Goal: Task Accomplishment & Management: Manage account settings

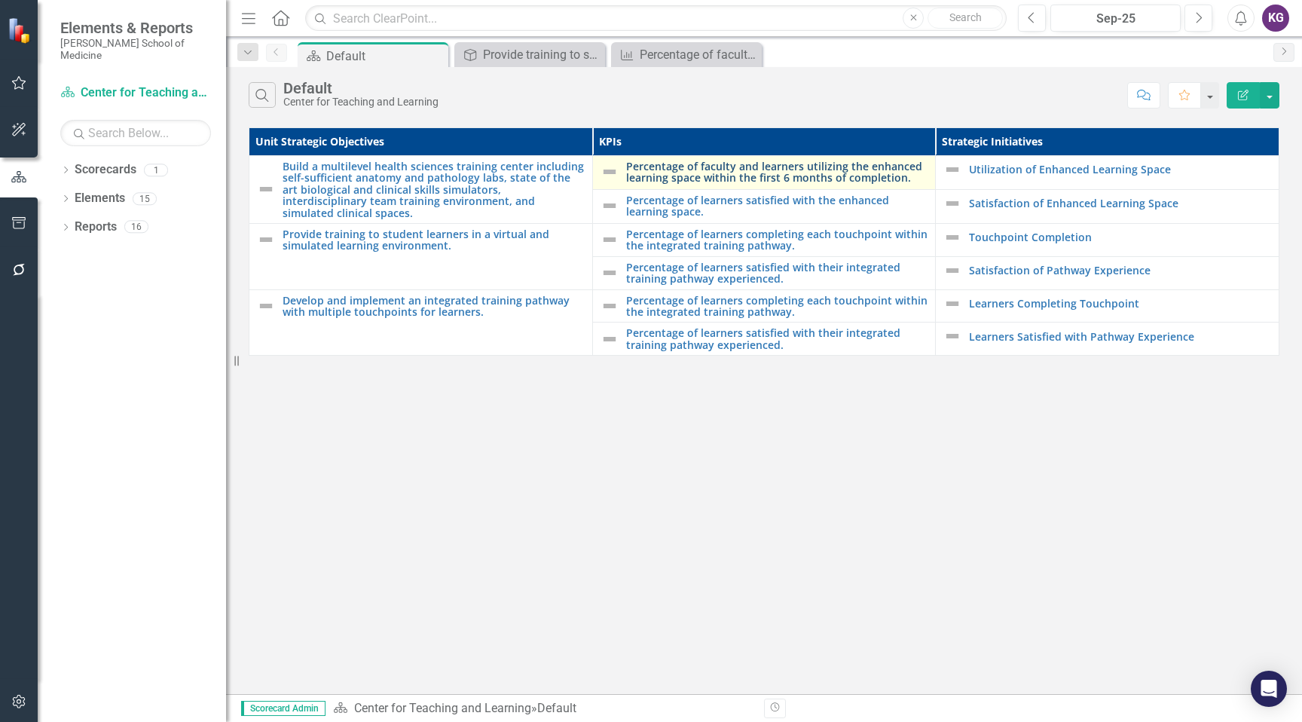
click at [722, 165] on link "Percentage of faculty and learners utilizing the enhanced learning space within…" at bounding box center [777, 171] width 302 height 23
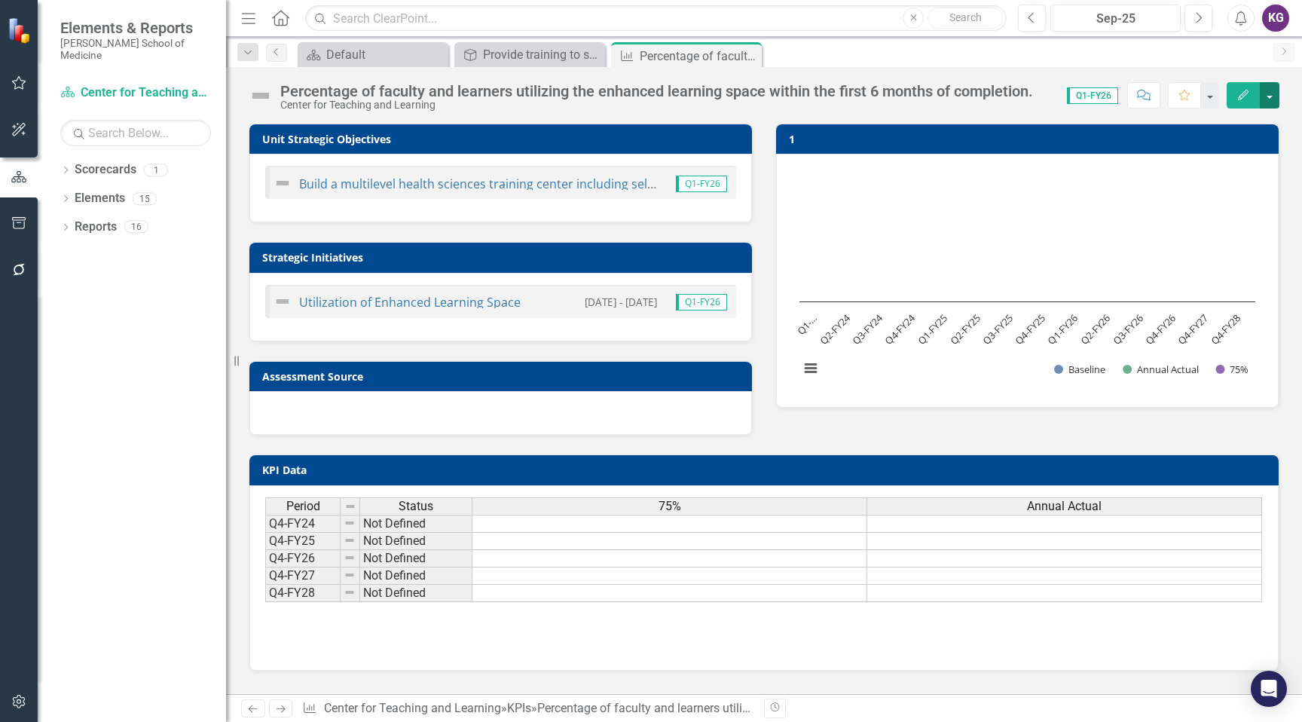
click at [1271, 96] on button "button" at bounding box center [1269, 95] width 20 height 26
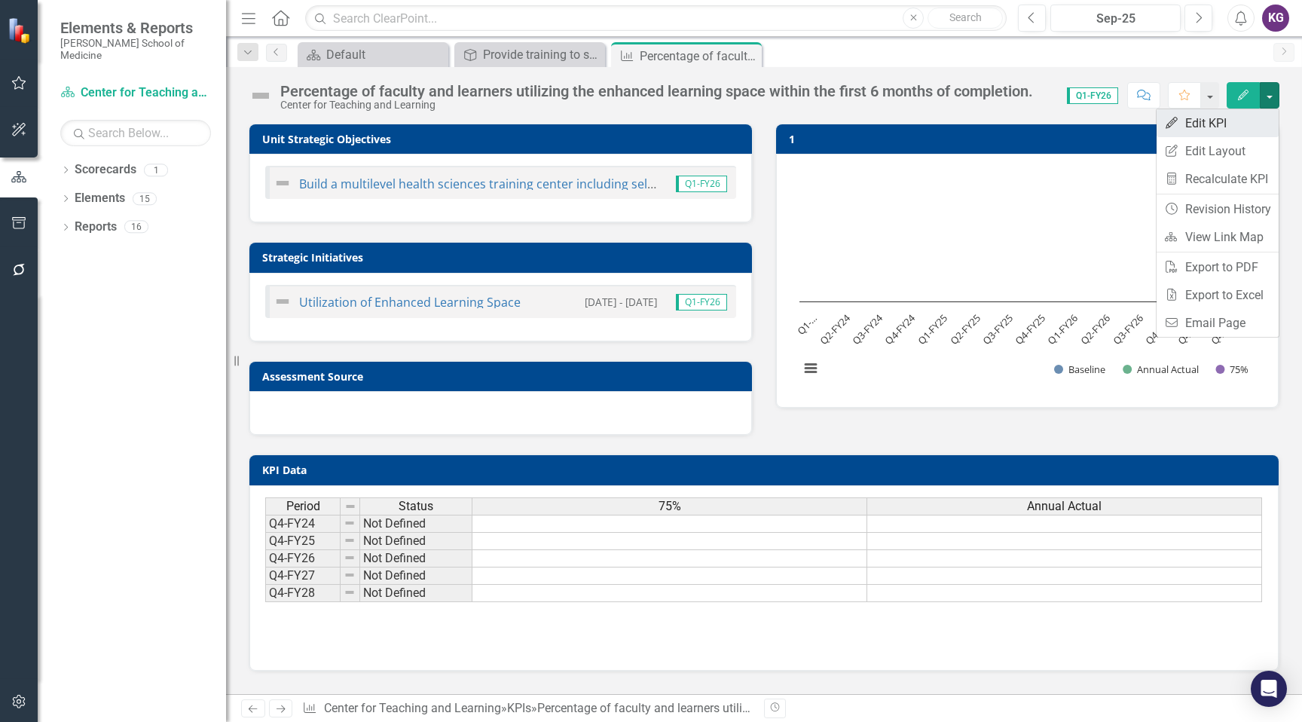
click at [1219, 114] on link "Edit Edit KPI" at bounding box center [1217, 123] width 122 height 28
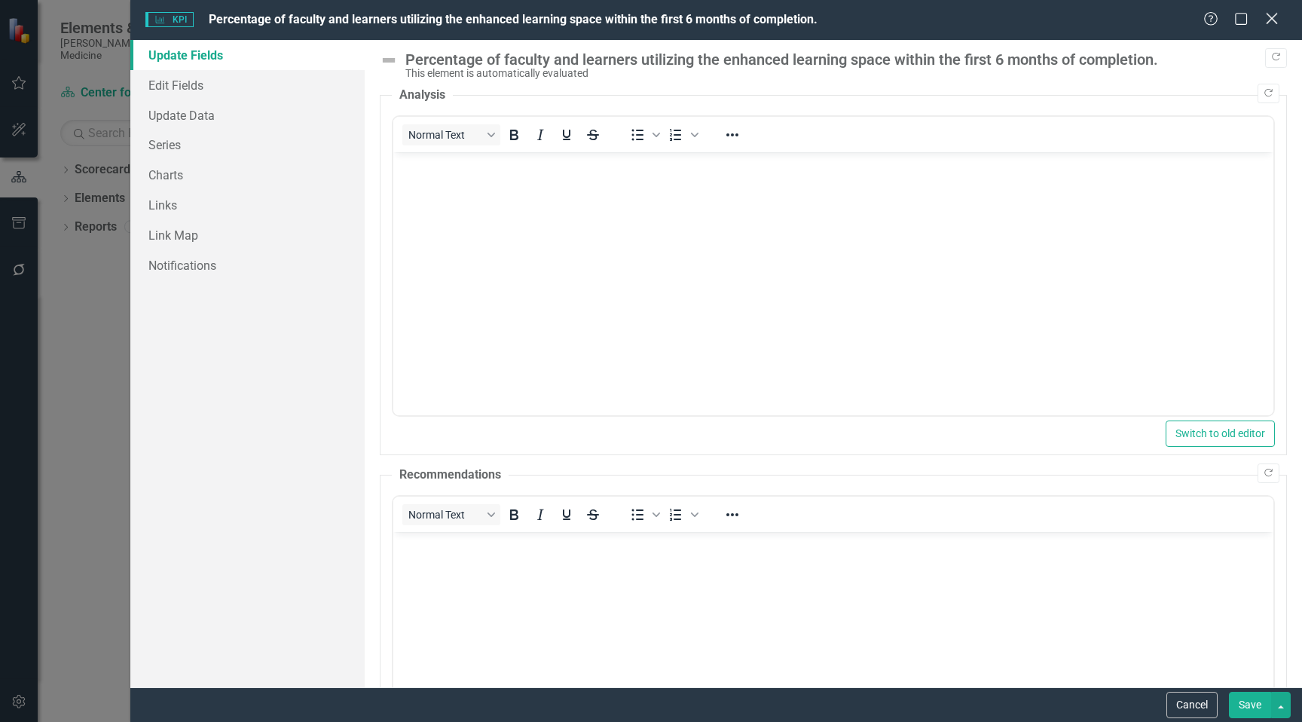
click at [1271, 20] on icon at bounding box center [1270, 18] width 11 height 11
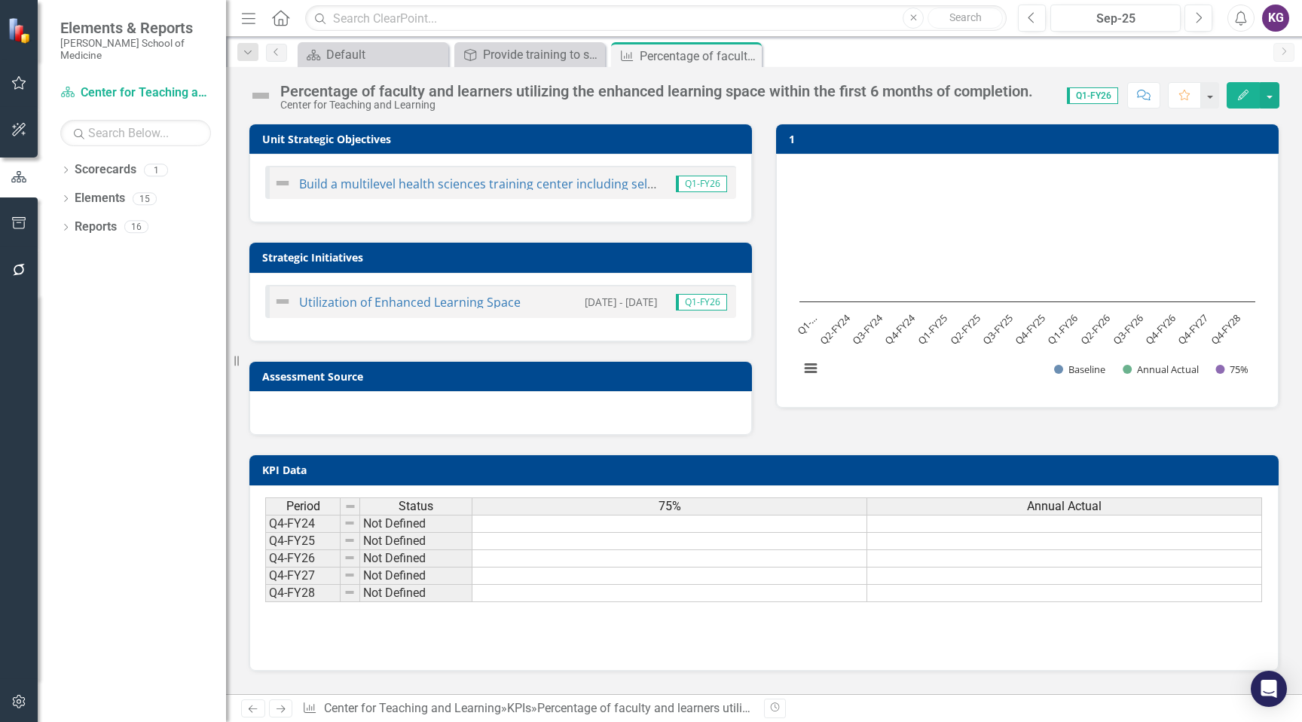
click at [626, 306] on small "[DATE] - [DATE]" at bounding box center [621, 302] width 72 height 14
click at [365, 60] on div "Default" at bounding box center [375, 54] width 99 height 19
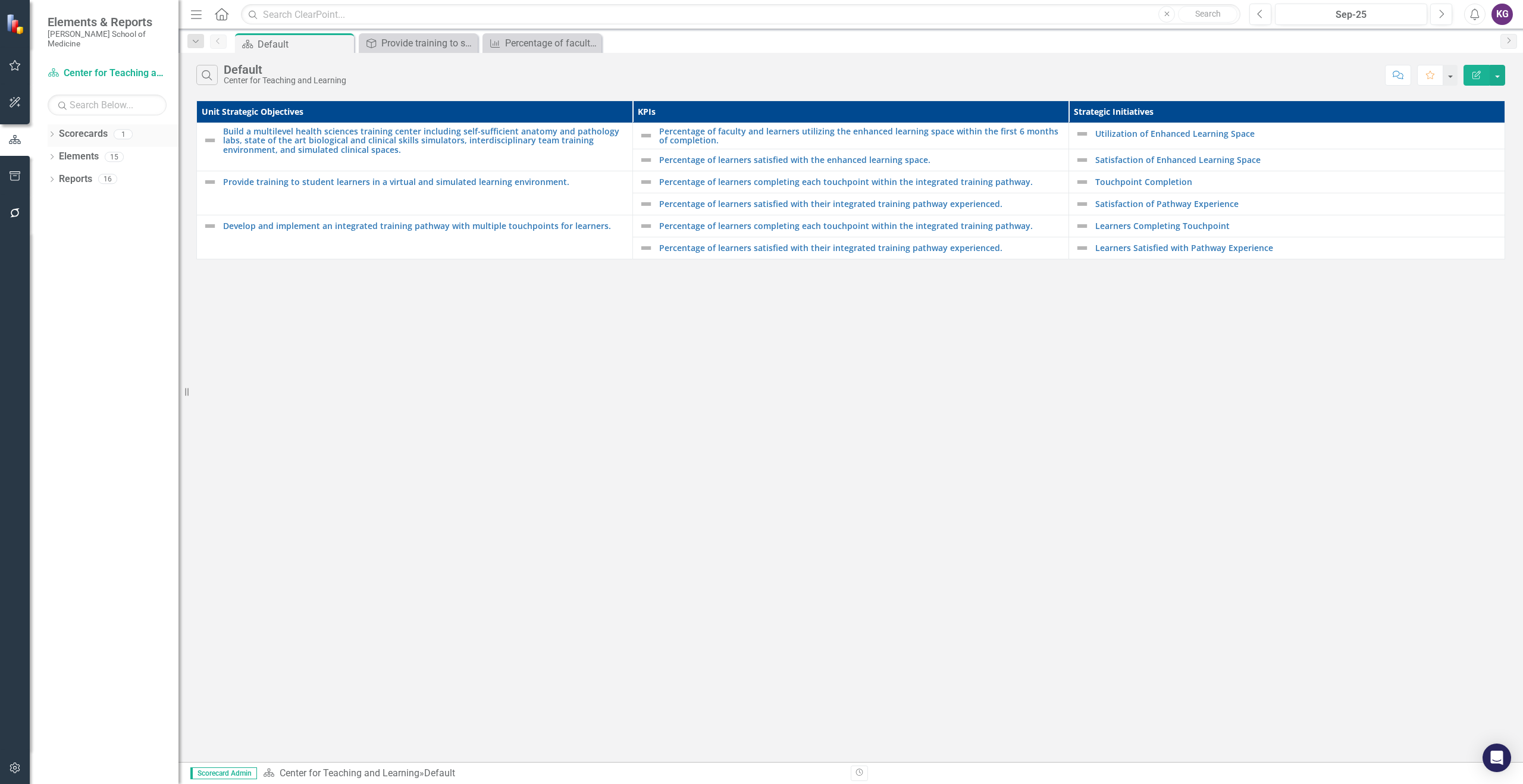
click at [90, 127] on link "Scorecards" at bounding box center [84, 133] width 49 height 13
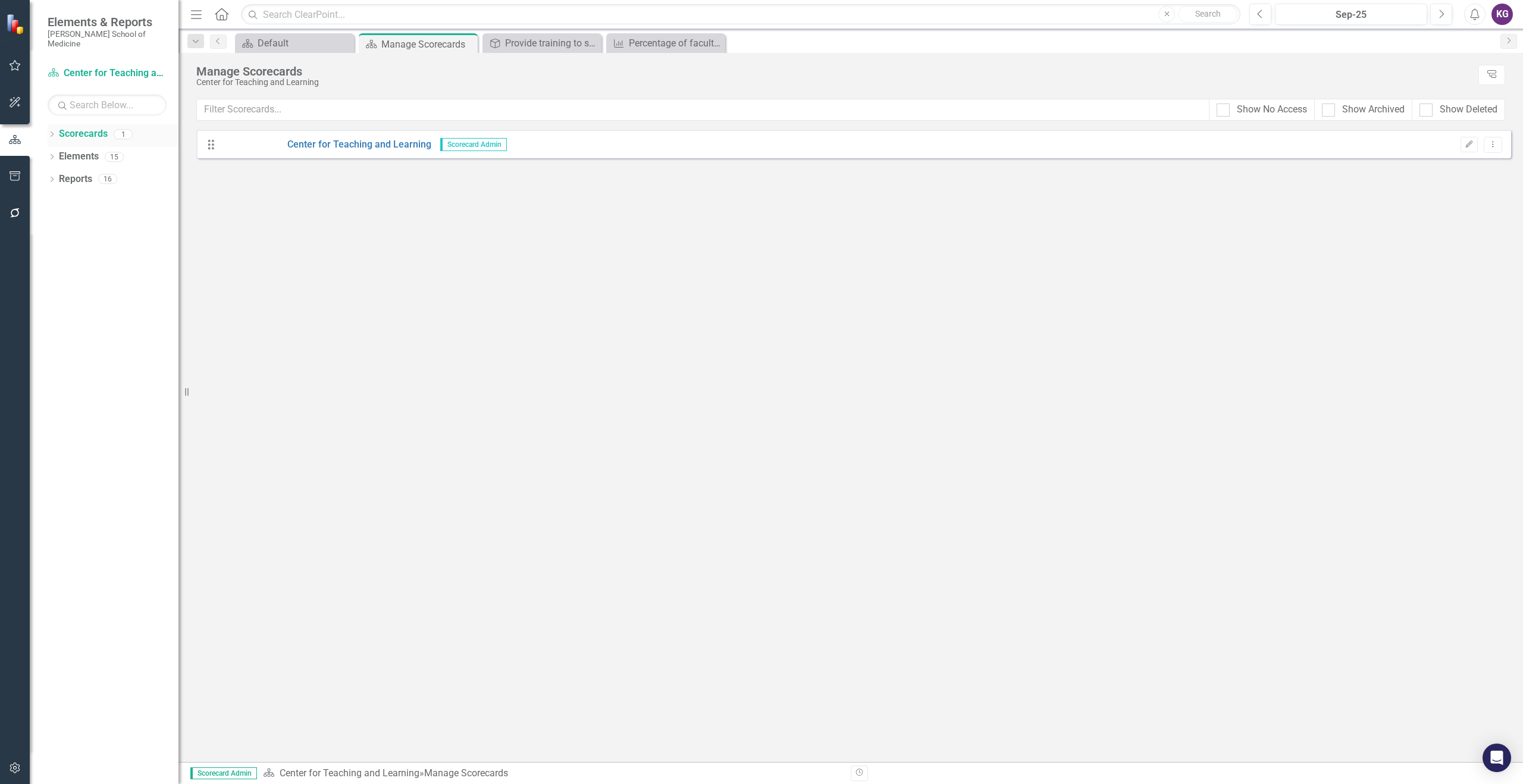
click at [96, 127] on link "Scorecards" at bounding box center [84, 133] width 49 height 13
click at [348, 148] on link "Center for Teaching and Learning" at bounding box center [326, 144] width 209 height 13
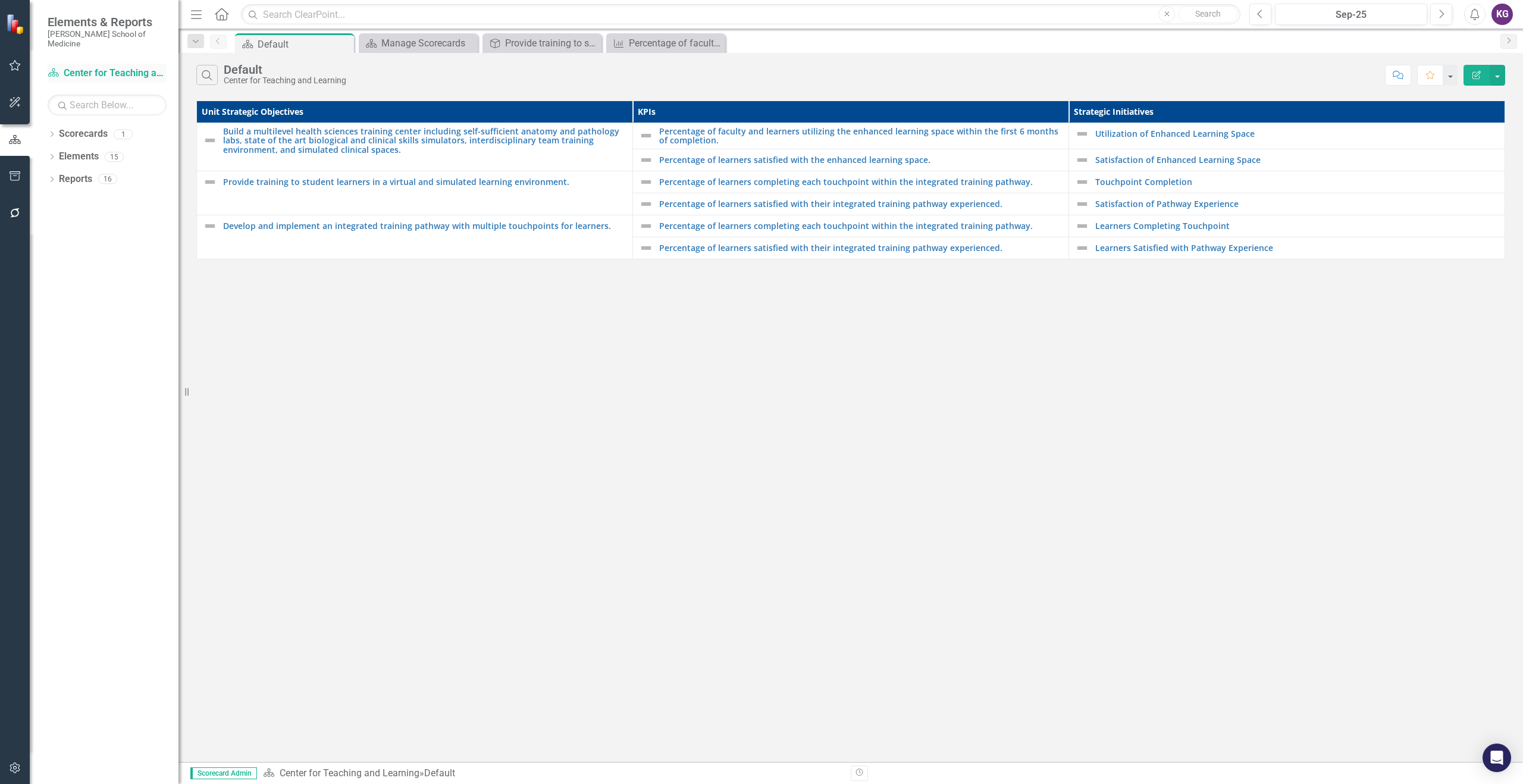
click at [144, 66] on link "Scorecards Center for Teaching and Learning" at bounding box center [107, 73] width 119 height 13
click at [94, 127] on link "Scorecards" at bounding box center [84, 133] width 49 height 13
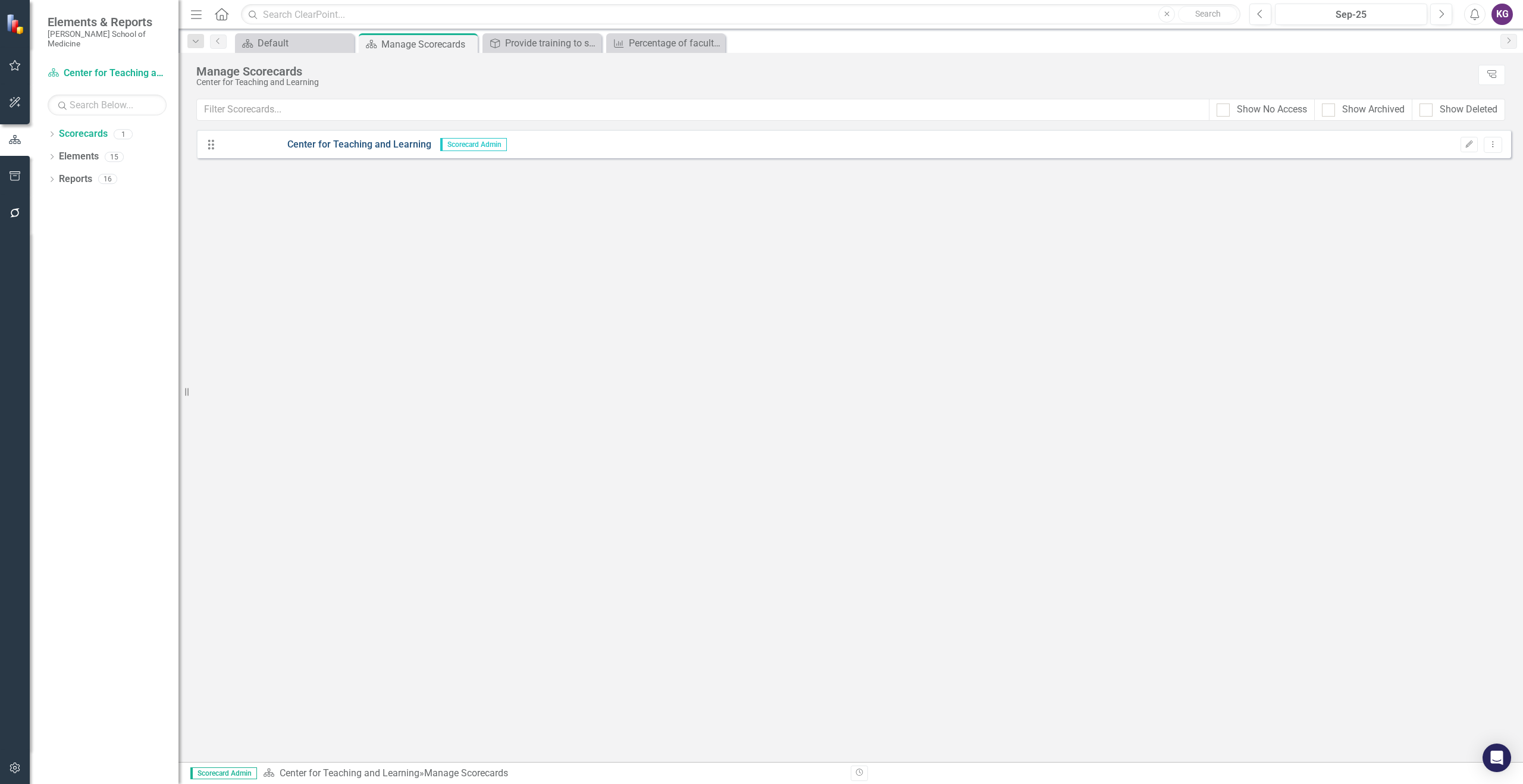
click at [344, 142] on link "Center for Teaching and Learning" at bounding box center [326, 144] width 209 height 13
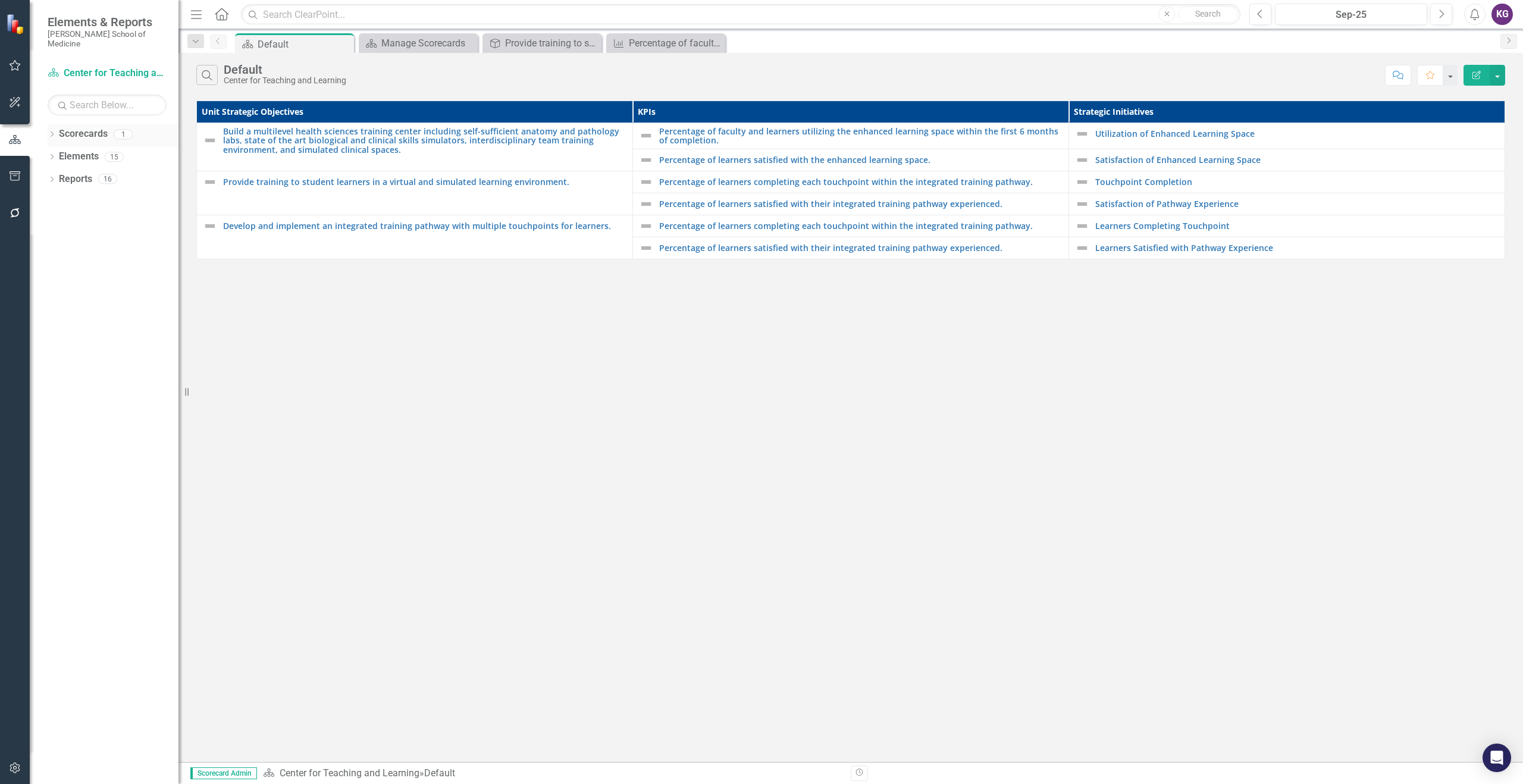
click at [77, 127] on link "Scorecards" at bounding box center [84, 133] width 49 height 13
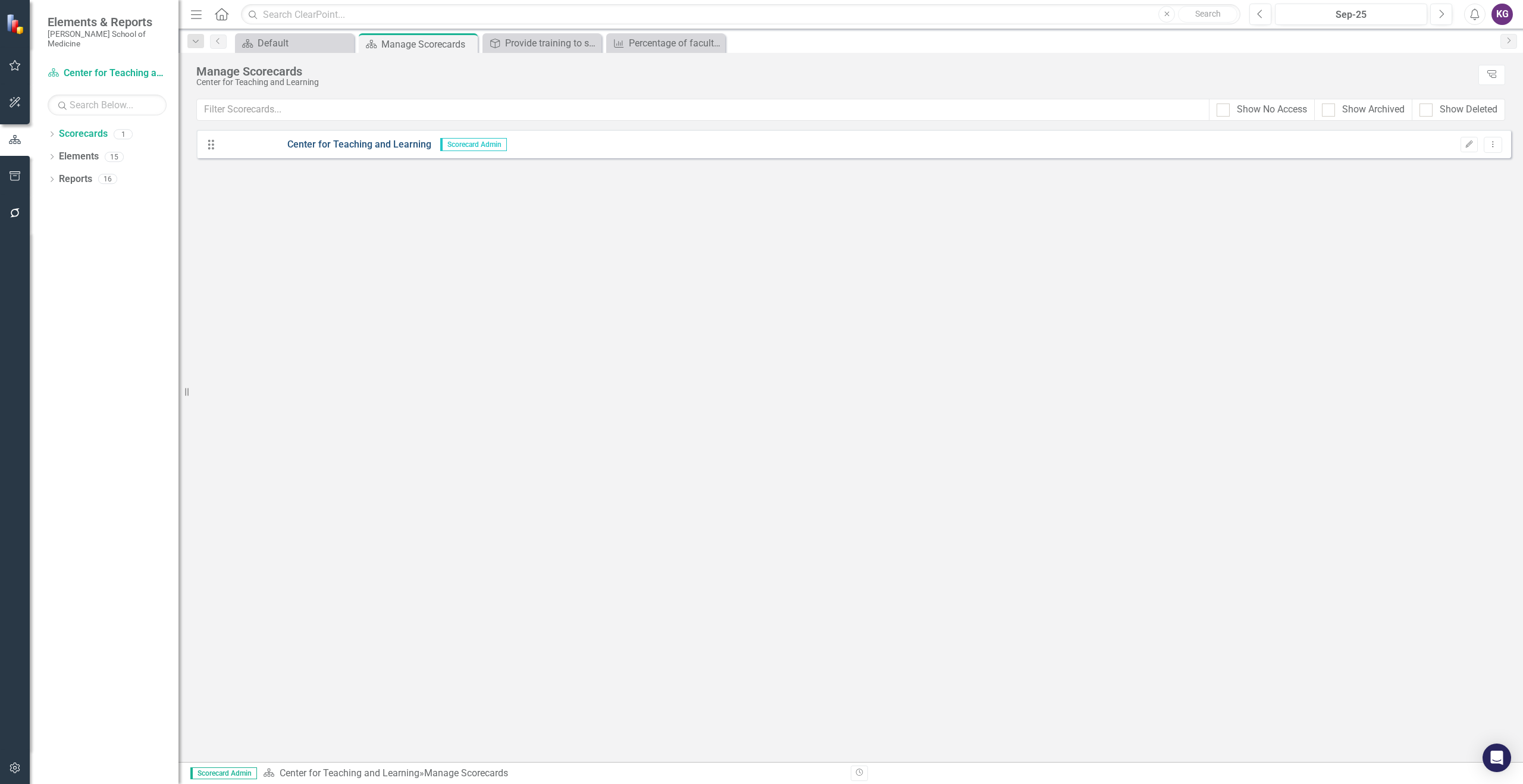
click at [293, 145] on link "Center for Teaching and Learning" at bounding box center [326, 144] width 209 height 13
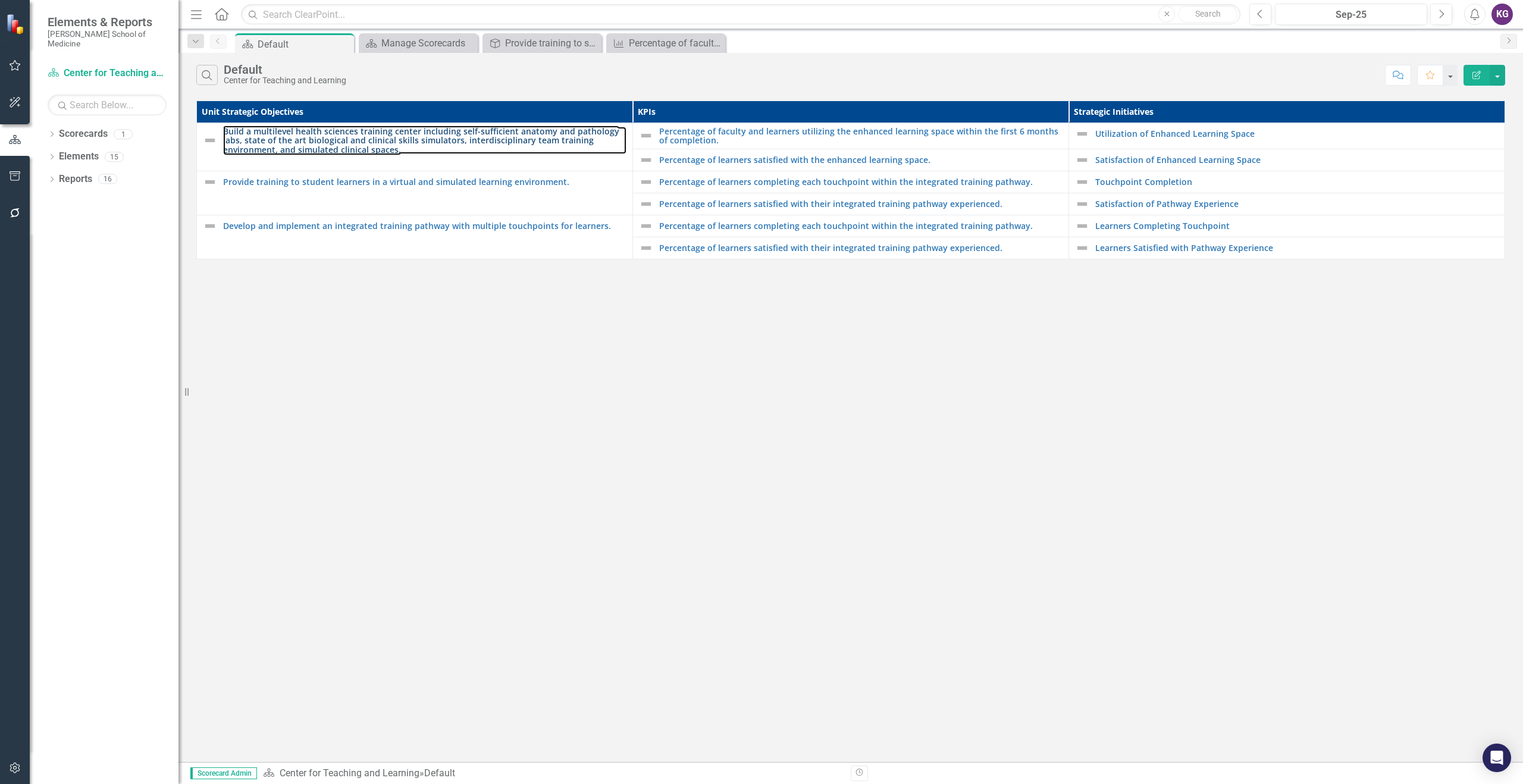
click at [293, 145] on link "Build a multilevel health sciences training center including self-sufficient an…" at bounding box center [424, 140] width 404 height 28
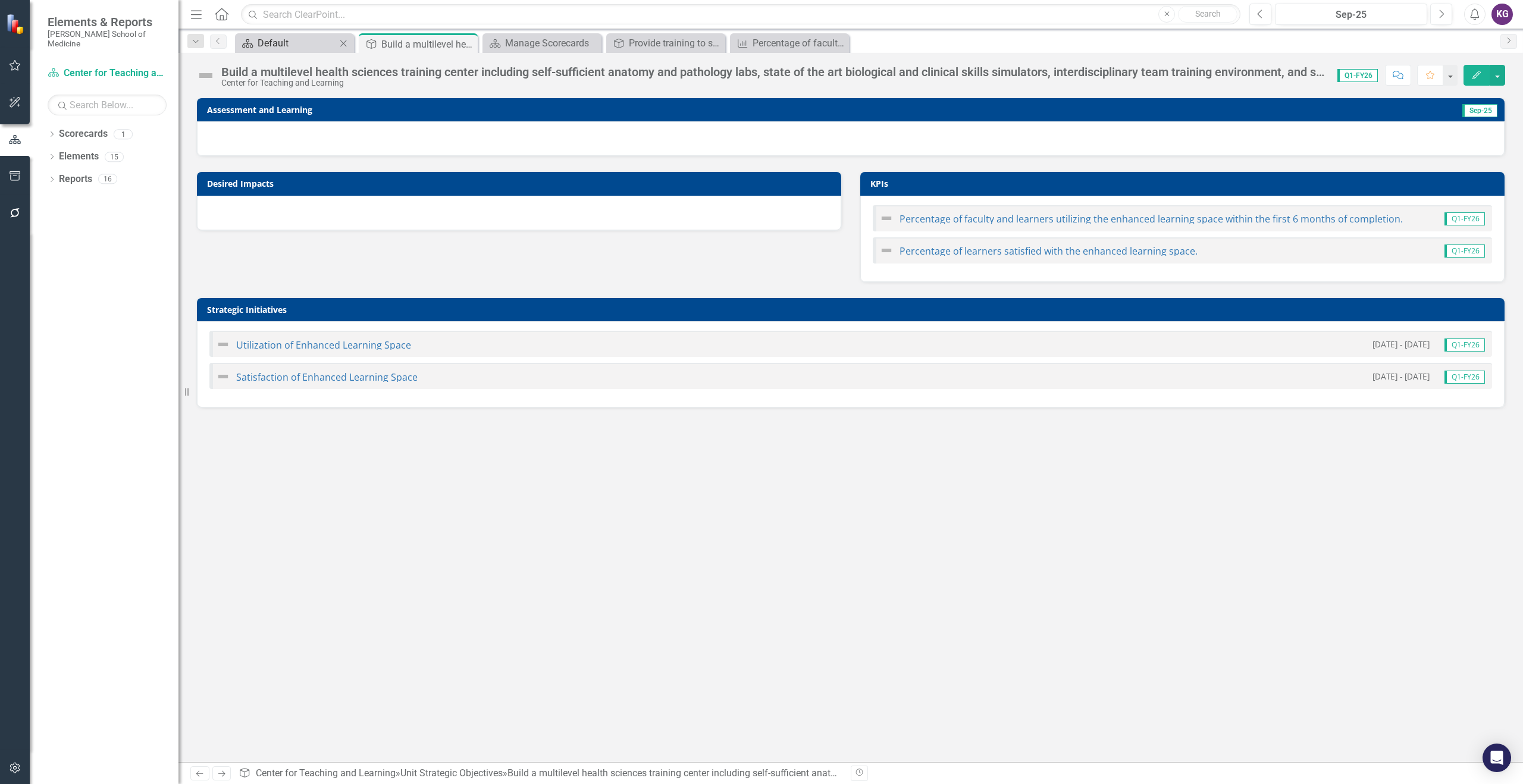
click at [293, 48] on div "Default" at bounding box center [296, 43] width 78 height 15
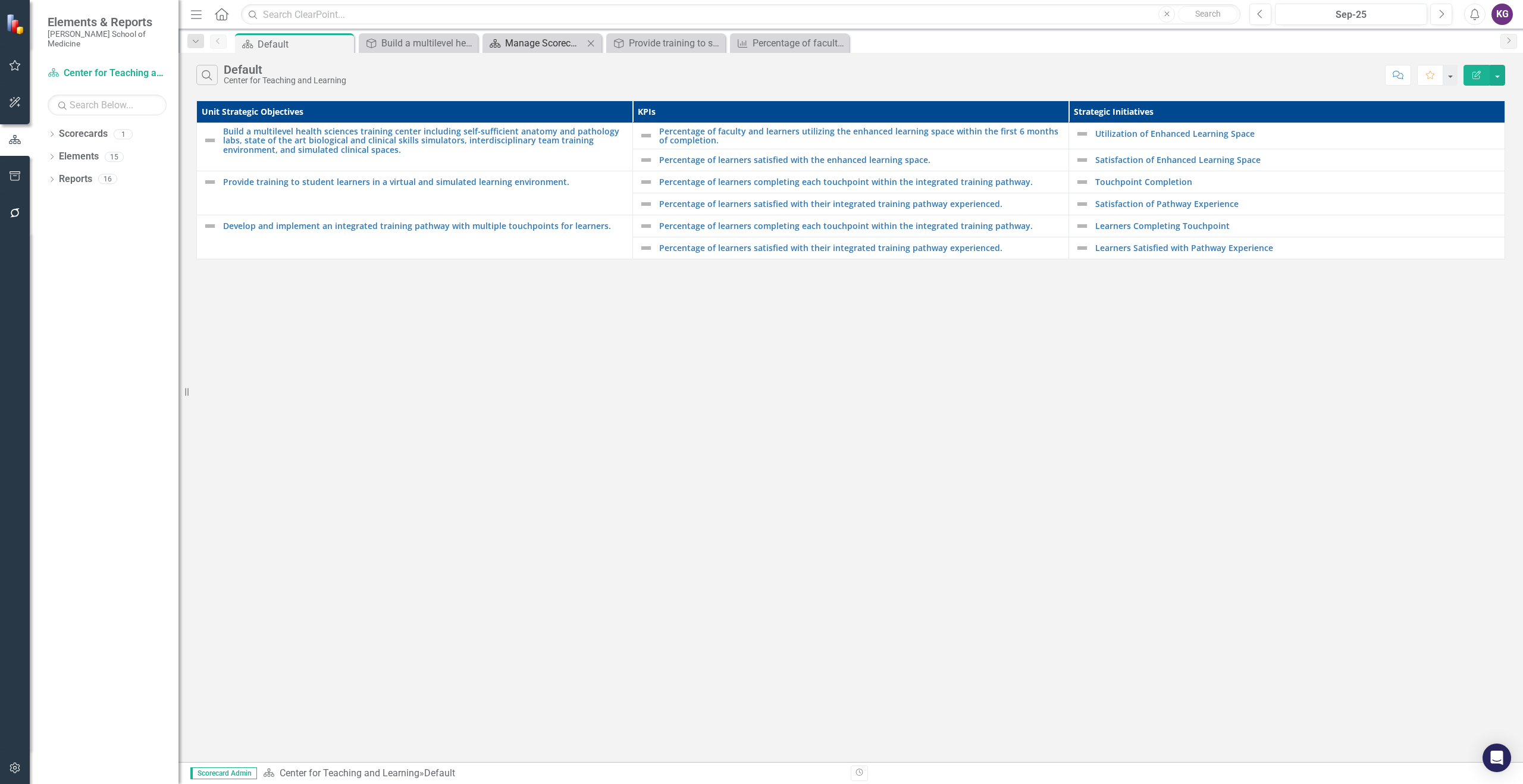
click at [536, 42] on div "Manage Scorecards" at bounding box center [543, 43] width 78 height 15
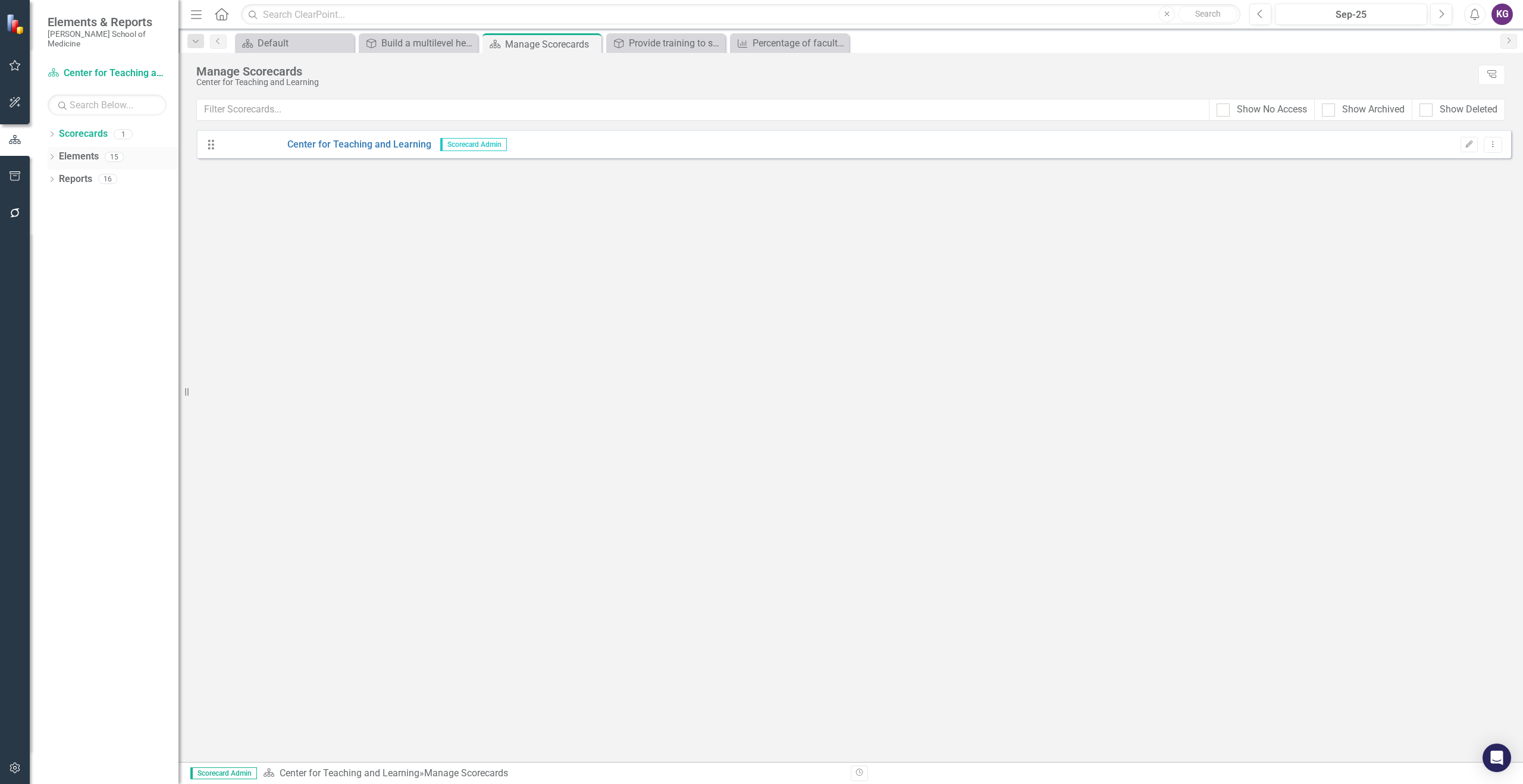
click at [85, 151] on link "Elements" at bounding box center [79, 156] width 39 height 13
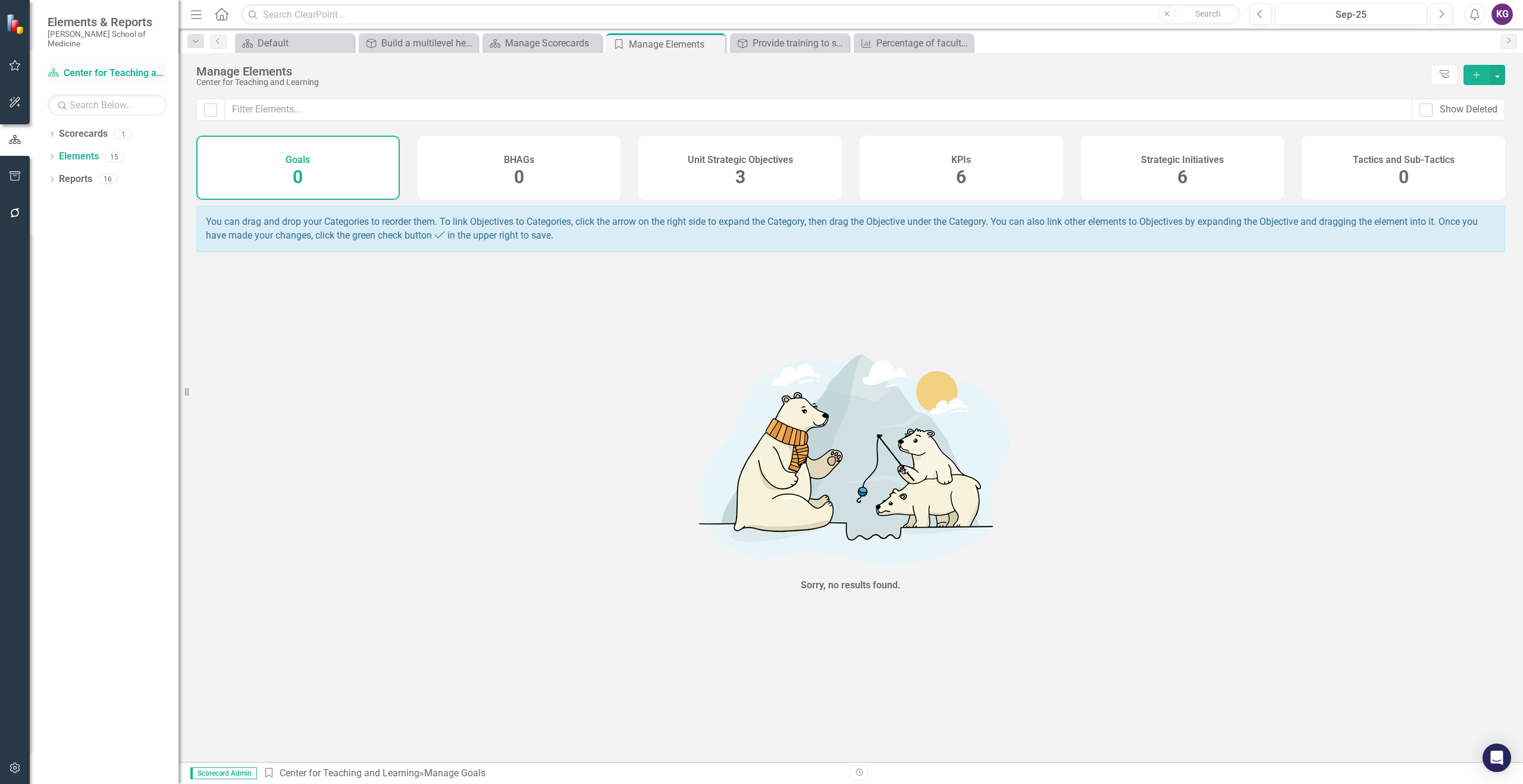
click at [141, 66] on link "Scorecards Center for Teaching and Learning" at bounding box center [107, 73] width 119 height 13
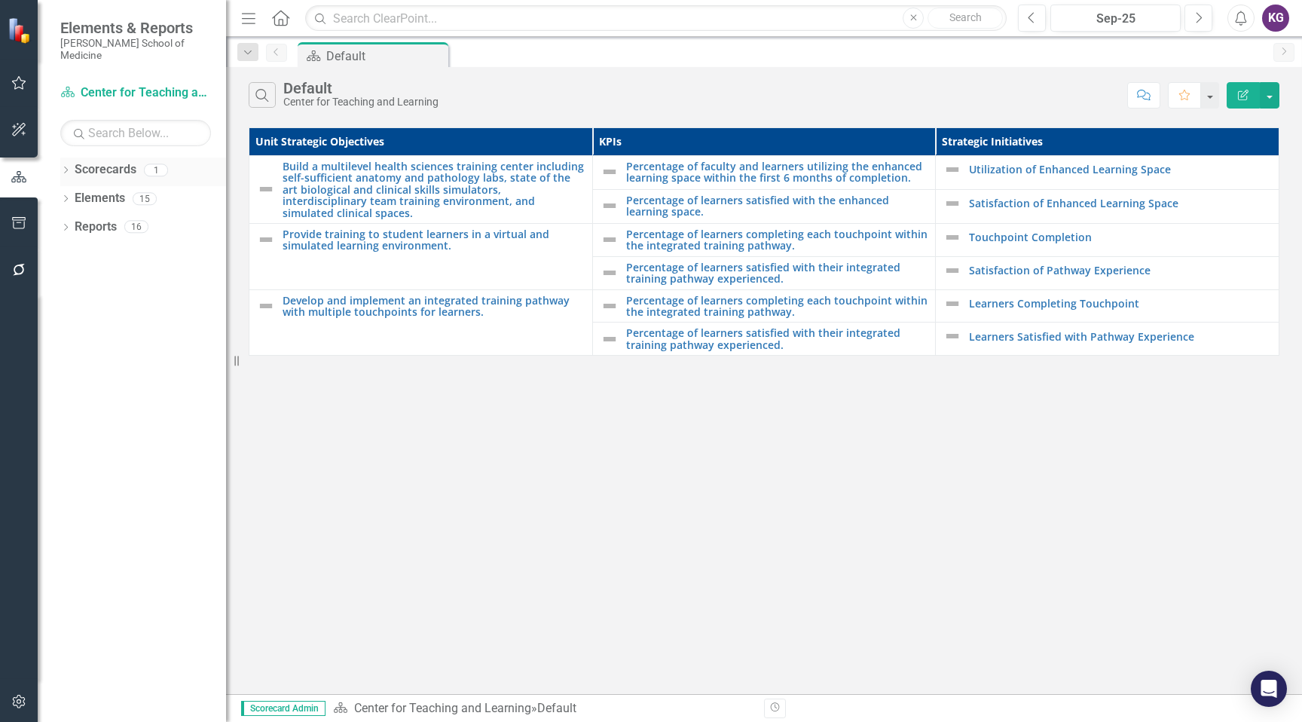
click at [97, 161] on link "Scorecards" at bounding box center [106, 169] width 62 height 17
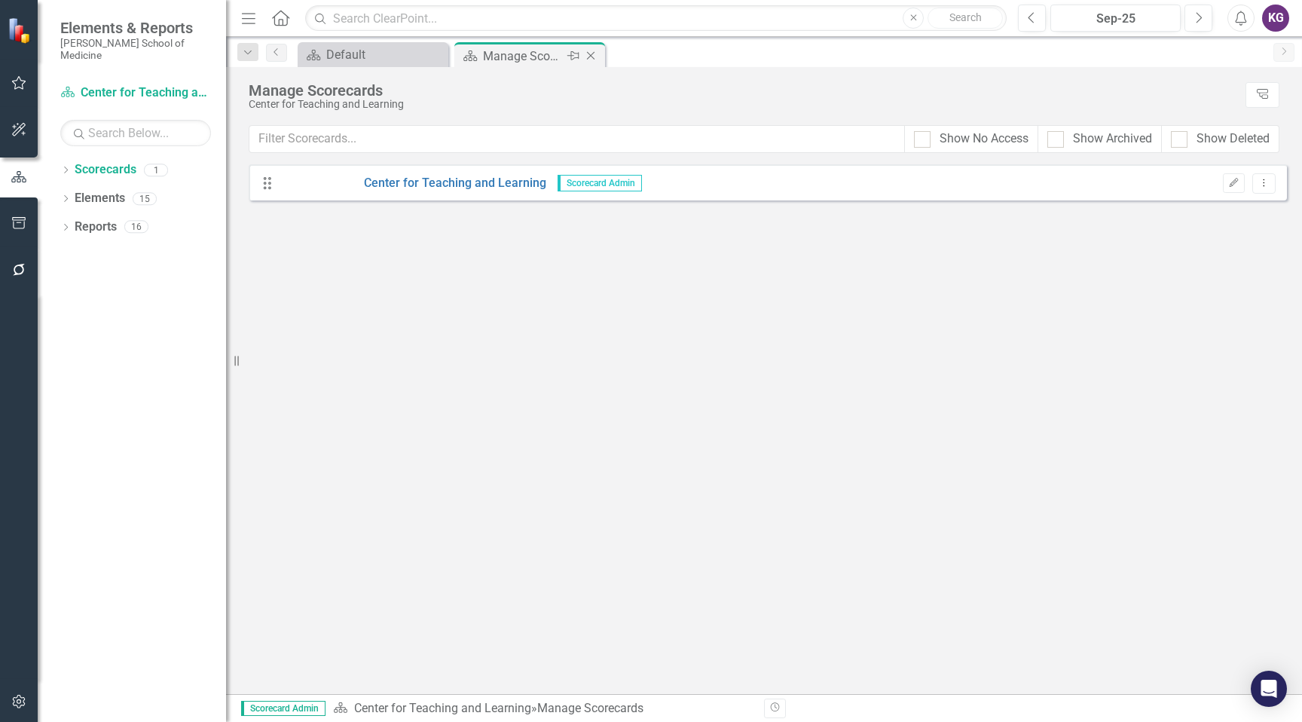
click at [536, 58] on div "Manage Scorecards" at bounding box center [523, 56] width 81 height 19
click at [447, 182] on link "Center for Teaching and Learning" at bounding box center [413, 183] width 265 height 17
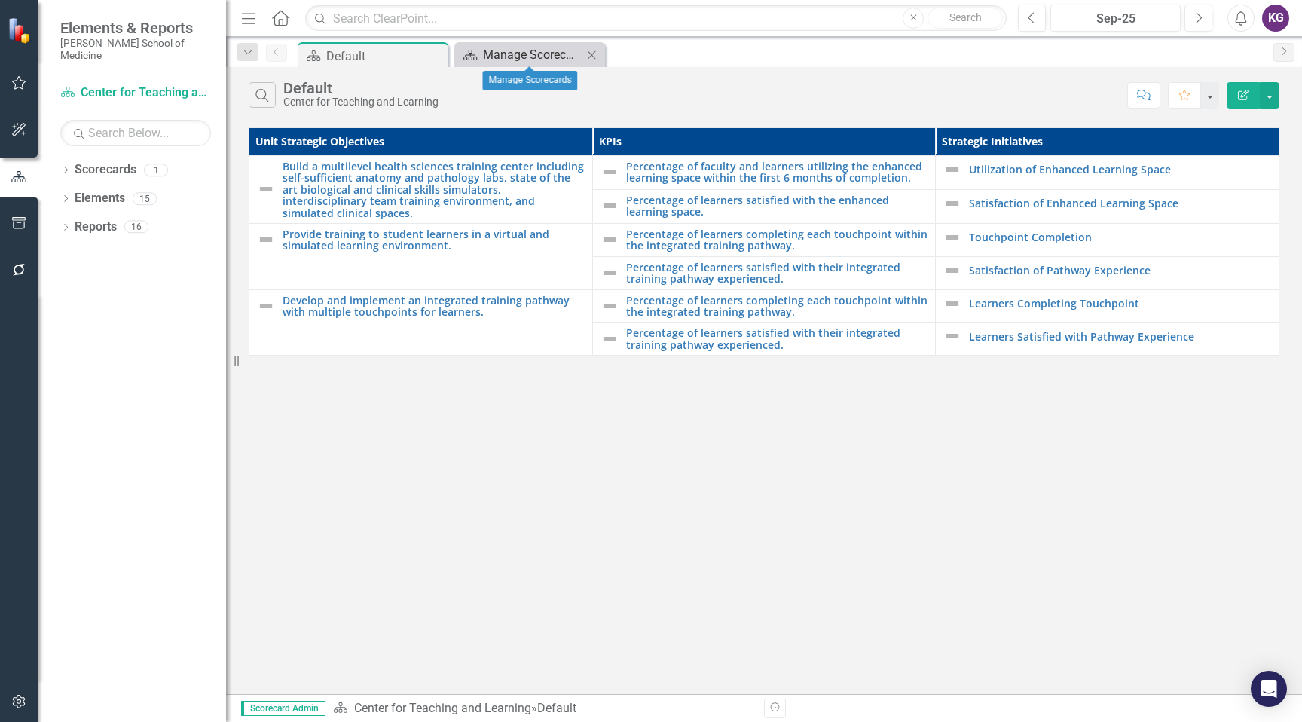
click at [548, 53] on div "Manage Scorecards" at bounding box center [532, 54] width 99 height 19
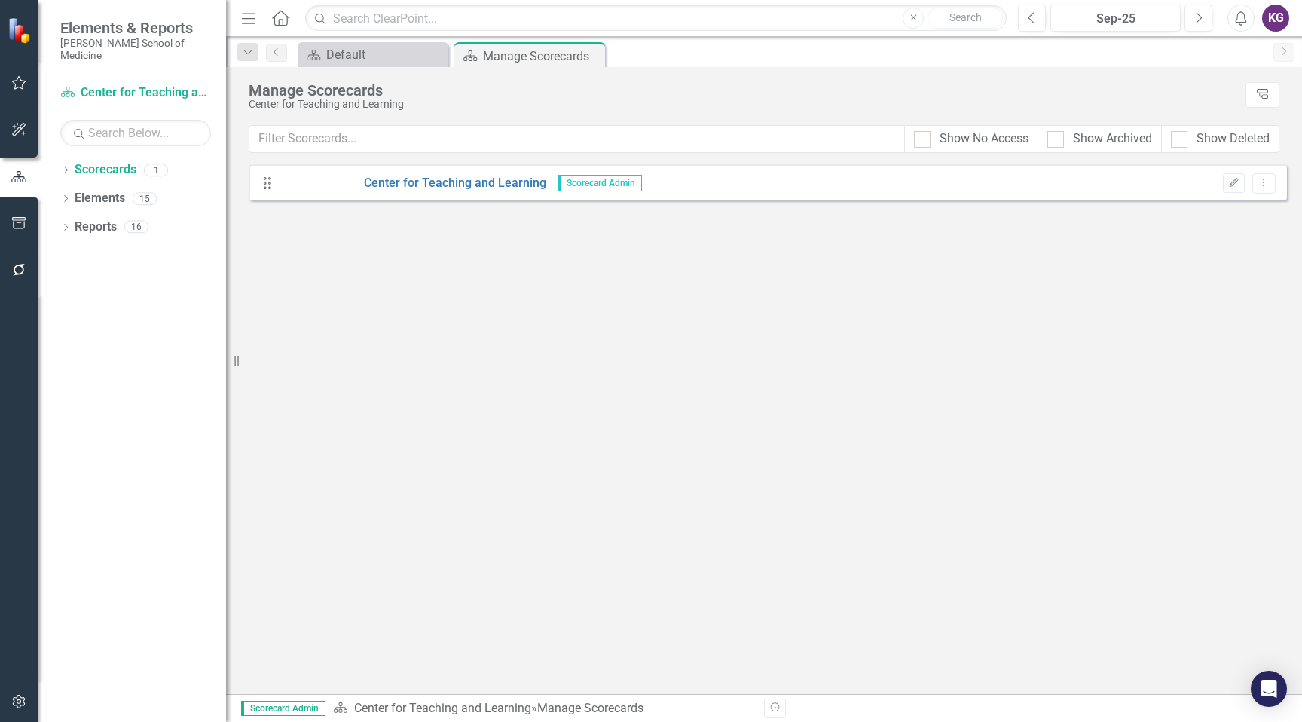
click at [548, 53] on div "Manage Scorecards" at bounding box center [542, 56] width 118 height 19
click at [470, 188] on link "Center for Teaching and Learning" at bounding box center [413, 183] width 265 height 17
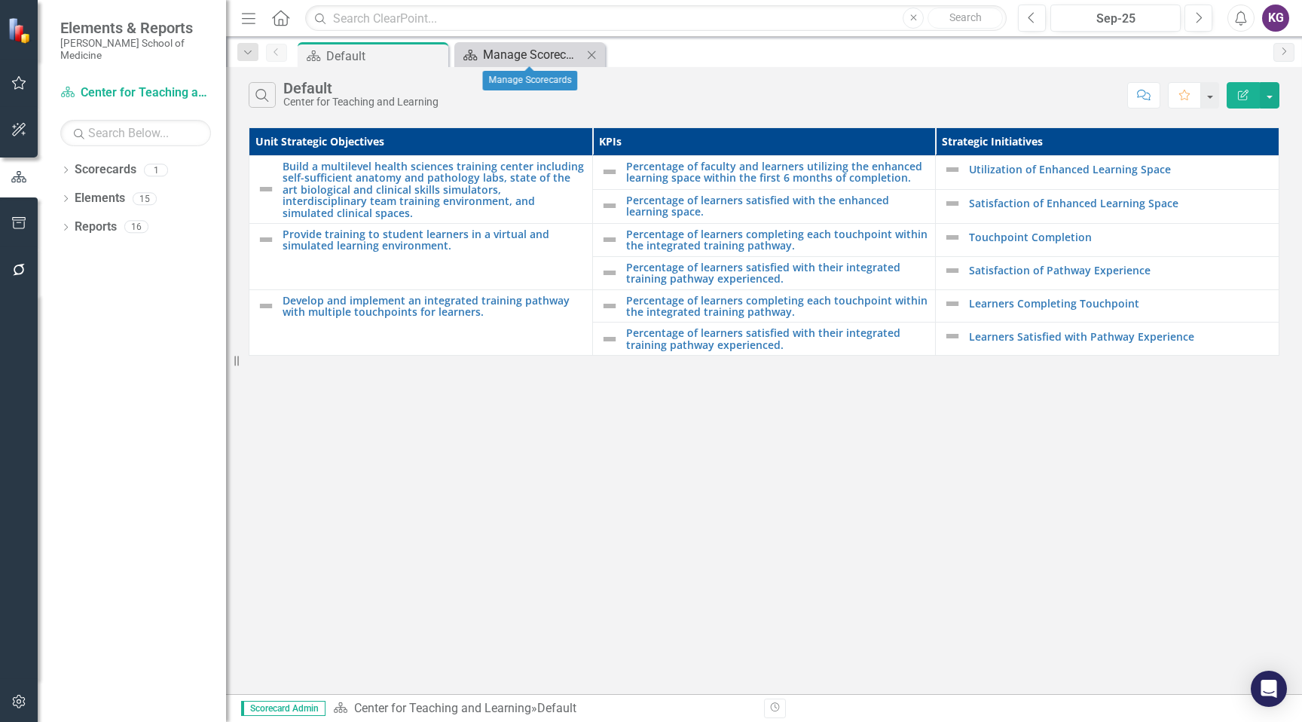
click at [545, 49] on div "Manage Scorecards" at bounding box center [532, 54] width 99 height 19
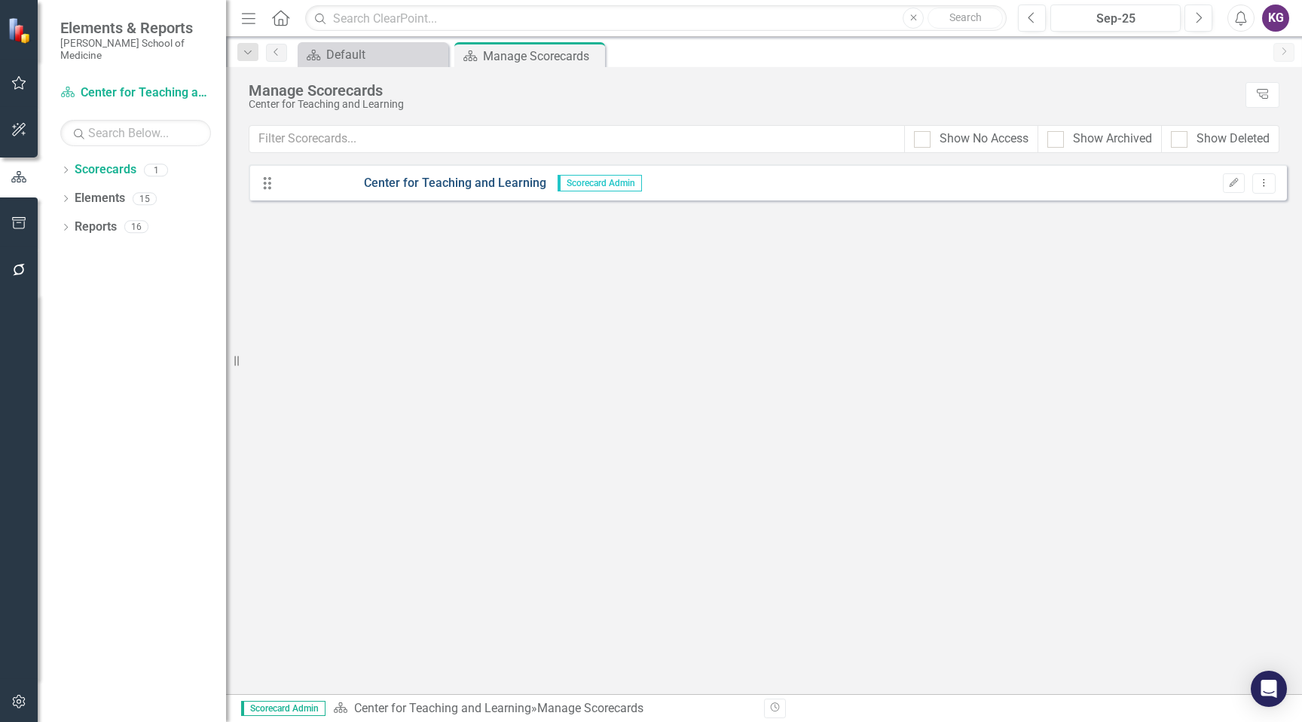
click at [406, 181] on link "Center for Teaching and Learning" at bounding box center [413, 183] width 265 height 17
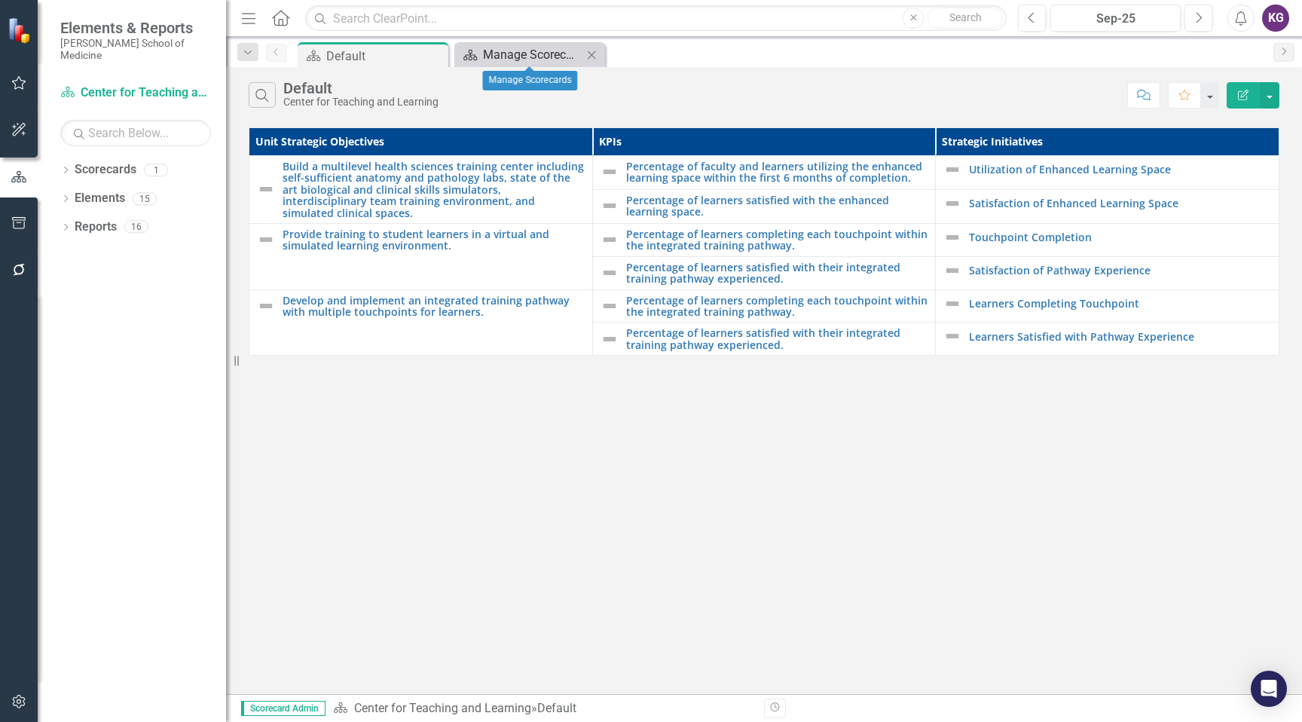
click at [511, 53] on div "Manage Scorecards" at bounding box center [532, 54] width 99 height 19
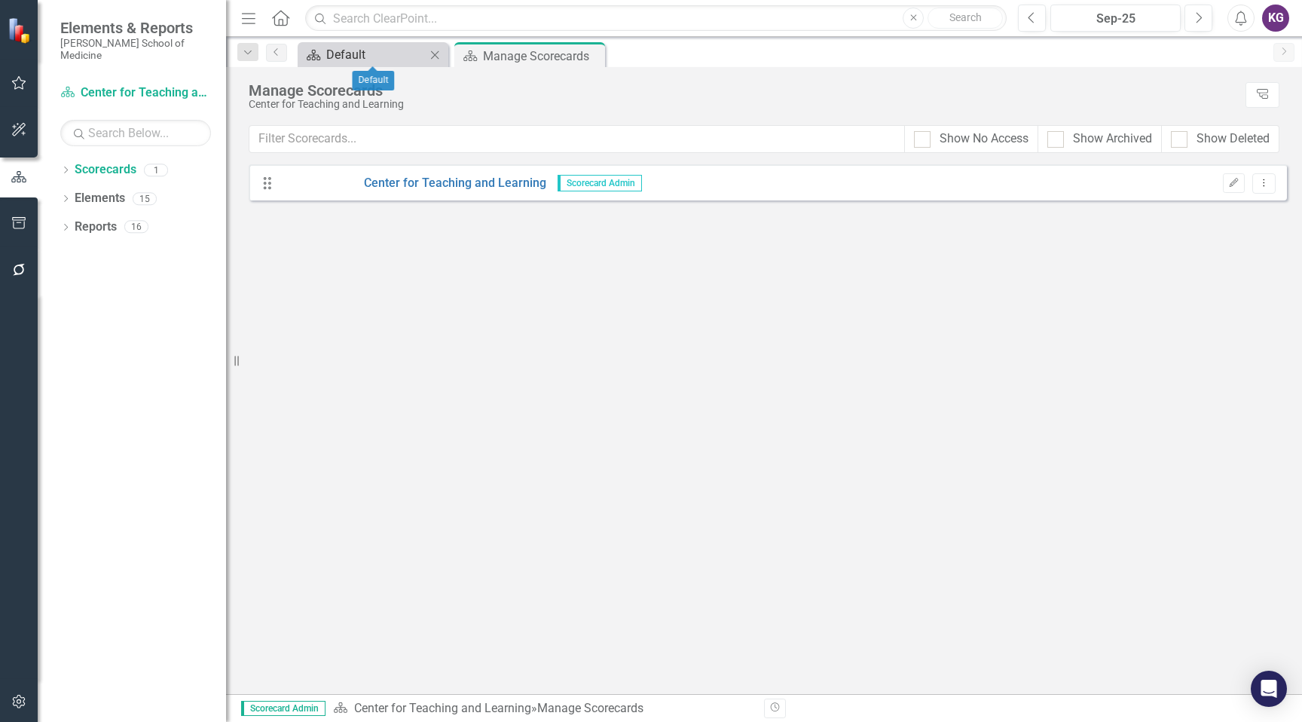
click at [380, 61] on div "Default" at bounding box center [375, 54] width 99 height 19
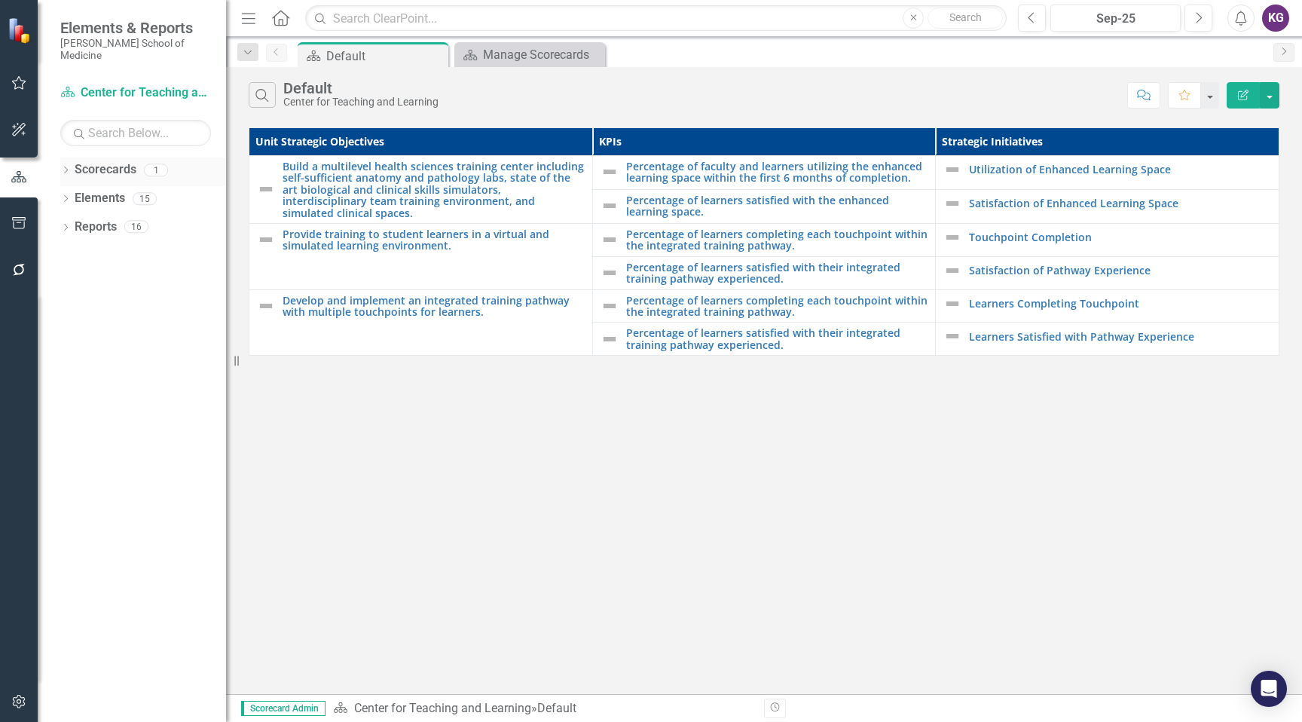
click at [93, 161] on link "Scorecards" at bounding box center [106, 169] width 62 height 17
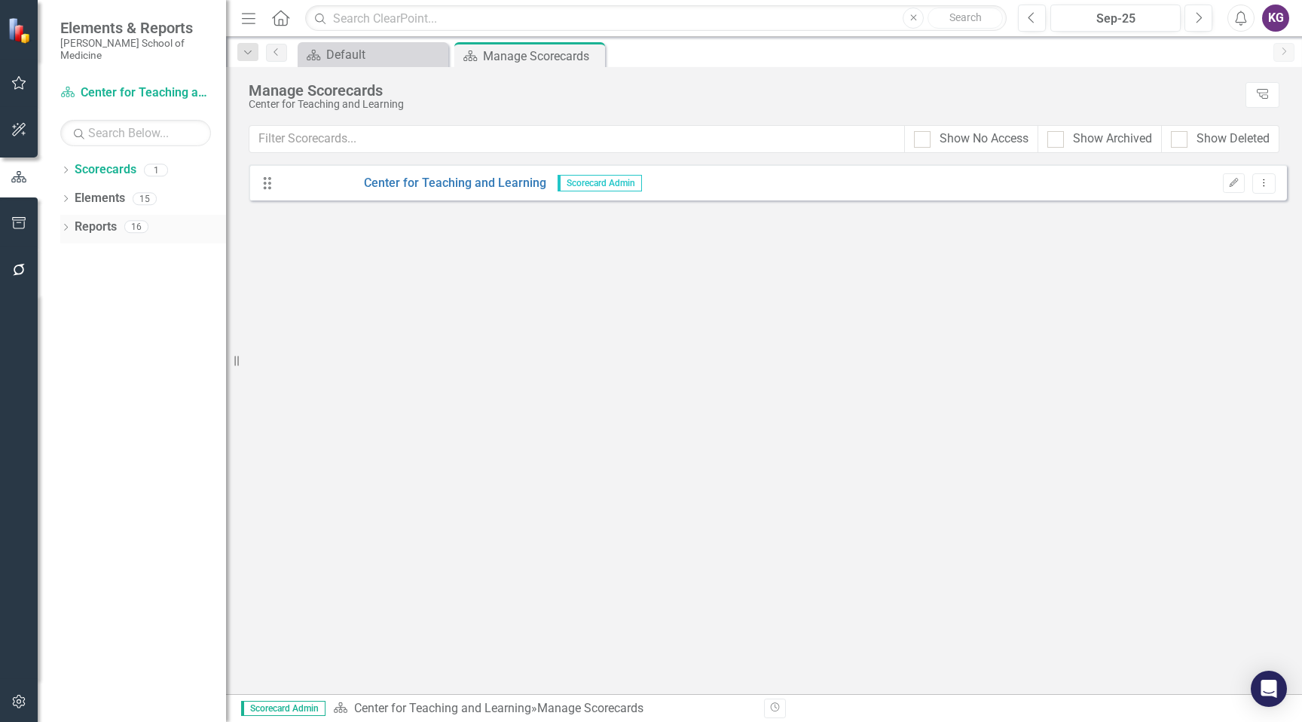
click at [101, 218] on link "Reports" at bounding box center [96, 226] width 42 height 17
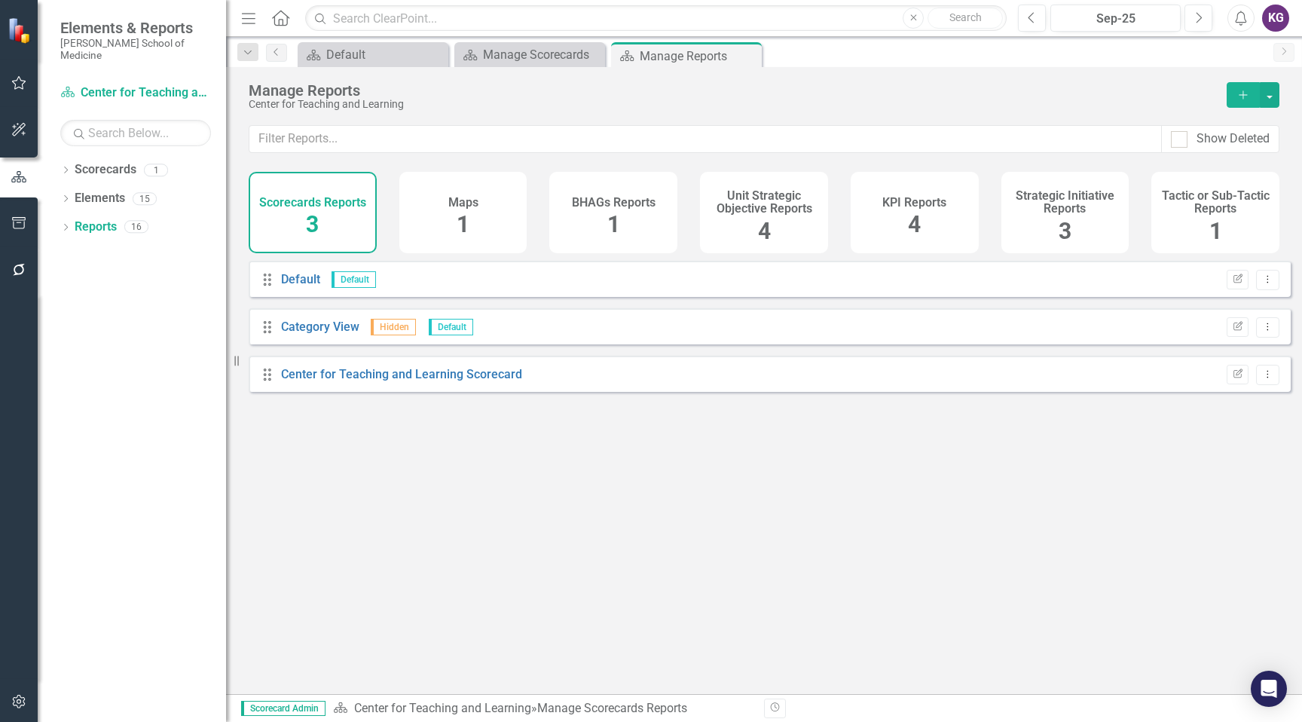
click at [481, 87] on div "Manage Reports" at bounding box center [730, 90] width 963 height 17
click at [1124, 20] on div "Sep-25" at bounding box center [1115, 19] width 120 height 18
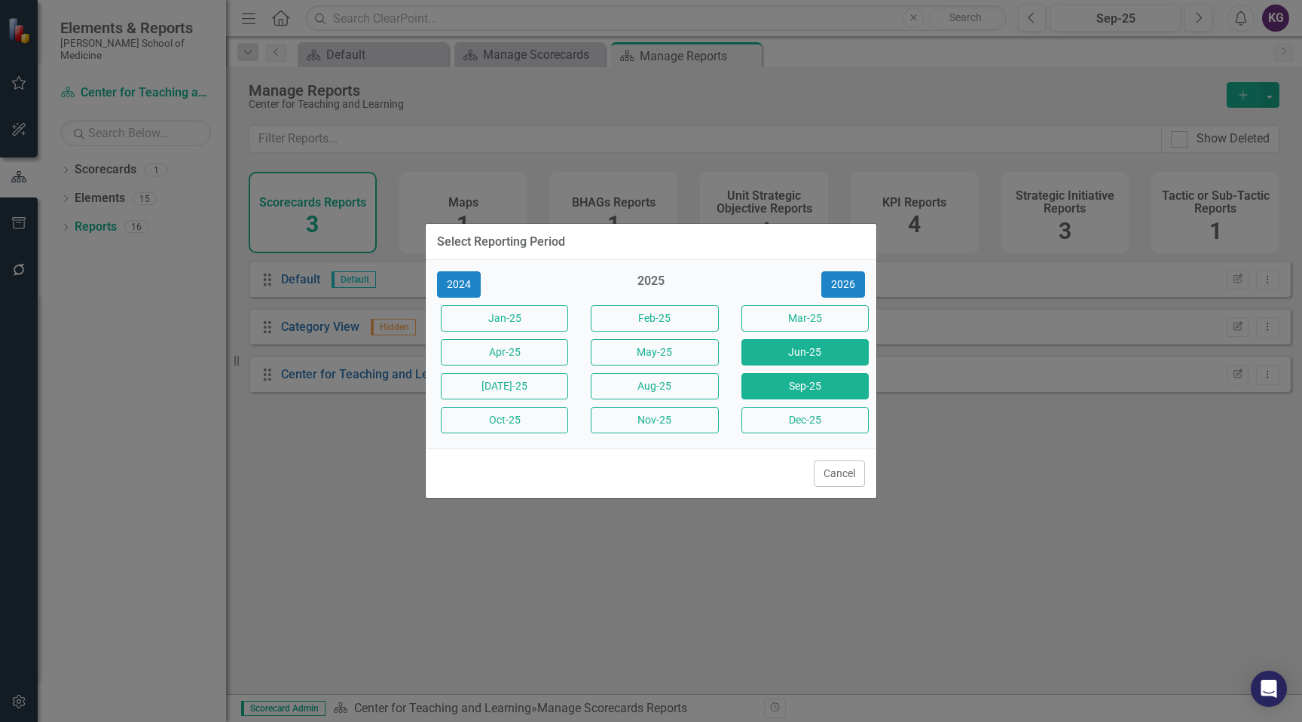
click at [801, 351] on button "Jun-25" at bounding box center [804, 352] width 127 height 26
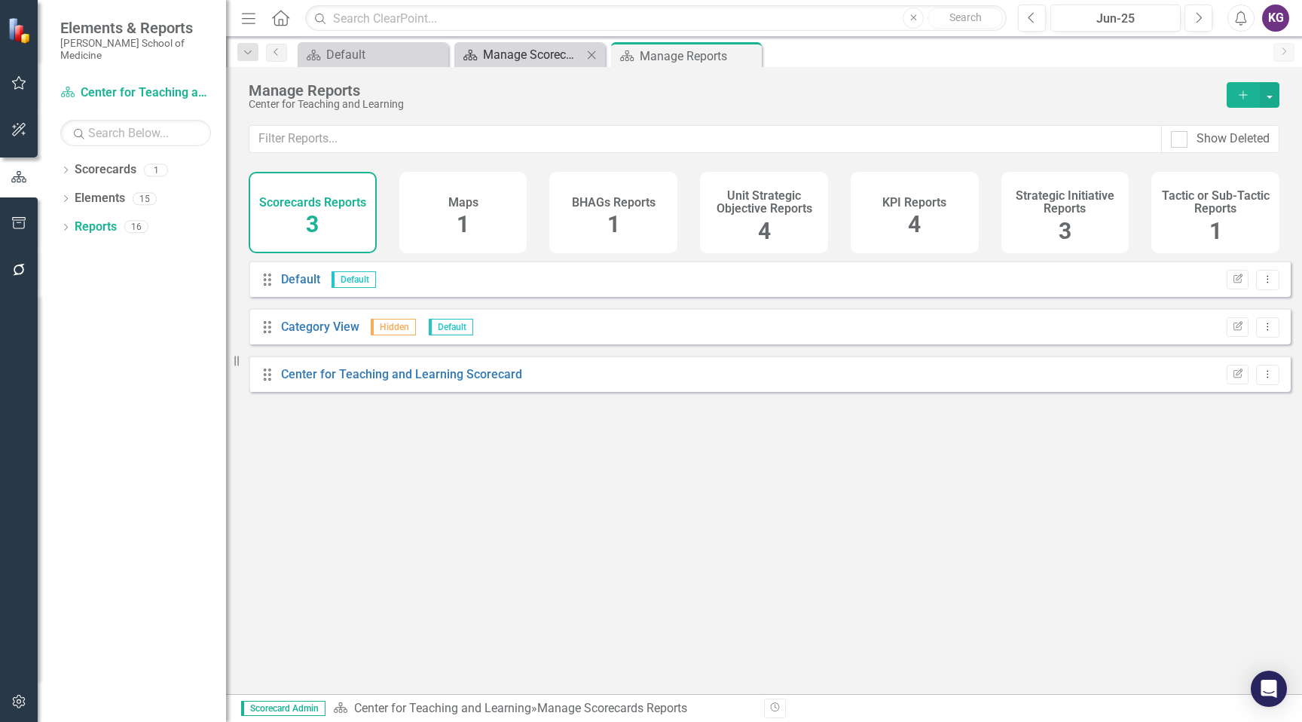
click at [546, 56] on div "Manage Scorecards" at bounding box center [532, 54] width 99 height 19
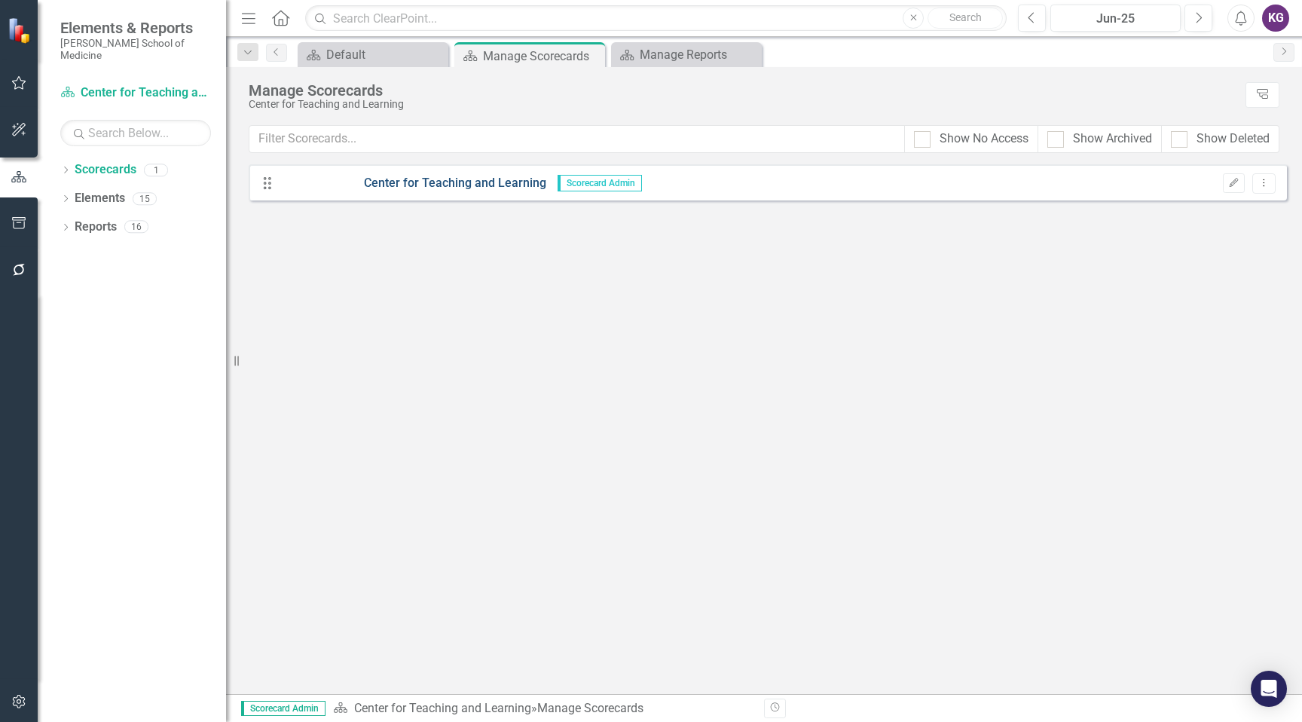
click at [446, 181] on link "Center for Teaching and Learning" at bounding box center [413, 183] width 265 height 17
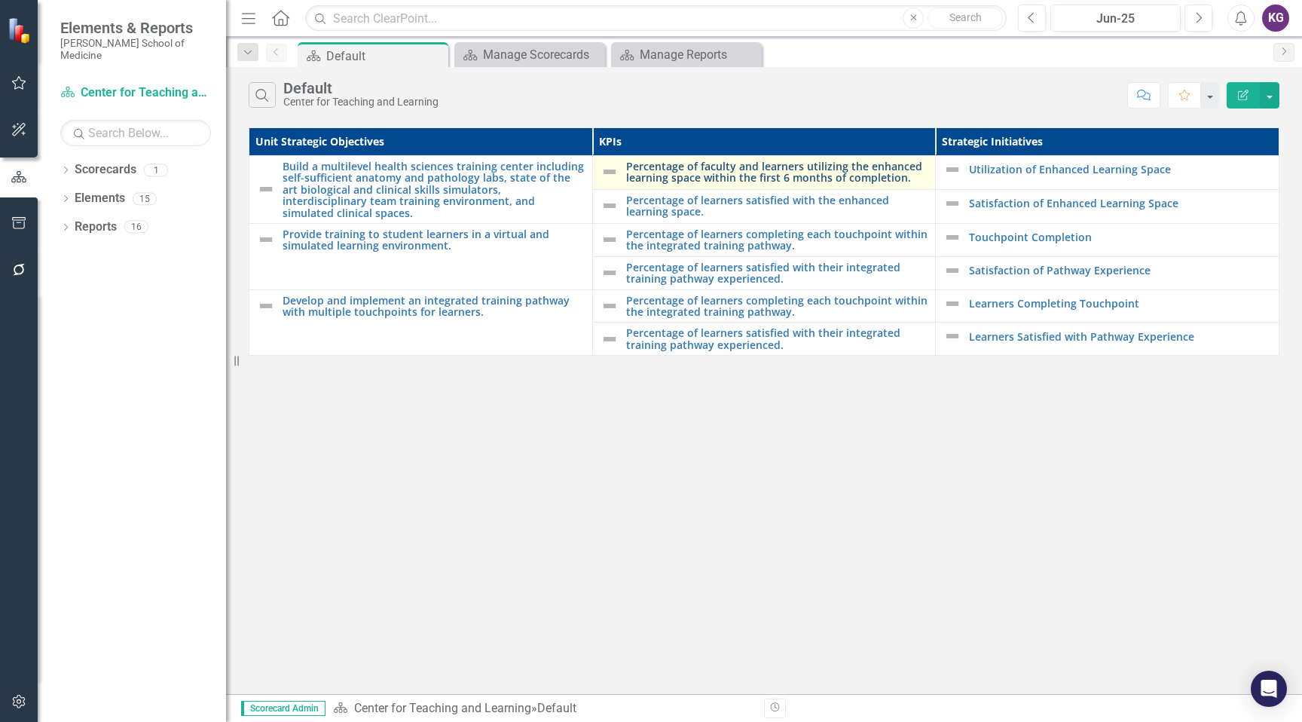
click at [710, 172] on link "Percentage of faculty and learners utilizing the enhanced learning space within…" at bounding box center [777, 171] width 302 height 23
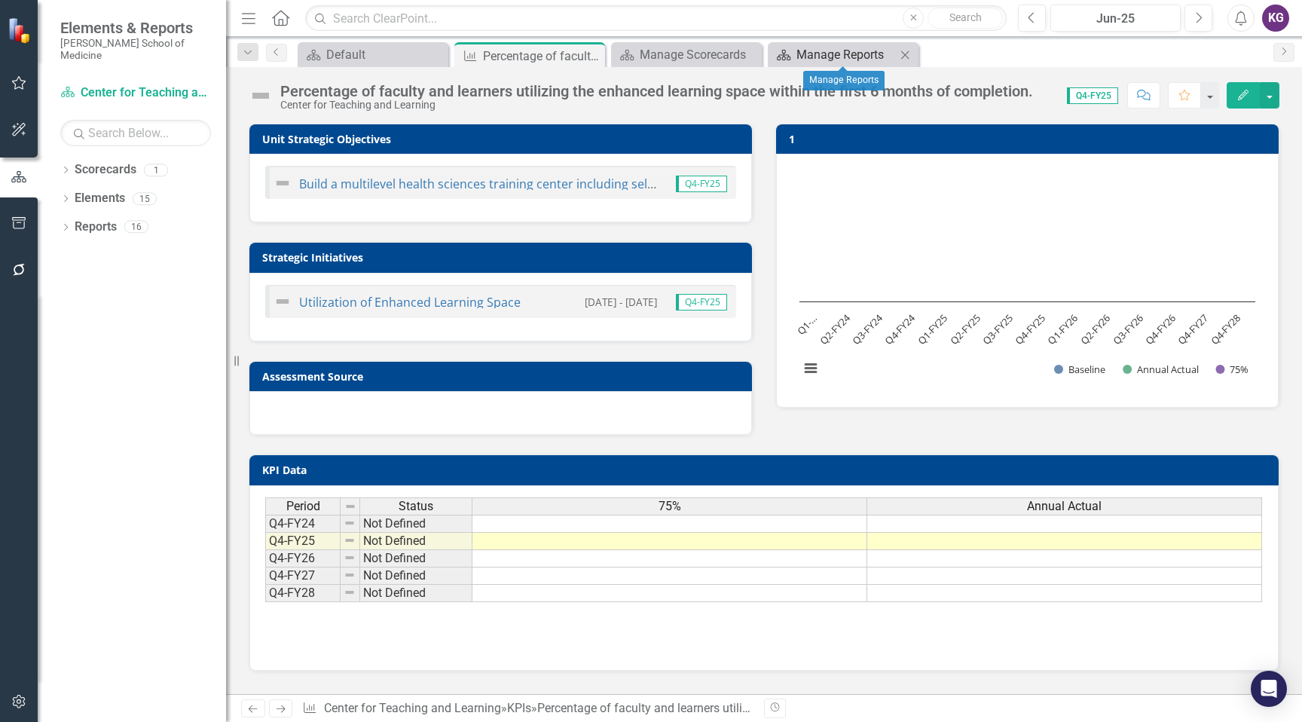
click at [861, 53] on div "Manage Reports" at bounding box center [845, 54] width 99 height 19
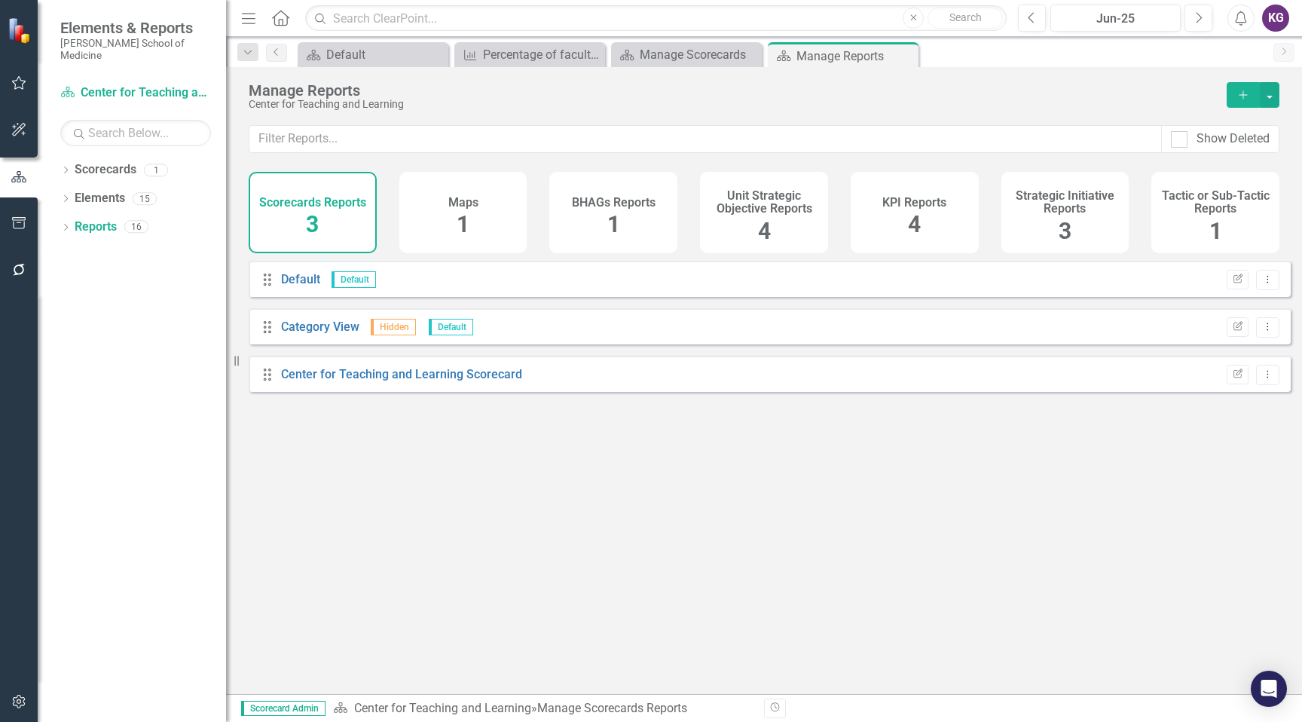
click at [920, 210] on div "4" at bounding box center [914, 225] width 13 height 32
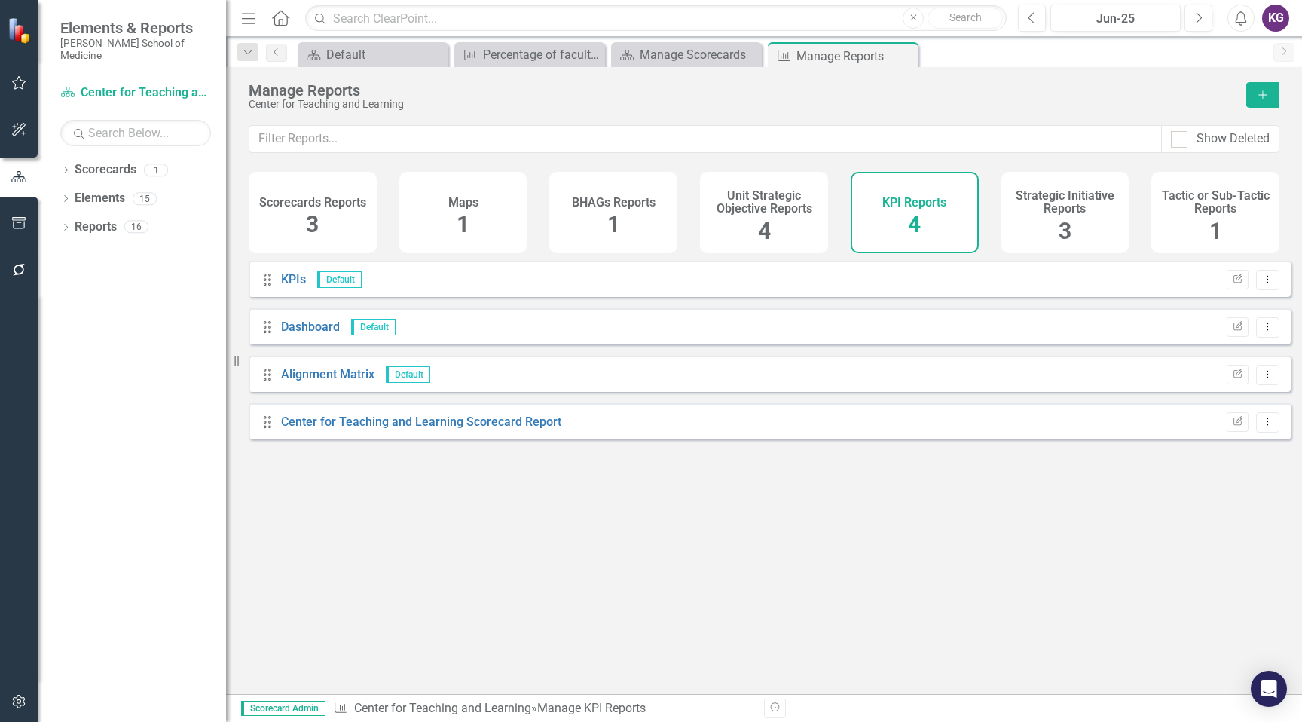
click at [920, 210] on div "4" at bounding box center [914, 225] width 13 height 32
click at [506, 429] on link "Center for Teaching and Learning Scorecard Report" at bounding box center [421, 421] width 280 height 14
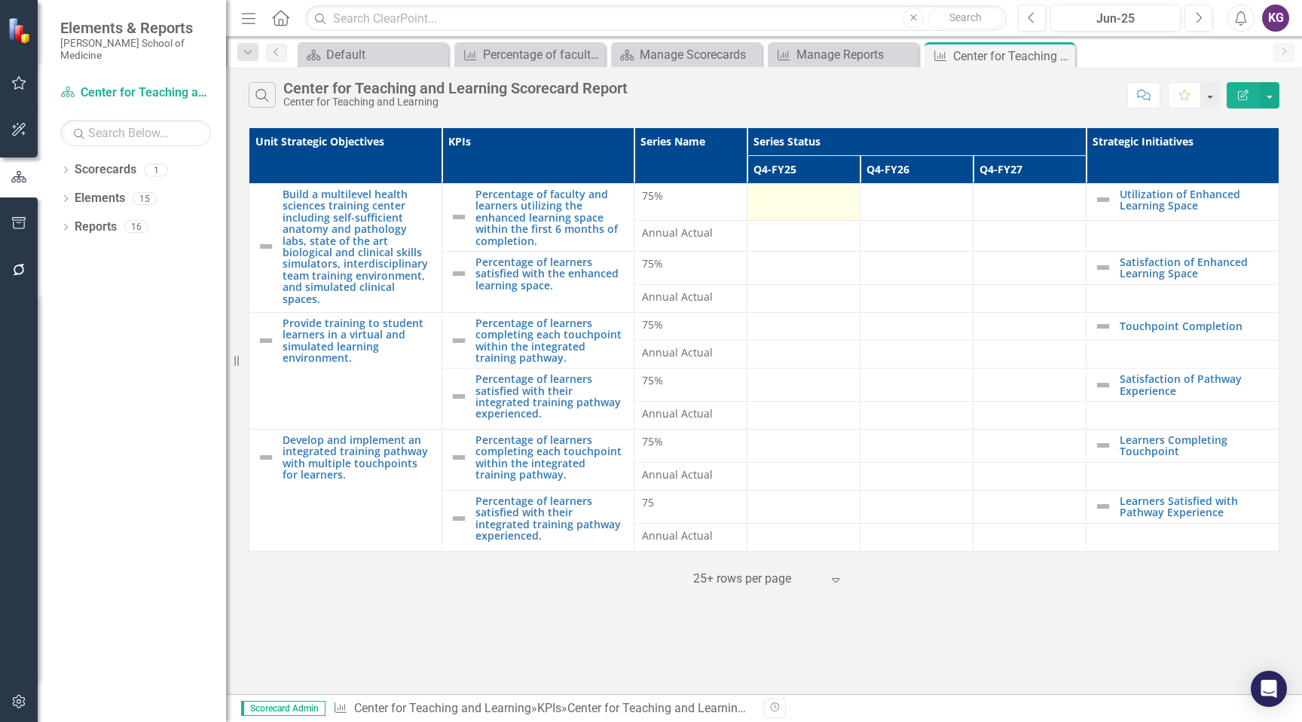
click at [783, 190] on div at bounding box center [803, 197] width 97 height 18
click at [780, 169] on th "Q4-FY25" at bounding box center [803, 170] width 113 height 28
click at [764, 194] on div at bounding box center [803, 197] width 97 height 18
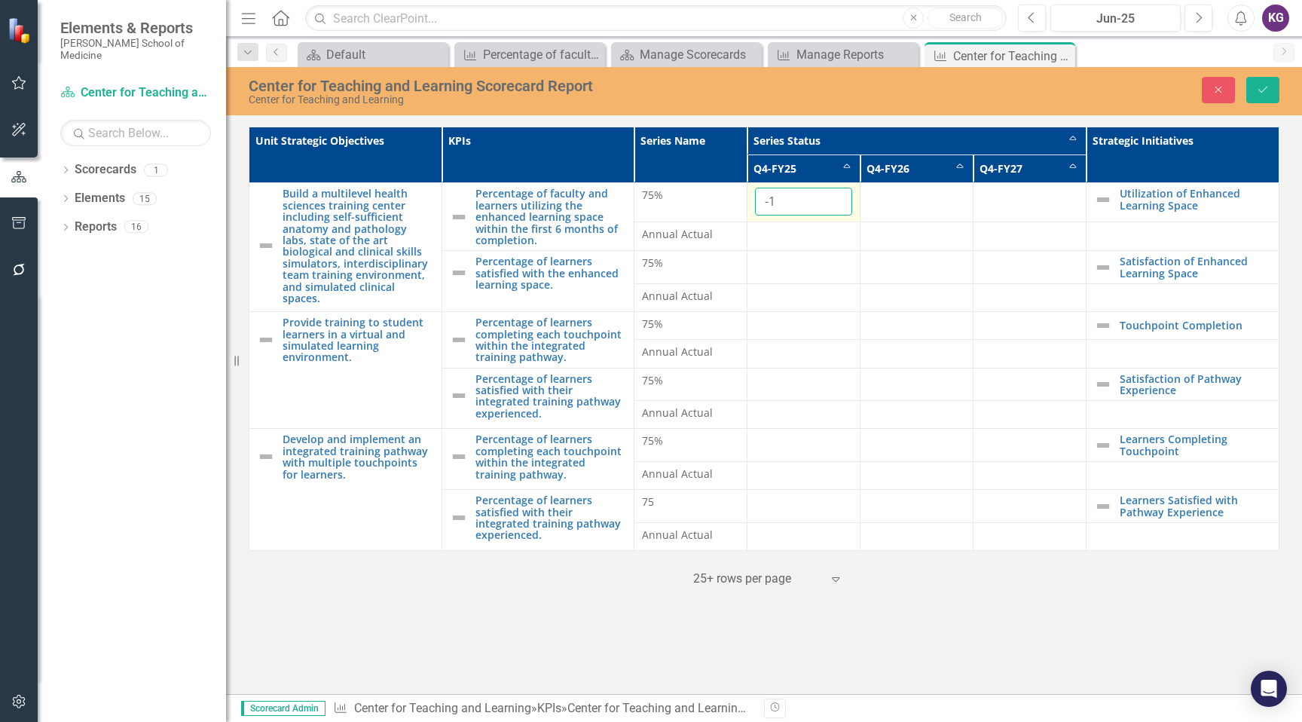
click at [838, 206] on input "-1" at bounding box center [803, 202] width 97 height 28
click at [837, 194] on input "0" at bounding box center [803, 202] width 97 height 28
click at [837, 196] on input "1" at bounding box center [803, 202] width 97 height 28
click at [837, 196] on input "2" at bounding box center [803, 202] width 97 height 28
drag, startPoint x: 771, startPoint y: 203, endPoint x: 753, endPoint y: 202, distance: 18.1
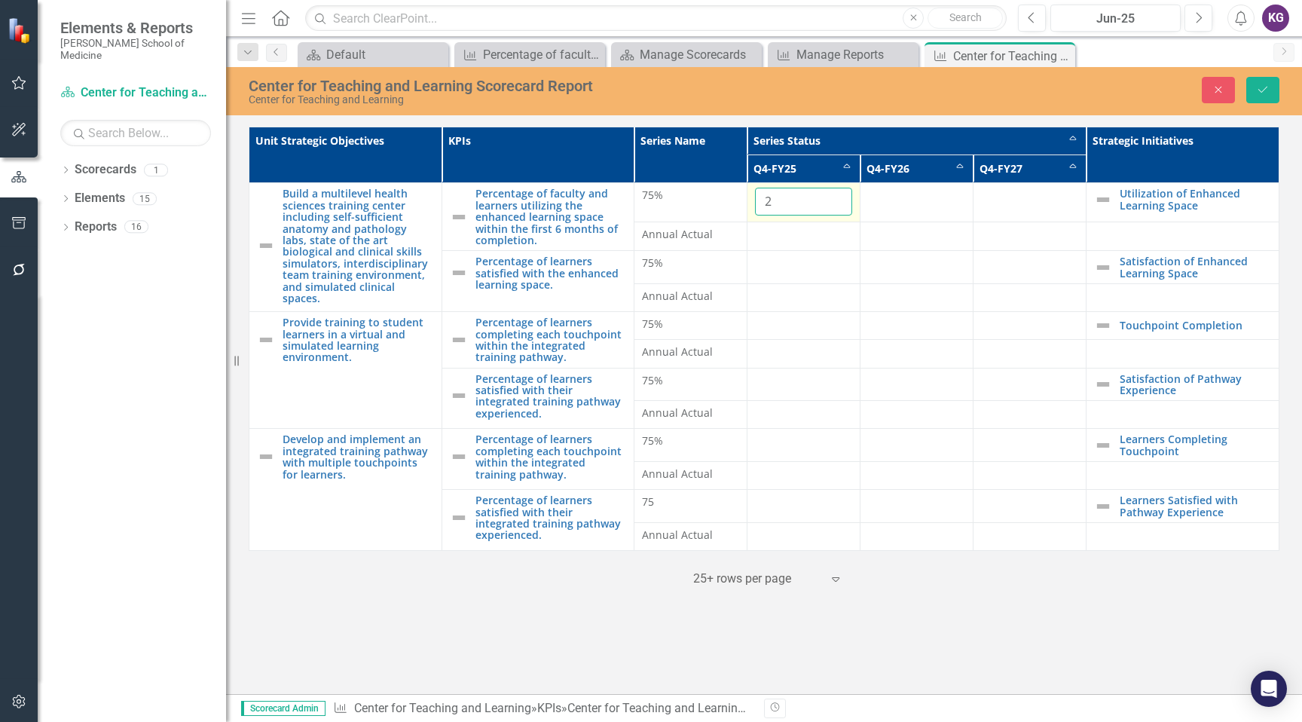
click at [753, 202] on td "2" at bounding box center [803, 202] width 113 height 39
type input "75"
click at [768, 233] on div at bounding box center [803, 236] width 97 height 18
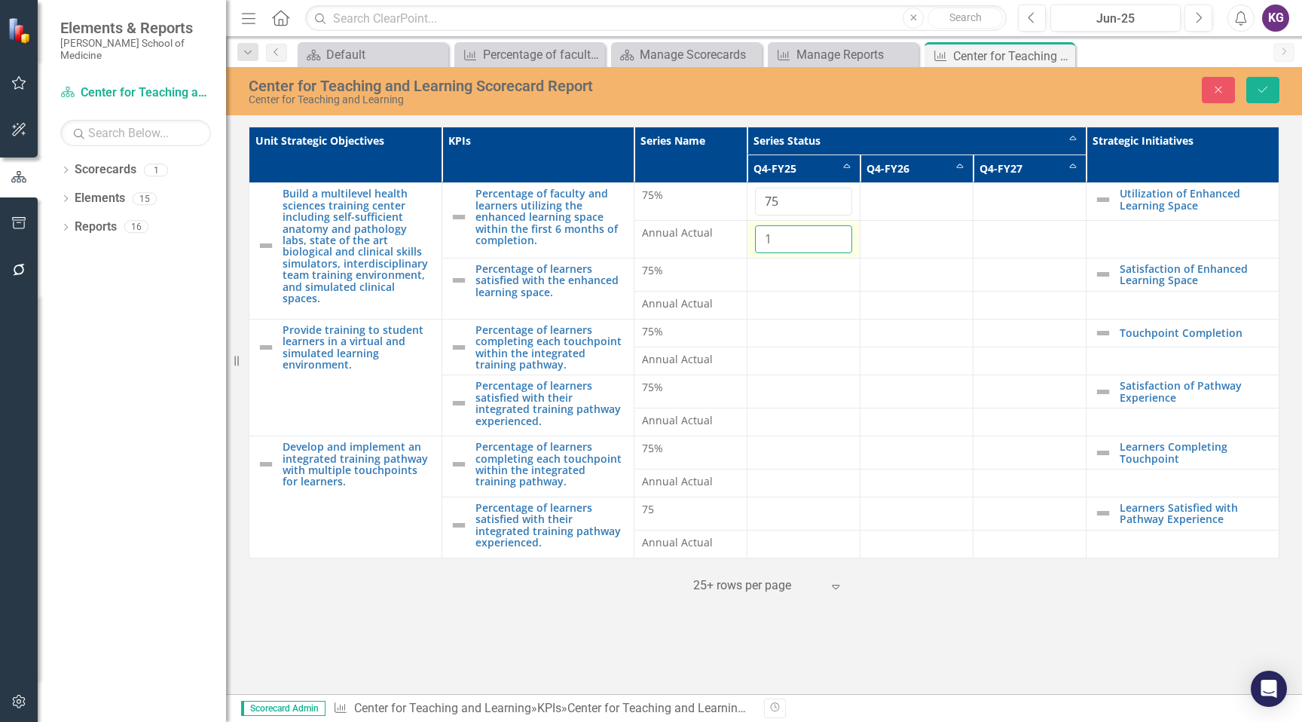
click at [835, 236] on input "1" at bounding box center [803, 239] width 97 height 28
type input "0"
click at [835, 244] on input "0" at bounding box center [803, 239] width 97 height 28
click at [769, 269] on div at bounding box center [803, 272] width 97 height 18
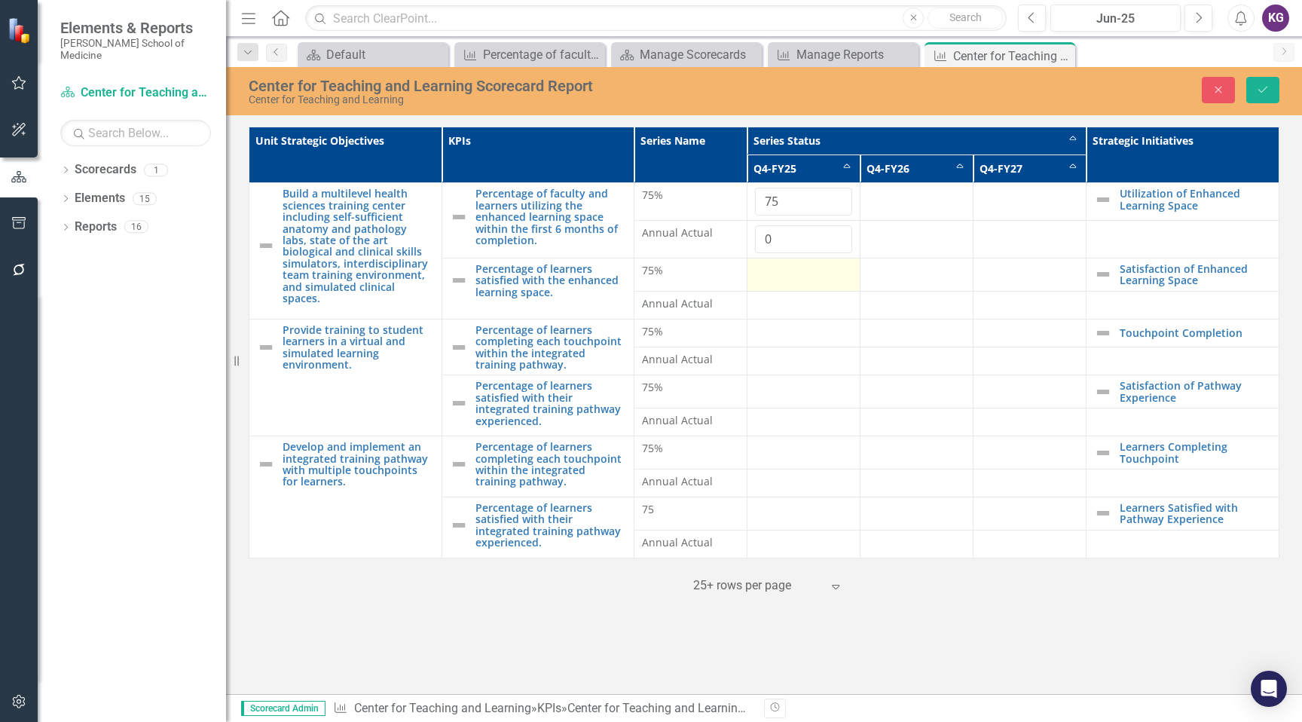
click at [769, 269] on div at bounding box center [803, 272] width 97 height 18
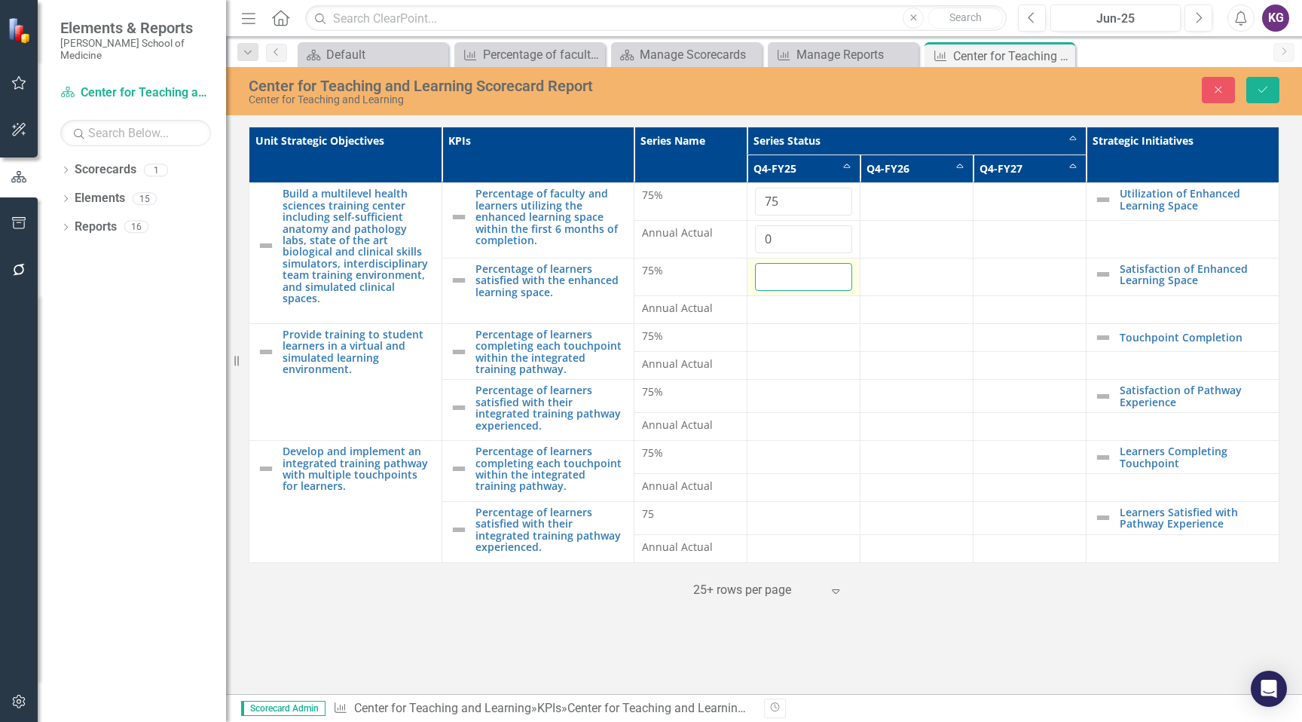
click at [768, 276] on input "number" at bounding box center [803, 277] width 97 height 28
type input "75"
click at [771, 313] on div at bounding box center [803, 310] width 97 height 18
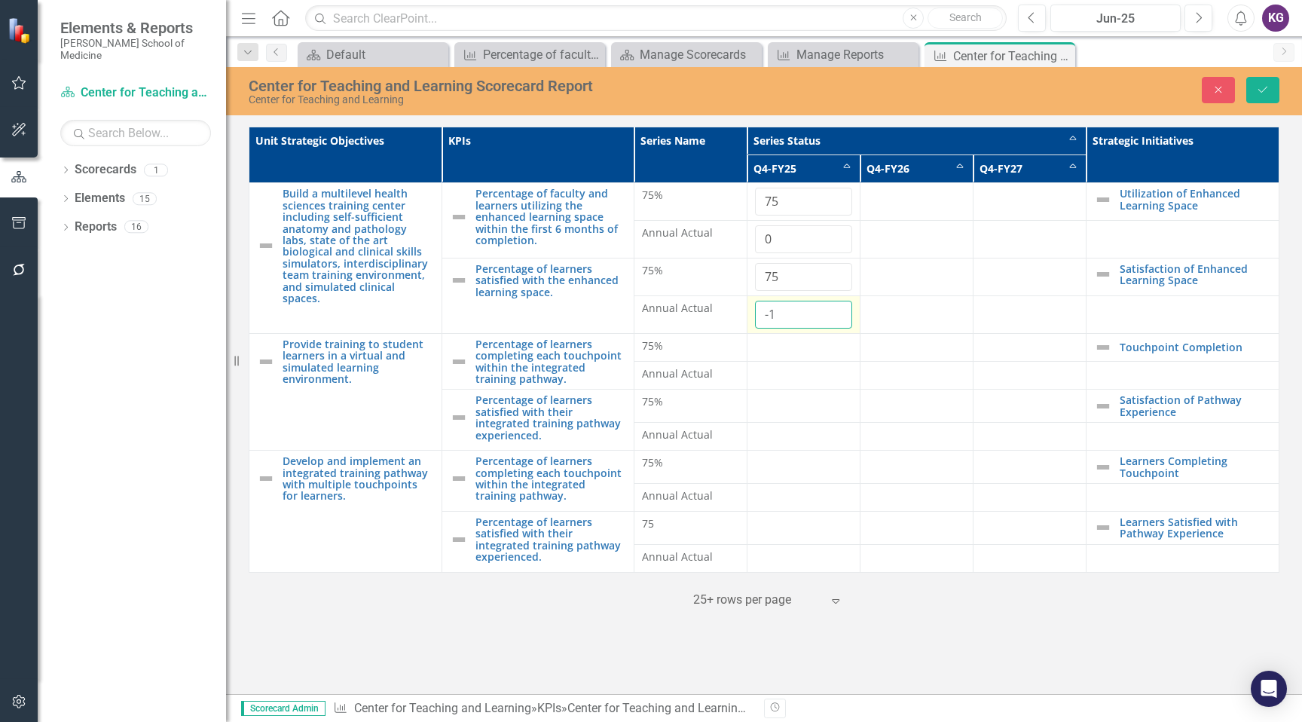
type input "-1"
click at [839, 319] on input "-1" at bounding box center [803, 315] width 97 height 28
type input "0"
click at [770, 346] on div at bounding box center [803, 347] width 97 height 18
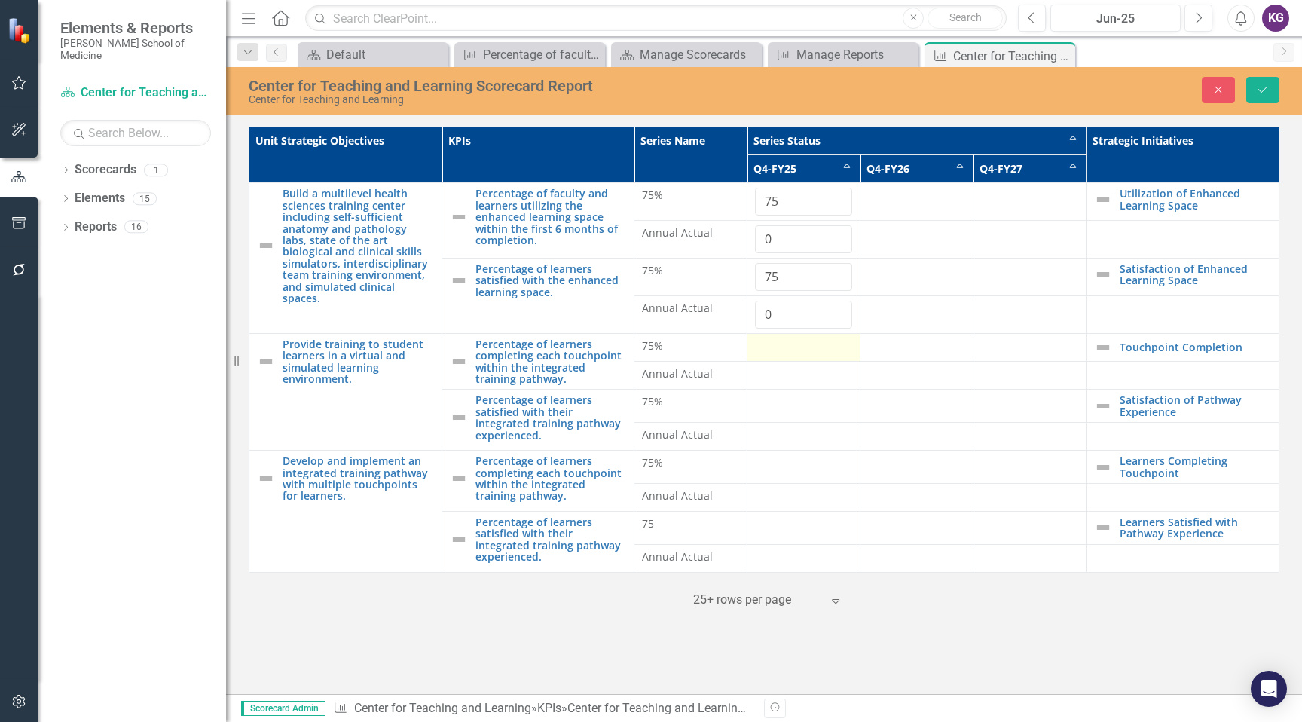
click at [770, 346] on div at bounding box center [803, 347] width 97 height 18
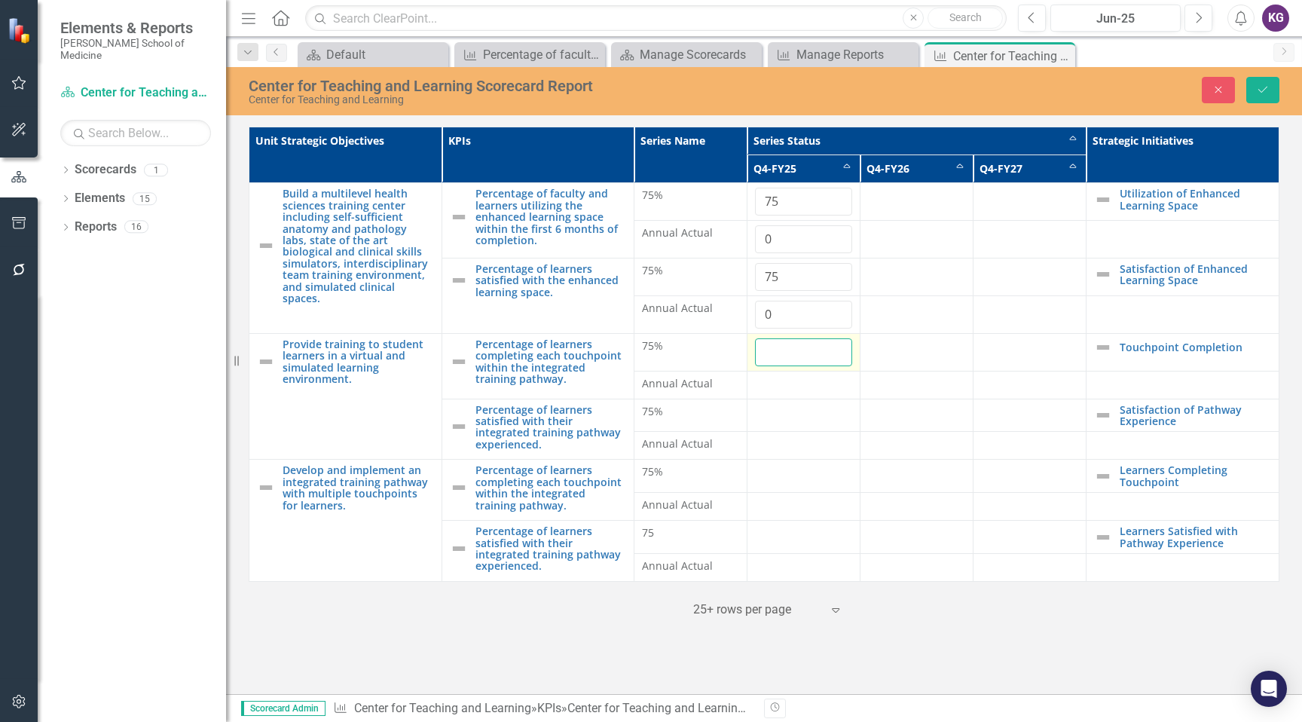
click at [801, 350] on input "number" at bounding box center [803, 352] width 97 height 28
type input "75"
click at [770, 386] on div at bounding box center [803, 385] width 97 height 18
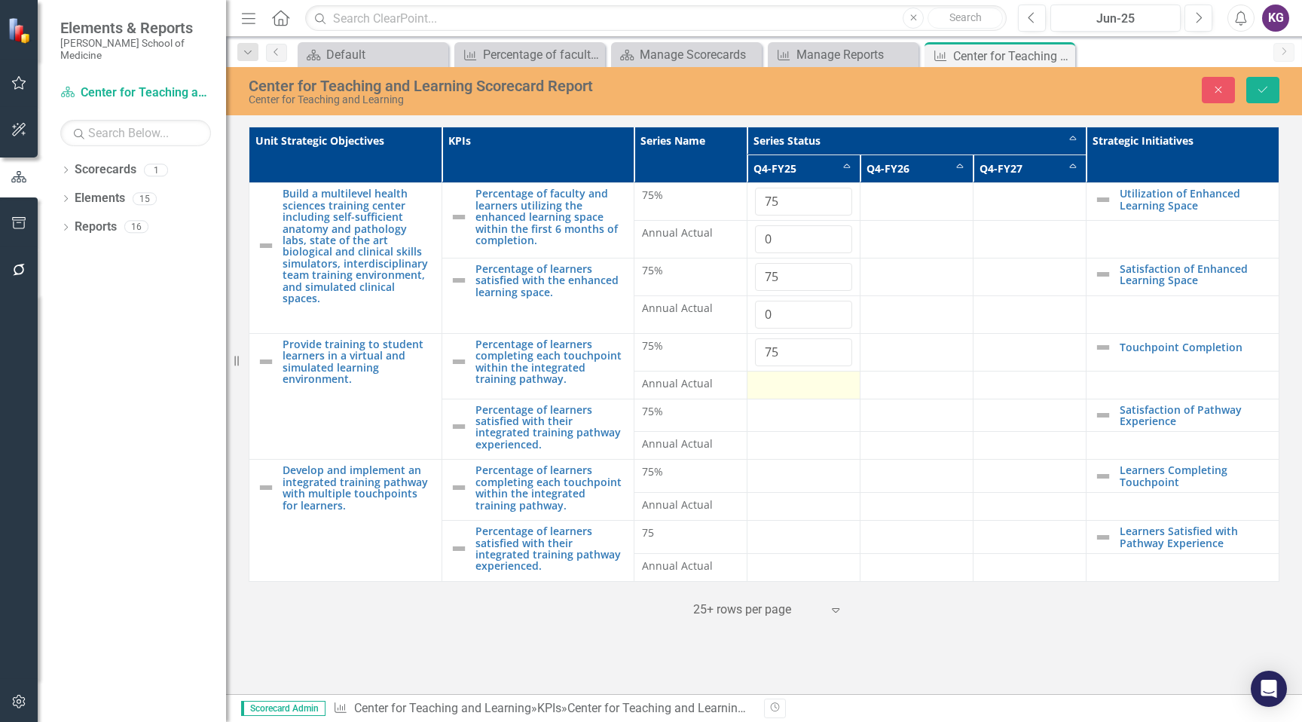
click at [770, 386] on div at bounding box center [803, 385] width 97 height 18
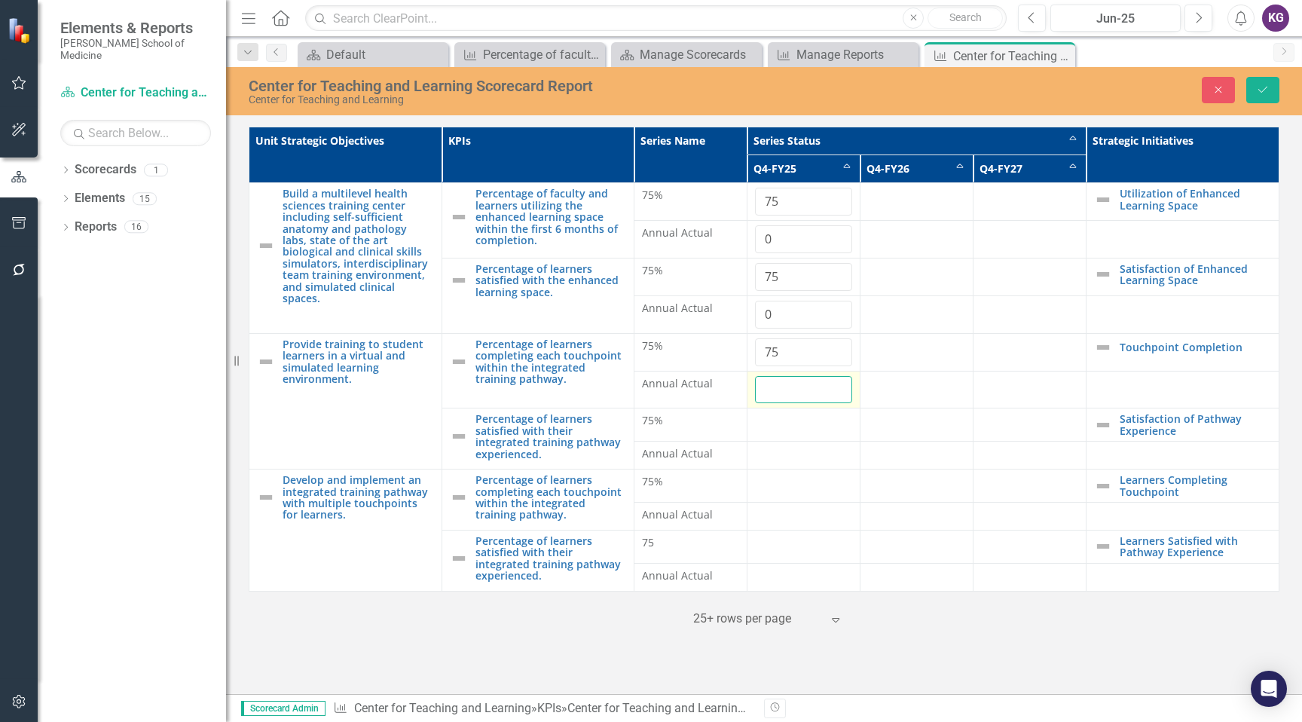
click at [768, 386] on input "number" at bounding box center [803, 390] width 97 height 28
type input "50"
click at [759, 419] on div at bounding box center [803, 422] width 97 height 18
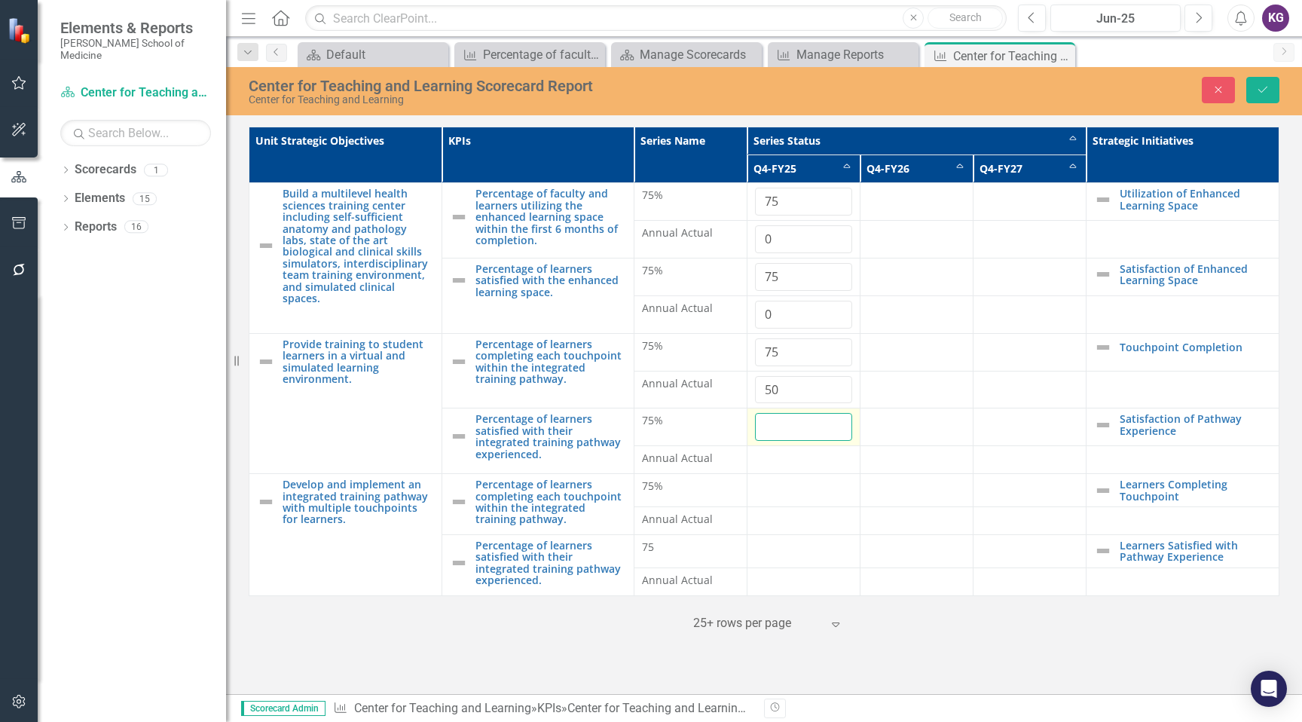
click at [759, 419] on input "number" at bounding box center [803, 427] width 97 height 28
type input "75"
click at [757, 455] on div at bounding box center [803, 459] width 97 height 18
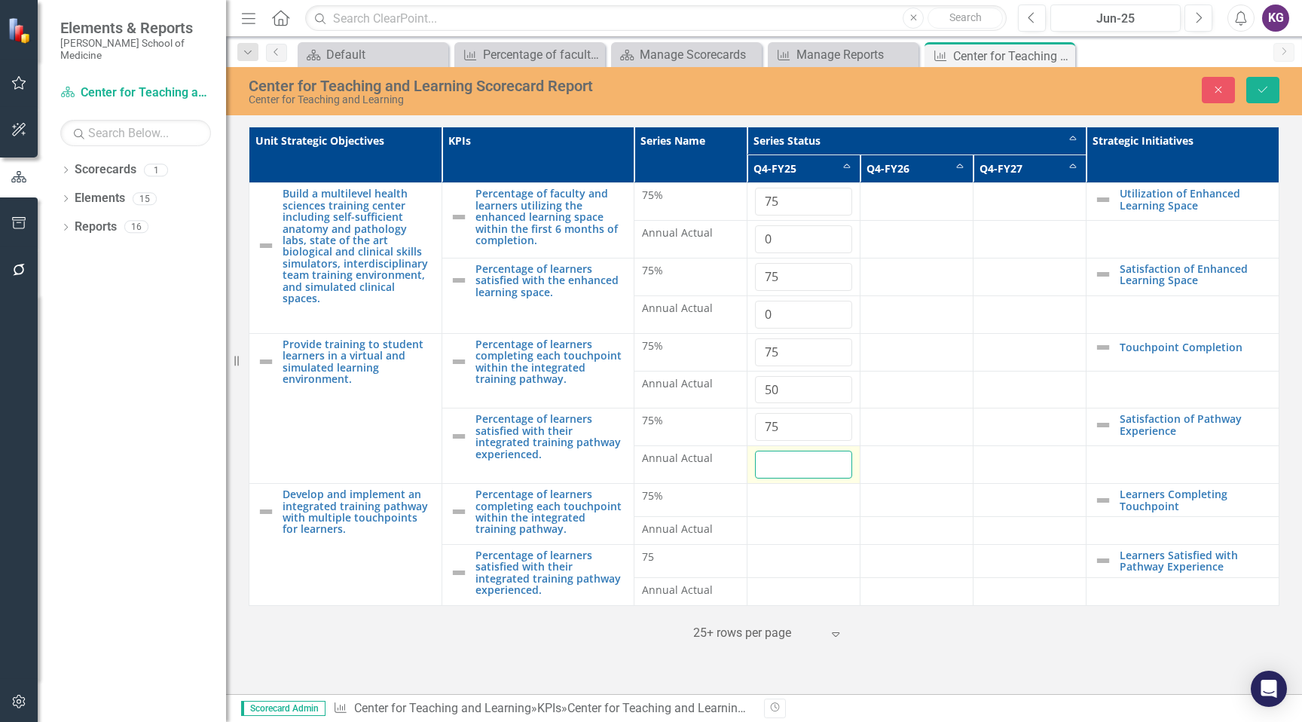
click at [762, 462] on input "number" at bounding box center [803, 464] width 97 height 28
type input "50"
click at [783, 502] on div at bounding box center [803, 497] width 97 height 18
click at [775, 502] on input "number" at bounding box center [803, 502] width 97 height 28
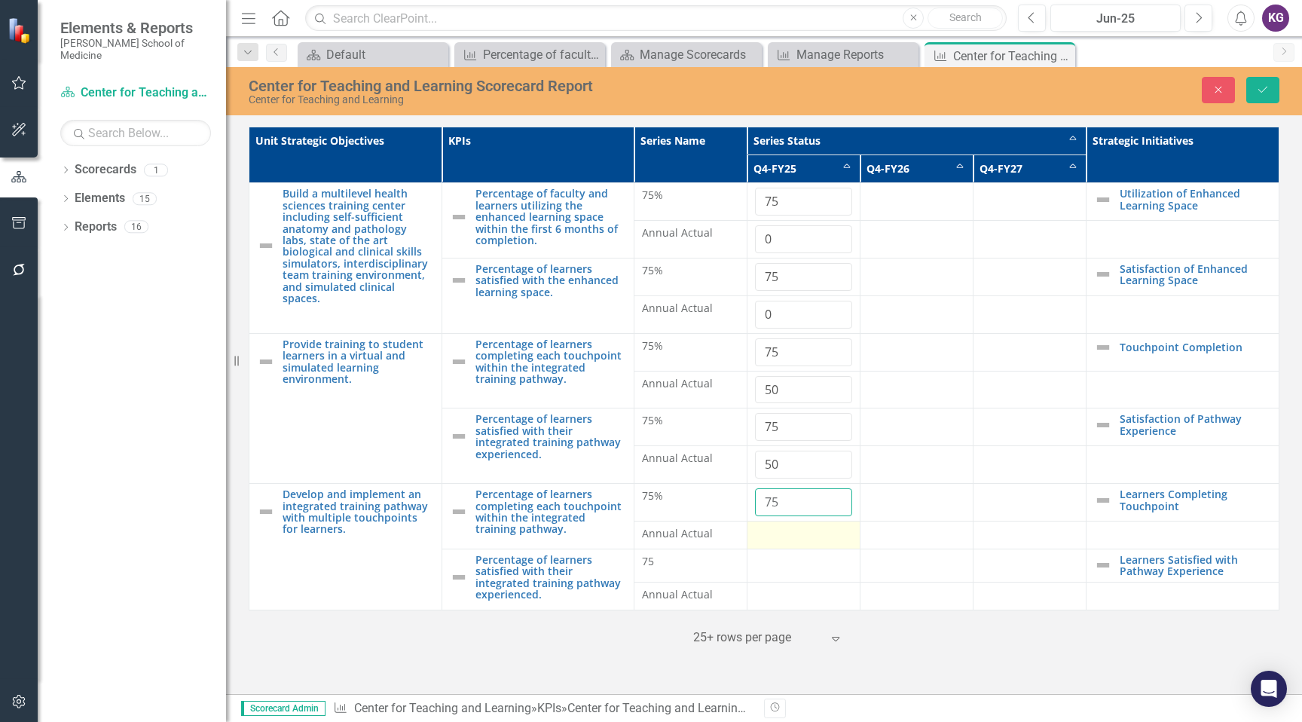
type input "75"
click at [767, 534] on div at bounding box center [803, 535] width 97 height 18
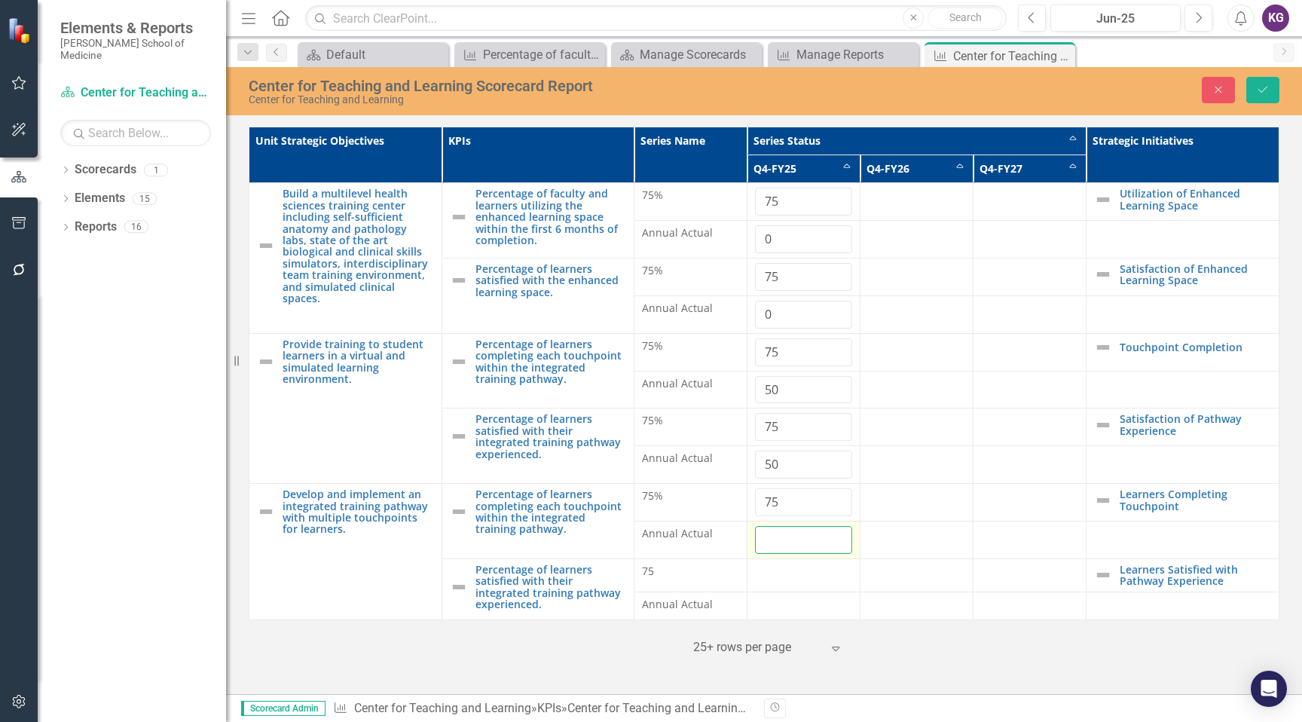
click at [767, 534] on input "number" at bounding box center [803, 540] width 97 height 28
type input "50"
click at [743, 571] on td "75" at bounding box center [690, 574] width 113 height 33
click at [768, 575] on div at bounding box center [803, 572] width 97 height 18
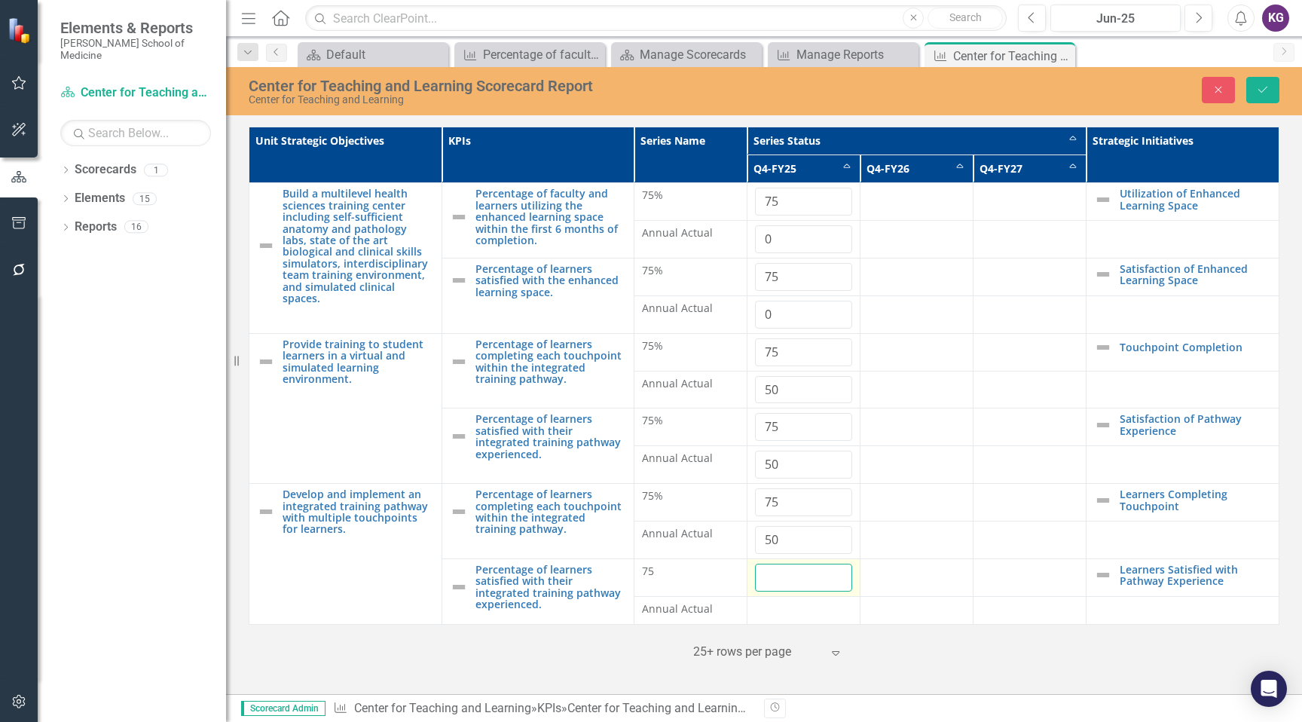
click at [768, 575] on input "number" at bounding box center [803, 577] width 97 height 28
type input "75"
click at [764, 612] on div at bounding box center [803, 610] width 97 height 18
click at [764, 612] on input "number" at bounding box center [803, 615] width 97 height 28
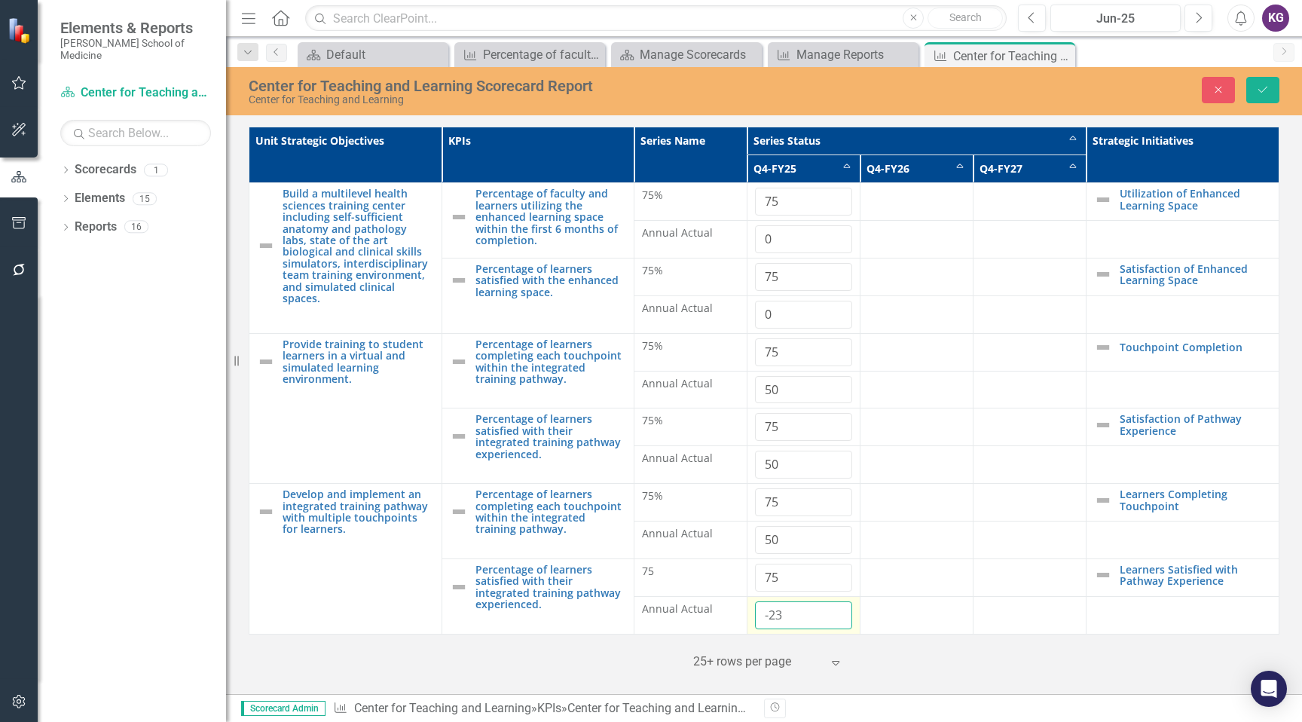
drag, startPoint x: 787, startPoint y: 615, endPoint x: 752, endPoint y: 612, distance: 35.5
click at [752, 612] on td "-23" at bounding box center [803, 615] width 113 height 38
type input "50"
click at [1256, 93] on icon "Save" at bounding box center [1263, 89] width 14 height 11
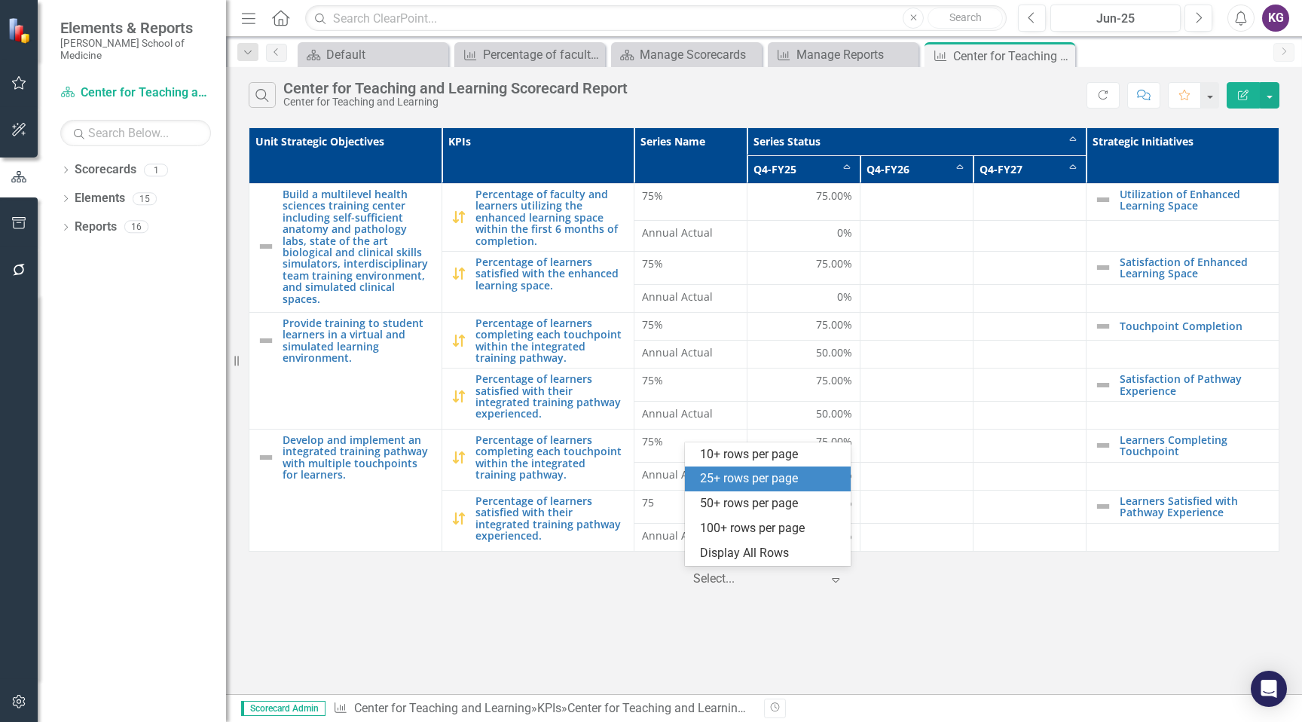
click at [834, 578] on icon "Expand" at bounding box center [835, 579] width 15 height 12
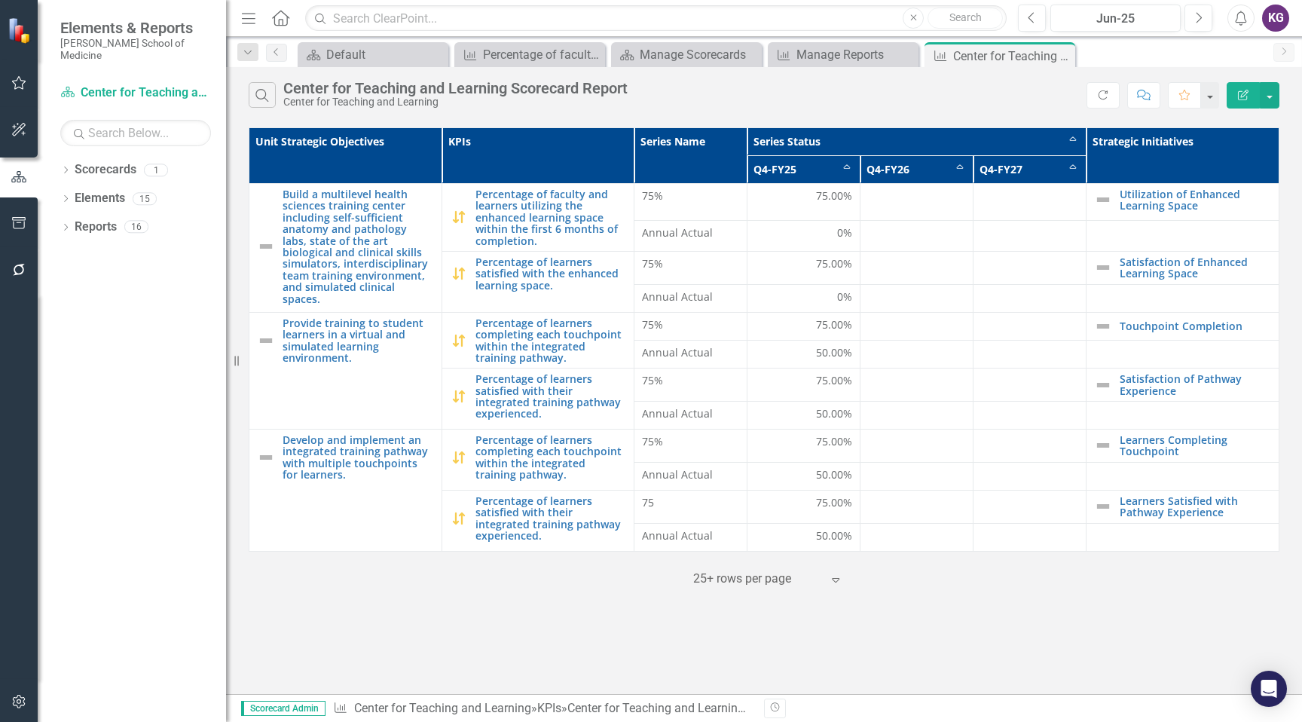
click at [911, 581] on div "‹ Previous 1 (current) › Next 25+ rows per page Expand" at bounding box center [764, 573] width 1030 height 37
click at [345, 158] on th "Unit Strategic Objectives" at bounding box center [345, 156] width 193 height 56
click at [1198, 197] on link "Utilization of Enhanced Learning Space" at bounding box center [1194, 199] width 151 height 23
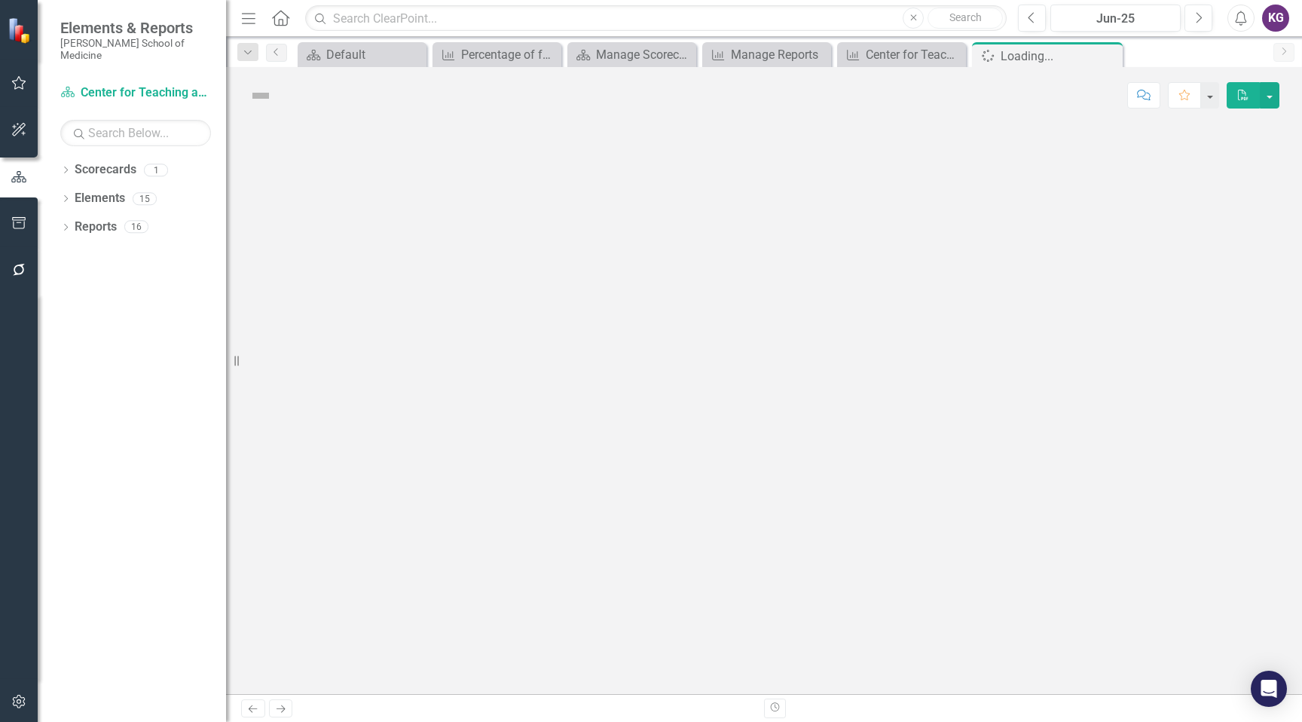
click at [1198, 197] on div at bounding box center [764, 409] width 1076 height 570
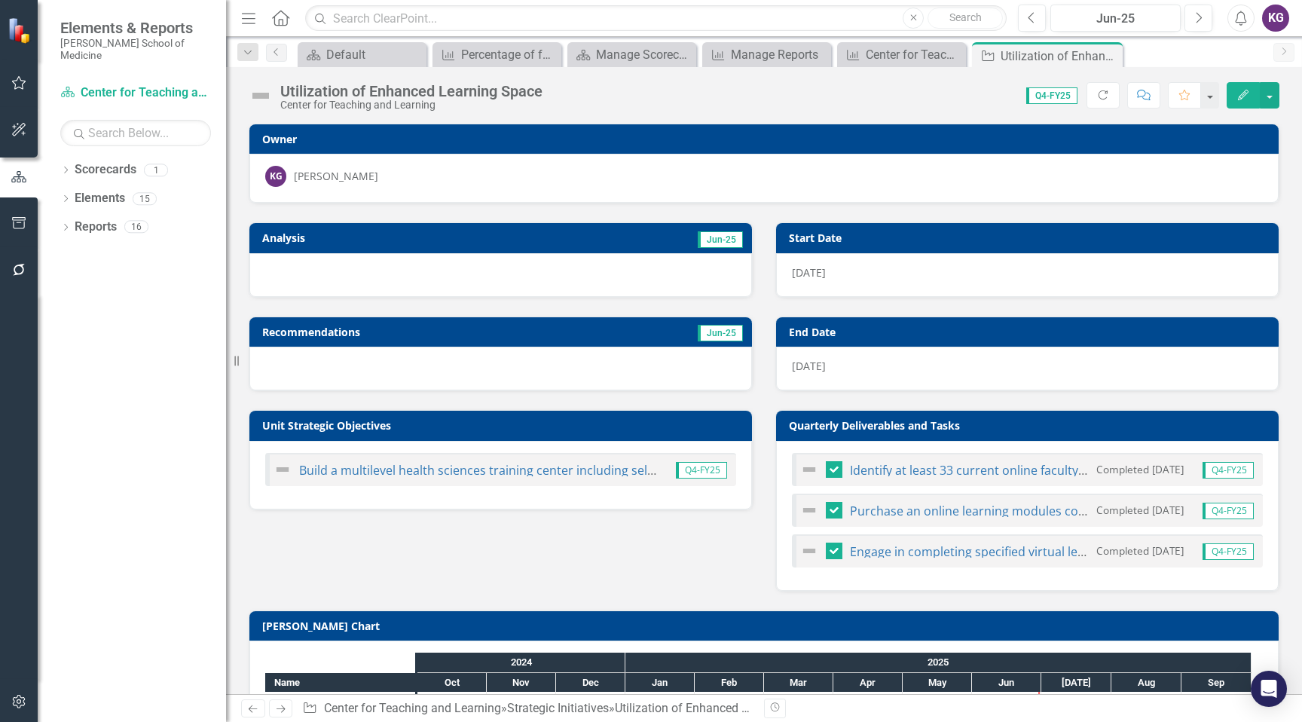
scroll to position [127, 0]
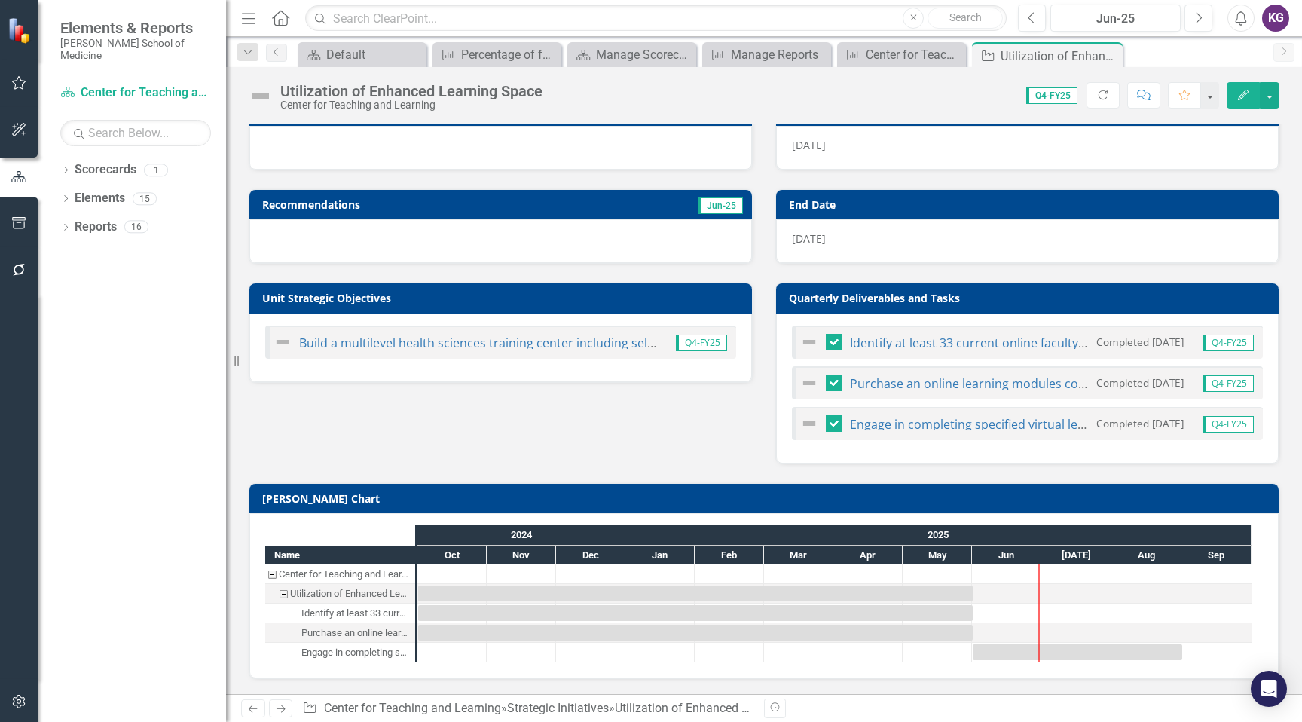
click at [1023, 571] on div at bounding box center [1006, 573] width 69 height 19
click at [1023, 572] on div at bounding box center [1006, 573] width 69 height 19
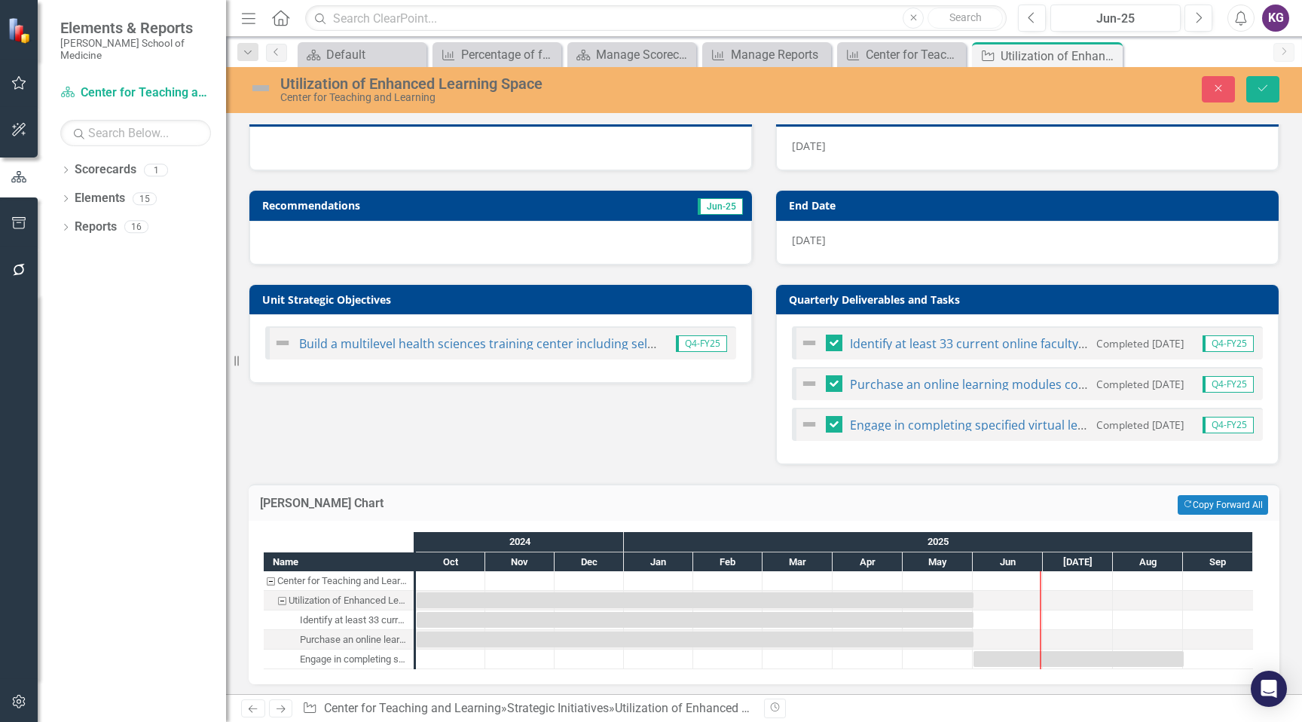
click at [1018, 577] on div at bounding box center [1007, 580] width 70 height 19
click at [1018, 615] on div at bounding box center [1007, 619] width 70 height 19
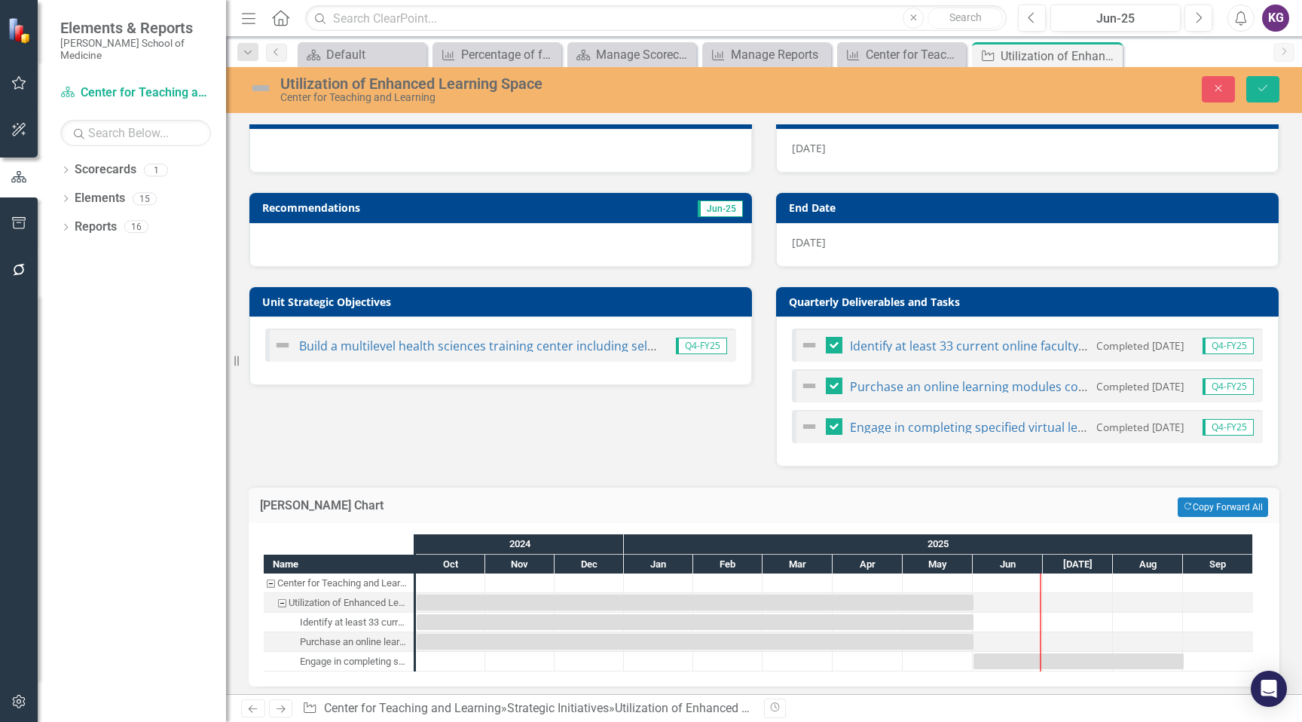
scroll to position [133, 0]
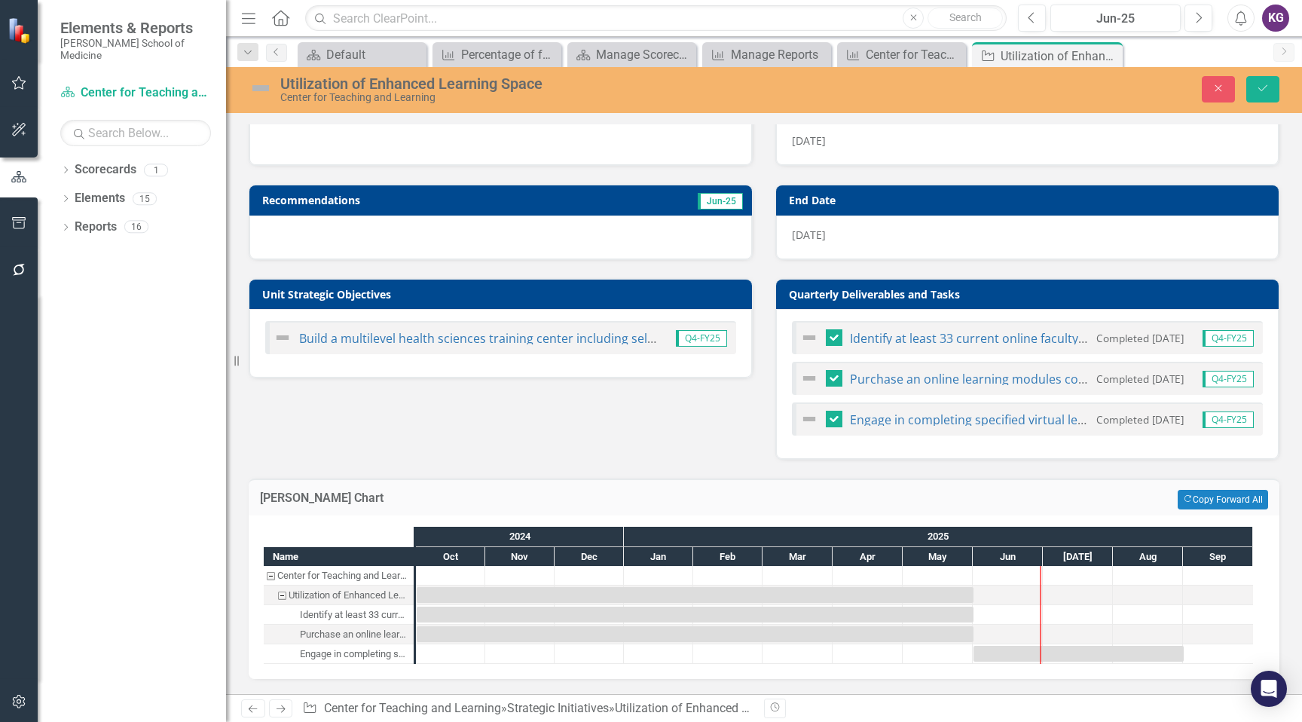
click at [452, 557] on div "Oct" at bounding box center [450, 557] width 69 height 20
click at [440, 595] on div "Task: Start date: 2024-10-01 End date: 2025-06-01" at bounding box center [695, 595] width 557 height 16
click at [832, 337] on div at bounding box center [834, 337] width 17 height 17
click at [832, 337] on input "checkbox" at bounding box center [831, 334] width 10 height 10
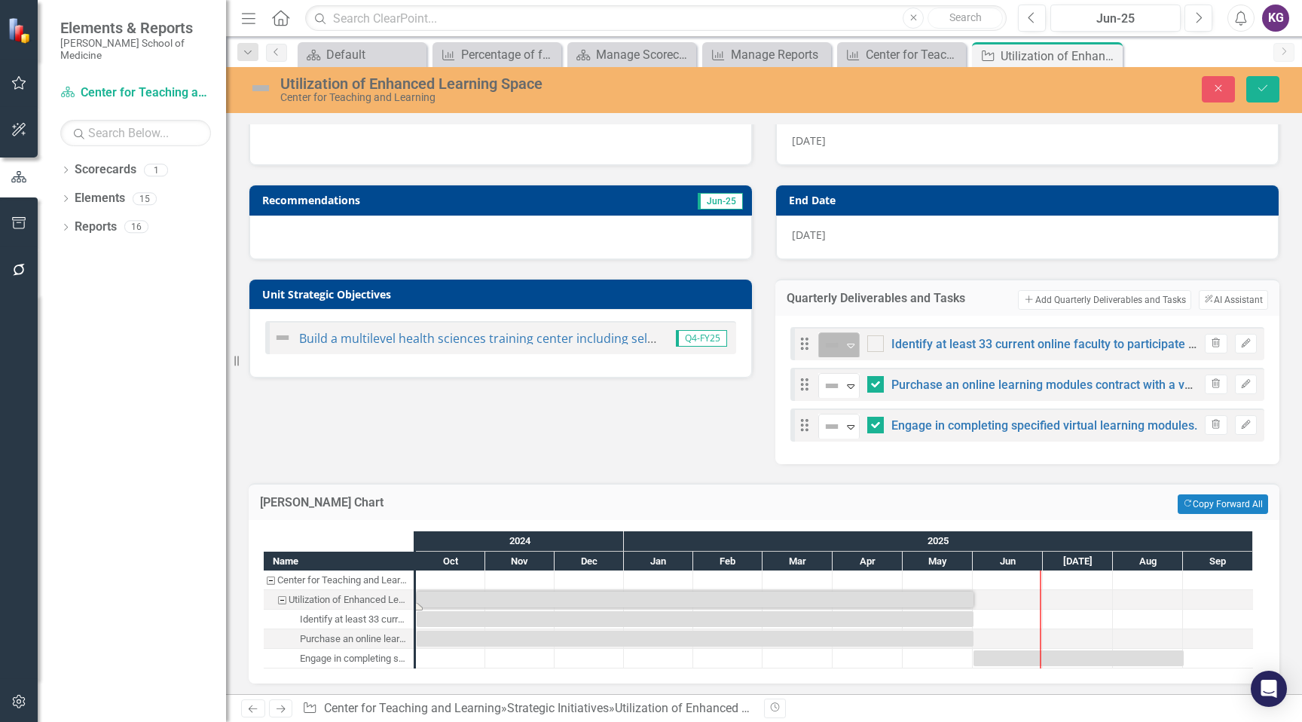
click at [847, 342] on icon "Expand" at bounding box center [850, 345] width 15 height 12
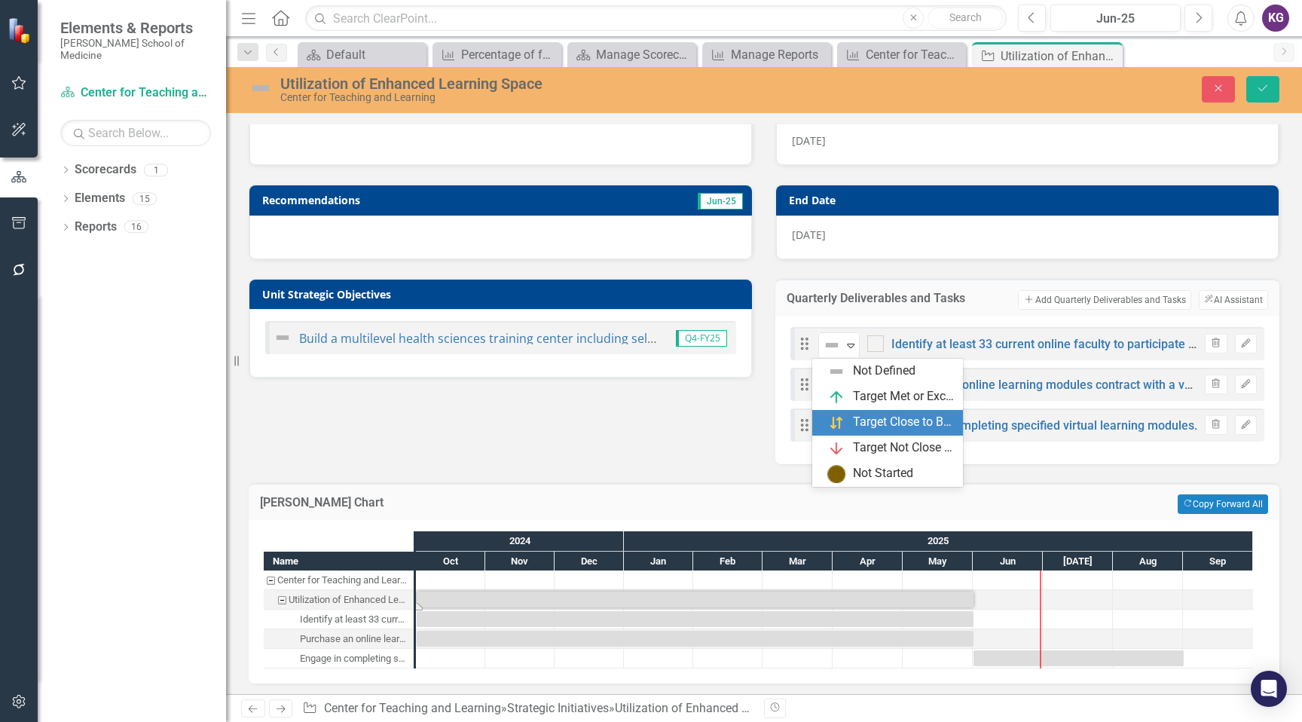
click at [860, 418] on div "Target Close to Being Met" at bounding box center [903, 422] width 101 height 17
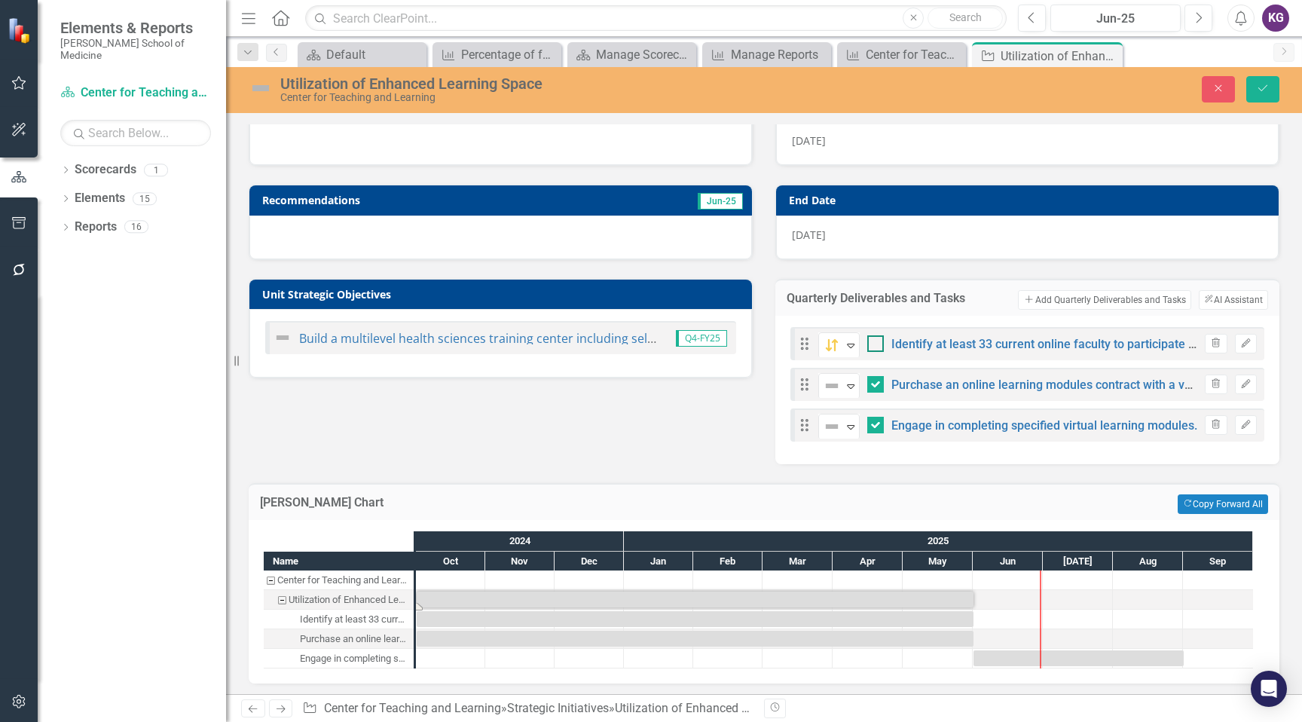
click at [870, 344] on input "checkbox" at bounding box center [872, 340] width 10 height 10
checkbox input "true"
click at [848, 386] on icon "Expand" at bounding box center [850, 386] width 15 height 12
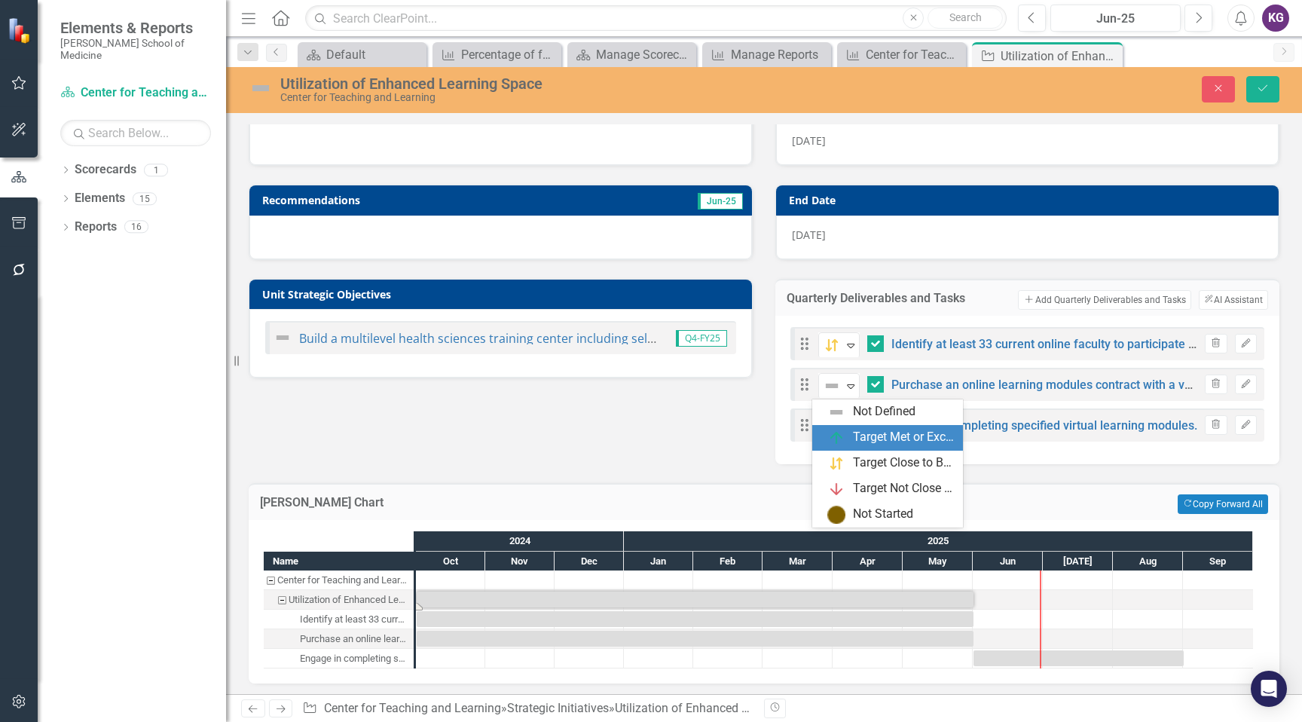
click at [878, 435] on div "Target Met or Exceeded" at bounding box center [903, 437] width 101 height 17
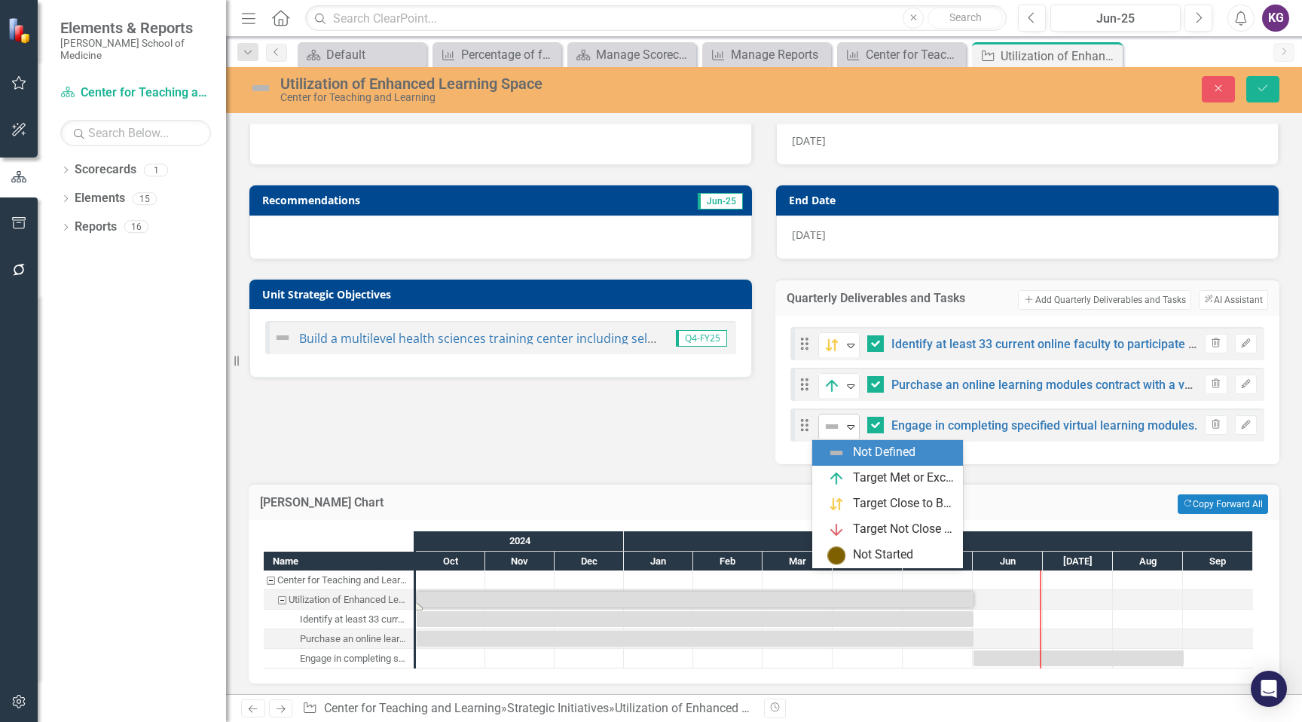
click at [847, 429] on icon "Expand" at bounding box center [850, 426] width 15 height 12
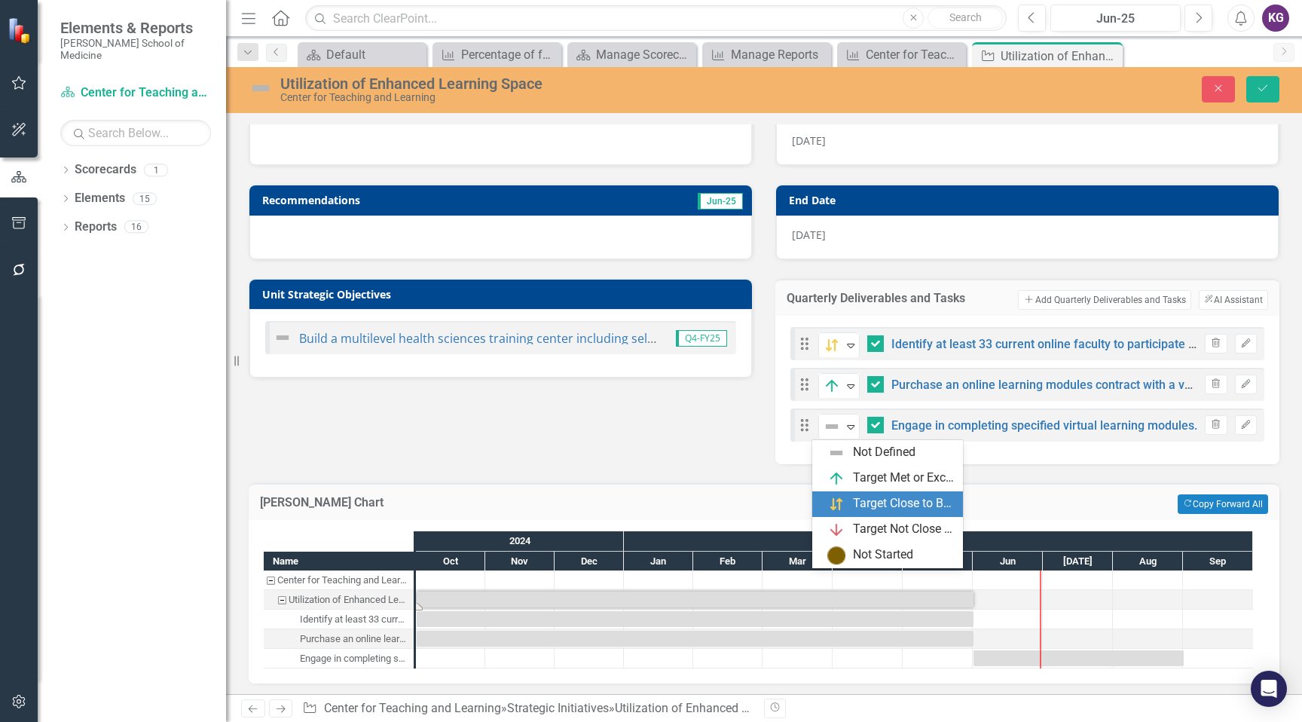
click at [864, 498] on div "Target Close to Being Met" at bounding box center [903, 503] width 101 height 17
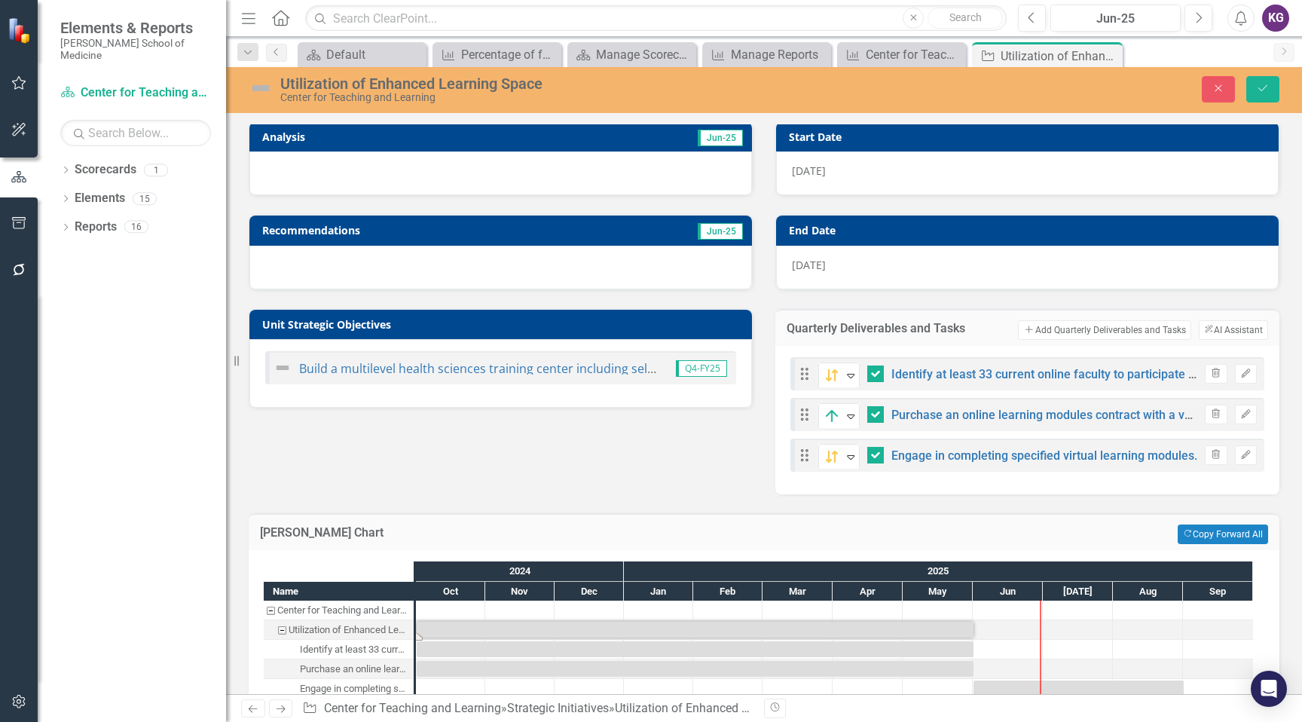
scroll to position [136, 0]
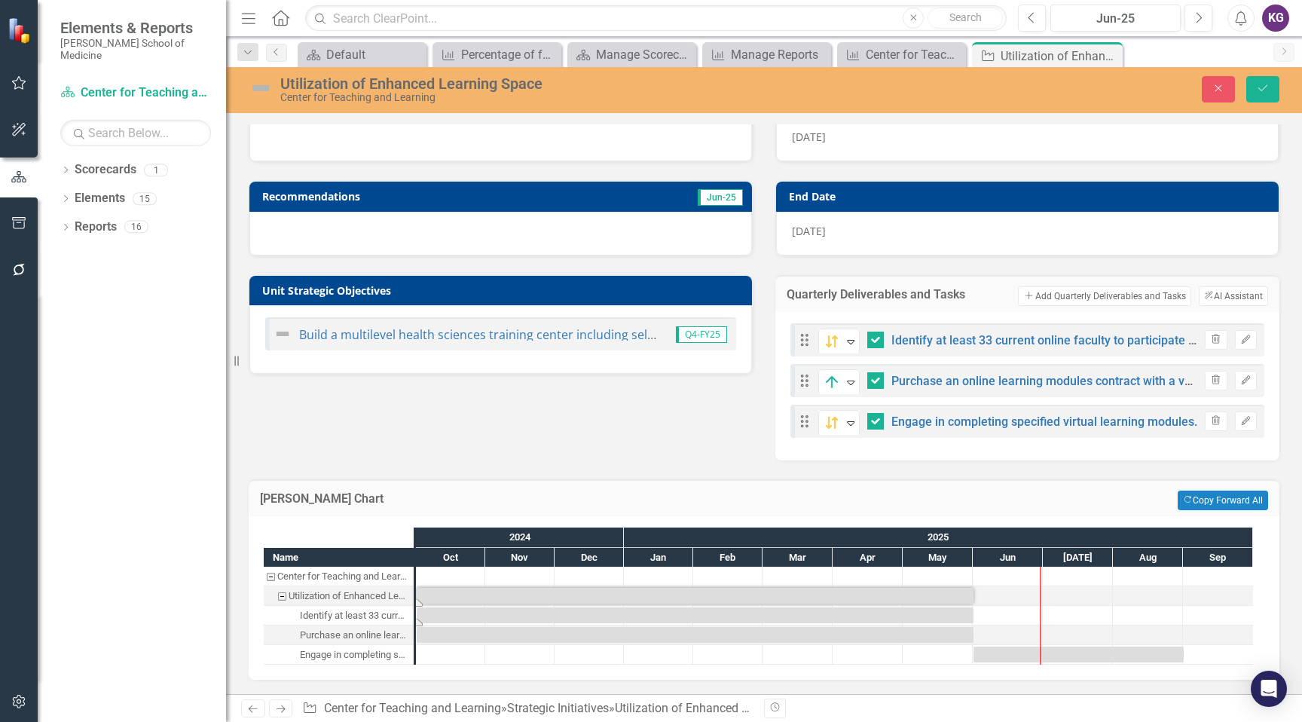
click at [426, 616] on div "Task: Start date: 2024-10-01 End date: 2025-06-01" at bounding box center [695, 615] width 557 height 16
click at [426, 617] on div "Task: Start date: 2024-10-01 End date: 2025-06-01" at bounding box center [695, 615] width 557 height 16
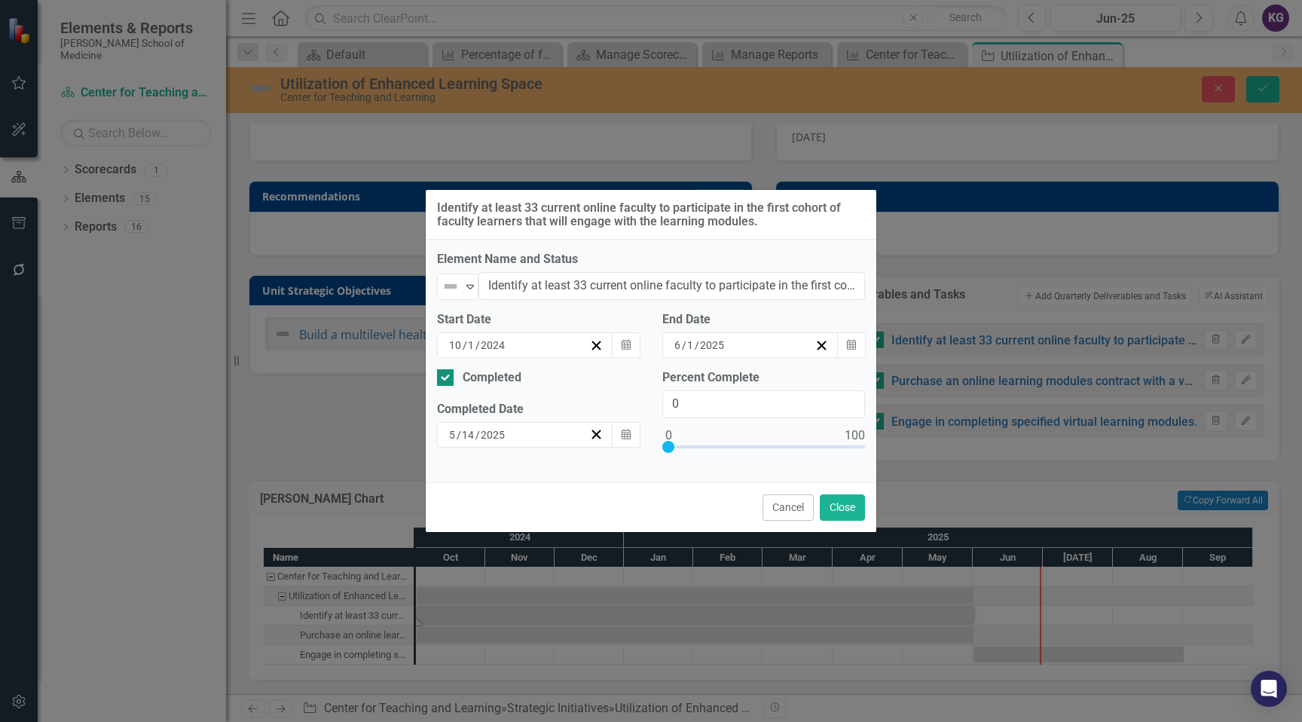
click at [448, 377] on div at bounding box center [445, 377] width 17 height 17
click at [447, 377] on input "Completed" at bounding box center [442, 374] width 10 height 10
checkbox input "false"
click at [448, 377] on div at bounding box center [445, 377] width 17 height 17
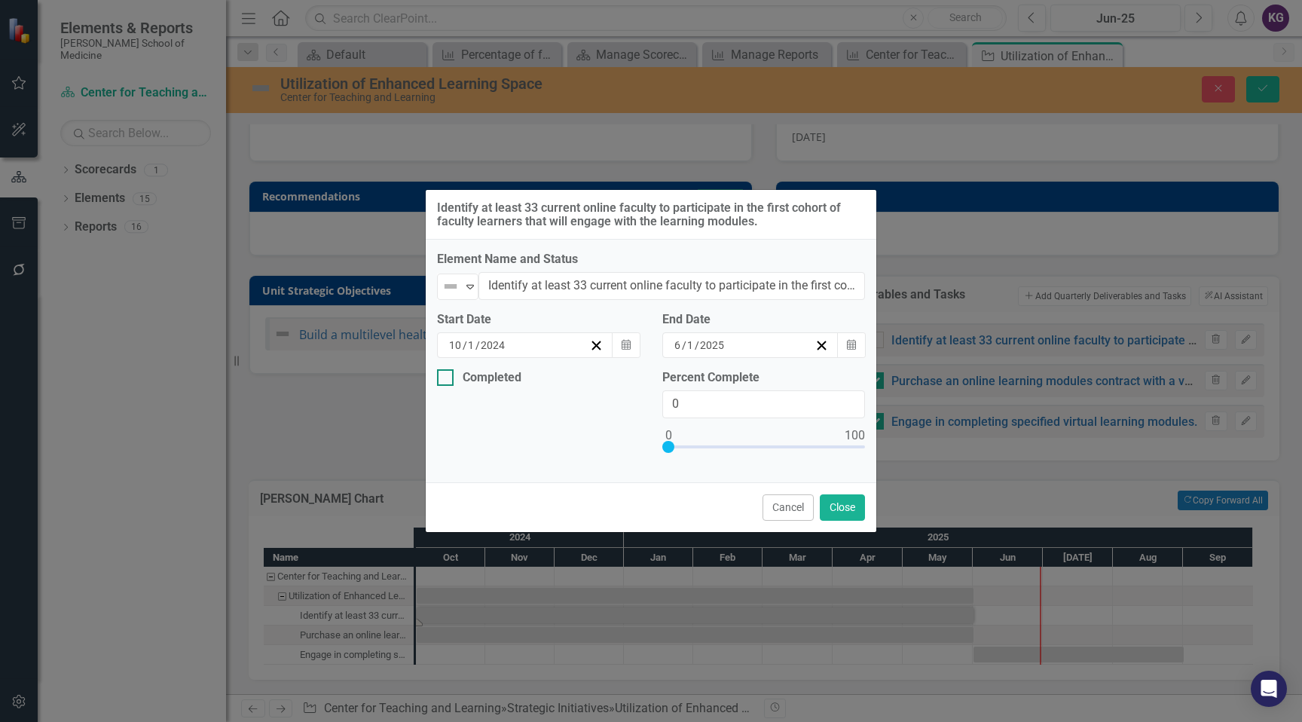
click at [447, 377] on input "Completed" at bounding box center [442, 374] width 10 height 10
checkbox input "true"
drag, startPoint x: 679, startPoint y: 403, endPoint x: 664, endPoint y: 404, distance: 15.1
click at [664, 404] on input "0" at bounding box center [763, 404] width 203 height 28
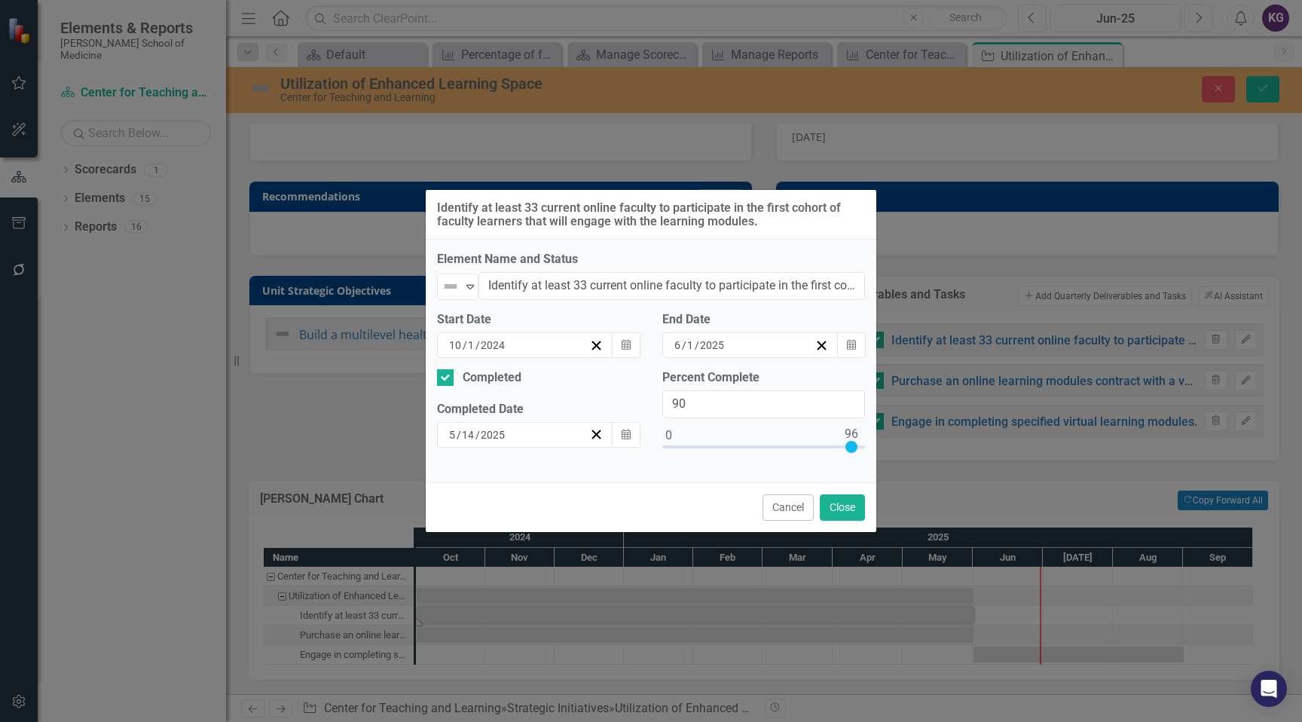
type input "100"
drag, startPoint x: 671, startPoint y: 446, endPoint x: 882, endPoint y: 458, distance: 211.2
click at [882, 458] on div "Identify at least 33 current online faculty to participate in the first cohort …" at bounding box center [651, 361] width 1302 height 722
click at [832, 505] on button "Close" at bounding box center [842, 507] width 45 height 26
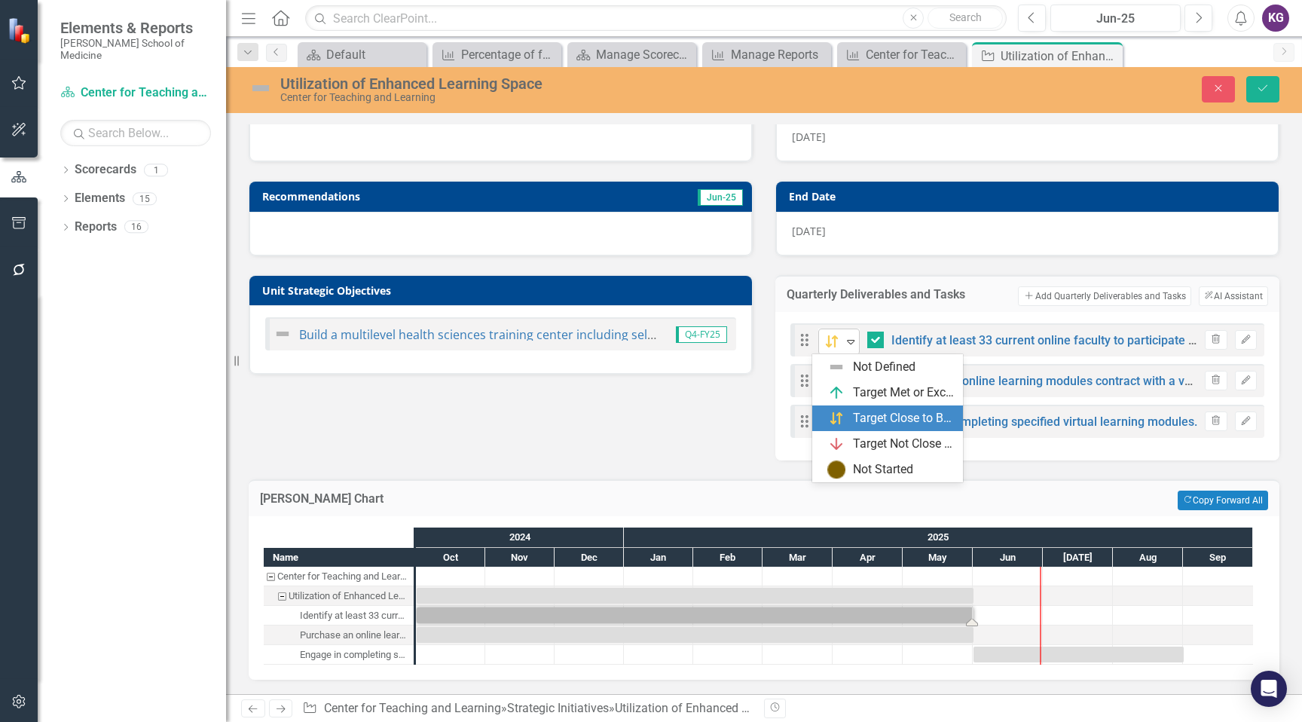
click at [845, 341] on icon "Expand" at bounding box center [850, 341] width 15 height 12
click at [865, 384] on div "Target Met or Exceeded" at bounding box center [903, 392] width 101 height 17
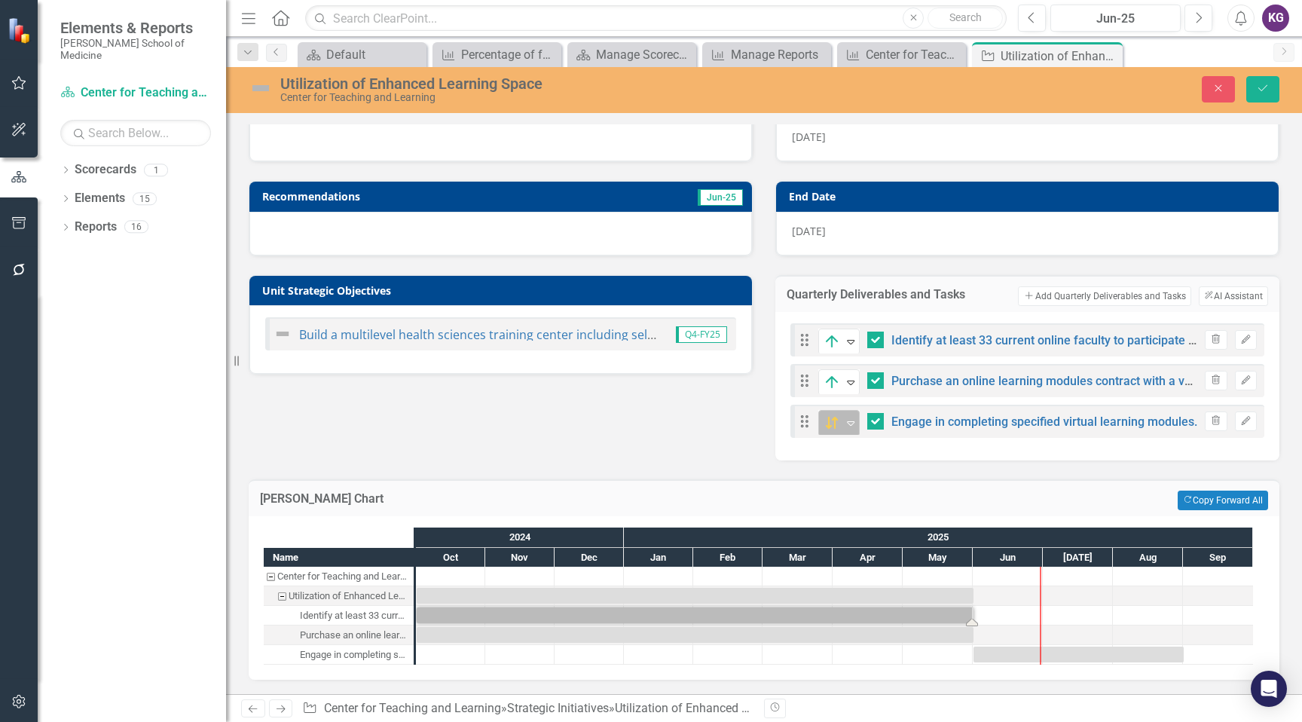
click at [848, 421] on icon at bounding box center [851, 423] width 8 height 5
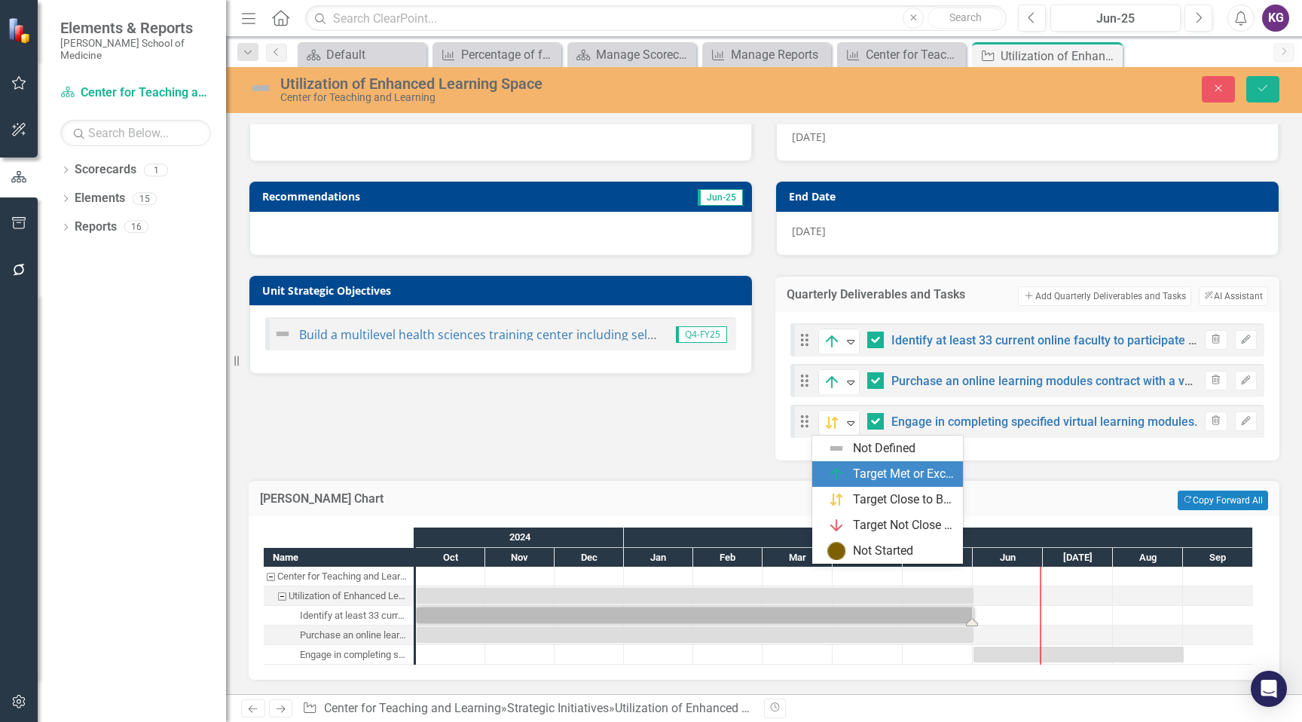
click at [858, 465] on div "Target Met or Exceeded" at bounding box center [903, 473] width 101 height 17
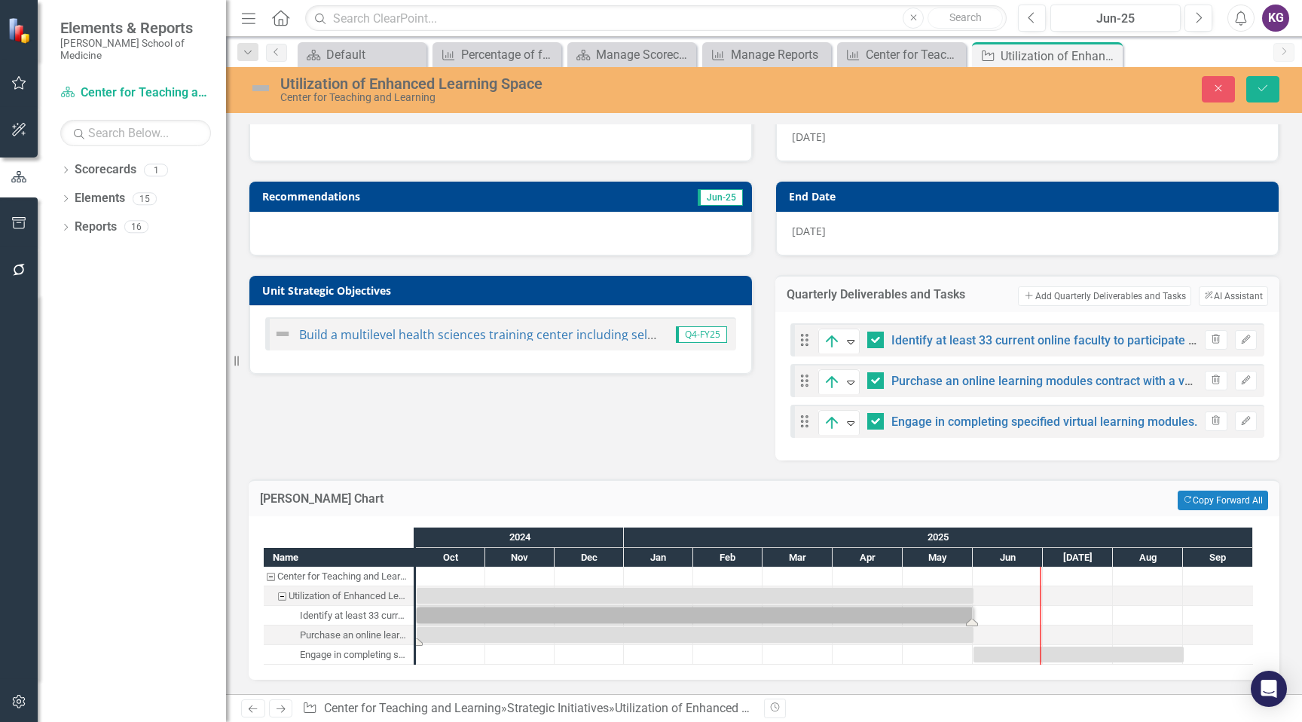
click at [465, 632] on div "Task: Start date: 2024-10-01 End date: 2025-06-01" at bounding box center [695, 635] width 557 height 16
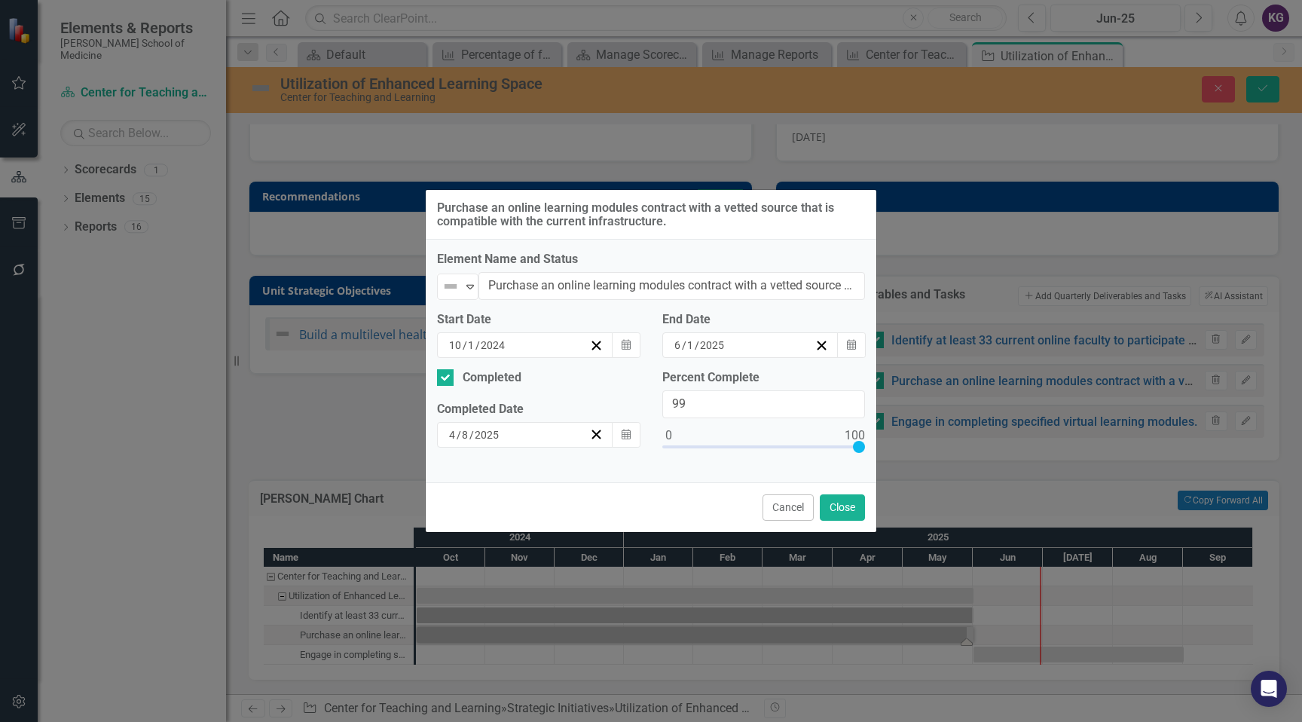
type input "100"
drag, startPoint x: 667, startPoint y: 445, endPoint x: 887, endPoint y: 456, distance: 220.9
click at [887, 456] on div "Purchase an online learning modules contract with a vetted source that is compa…" at bounding box center [651, 361] width 1302 height 722
click at [848, 509] on button "Close" at bounding box center [842, 507] width 45 height 26
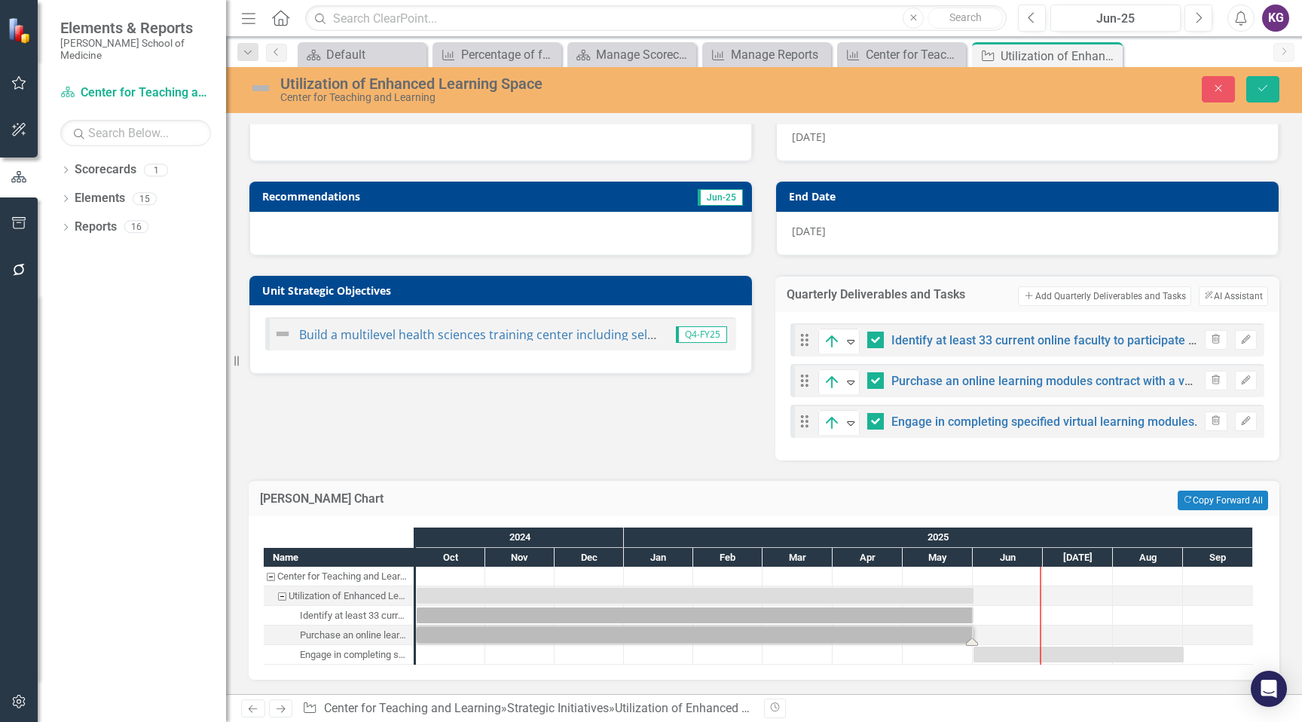
click at [418, 654] on div at bounding box center [413, 595] width 15 height 137
click at [442, 652] on div at bounding box center [450, 654] width 69 height 19
click at [508, 660] on div at bounding box center [519, 654] width 69 height 19
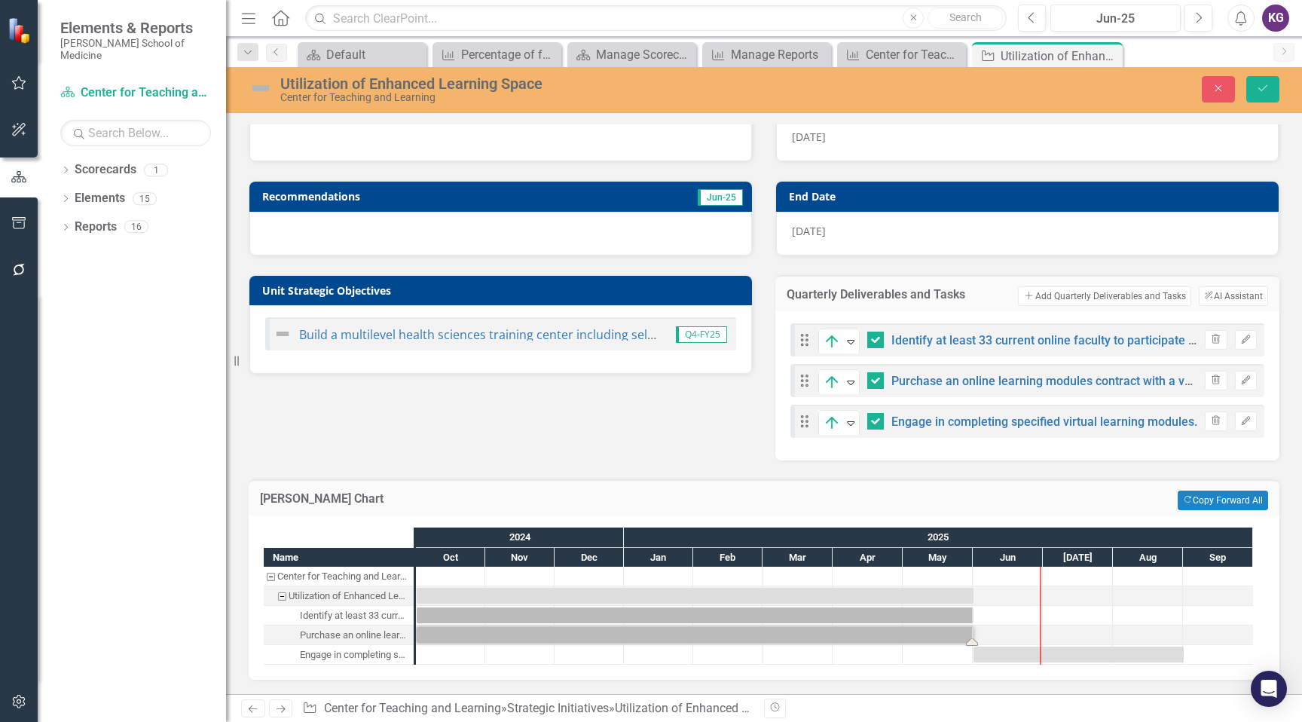
click at [439, 652] on div at bounding box center [450, 654] width 69 height 19
click at [386, 659] on div "Engage in completing specified virtual learning modules." at bounding box center [354, 655] width 109 height 20
click at [459, 636] on div "Task: Start date: 2024-10-01 End date: 2025-06-01" at bounding box center [695, 635] width 557 height 16
click at [453, 651] on div at bounding box center [450, 654] width 69 height 19
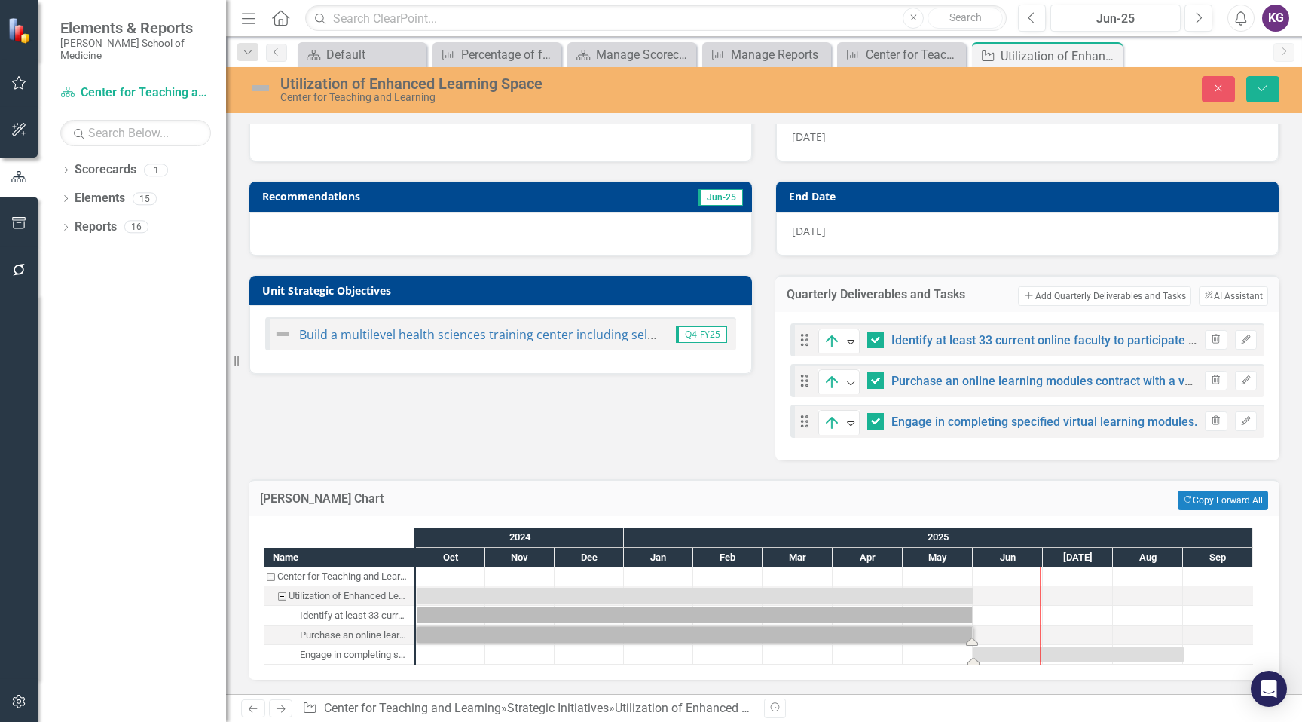
click at [1001, 651] on div "Task: Start date: 2025-06-01 End date: 2025-09-01" at bounding box center [1078, 654] width 210 height 16
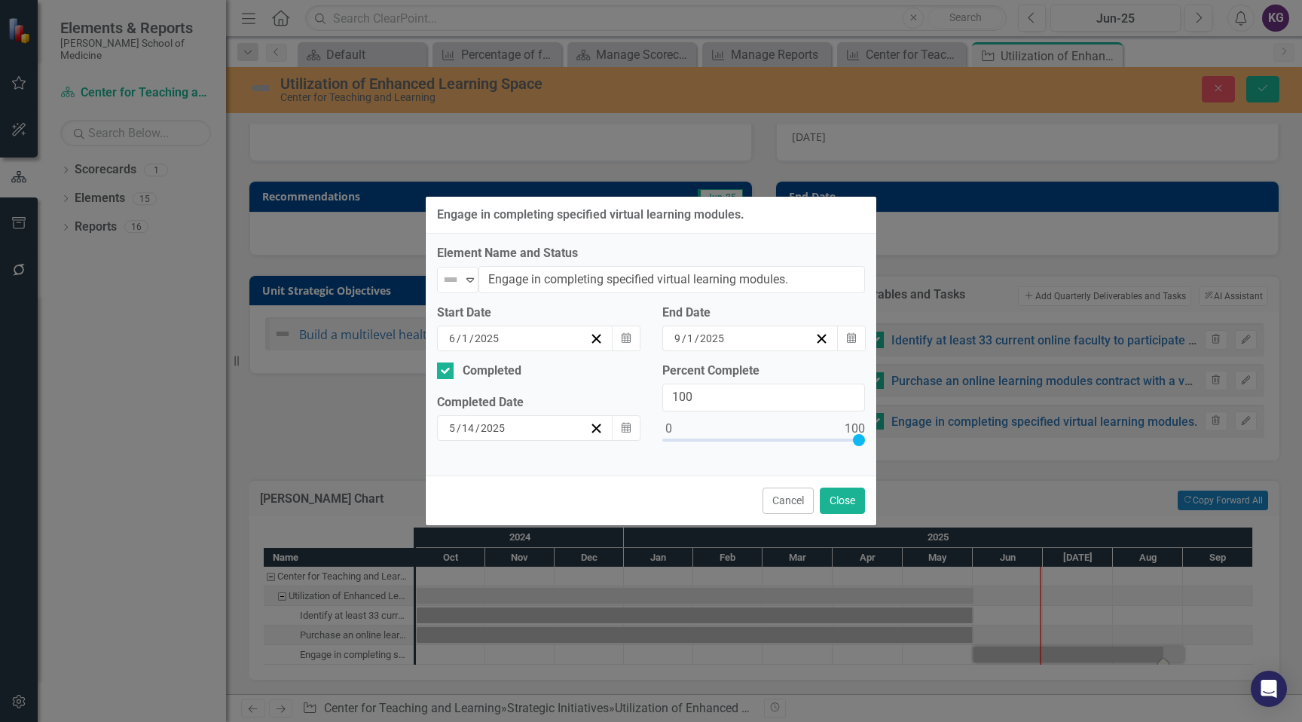
drag, startPoint x: 667, startPoint y: 439, endPoint x: 866, endPoint y: 441, distance: 199.6
click at [866, 441] on div "Percent Complete 100" at bounding box center [763, 413] width 225 height 102
type input "50"
drag, startPoint x: 856, startPoint y: 438, endPoint x: 762, endPoint y: 438, distance: 94.9
click at [762, 438] on div at bounding box center [764, 440] width 12 height 12
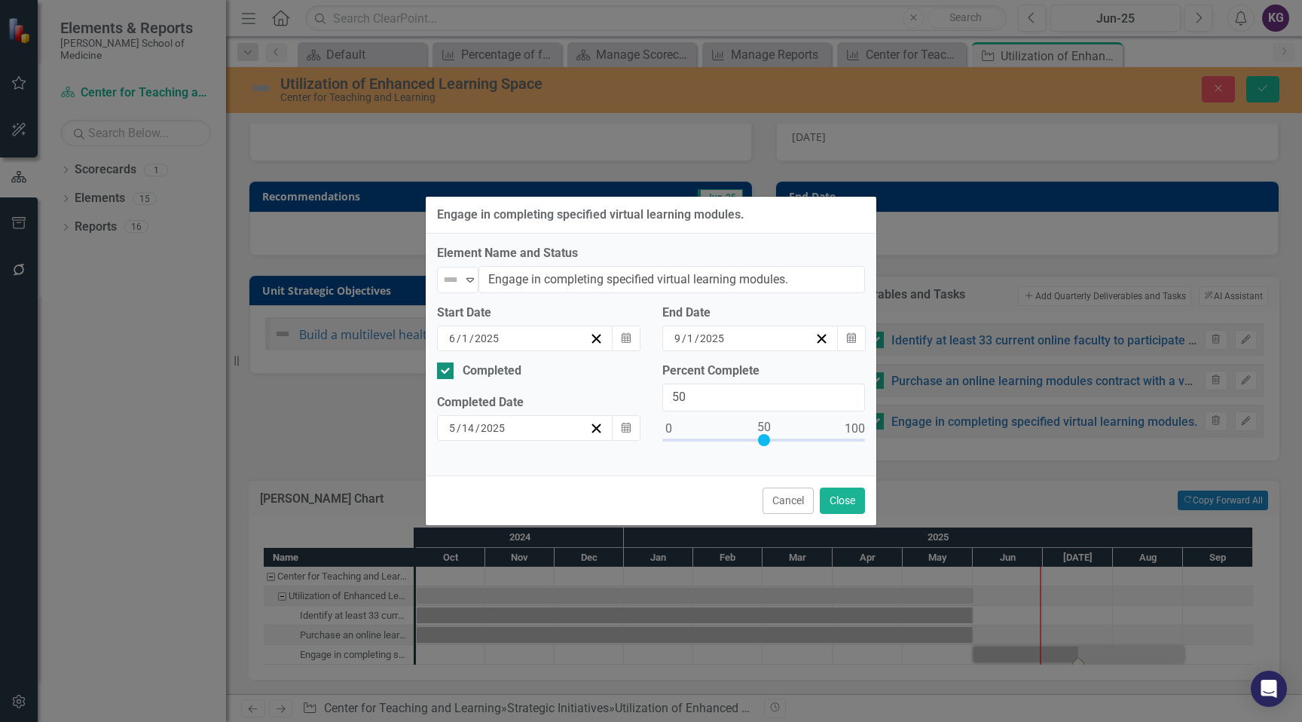
click at [444, 371] on input "Completed" at bounding box center [442, 367] width 10 height 10
checkbox input "false"
click at [833, 499] on button "Close" at bounding box center [842, 500] width 45 height 26
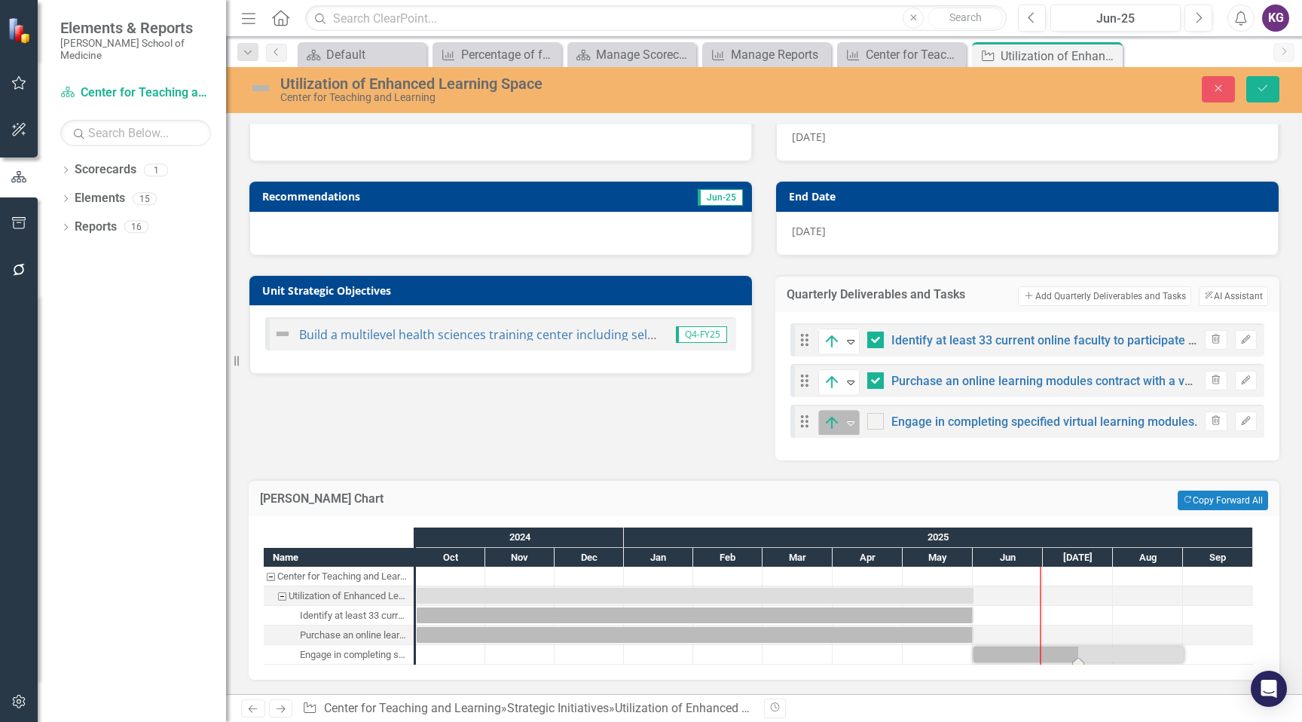
click at [843, 426] on icon "Expand" at bounding box center [850, 423] width 15 height 12
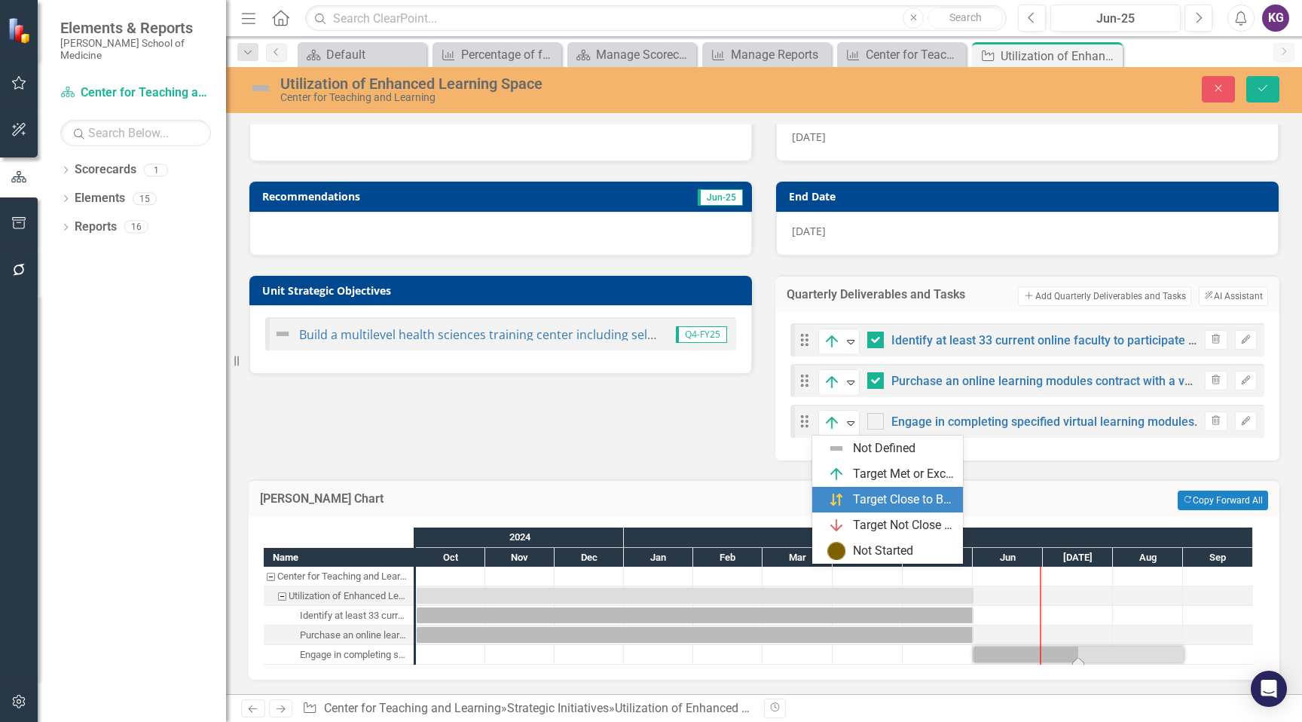
click at [859, 490] on div "Target Close to Being Met" at bounding box center [890, 499] width 127 height 18
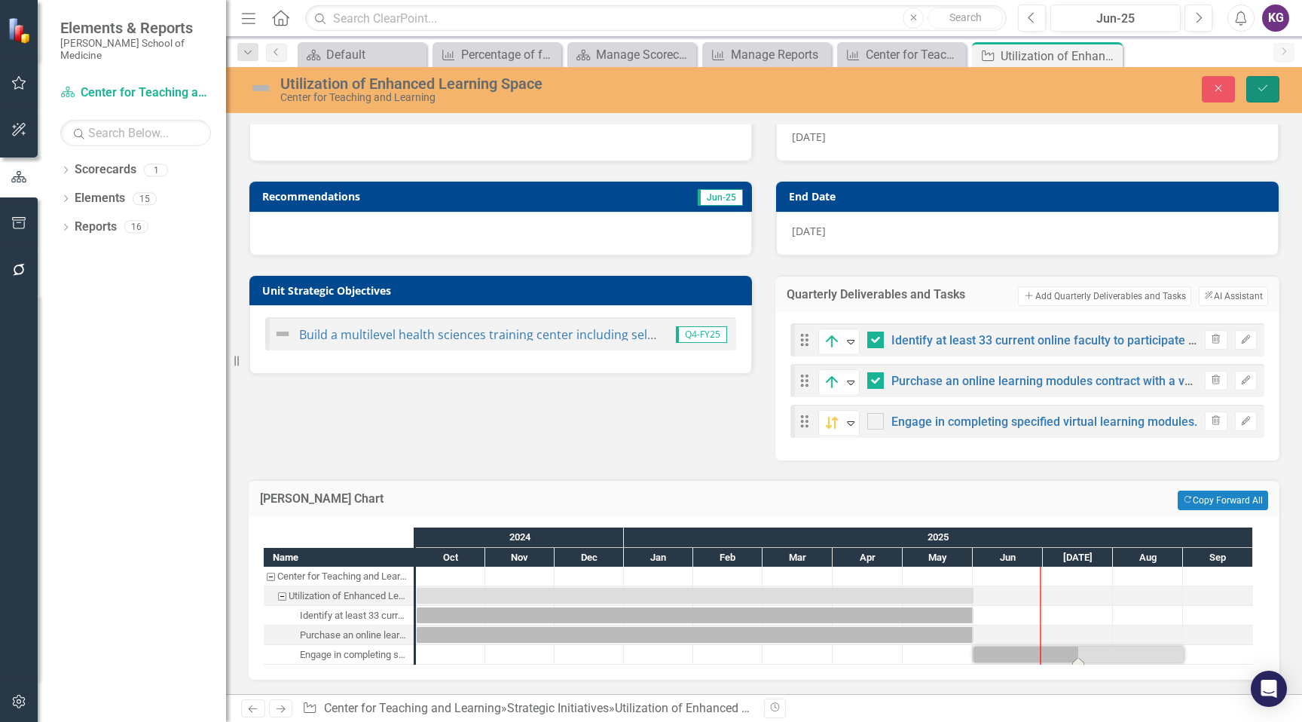
click at [1262, 91] on icon "Save" at bounding box center [1263, 88] width 14 height 11
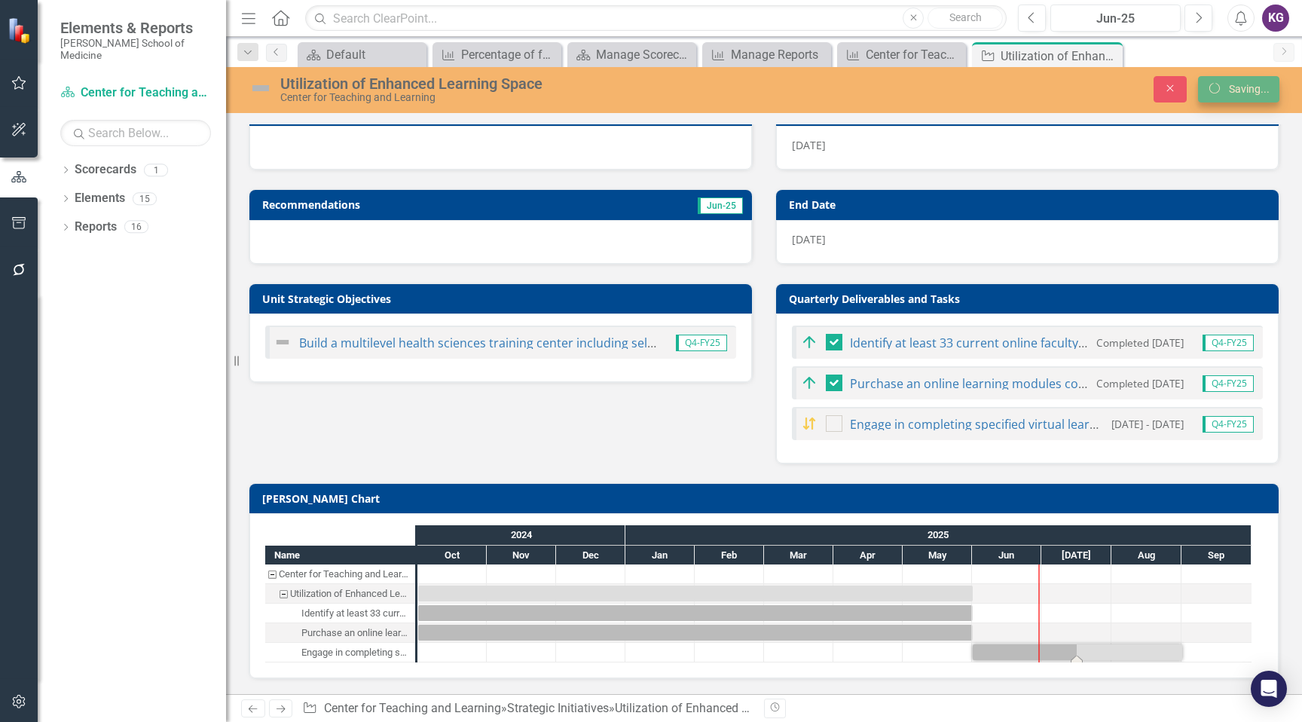
scroll to position [128, 0]
checkbox input "true"
checkbox input "false"
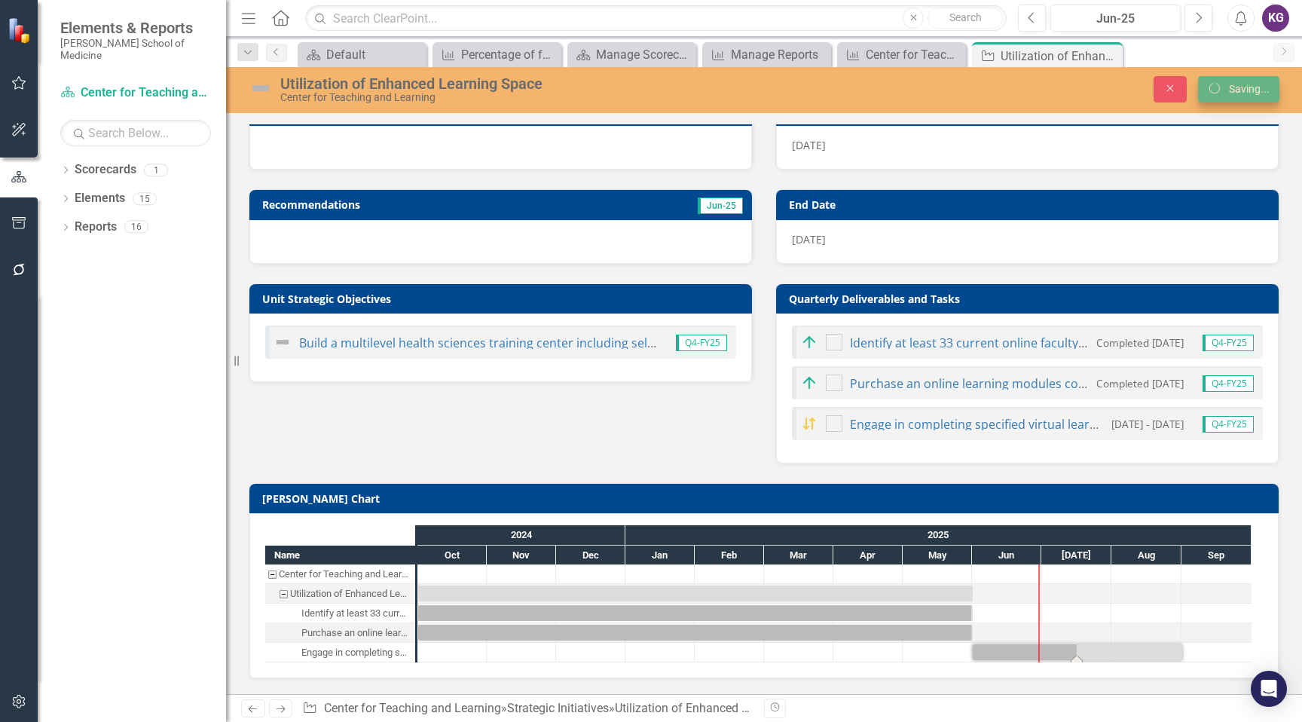
checkbox input "true"
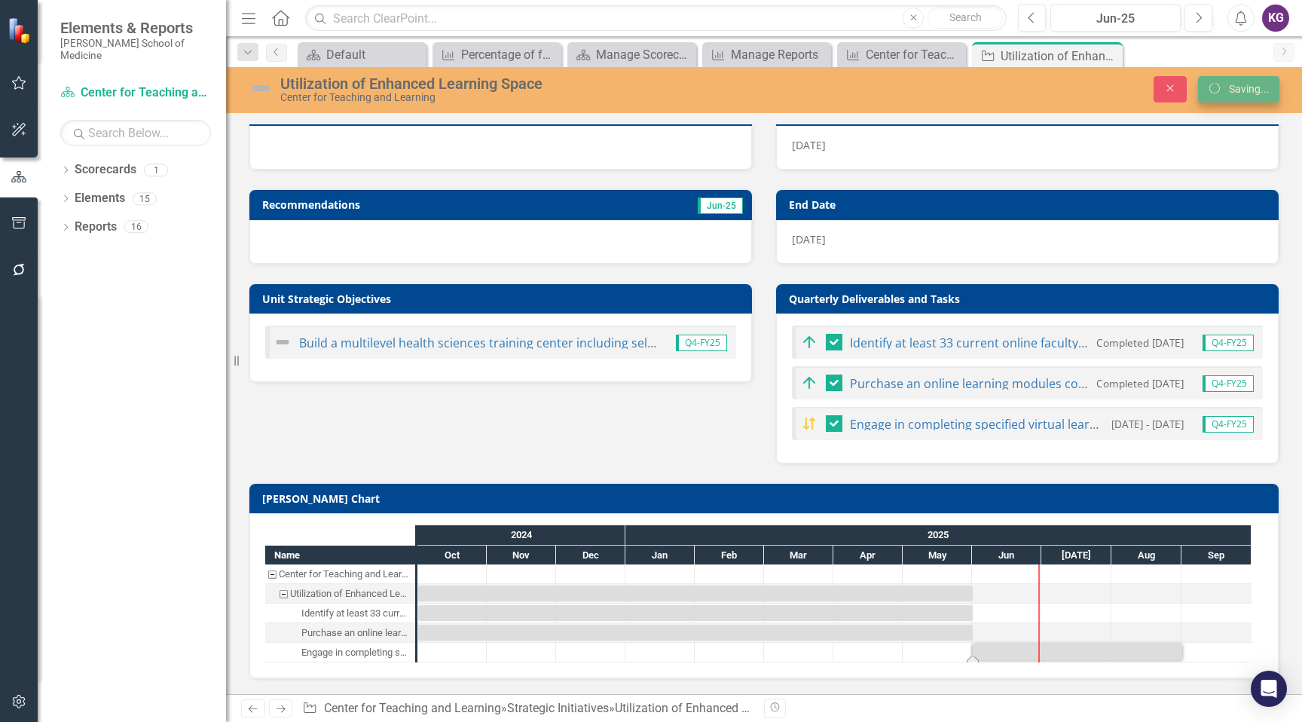
checkbox input "false"
checkbox input "true"
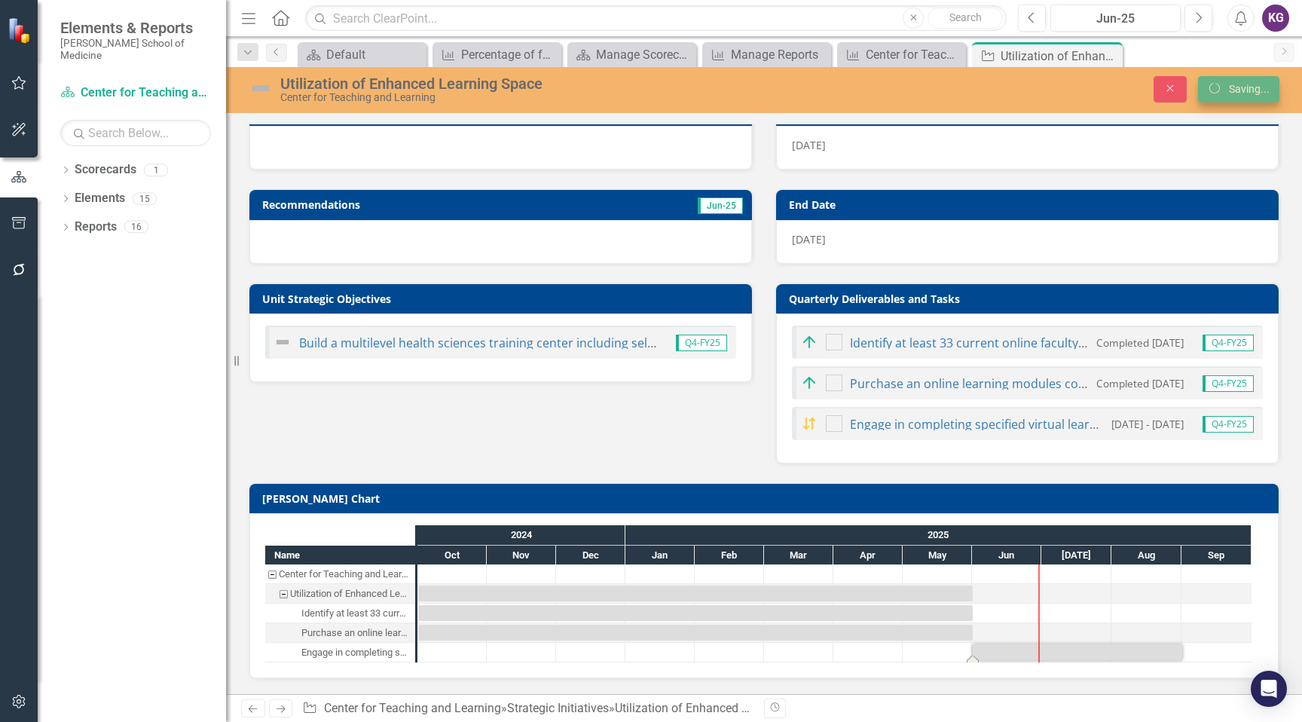
checkbox input "false"
checkbox input "true"
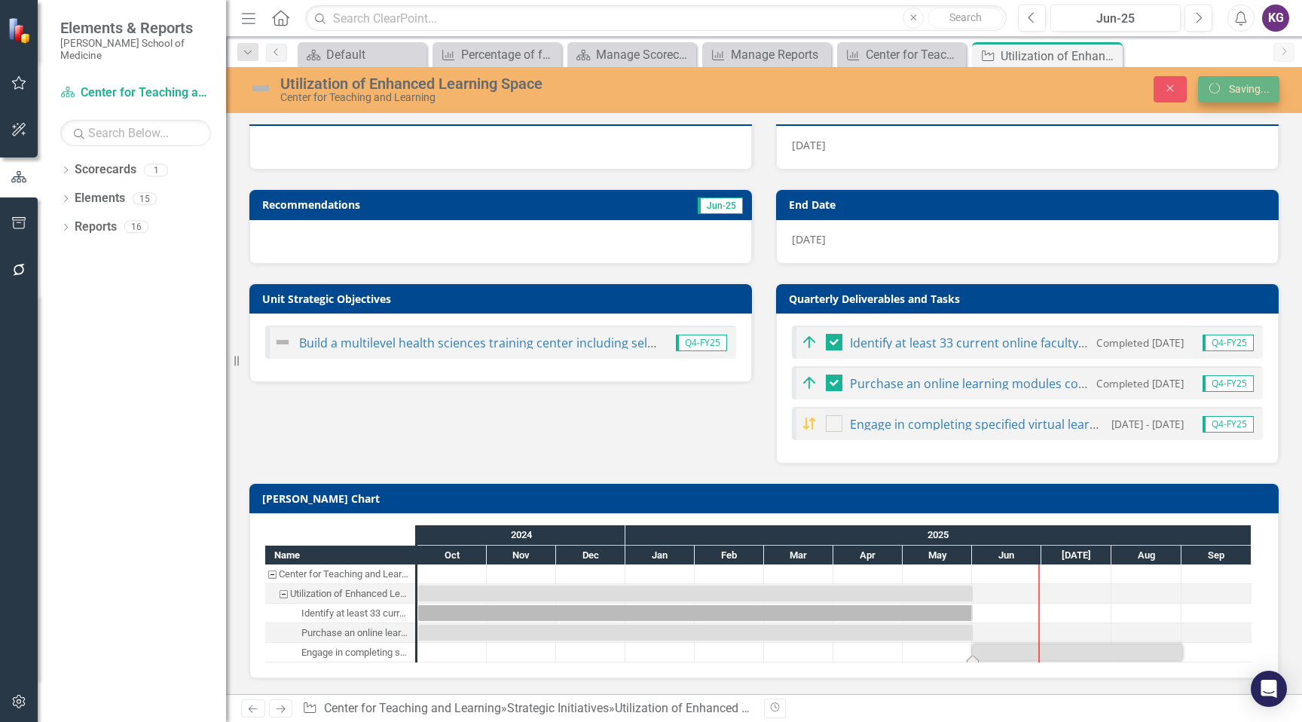
checkbox input "false"
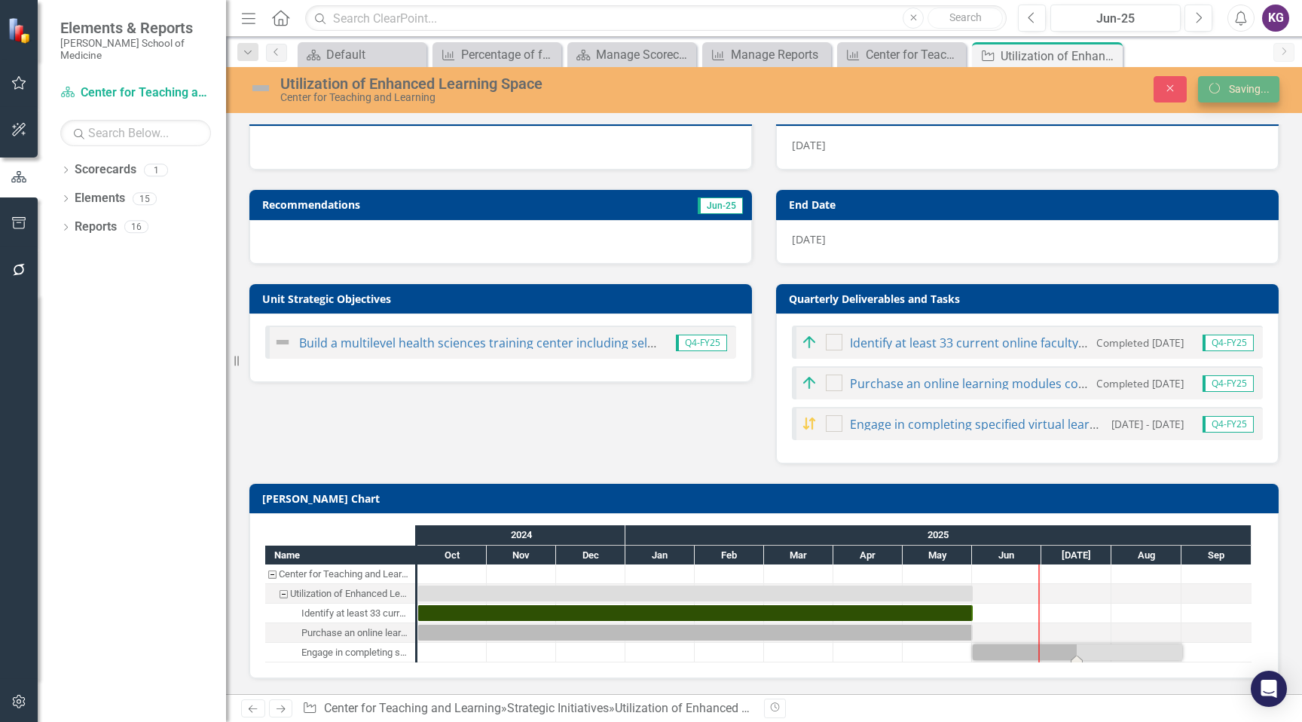
checkbox input "true"
checkbox input "false"
checkbox input "true"
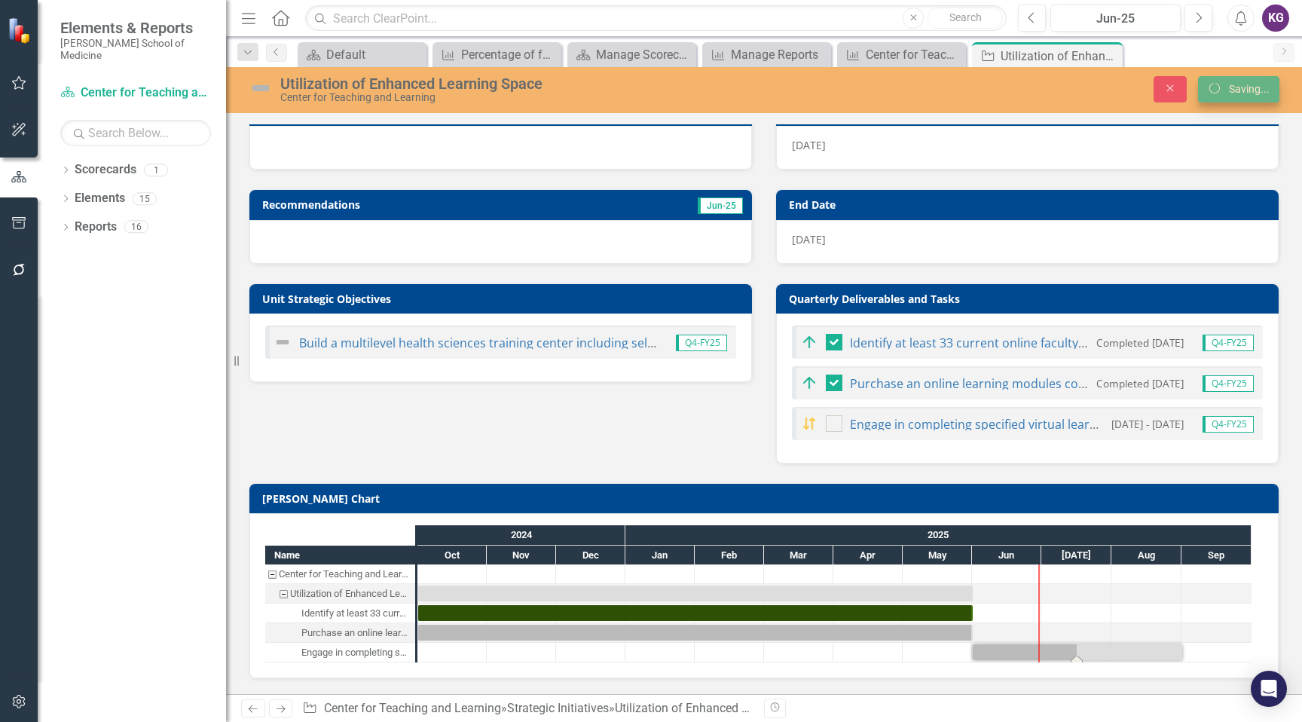
checkbox input "true"
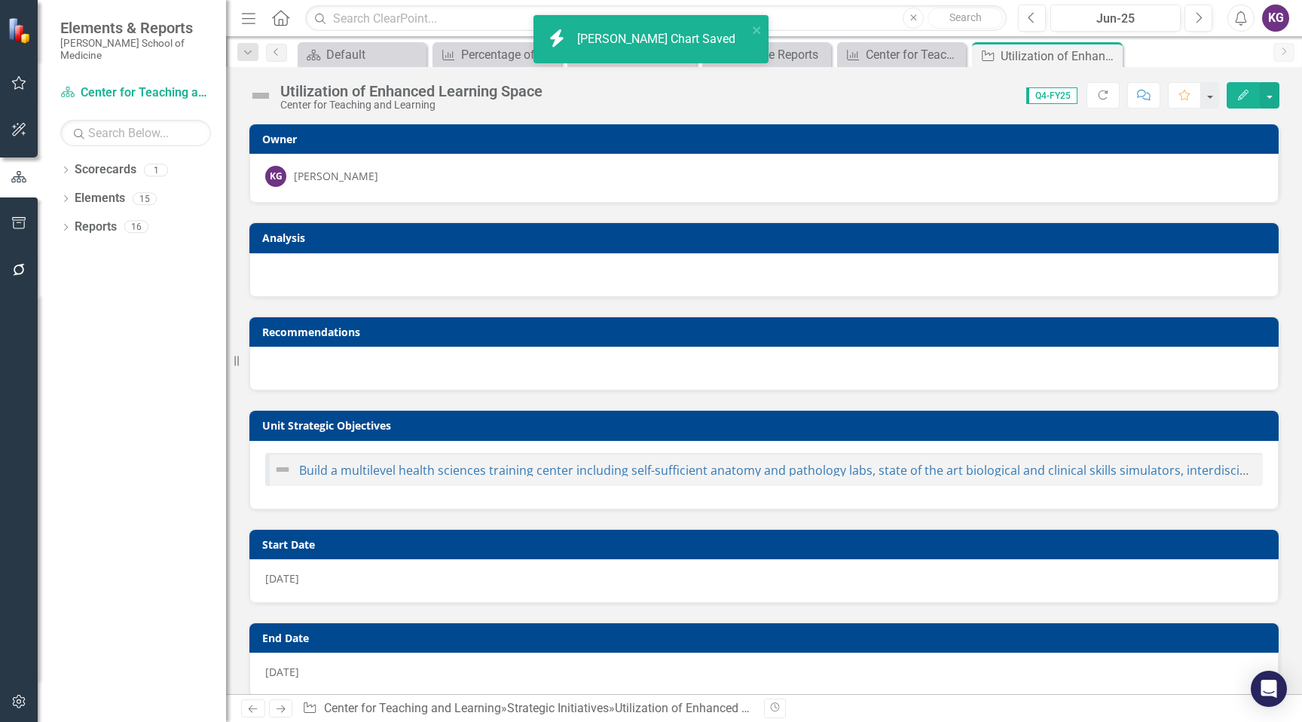
checkbox input "false"
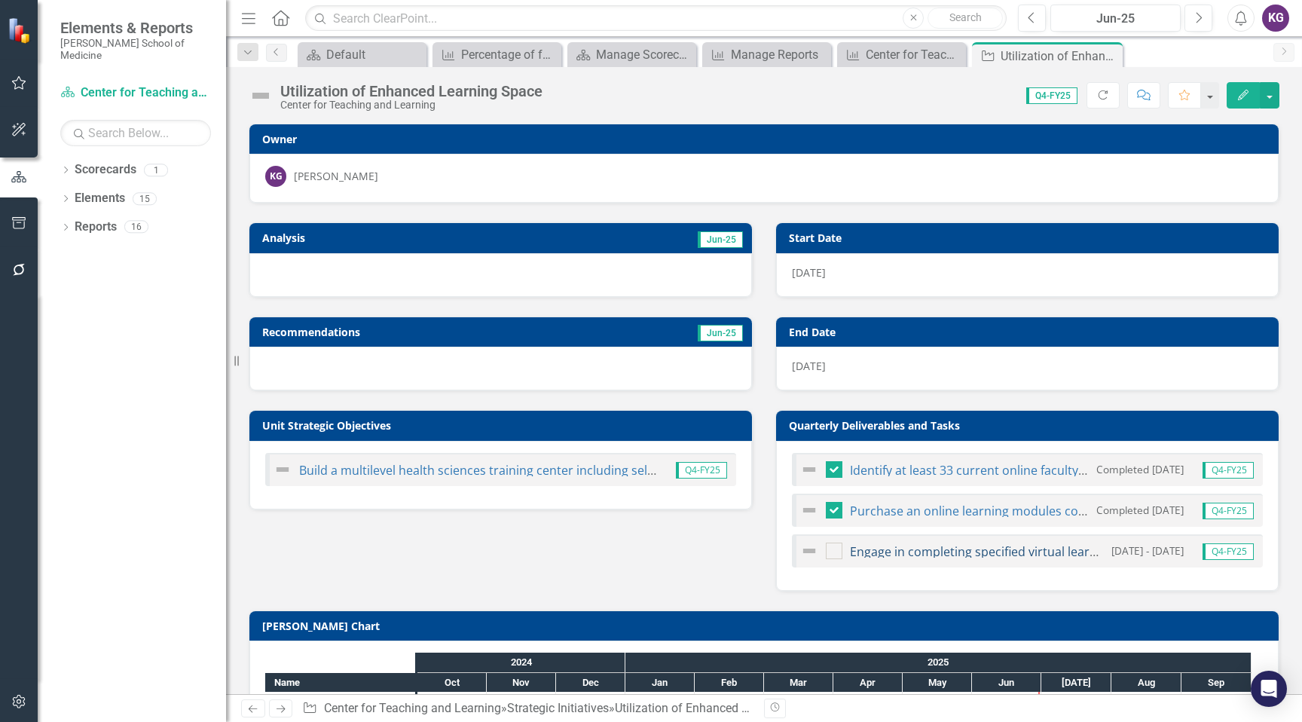
click at [908, 549] on link "Engage in completing specified virtual learning modules." at bounding box center [1010, 551] width 320 height 17
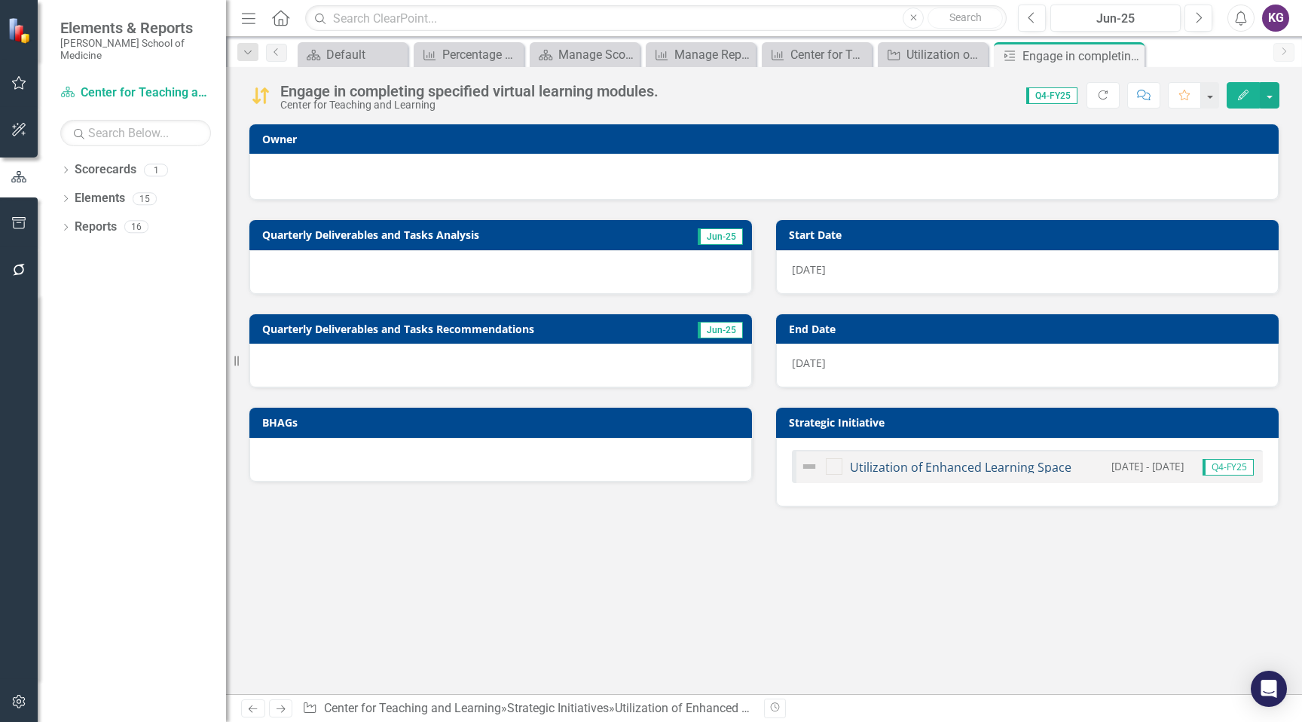
click at [923, 469] on link "Utilization of Enhanced Learning Space" at bounding box center [960, 467] width 221 height 17
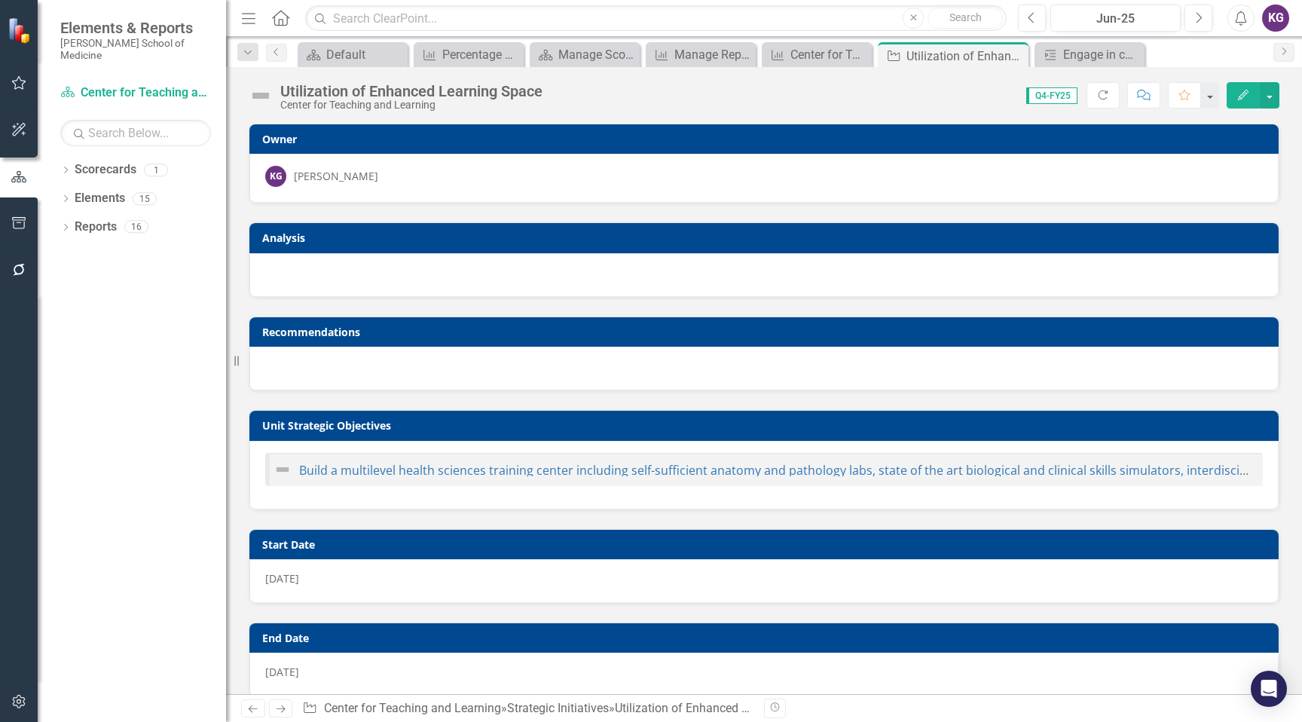
click at [923, 469] on link "Build a multilevel health sciences training center including self-sufficient an…" at bounding box center [954, 470] width 1310 height 17
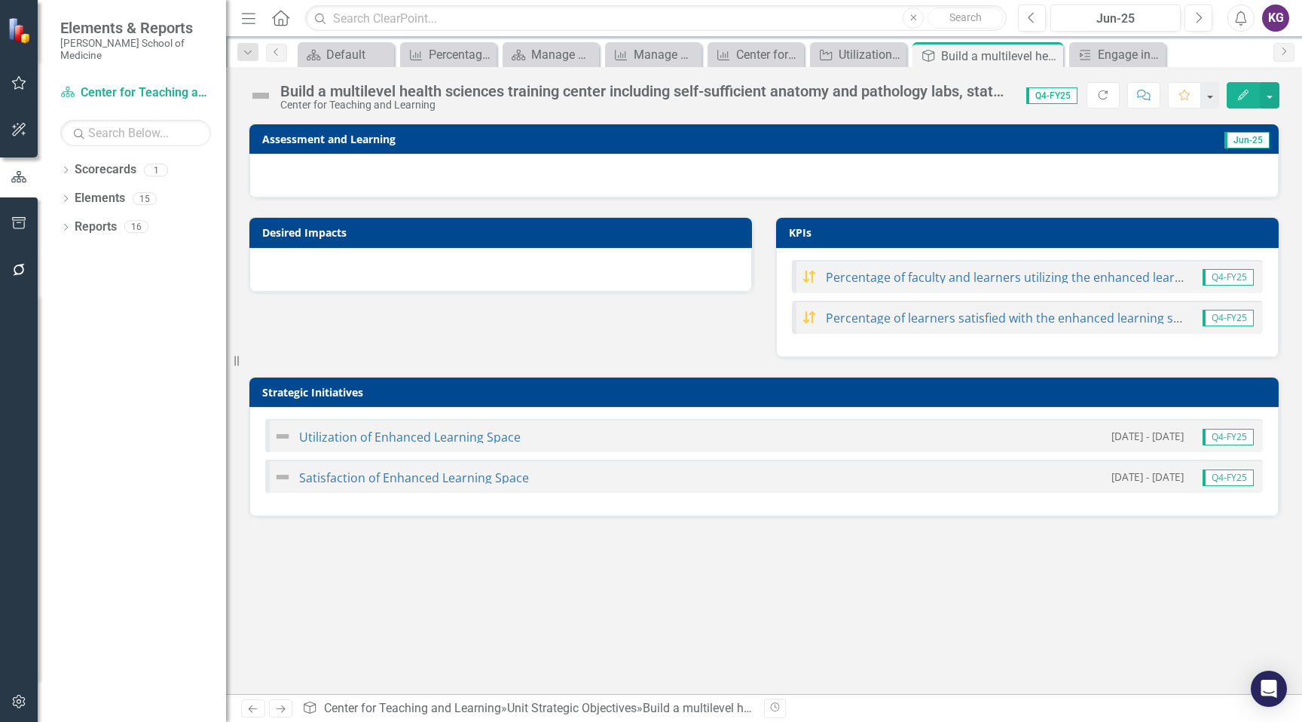
click at [688, 445] on div "Utilization of Enhanced Learning Space [DATE] - [DATE] Q4-FY25" at bounding box center [763, 435] width 997 height 33
click at [1035, 317] on link "Percentage of learners satisfied with the enhanced learning space." at bounding box center [1014, 318] width 377 height 17
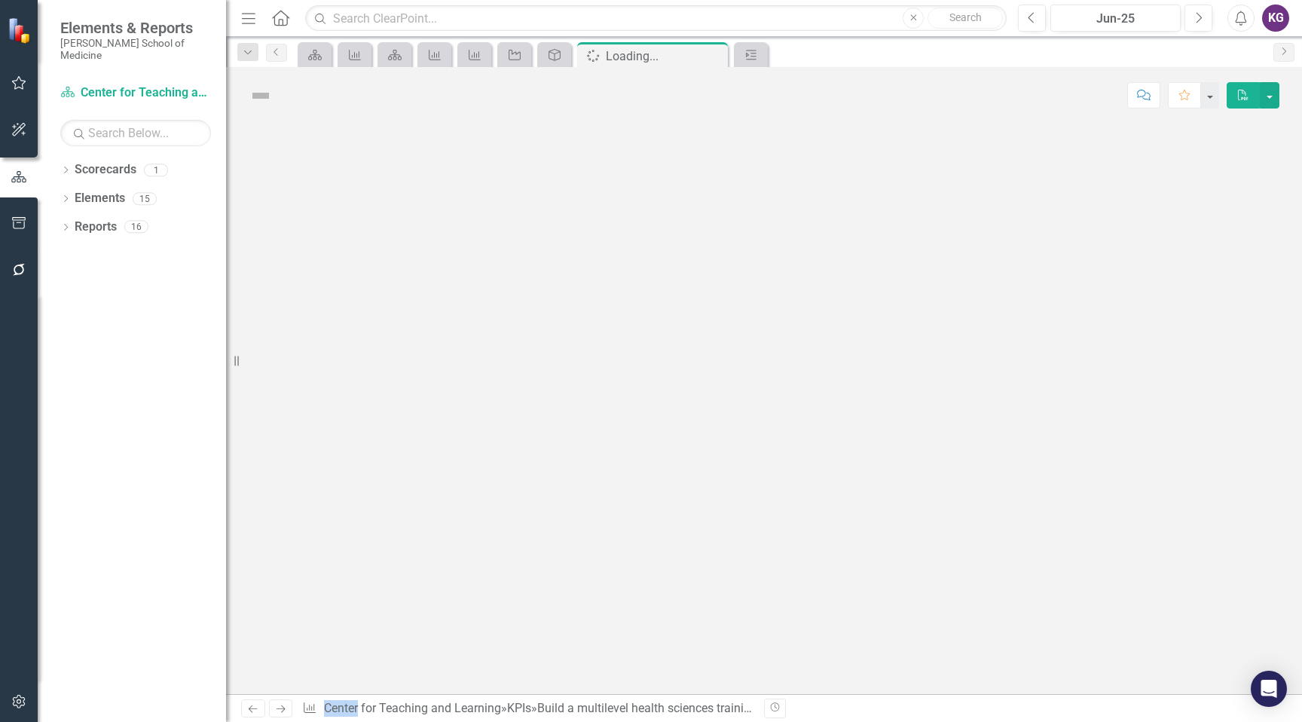
click at [1035, 317] on div at bounding box center [764, 409] width 1076 height 570
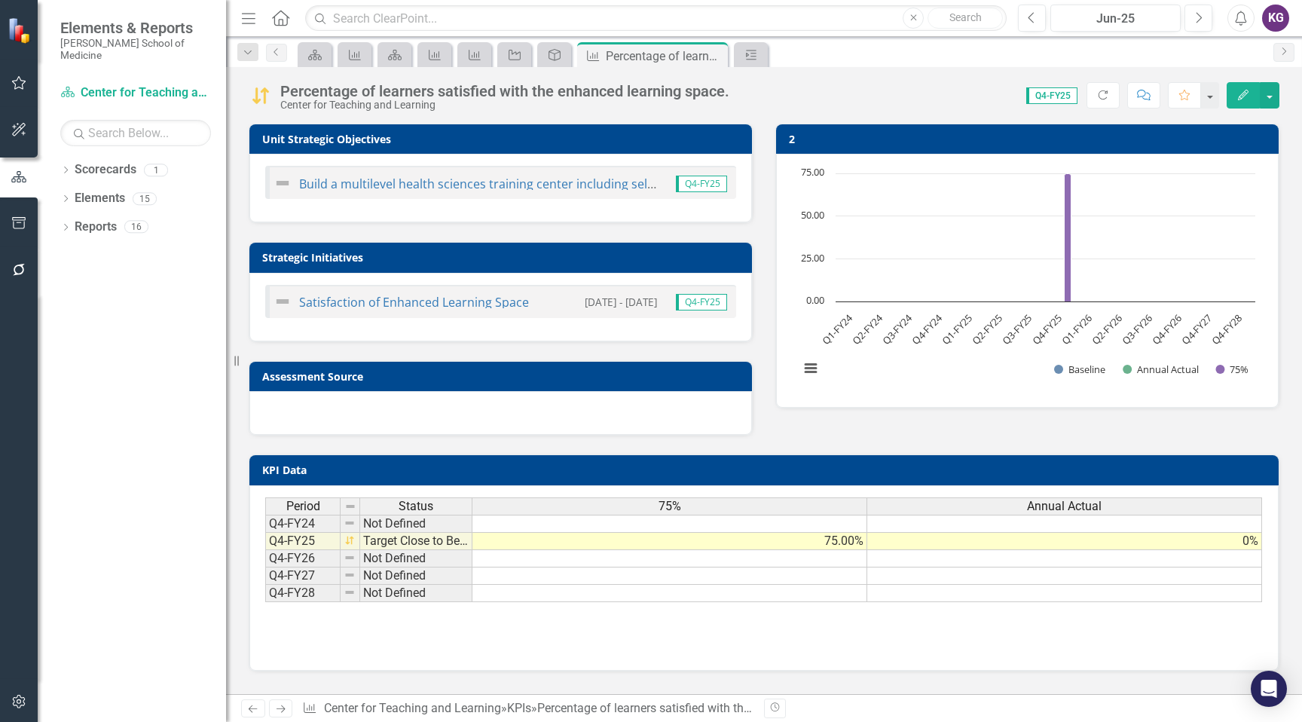
drag, startPoint x: 1205, startPoint y: 608, endPoint x: 1261, endPoint y: 603, distance: 56.0
click at [1261, 602] on div "Period Status 75% Annual Actual Q4-FY24 Not Defined Q4-FY25 Target Close to Bei…" at bounding box center [763, 549] width 997 height 105
drag, startPoint x: 1044, startPoint y: 612, endPoint x: 1123, endPoint y: 609, distance: 79.1
click at [1123, 602] on div "Period Status 75% Annual Actual Q4-FY24 Not Defined Q4-FY25 Target Close to Bei…" at bounding box center [763, 549] width 997 height 105
click at [1147, 538] on td "0%" at bounding box center [1064, 541] width 395 height 17
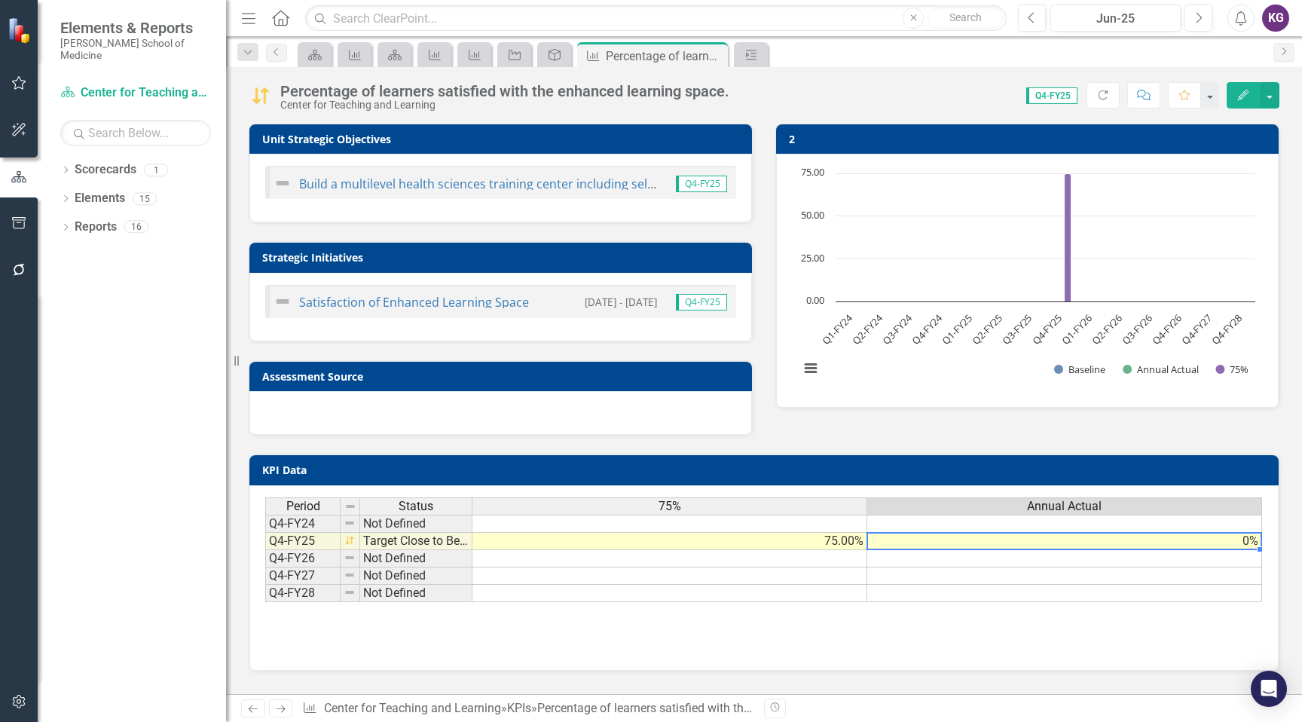
click at [1147, 538] on td "0%" at bounding box center [1064, 541] width 395 height 17
type textarea "0"
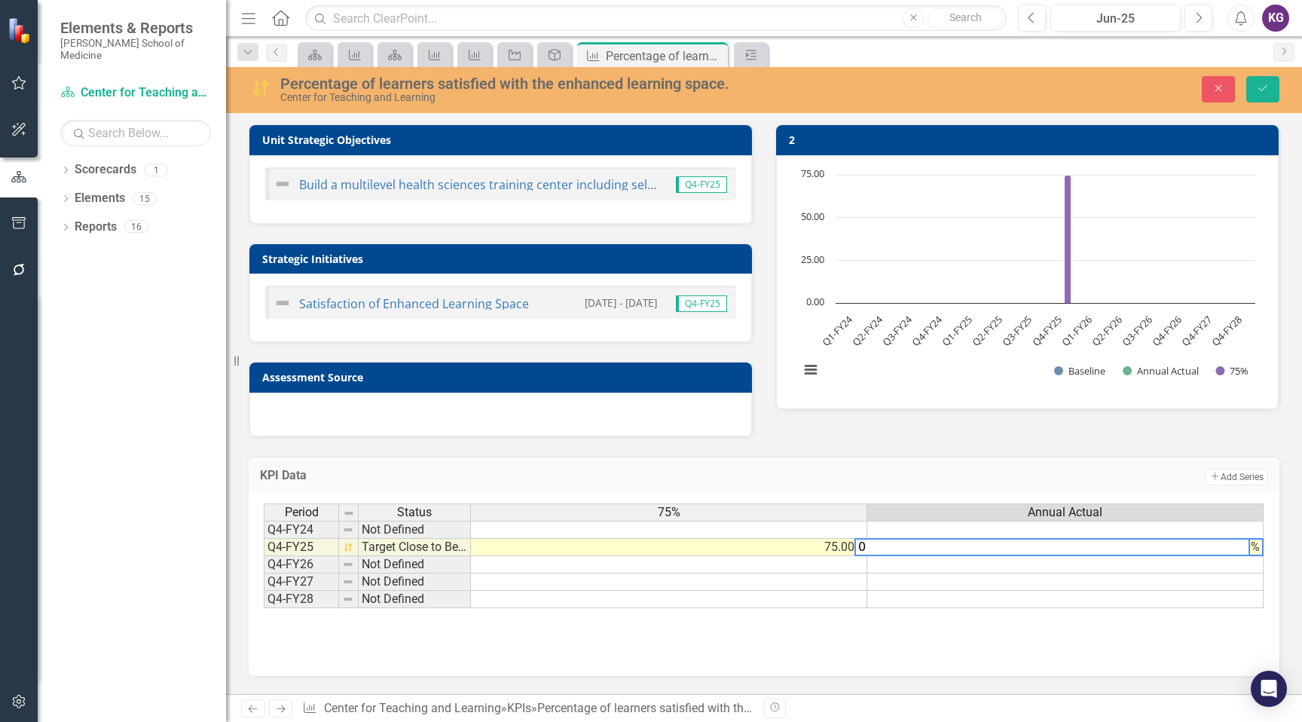
click at [1000, 645] on div "Period Status 75% Annual Actual Q4-FY24 Not Defined Q4-FY25 Target Close to Bei…" at bounding box center [764, 578] width 1000 height 151
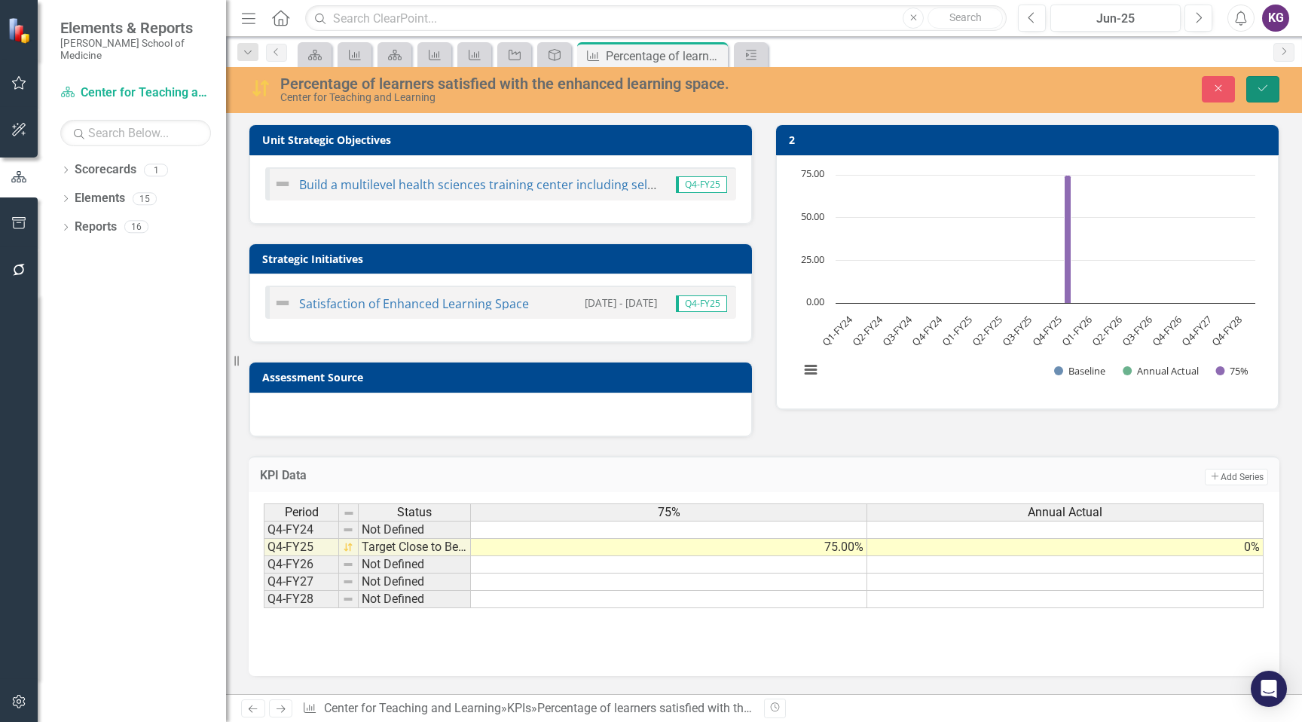
click at [1265, 94] on button "Save" at bounding box center [1262, 89] width 33 height 26
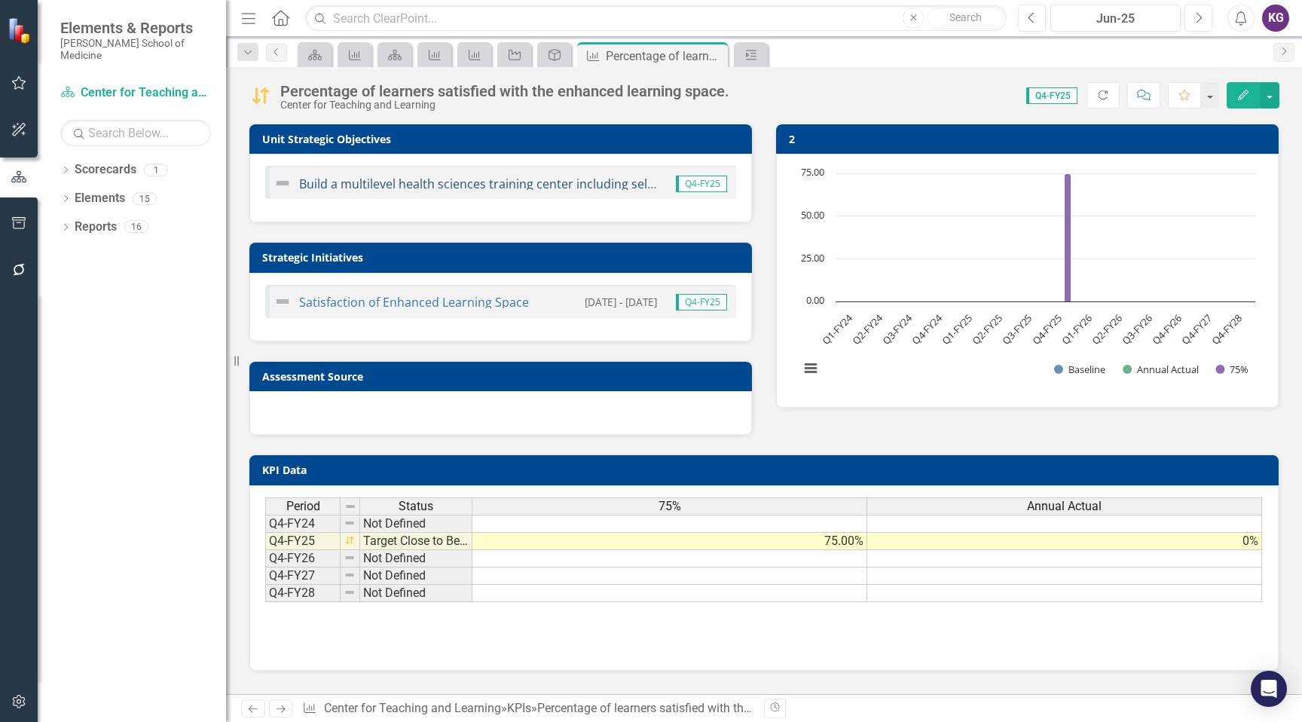
click at [499, 182] on link "Build a multilevel health sciences training center including self-sufficient an…" at bounding box center [954, 184] width 1310 height 17
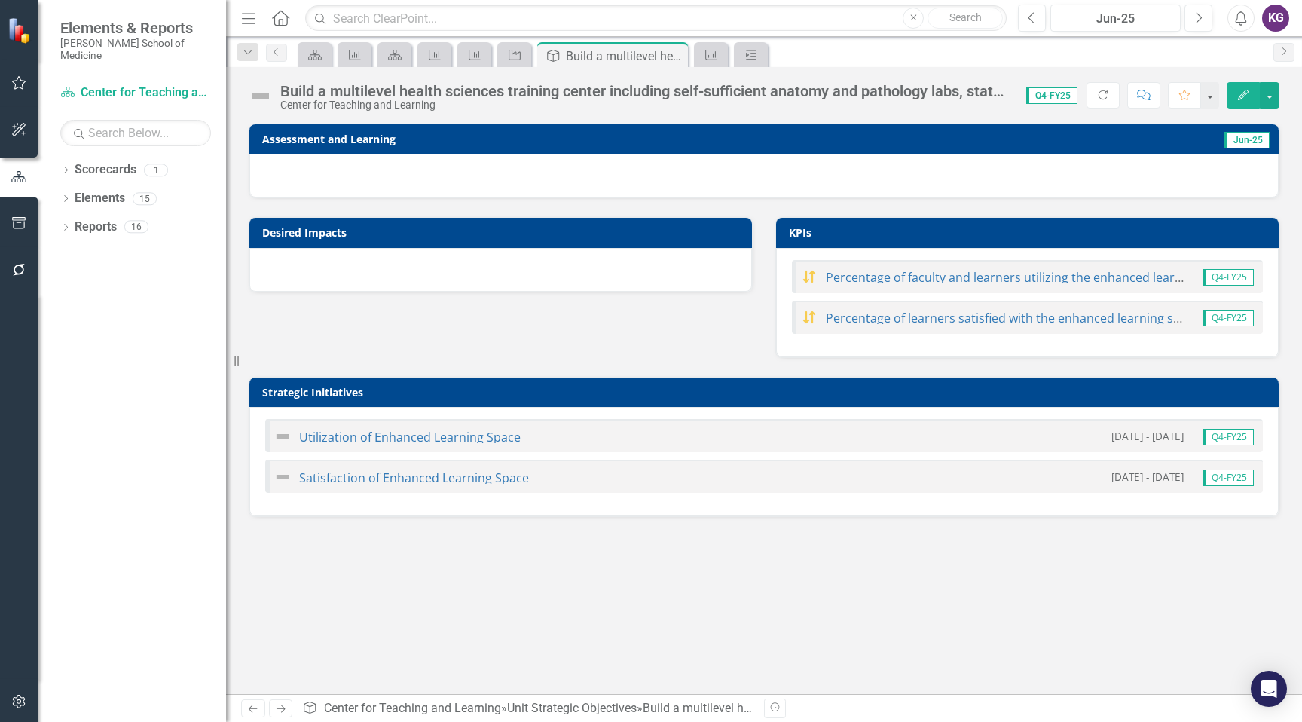
click at [499, 182] on div at bounding box center [763, 176] width 1029 height 44
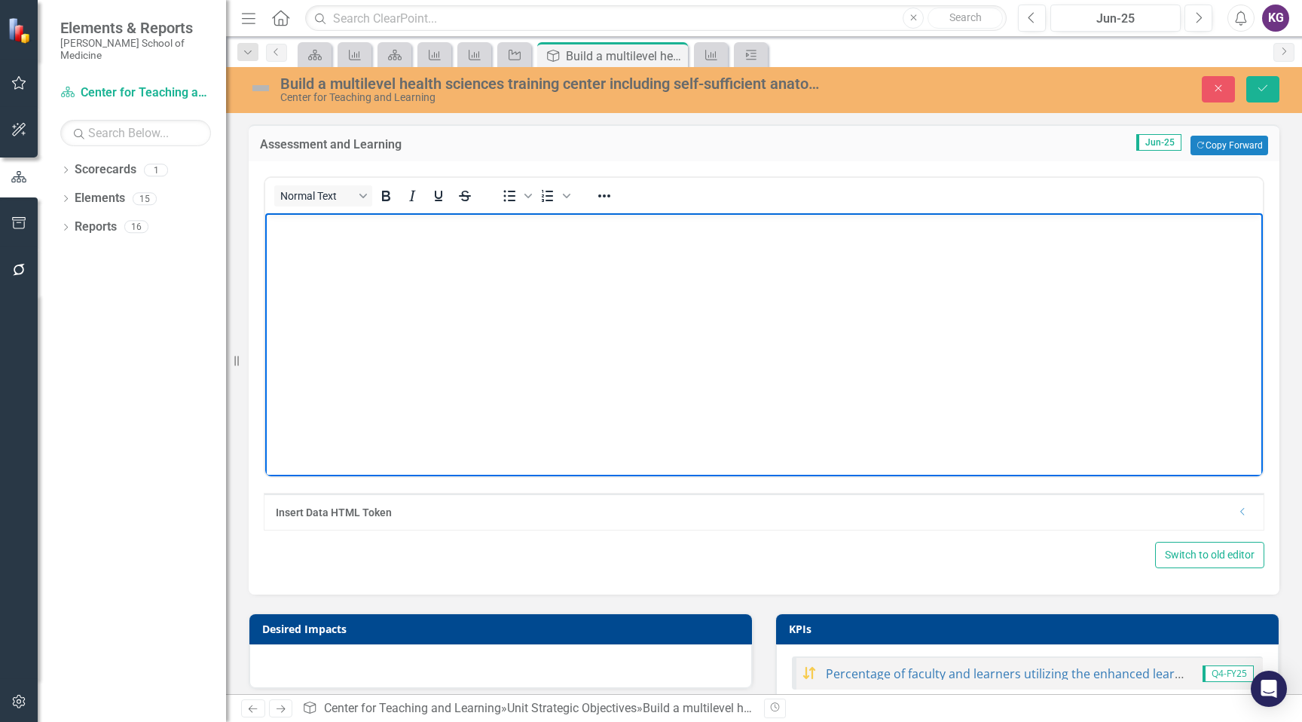
click at [296, 239] on body "Rich Text Area. Press ALT-0 for help." at bounding box center [763, 326] width 997 height 226
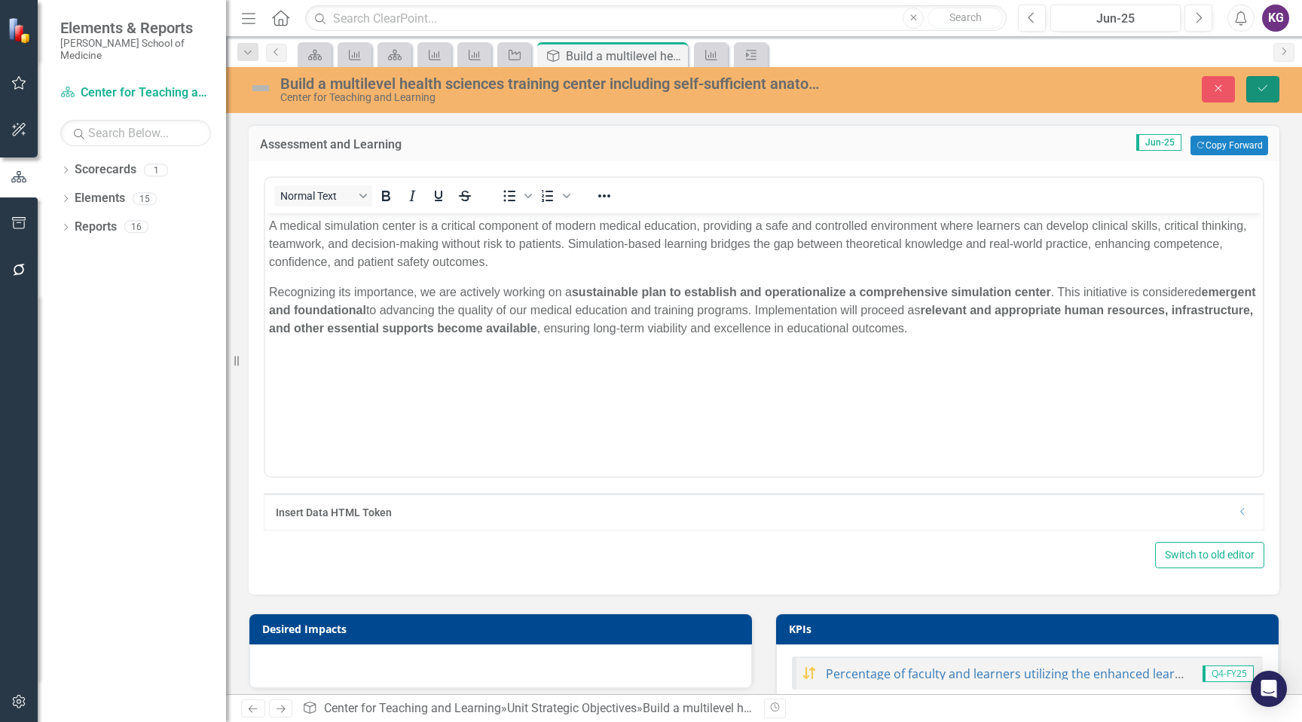
click at [1255, 90] on button "Save" at bounding box center [1262, 89] width 33 height 26
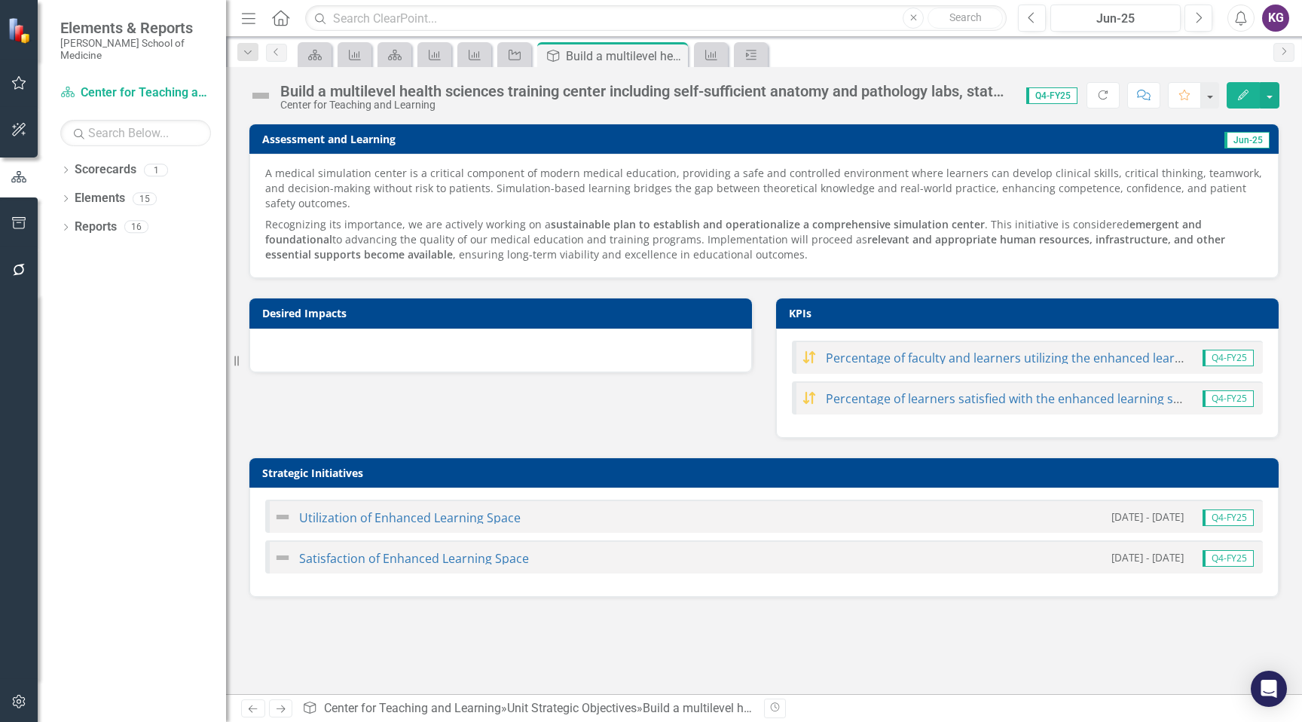
click at [585, 312] on h3 "Desired Impacts" at bounding box center [503, 312] width 482 height 11
click at [389, 563] on link "Satisfaction of Enhanced Learning Space" at bounding box center [414, 558] width 230 height 17
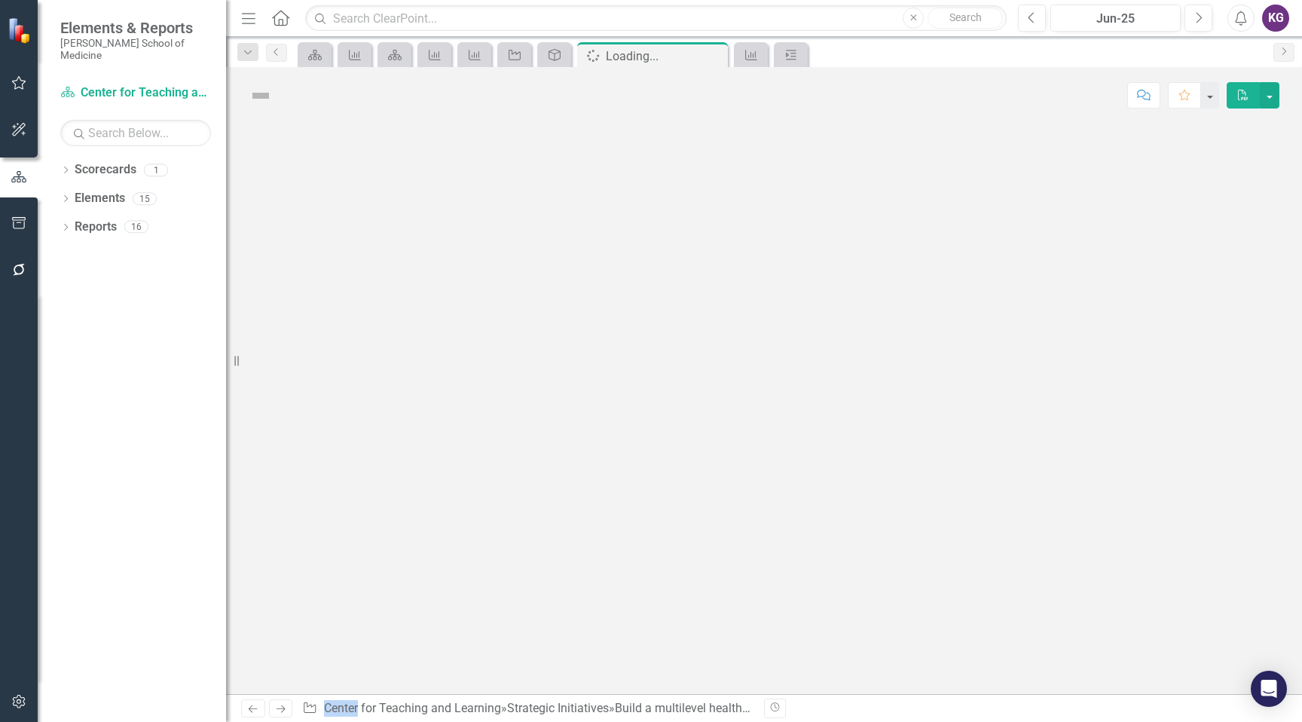
click at [389, 563] on div at bounding box center [764, 409] width 1076 height 570
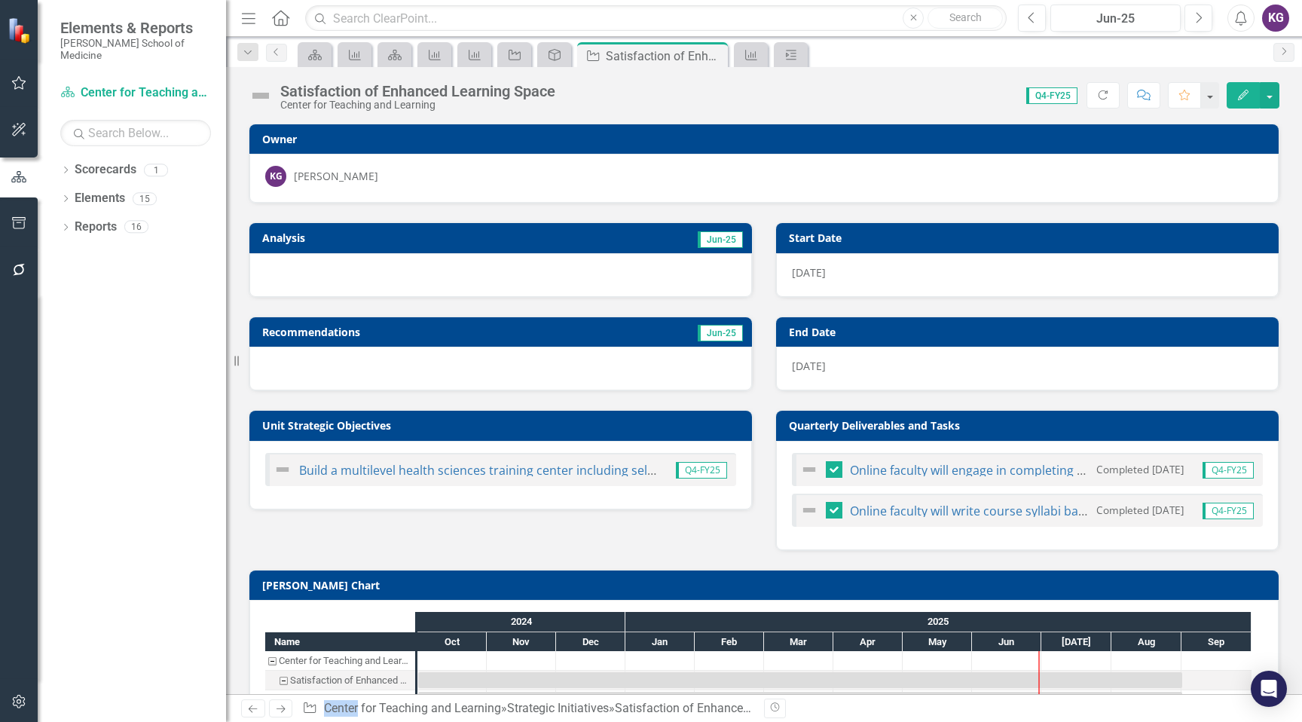
click at [302, 238] on h3 "Analysis" at bounding box center [377, 237] width 231 height 11
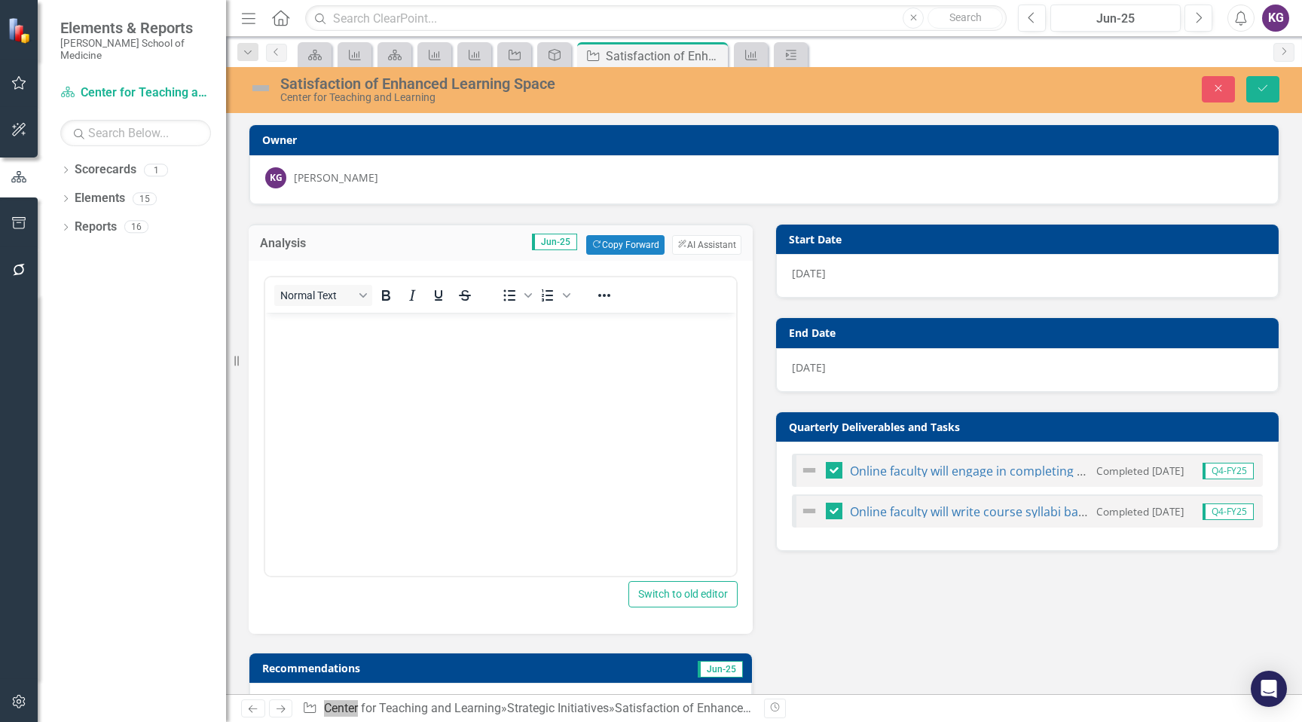
click at [301, 376] on body "Rich Text Area. Press ALT-0 for help." at bounding box center [500, 425] width 471 height 226
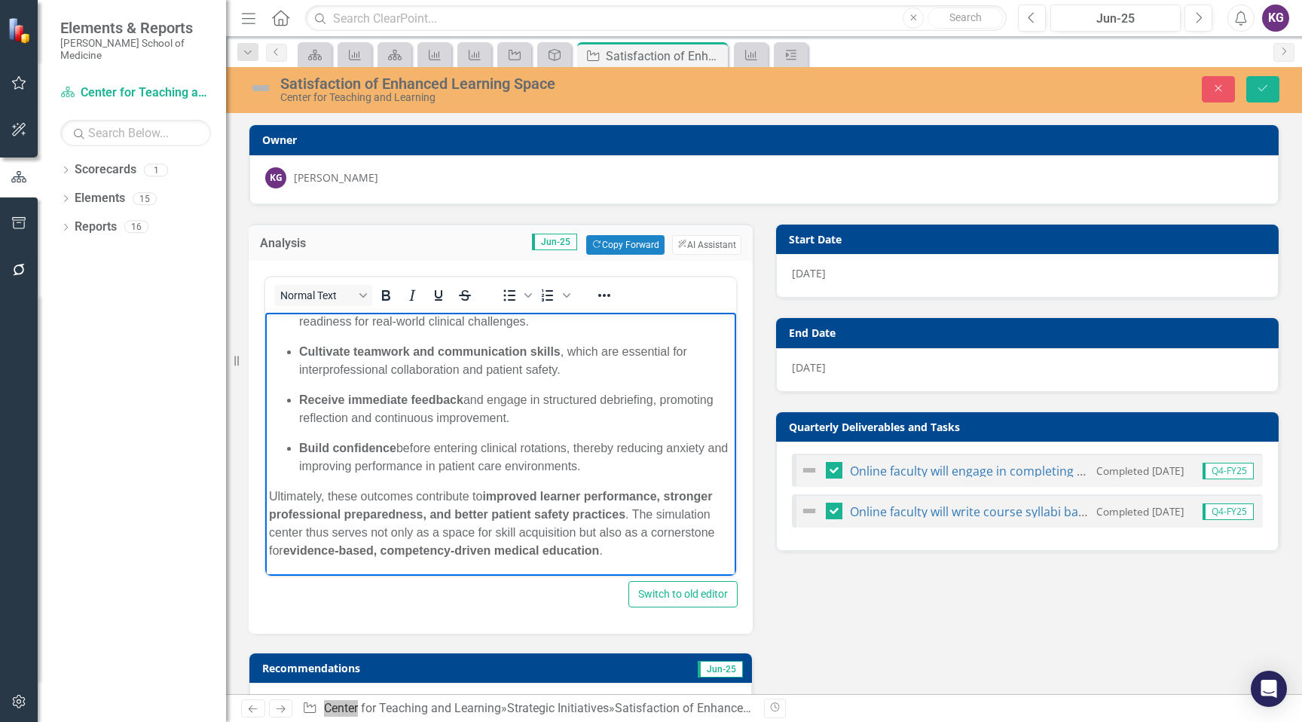
scroll to position [221, 0]
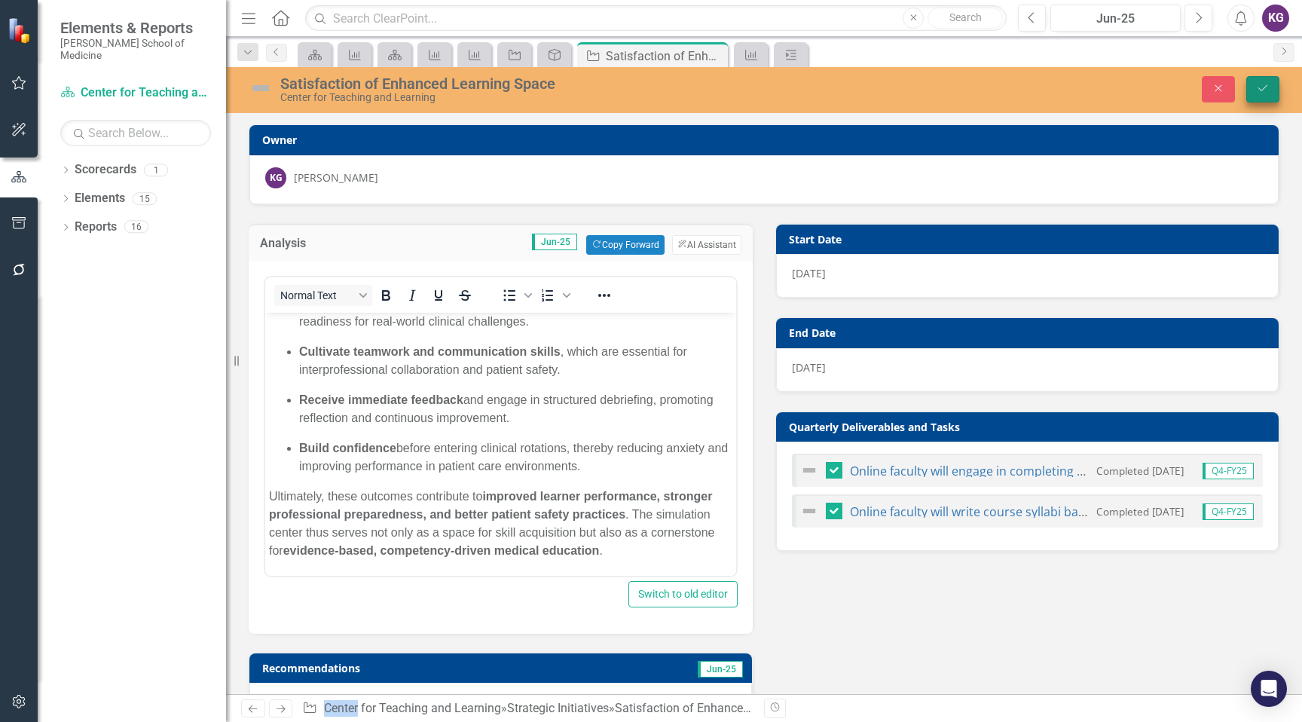
click at [1262, 88] on icon "submit" at bounding box center [1262, 88] width 9 height 6
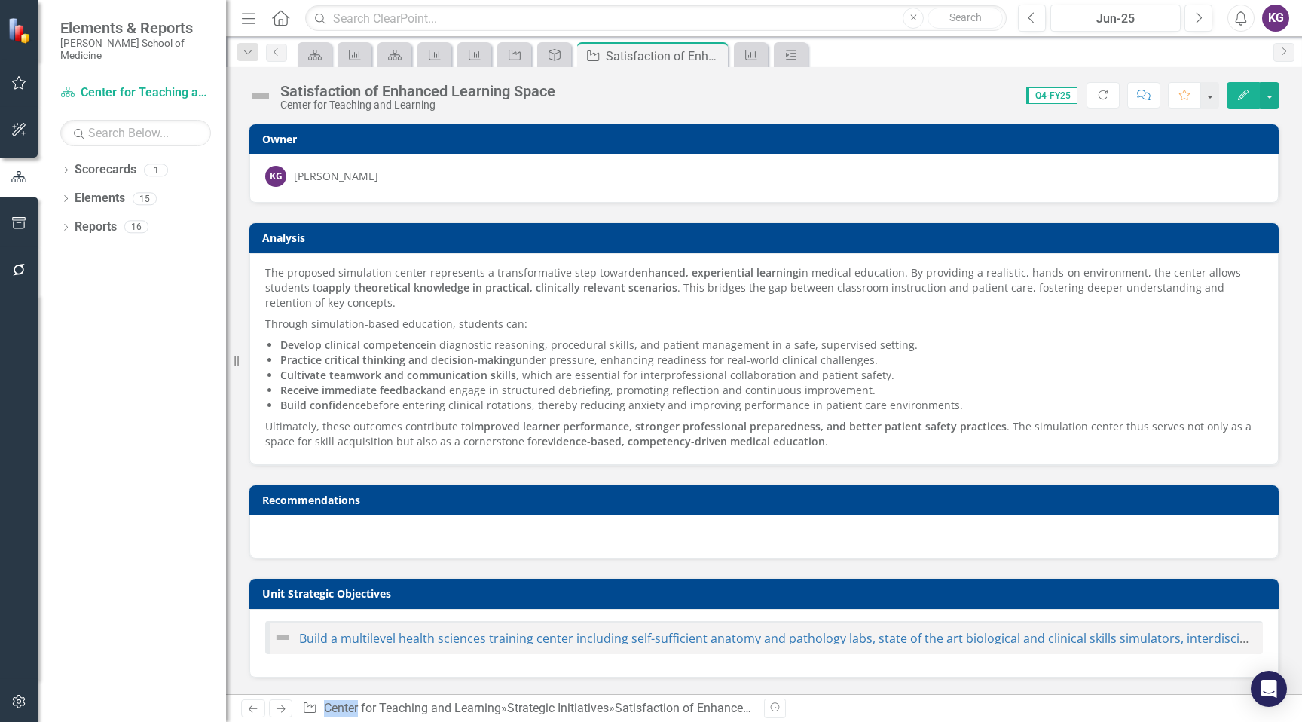
checkbox input "false"
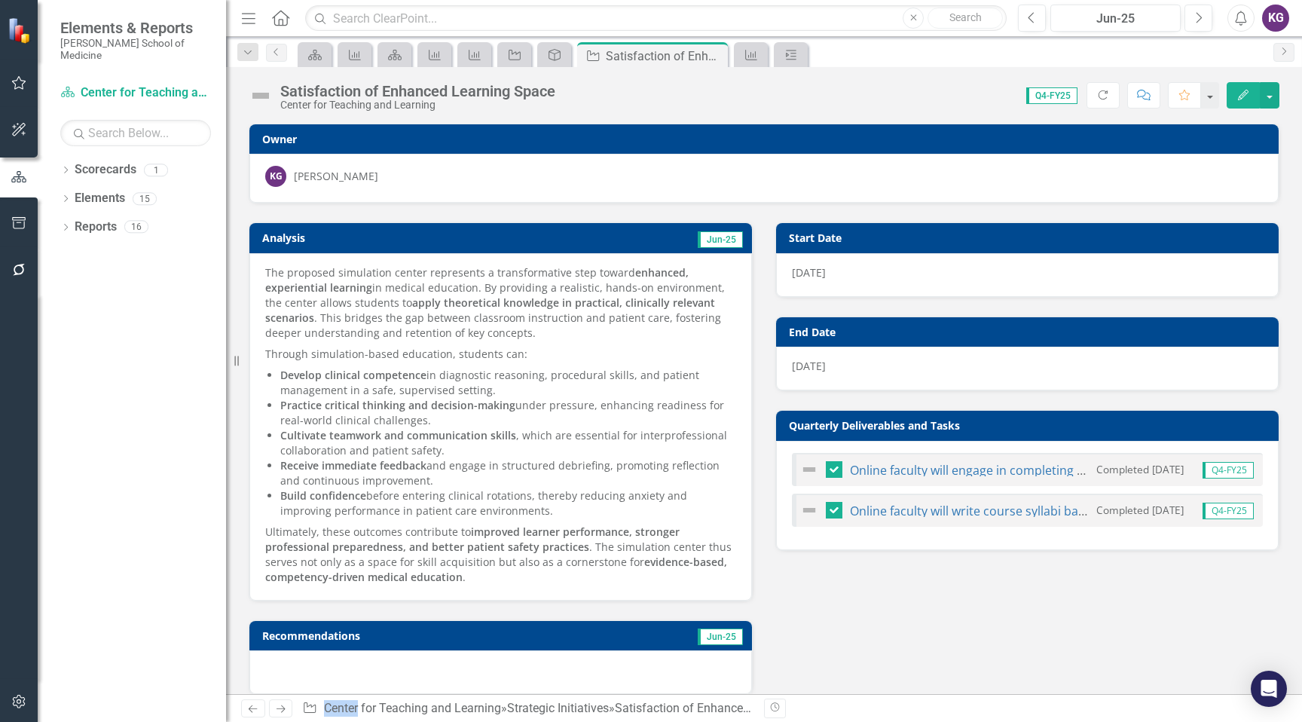
checkbox input "true"
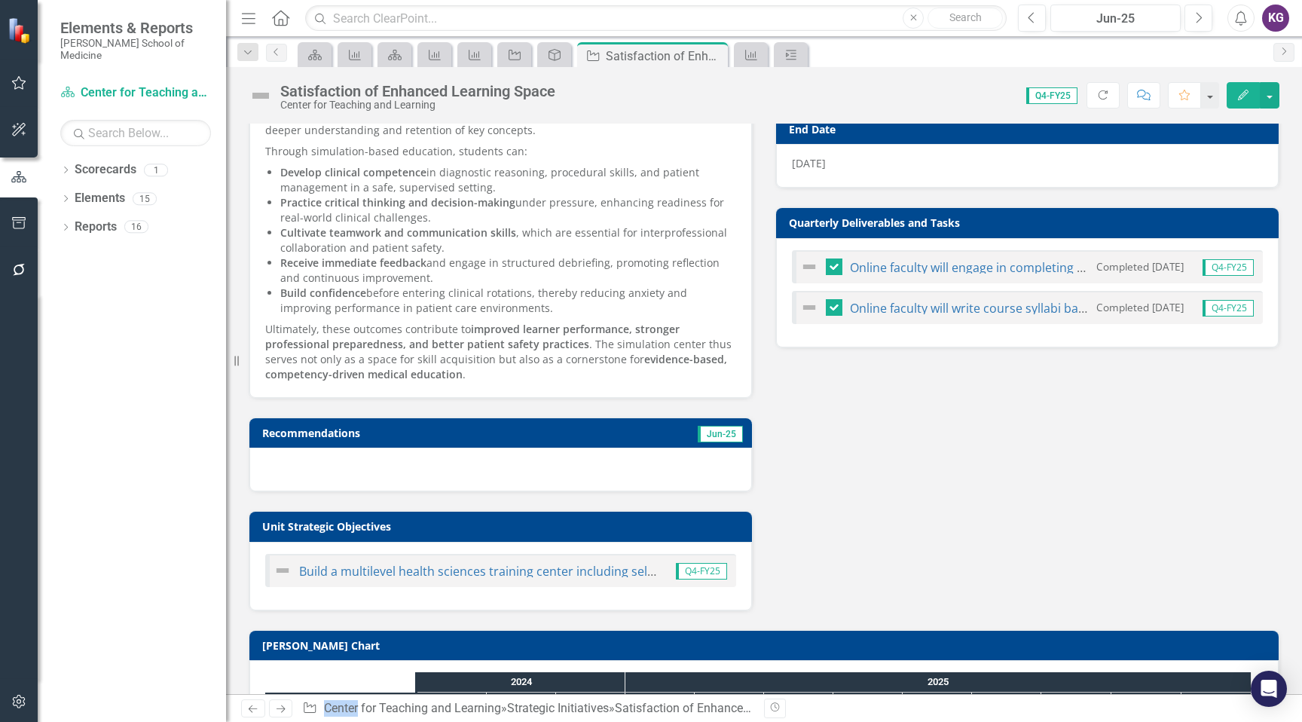
scroll to position [330, 0]
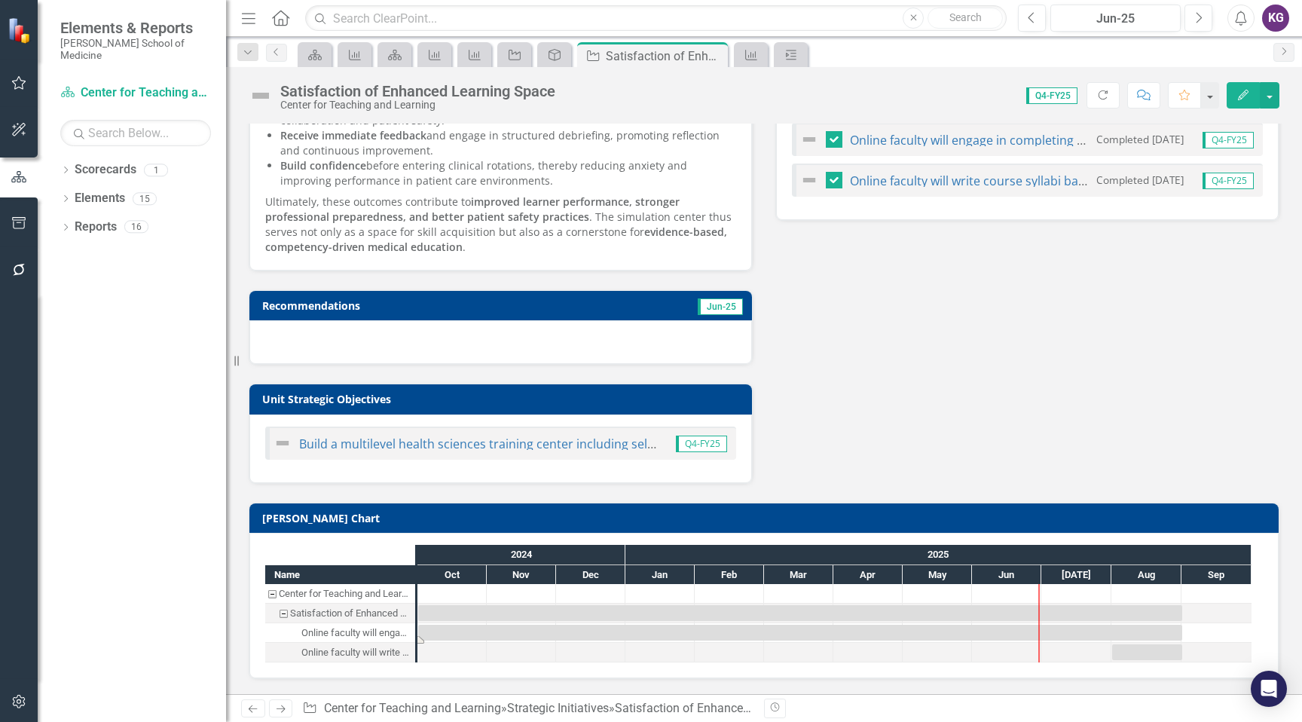
click at [571, 632] on div "Task: Start date: 2024-10-01 End date: 2025-09-01" at bounding box center [800, 632] width 764 height 16
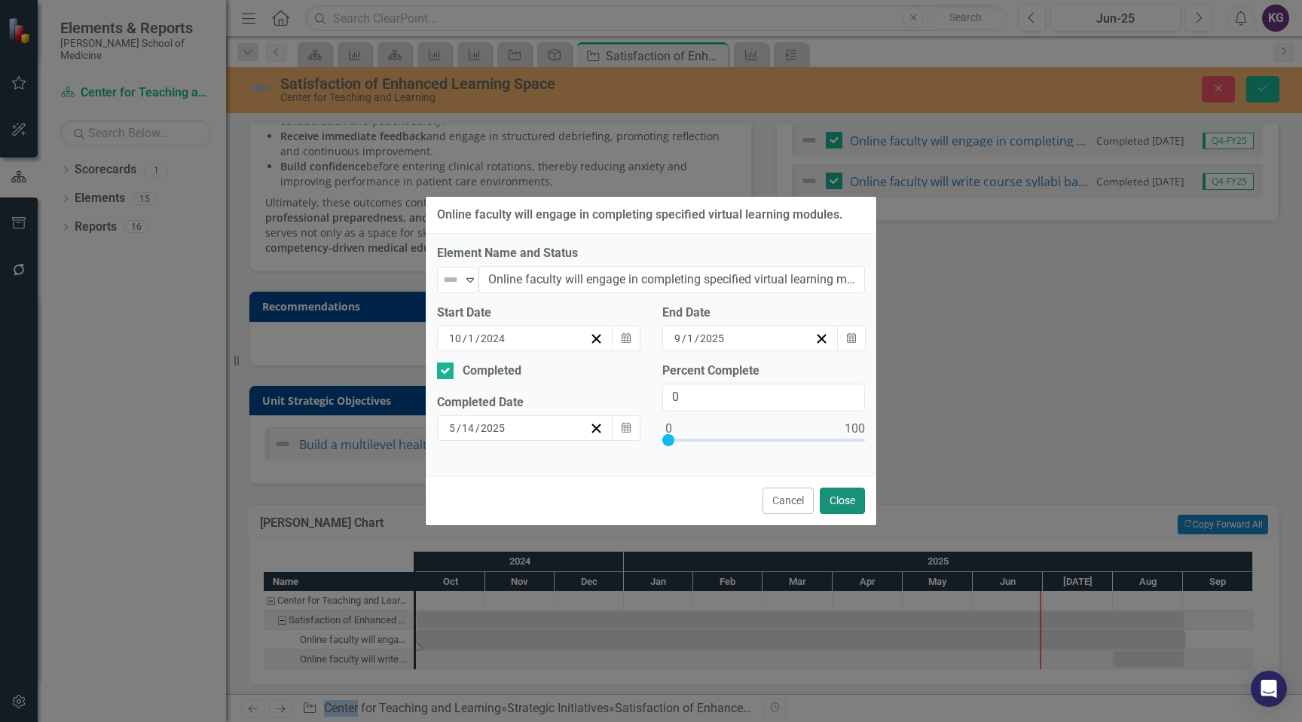
click at [843, 496] on button "Close" at bounding box center [842, 500] width 45 height 26
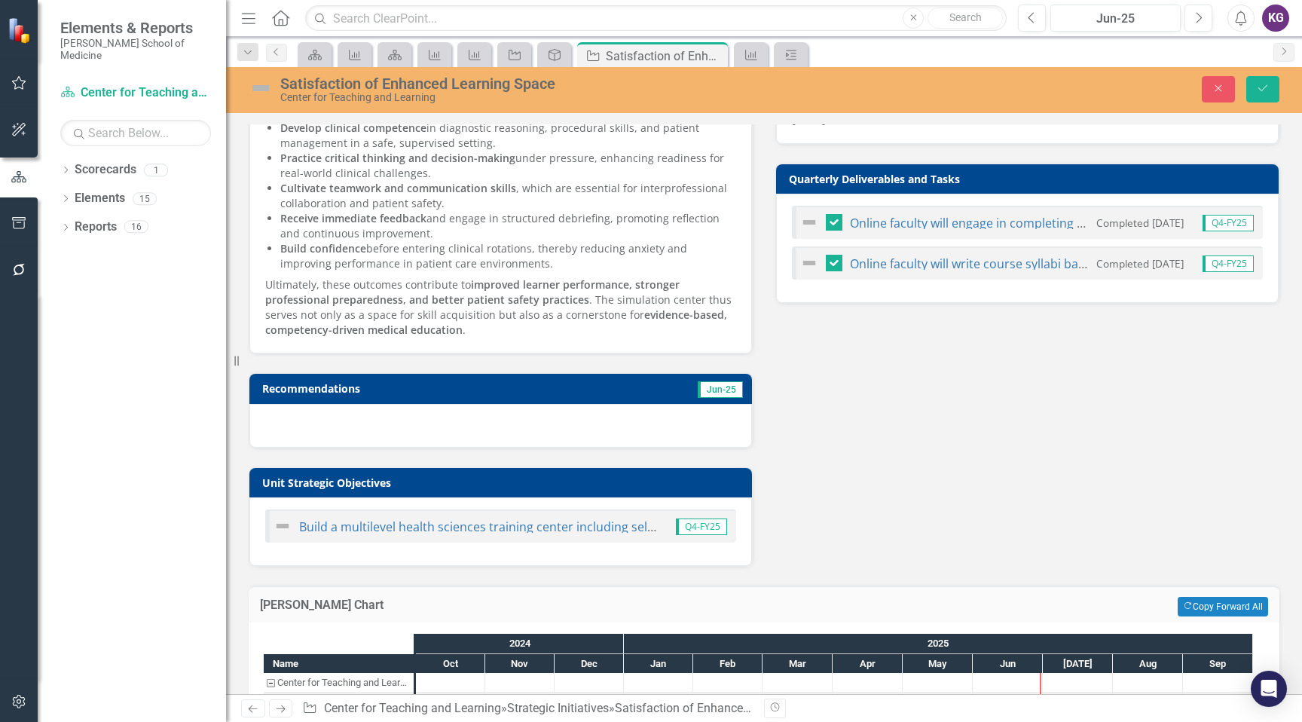
scroll to position [335, 0]
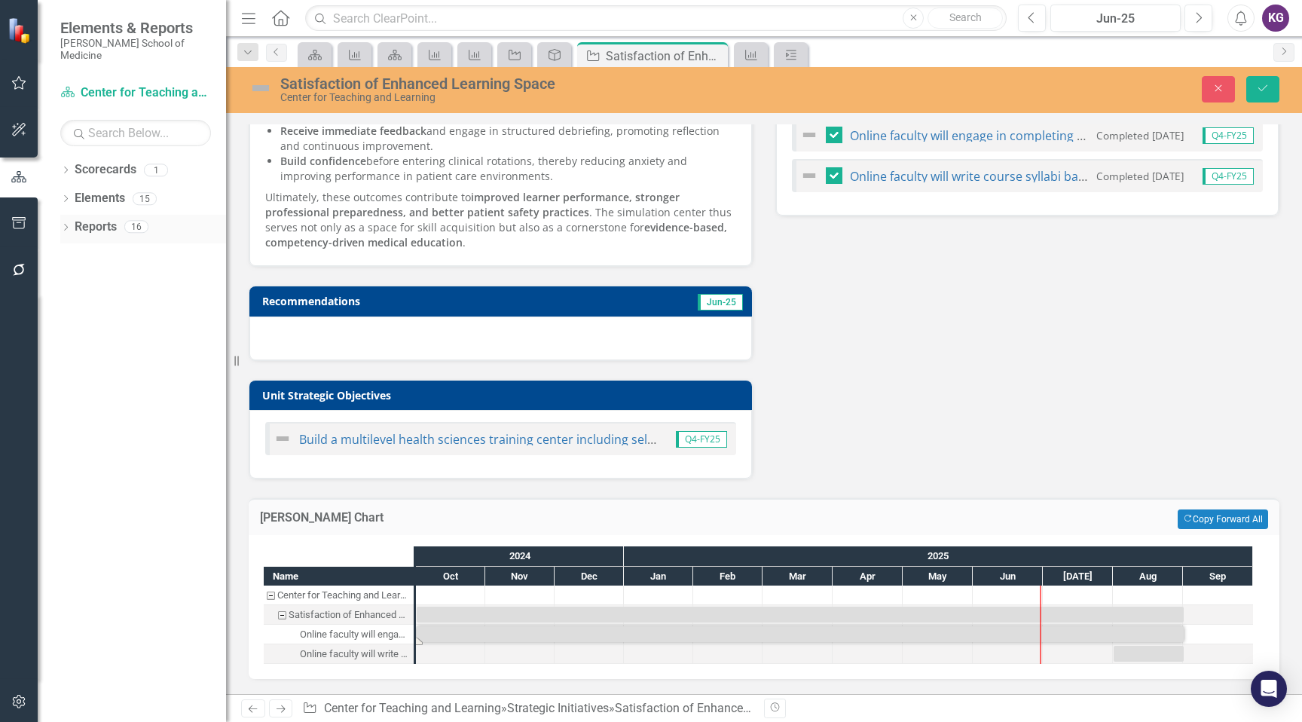
click at [93, 218] on link "Reports" at bounding box center [96, 226] width 42 height 17
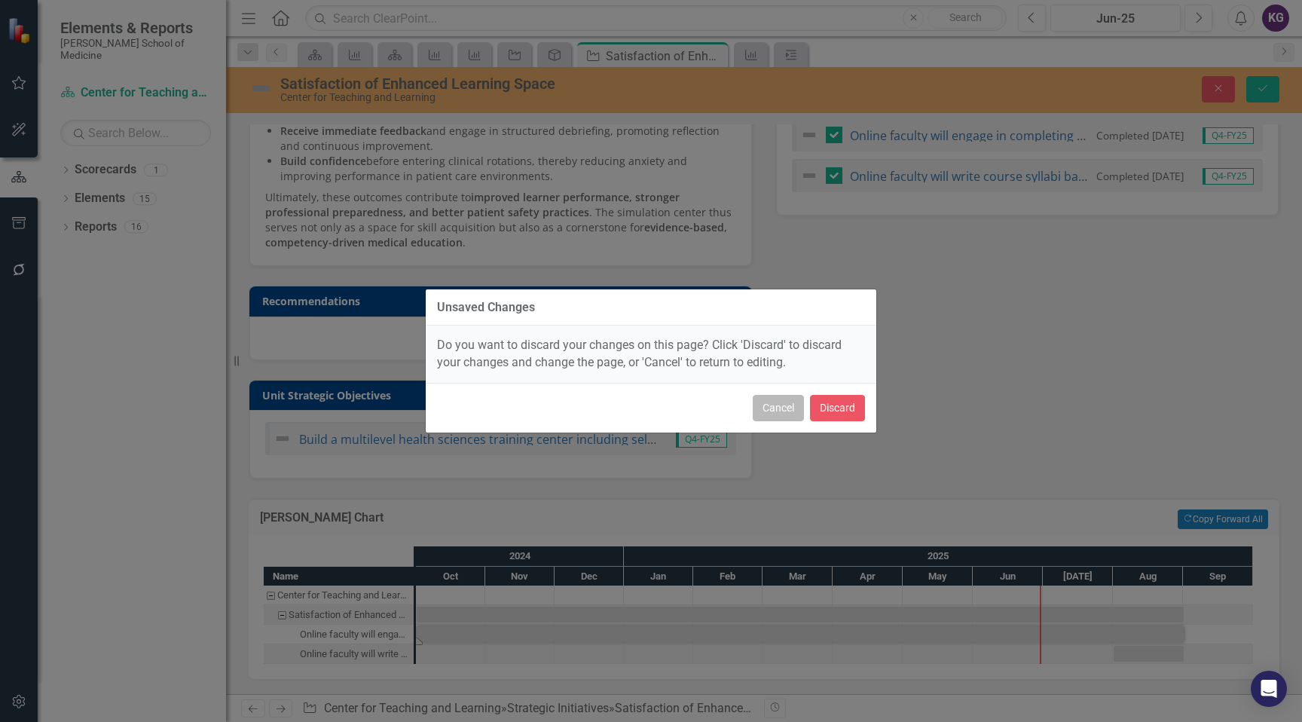
click at [776, 411] on button "Cancel" at bounding box center [777, 408] width 51 height 26
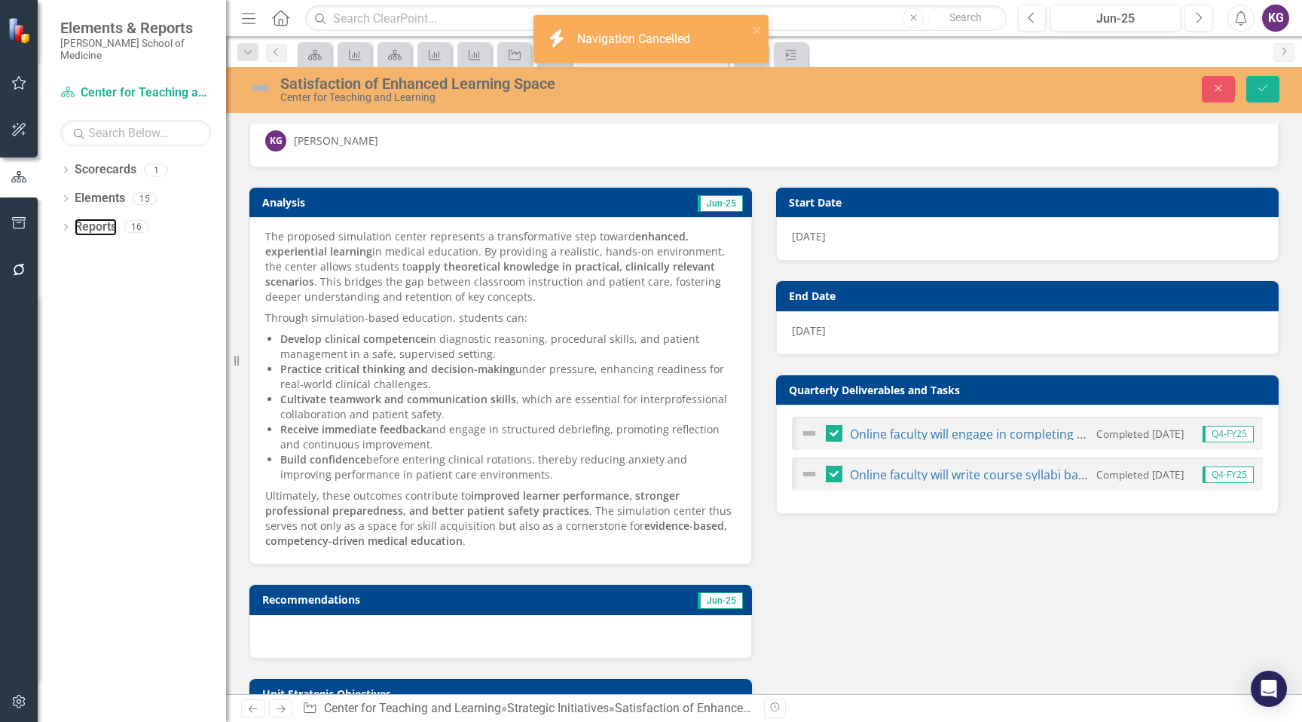
scroll to position [0, 0]
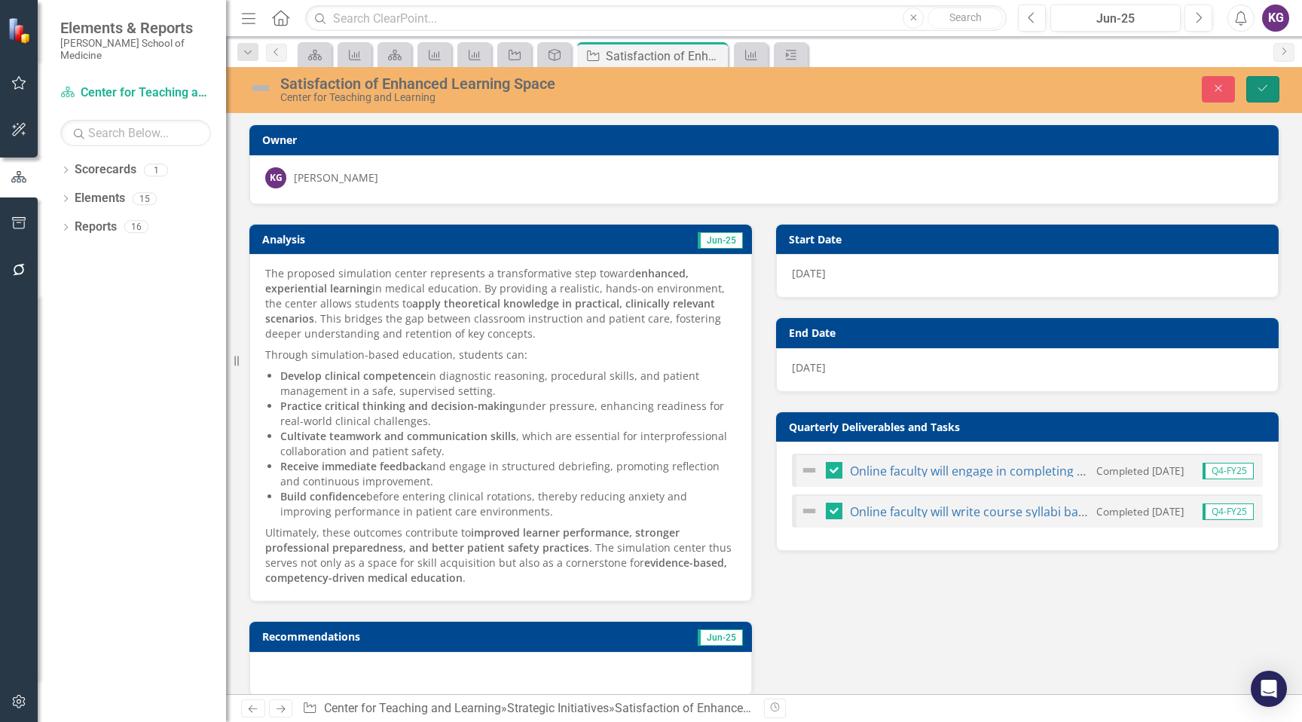
click at [1264, 90] on icon "Save" at bounding box center [1263, 88] width 14 height 11
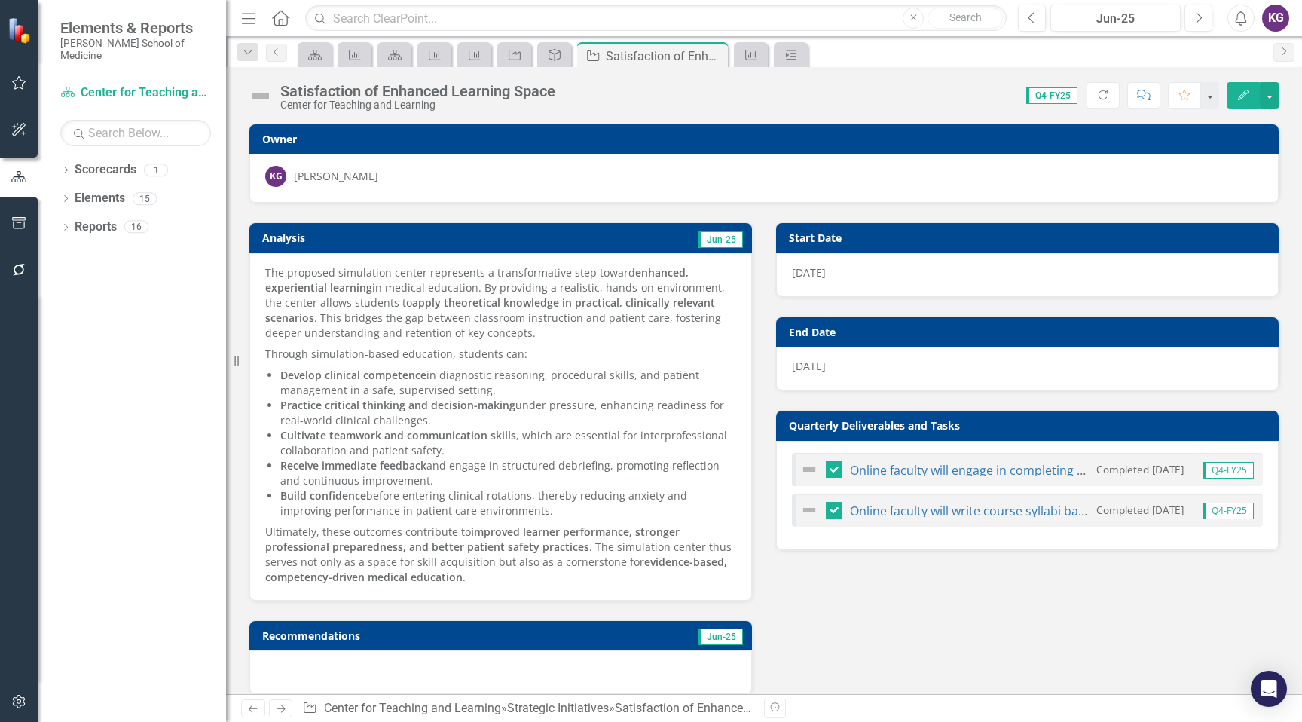
checkbox input "false"
checkbox input "true"
click at [556, 53] on icon at bounding box center [554, 55] width 12 height 12
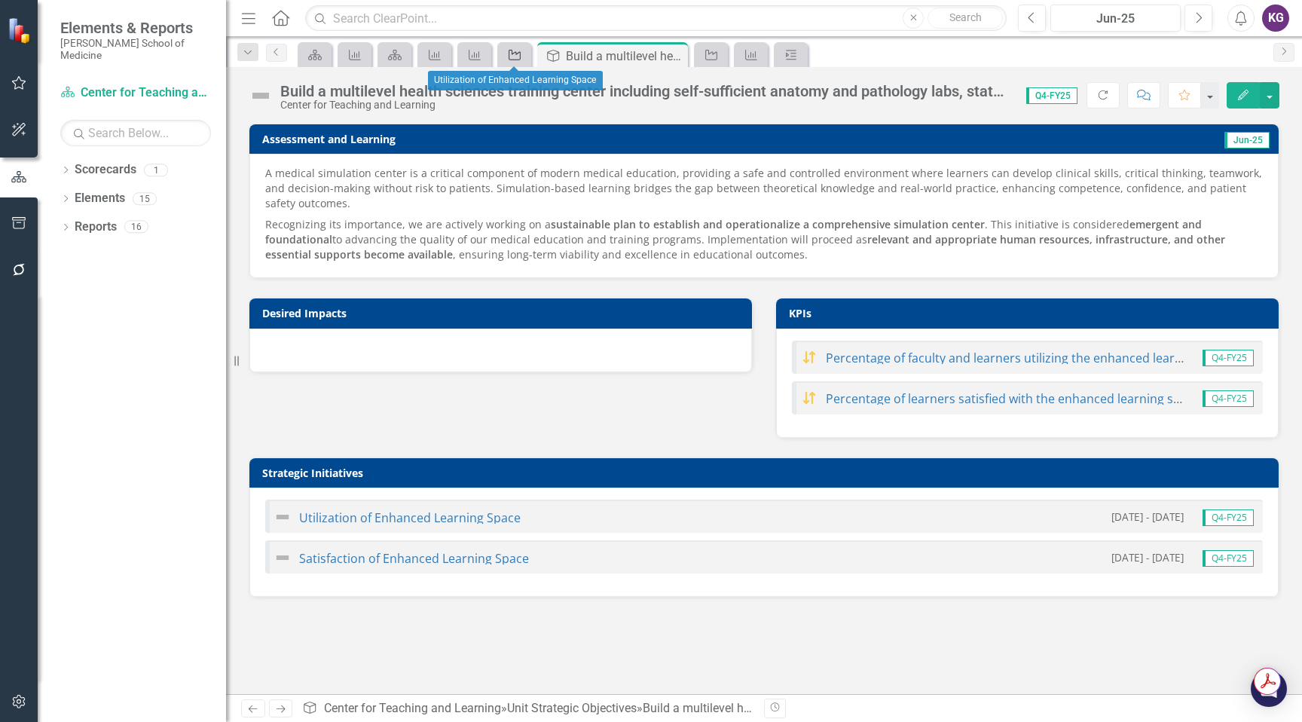
click at [513, 49] on icon "Strategic Initiative" at bounding box center [514, 55] width 15 height 12
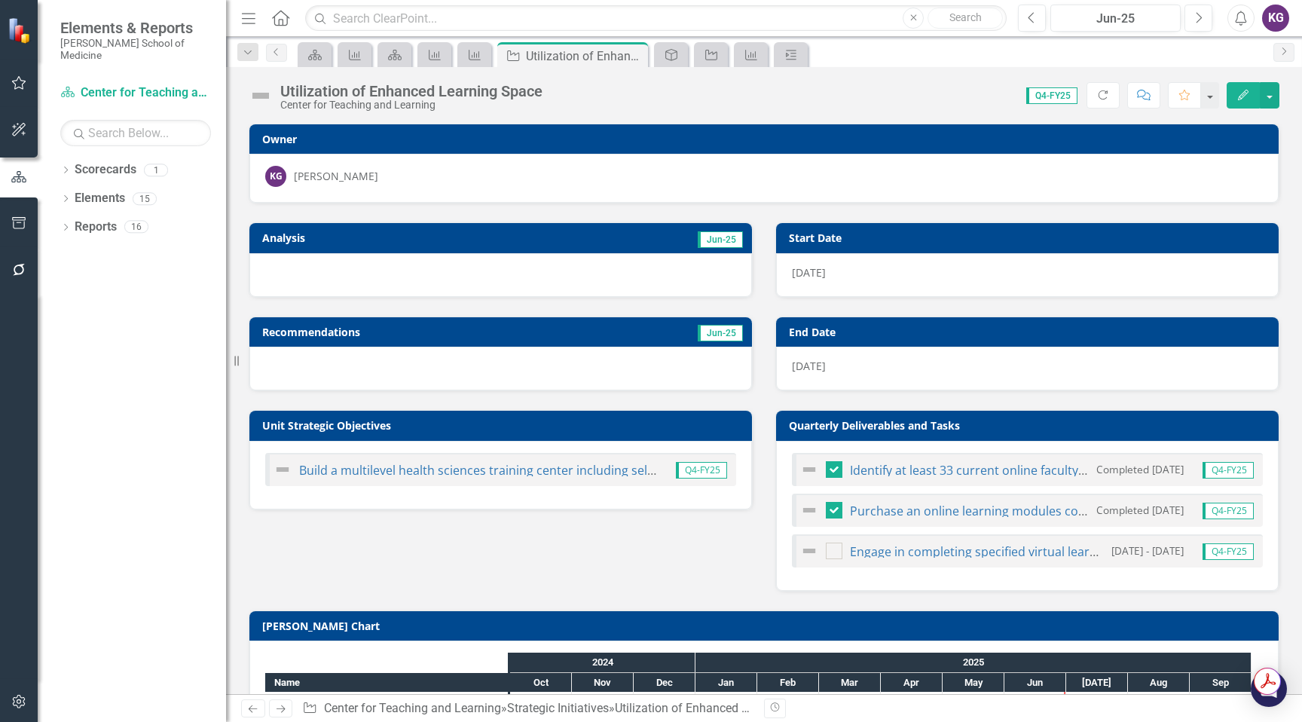
checkbox input "false"
checkbox input "true"
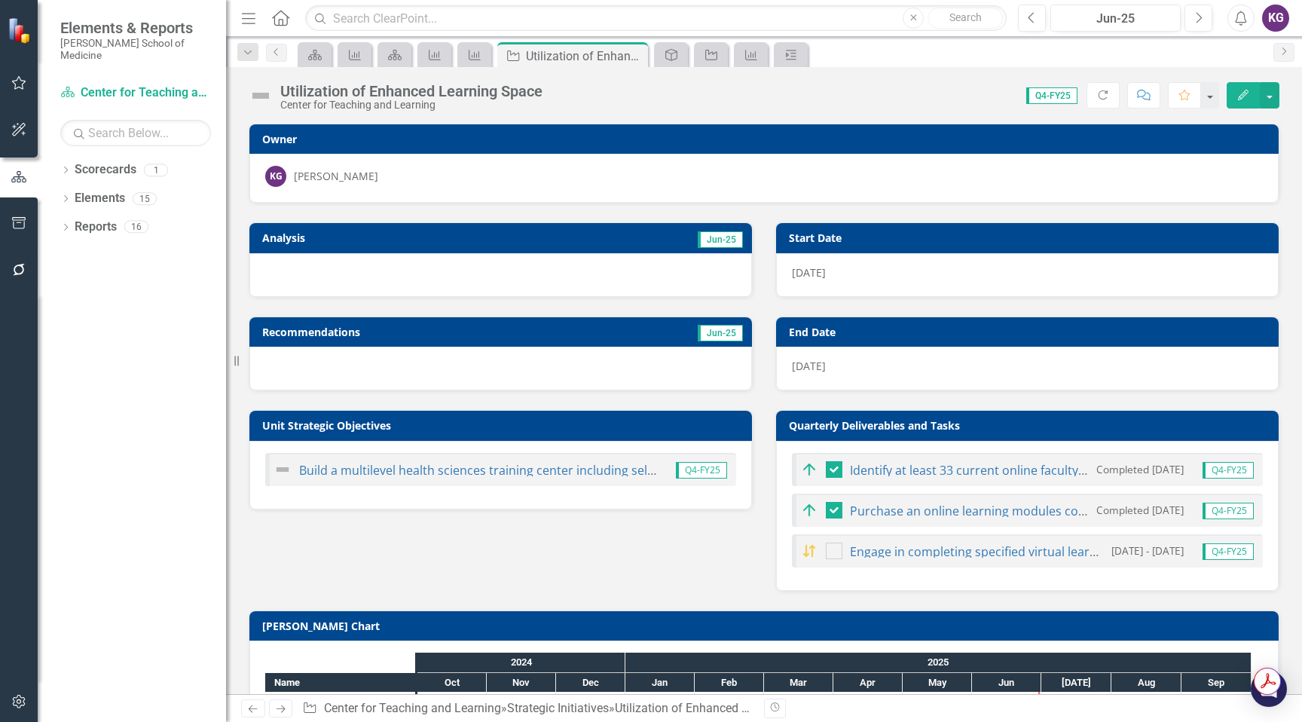
click at [282, 240] on h3 "Analysis" at bounding box center [377, 237] width 231 height 11
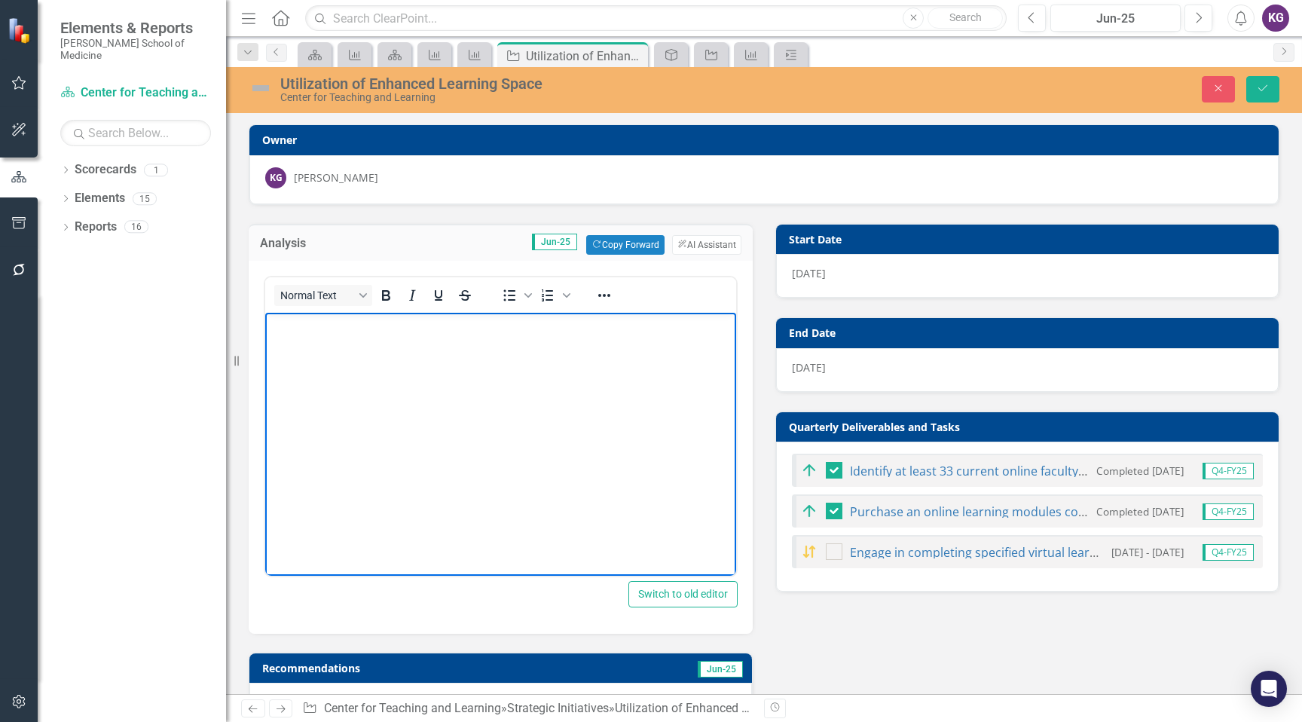
click at [282, 343] on body "Rich Text Area. Press ALT-0 for help." at bounding box center [500, 425] width 471 height 226
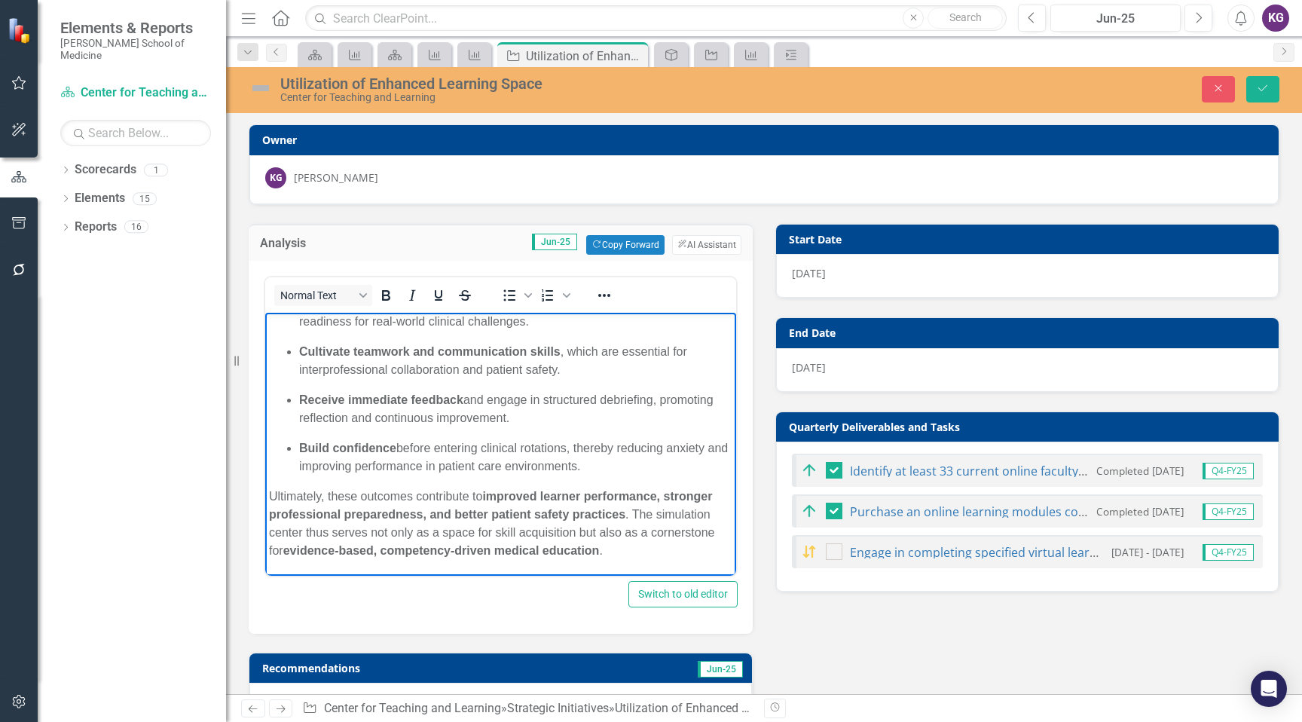
scroll to position [221, 0]
click at [1261, 87] on icon "Save" at bounding box center [1263, 88] width 14 height 11
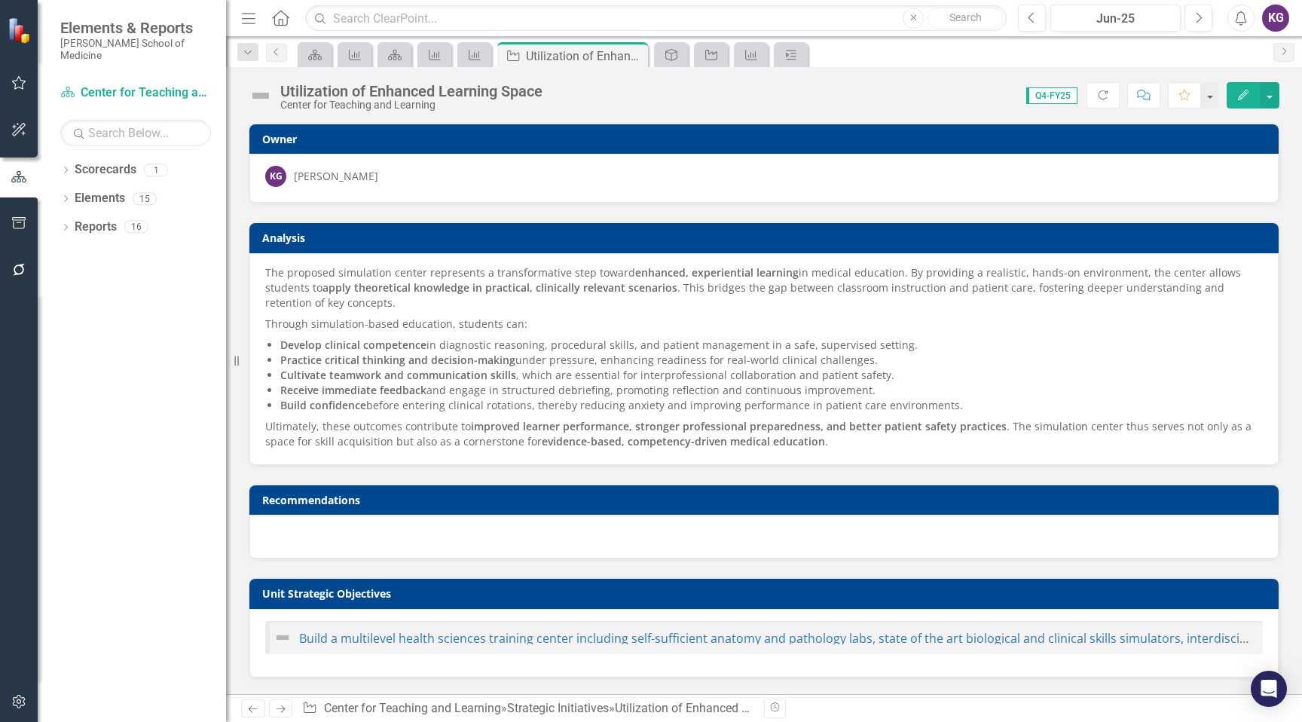
checkbox input "false"
checkbox input "true"
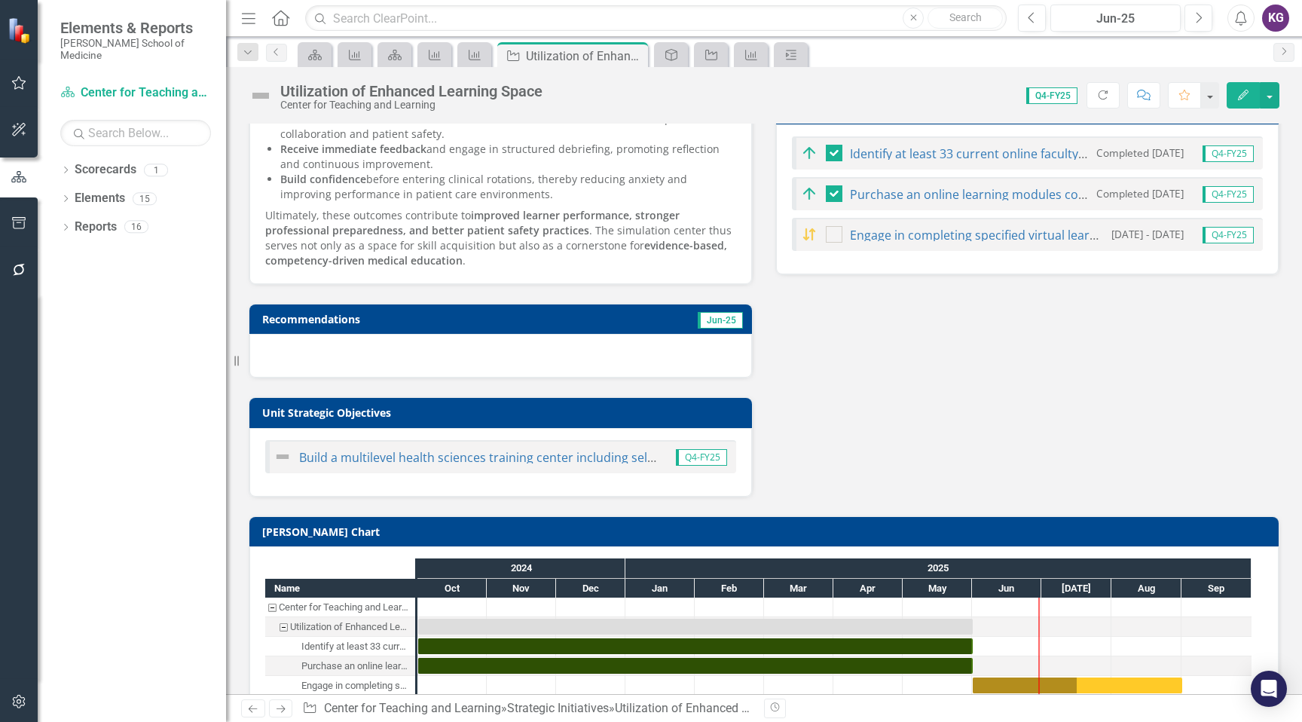
scroll to position [349, 0]
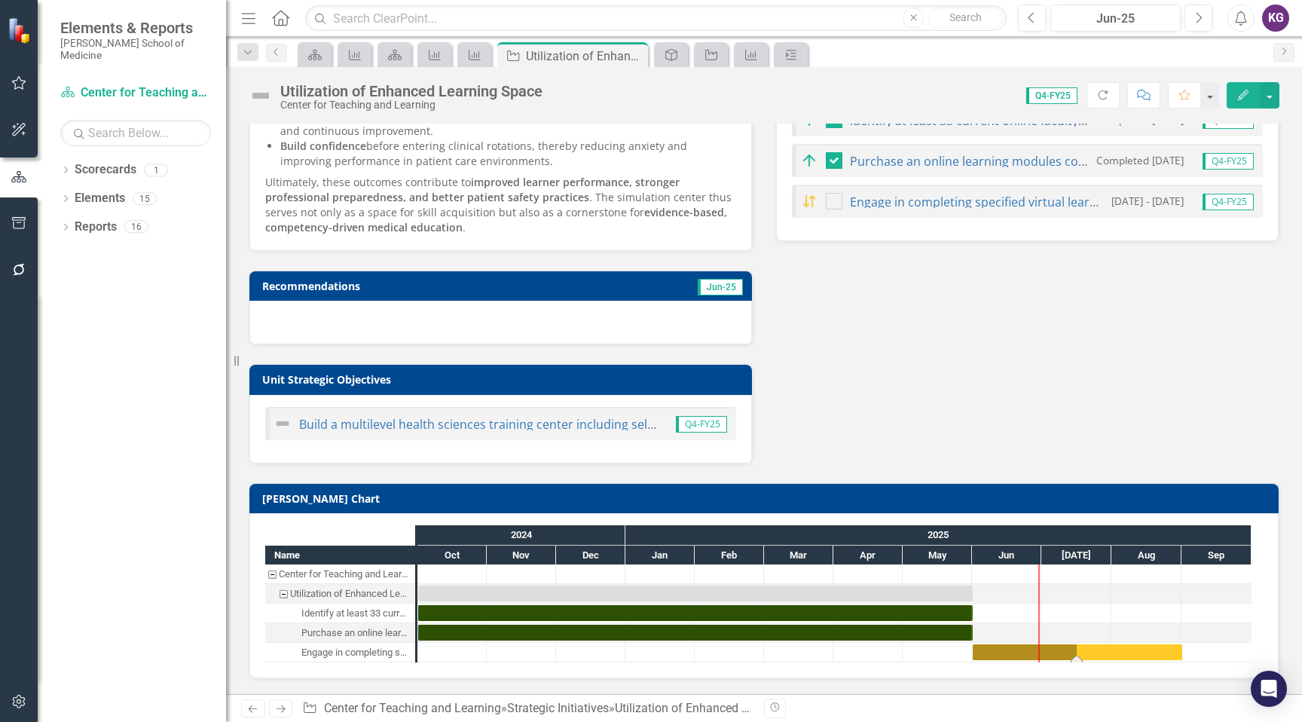
click at [1008, 657] on div "Task: Start date: 2025-06-01 End date: 2025-09-01" at bounding box center [1076, 652] width 209 height 16
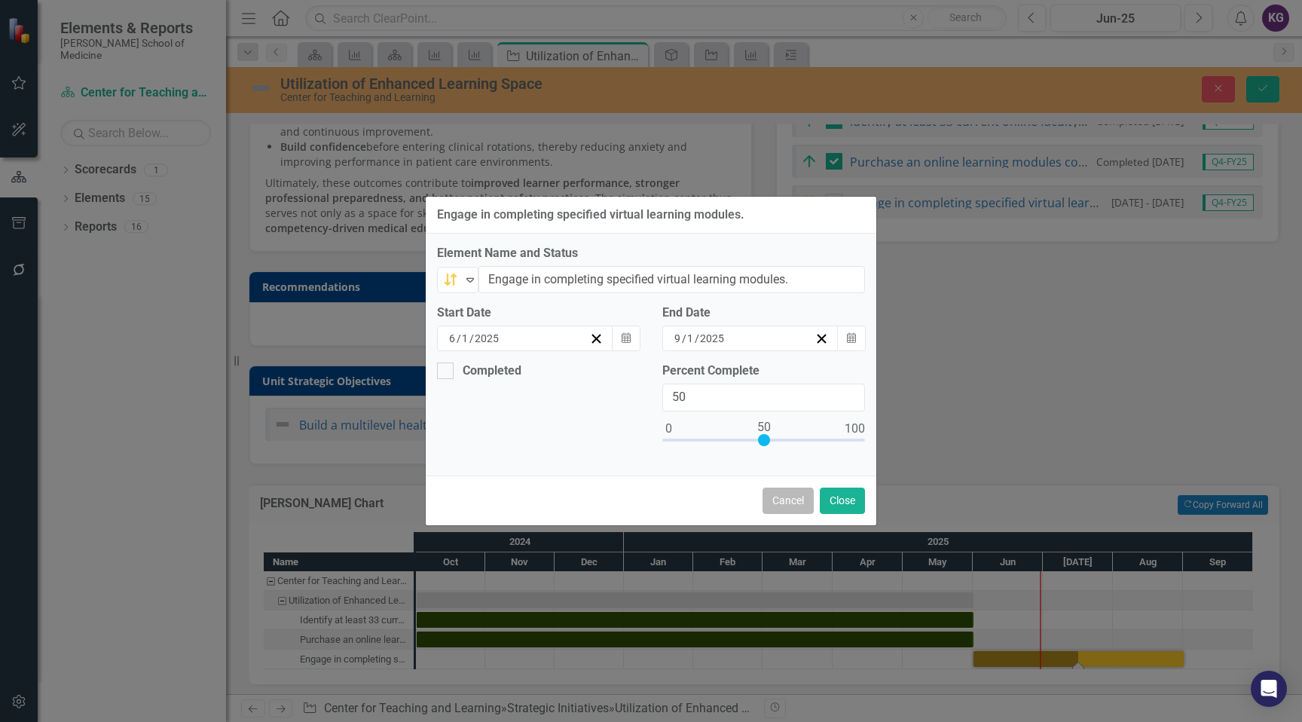
click at [791, 507] on button "Cancel" at bounding box center [787, 500] width 51 height 26
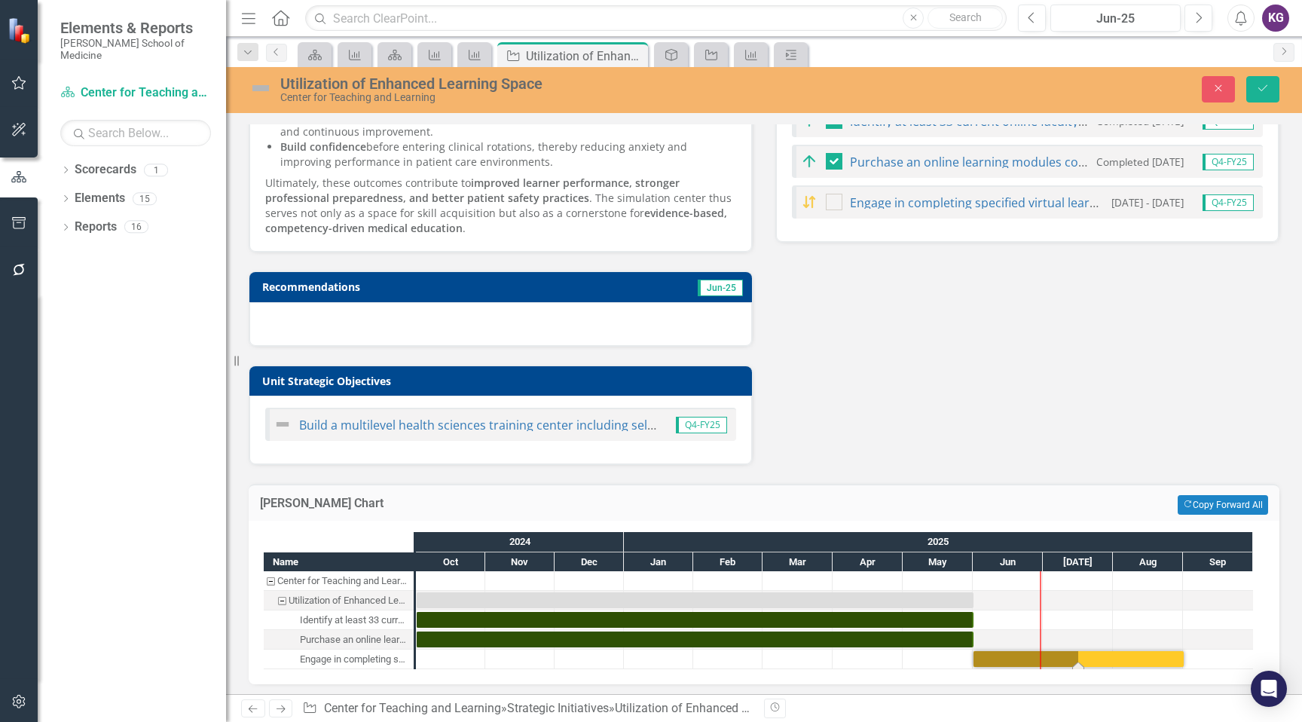
click at [1129, 663] on div "Task: Start date: 2025-06-01 End date: 2025-09-01" at bounding box center [1078, 659] width 210 height 16
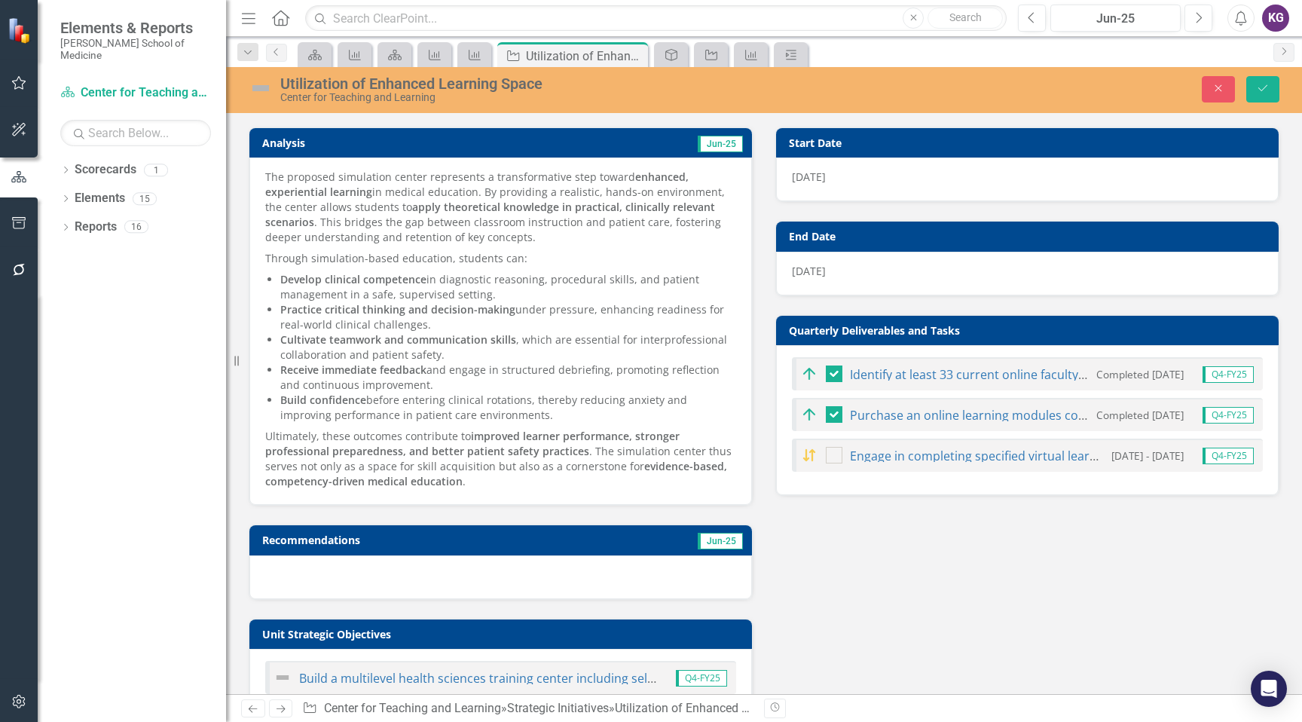
scroll to position [0, 0]
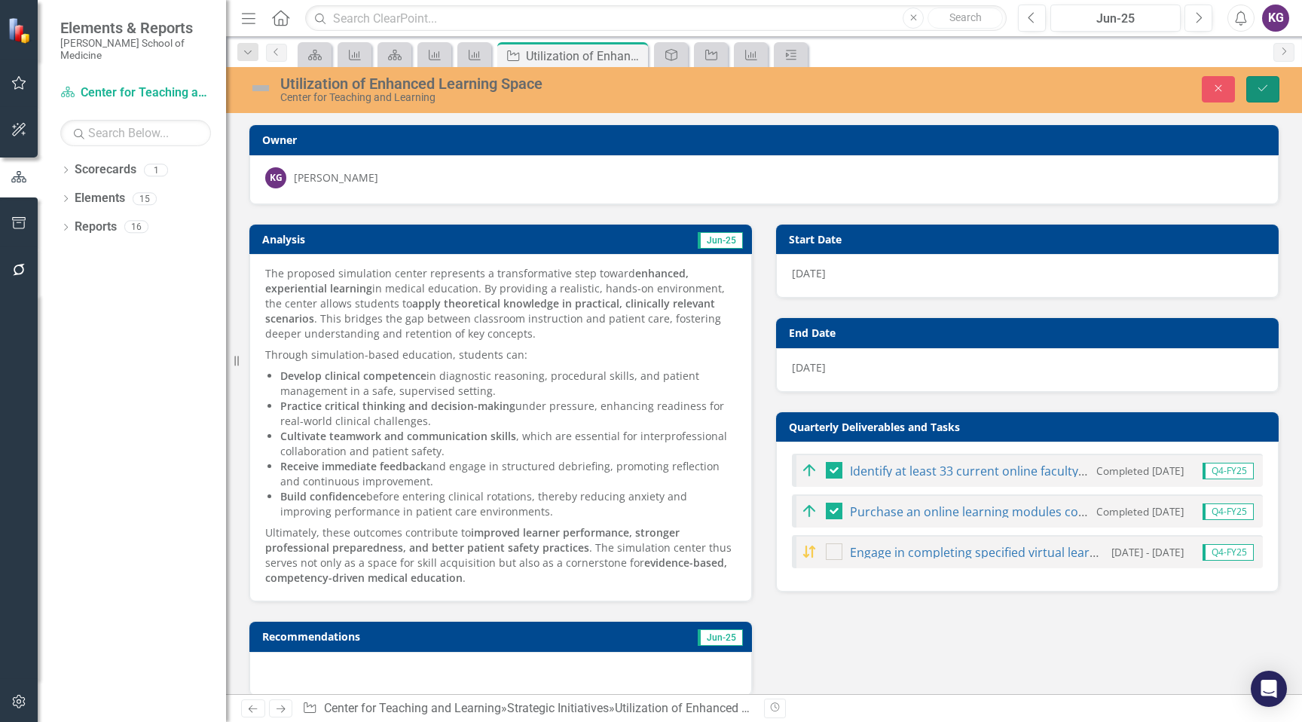
click at [1259, 86] on icon "Save" at bounding box center [1263, 88] width 14 height 11
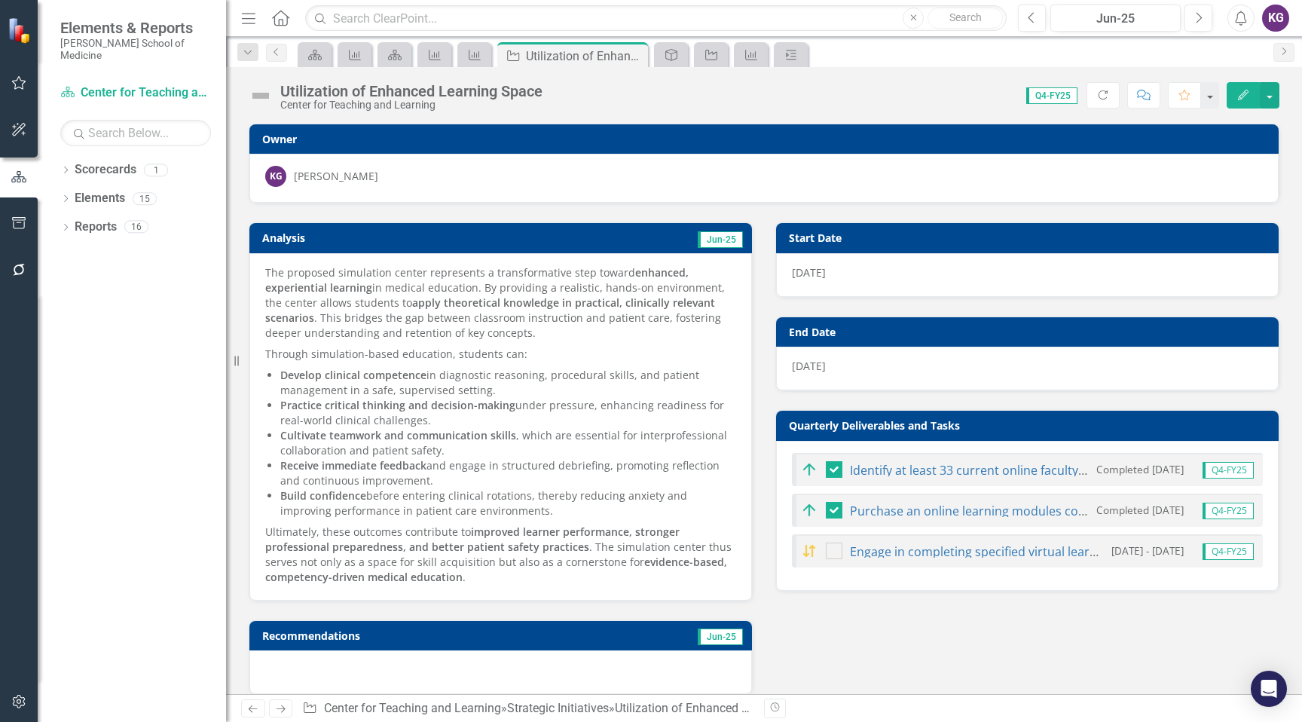
checkbox input "false"
checkbox input "true"
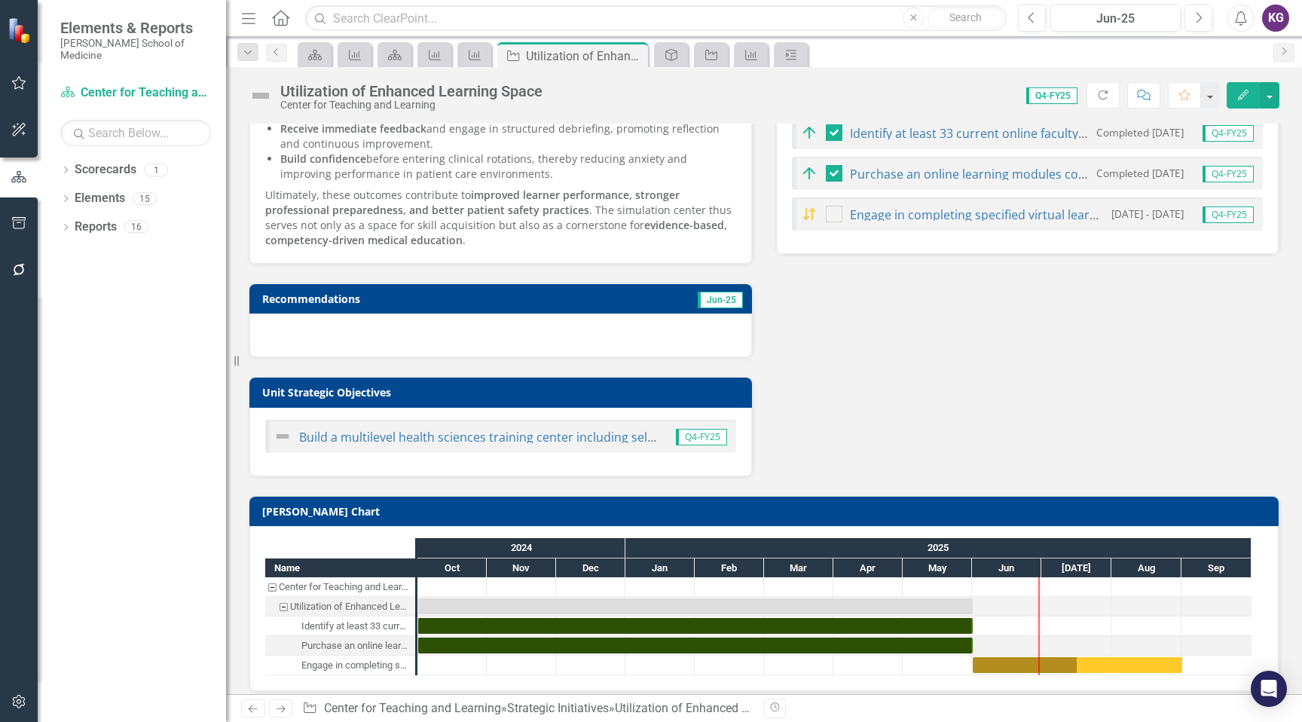
scroll to position [349, 0]
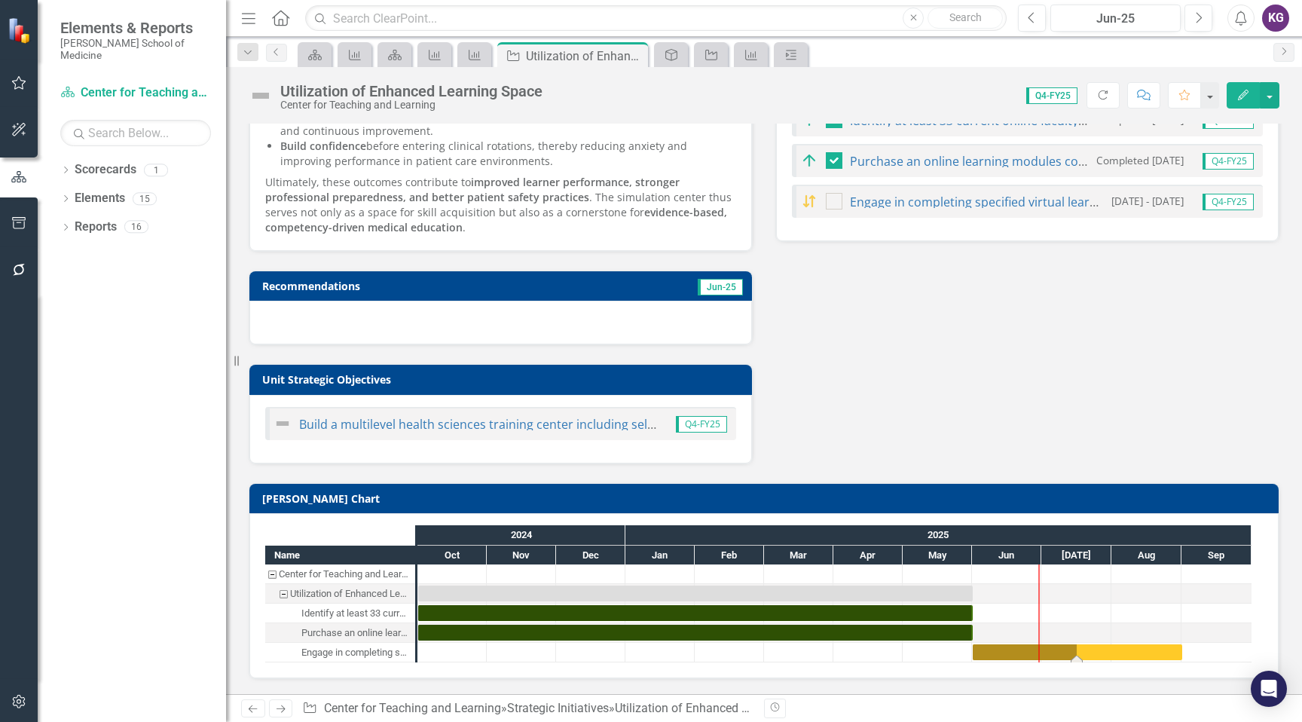
click at [1088, 652] on div "Task: Start date: 2025-06-01 End date: 2025-09-01" at bounding box center [1076, 652] width 209 height 16
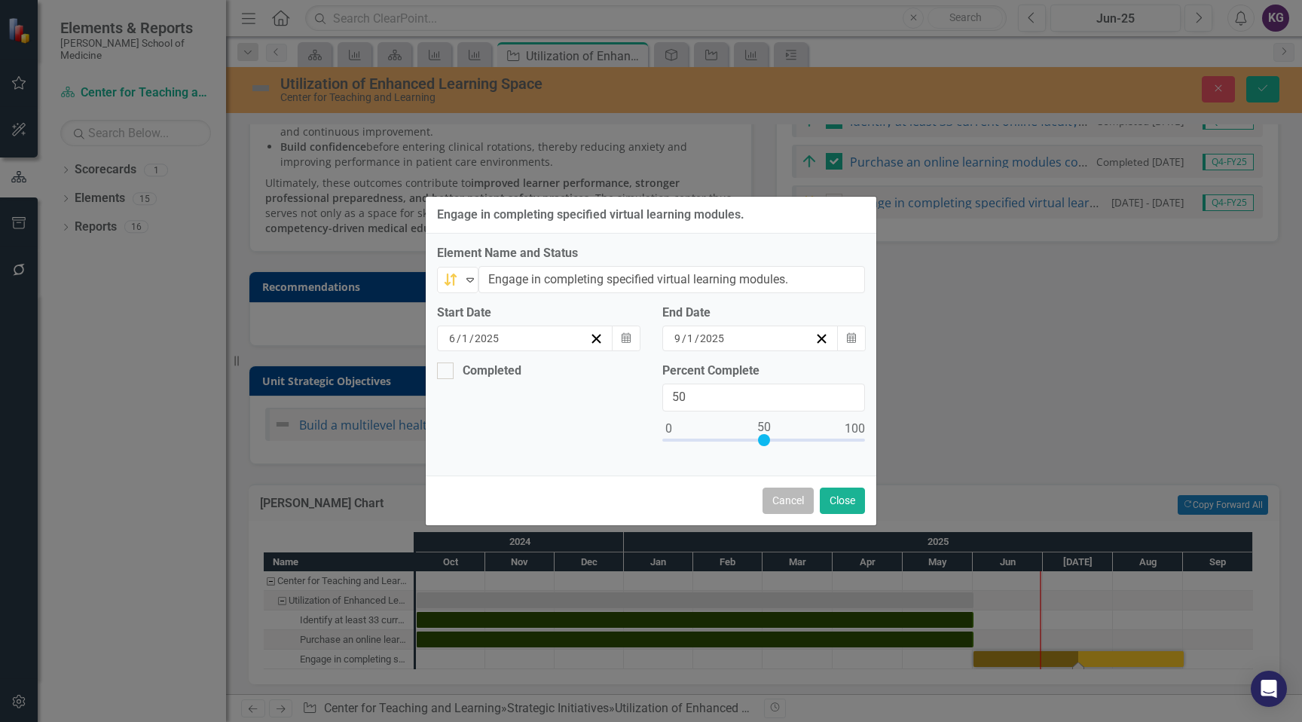
click at [792, 495] on button "Cancel" at bounding box center [787, 500] width 51 height 26
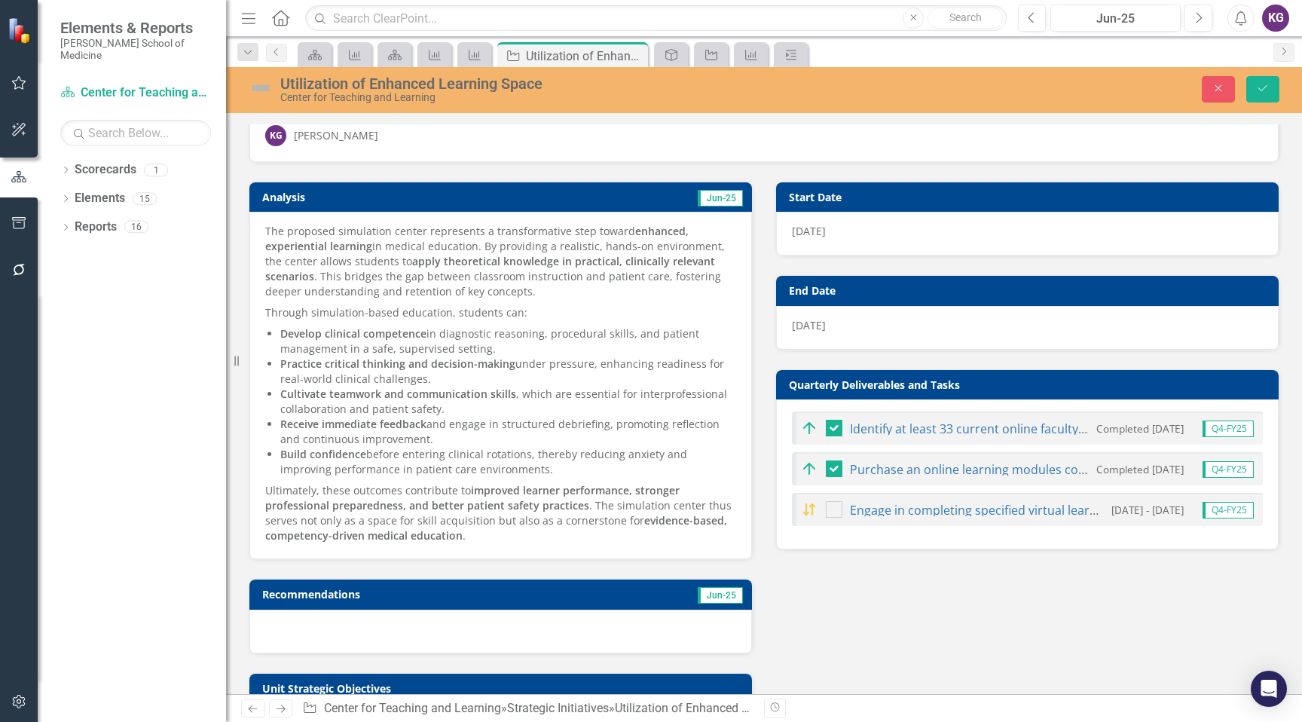
scroll to position [0, 0]
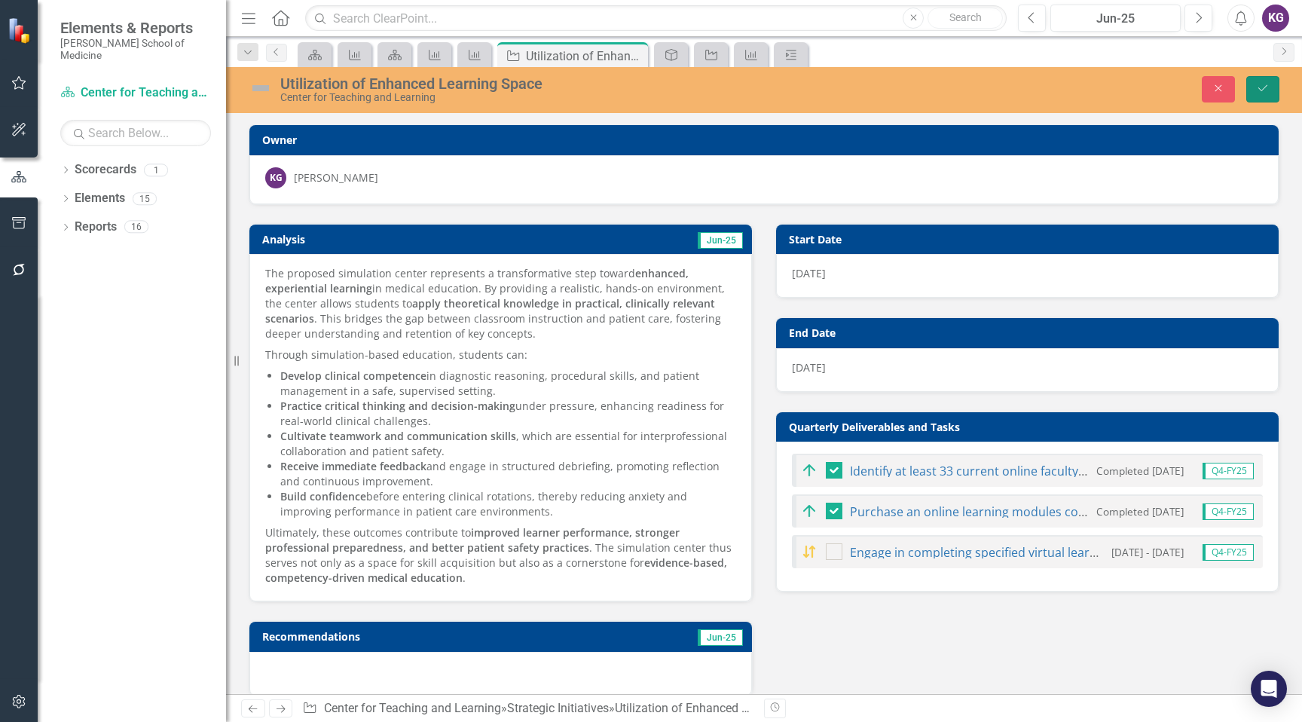
click at [1266, 84] on icon "Save" at bounding box center [1263, 88] width 14 height 11
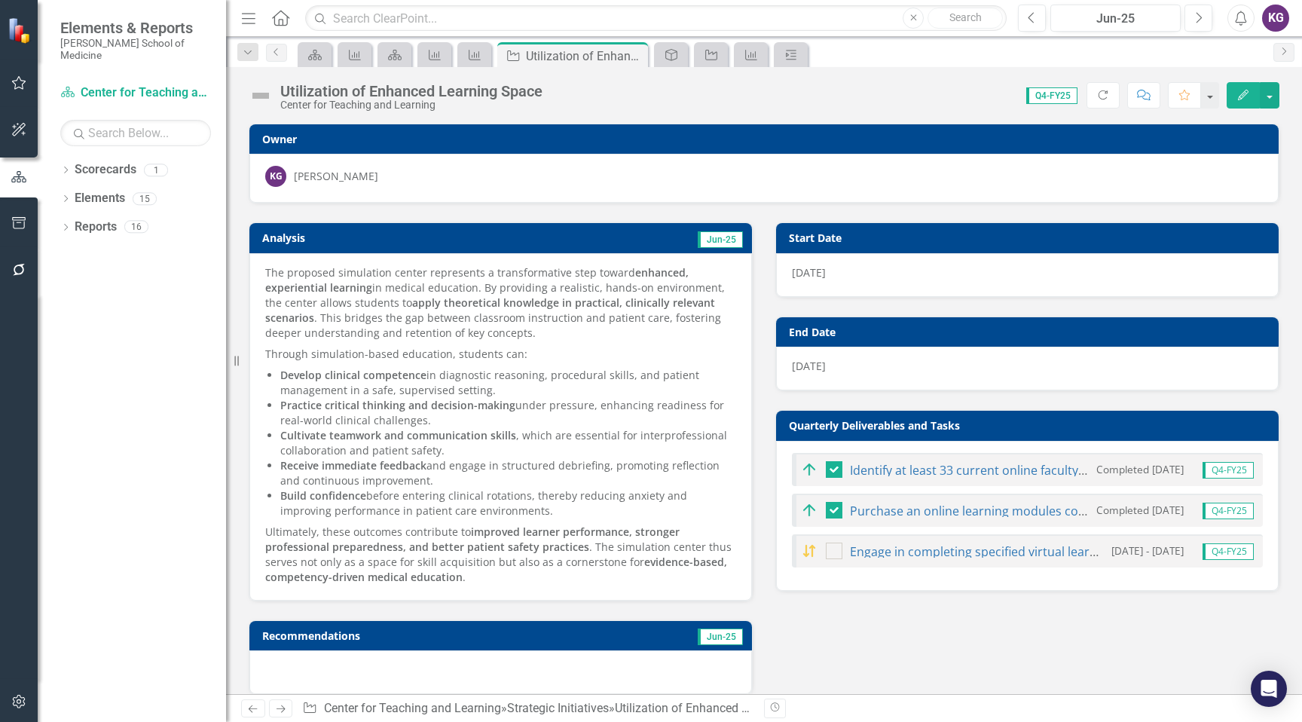
checkbox input "false"
checkbox input "true"
click at [472, 50] on icon "KPI" at bounding box center [474, 55] width 15 height 12
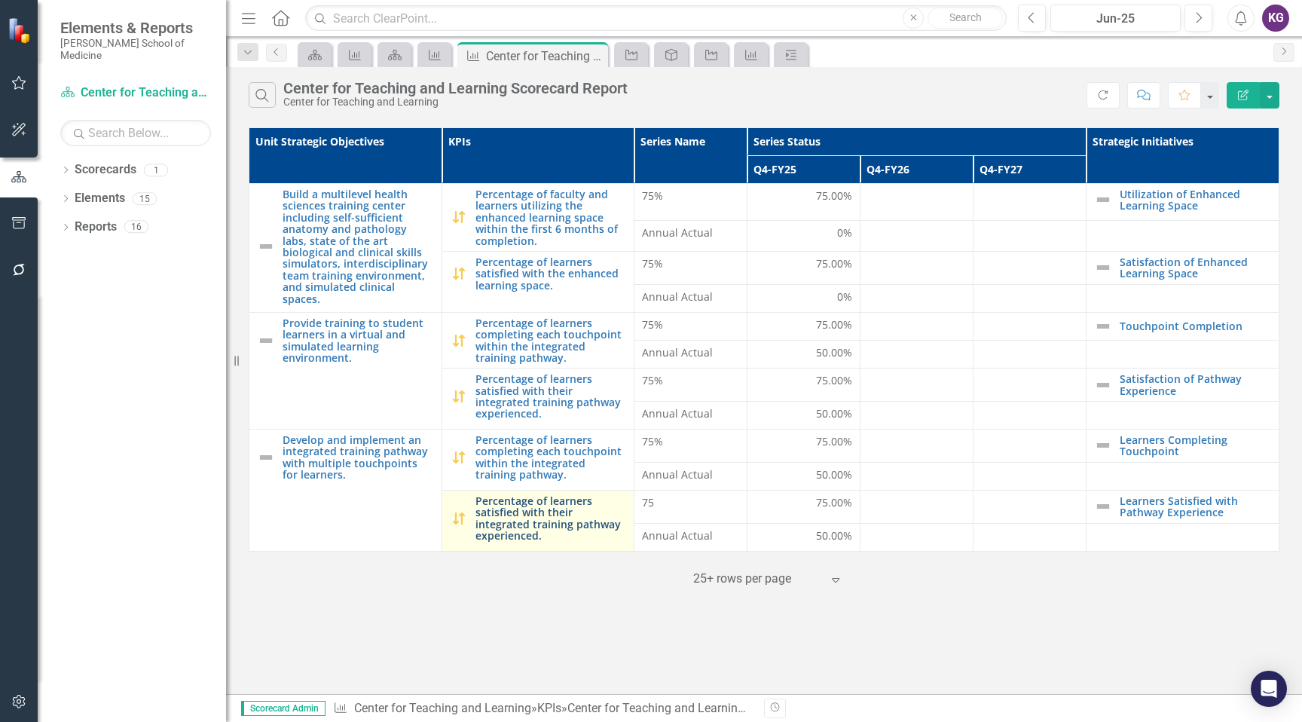
click at [543, 520] on link "Percentage of learners satisfied with their integrated training pathway experie…" at bounding box center [550, 518] width 151 height 47
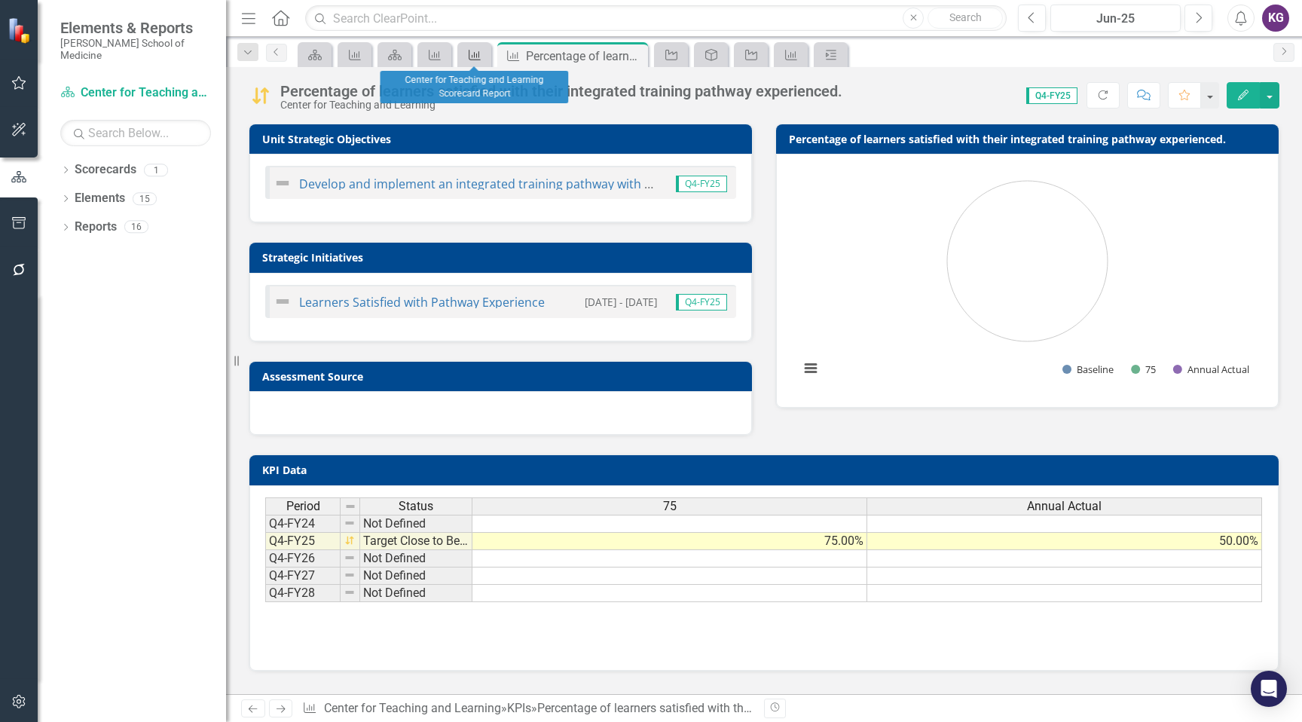
click at [472, 53] on icon "KPI" at bounding box center [474, 55] width 15 height 12
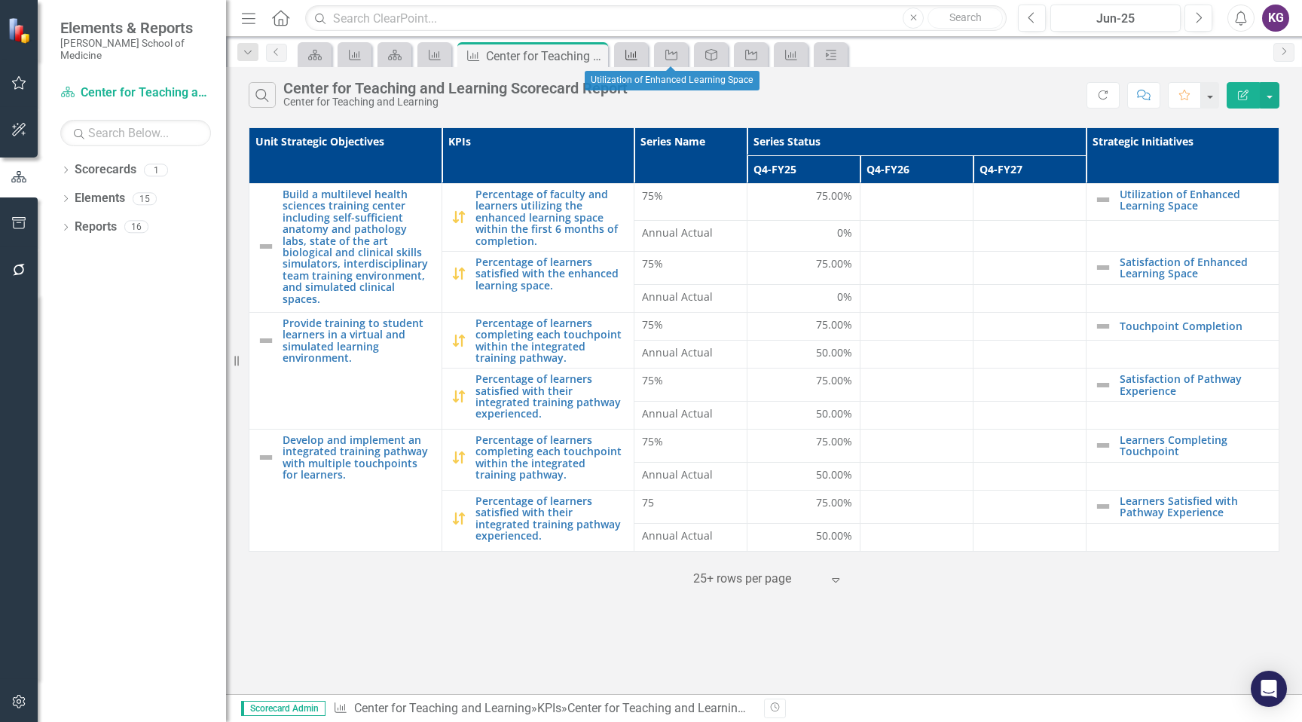
click at [627, 53] on icon "KPI" at bounding box center [631, 55] width 15 height 12
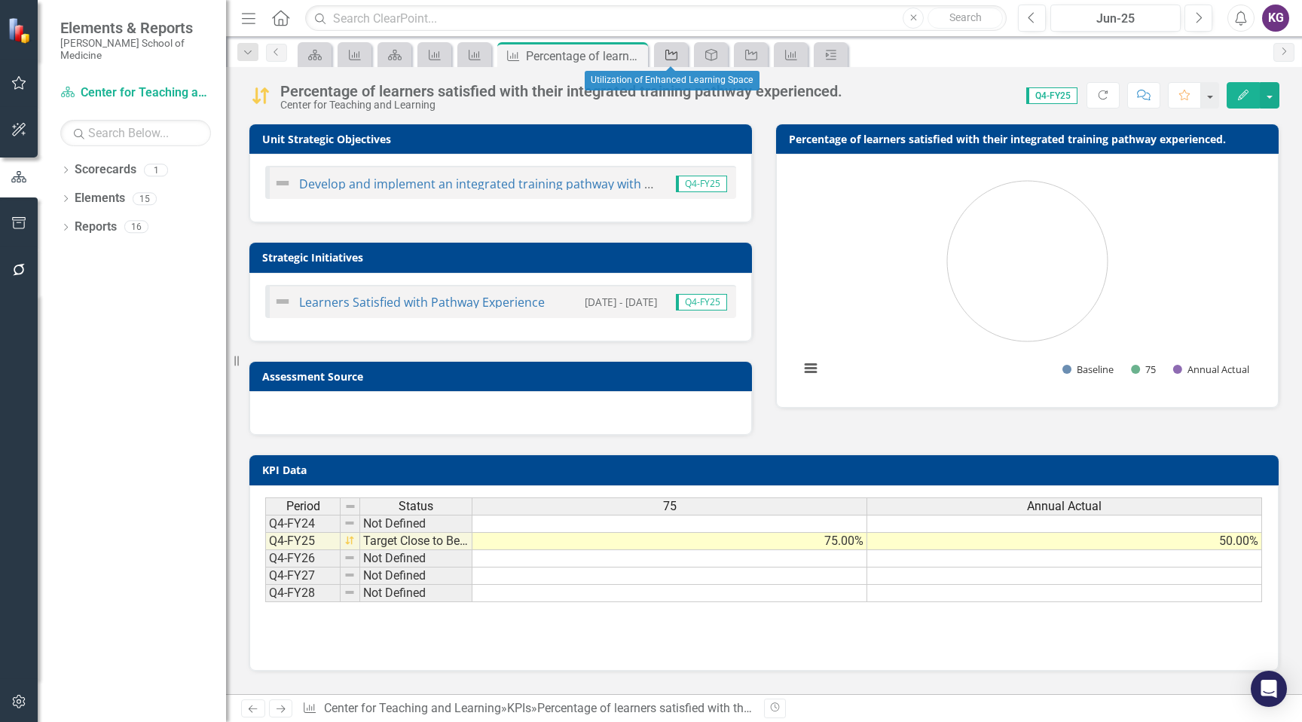
click at [670, 49] on icon "Strategic Initiative" at bounding box center [671, 55] width 15 height 12
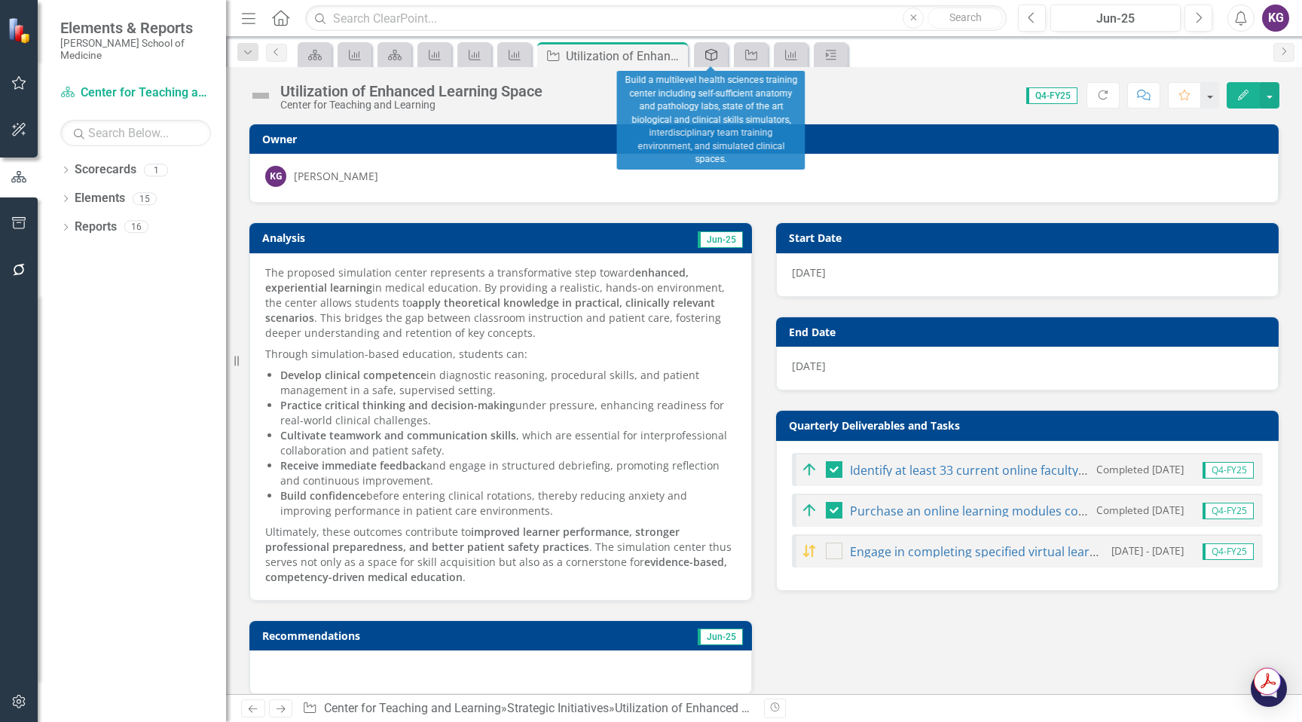
click at [708, 53] on icon "Unit Strategic Objective" at bounding box center [711, 55] width 15 height 12
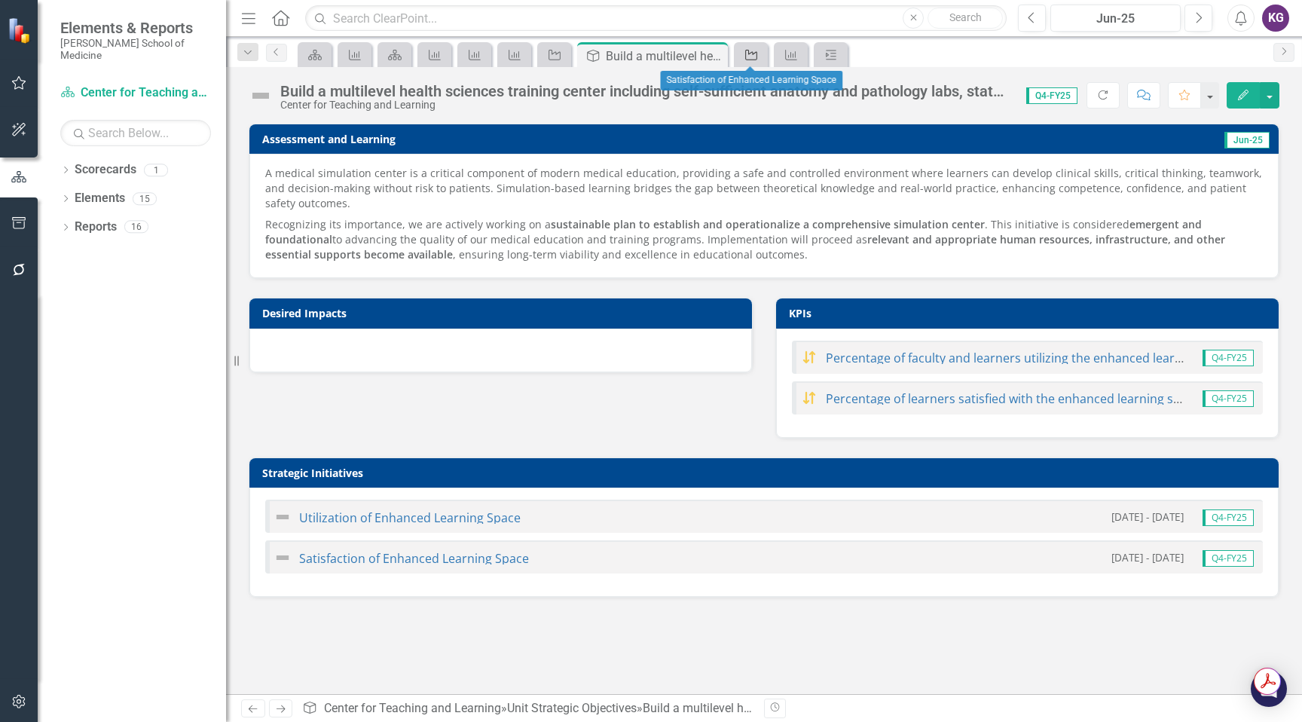
click at [755, 58] on icon "Strategic Initiative" at bounding box center [750, 55] width 15 height 12
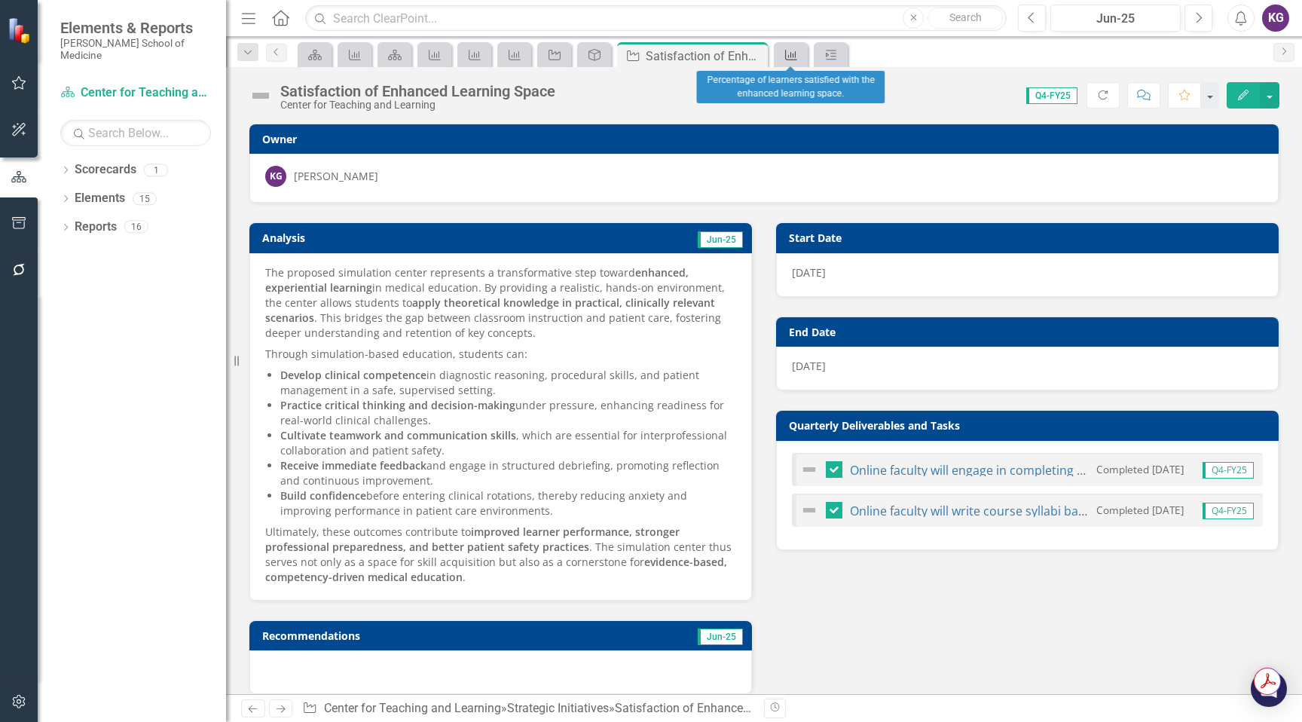
click at [789, 60] on icon "KPI" at bounding box center [790, 55] width 15 height 12
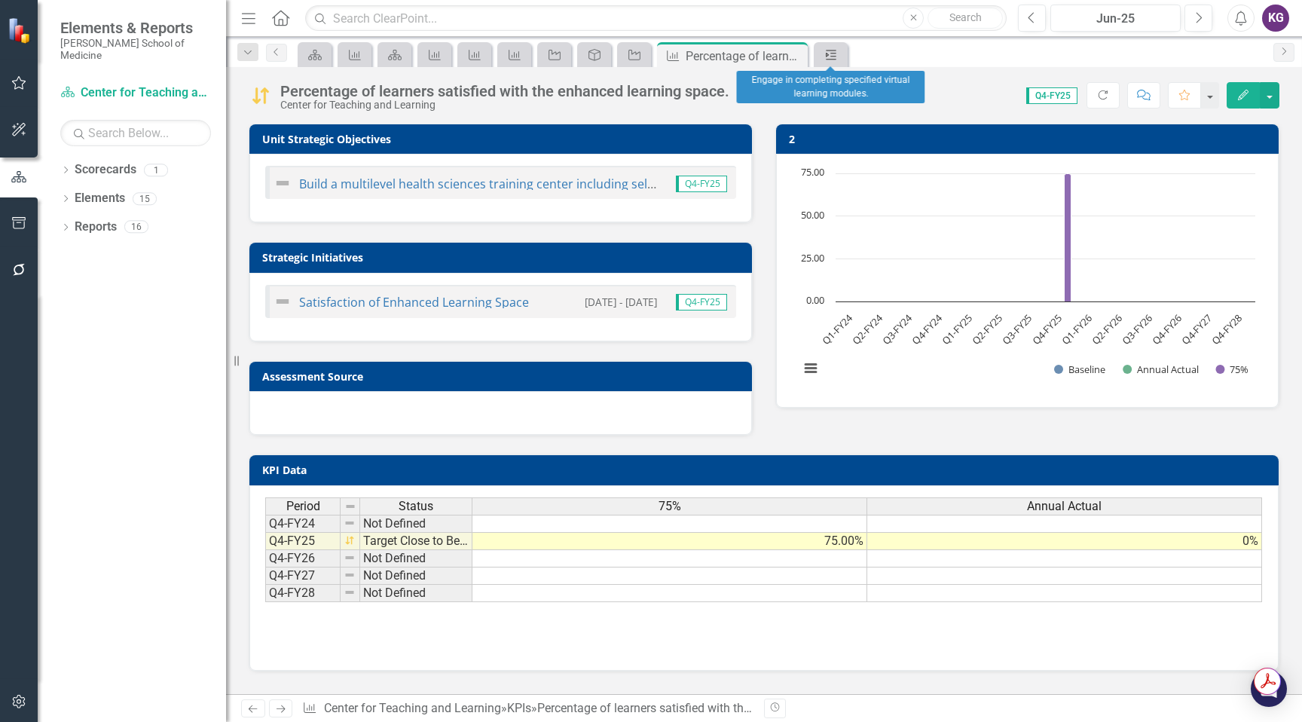
click at [831, 54] on icon "Quarterly Deliverables and Tasks" at bounding box center [830, 55] width 15 height 12
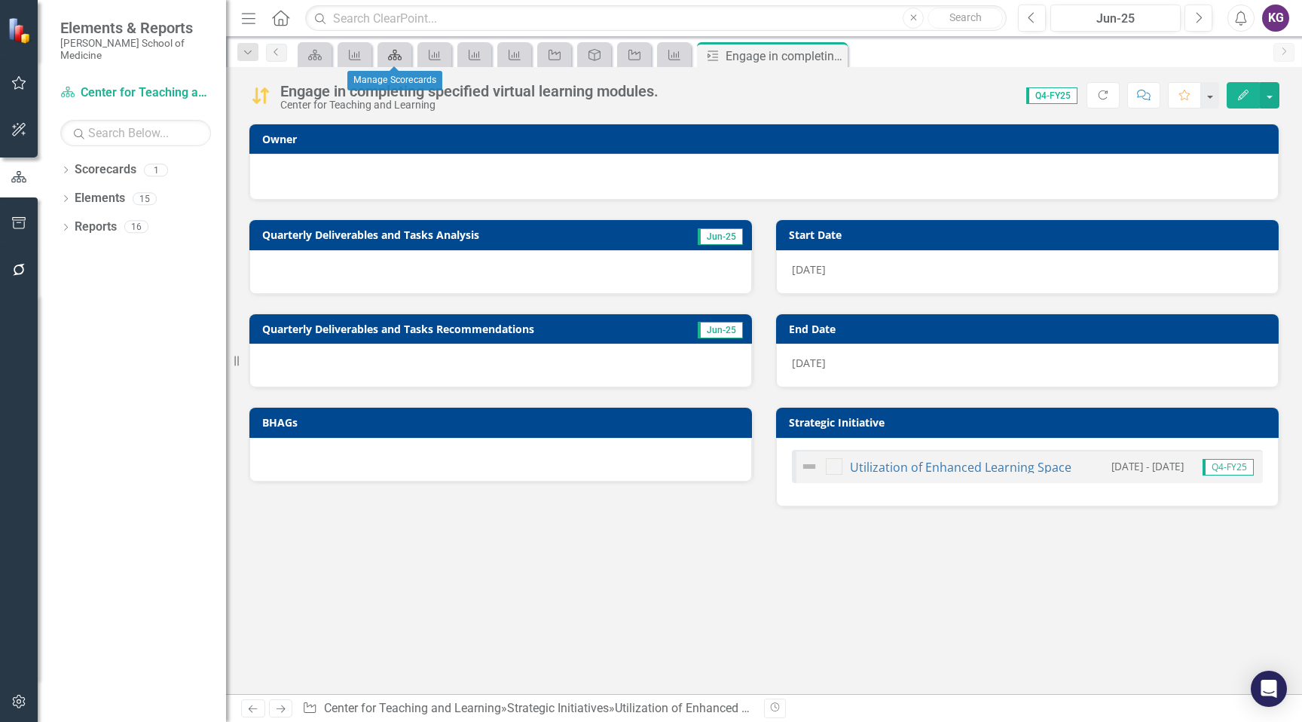
click at [395, 53] on icon "Scorecards" at bounding box center [394, 55] width 15 height 12
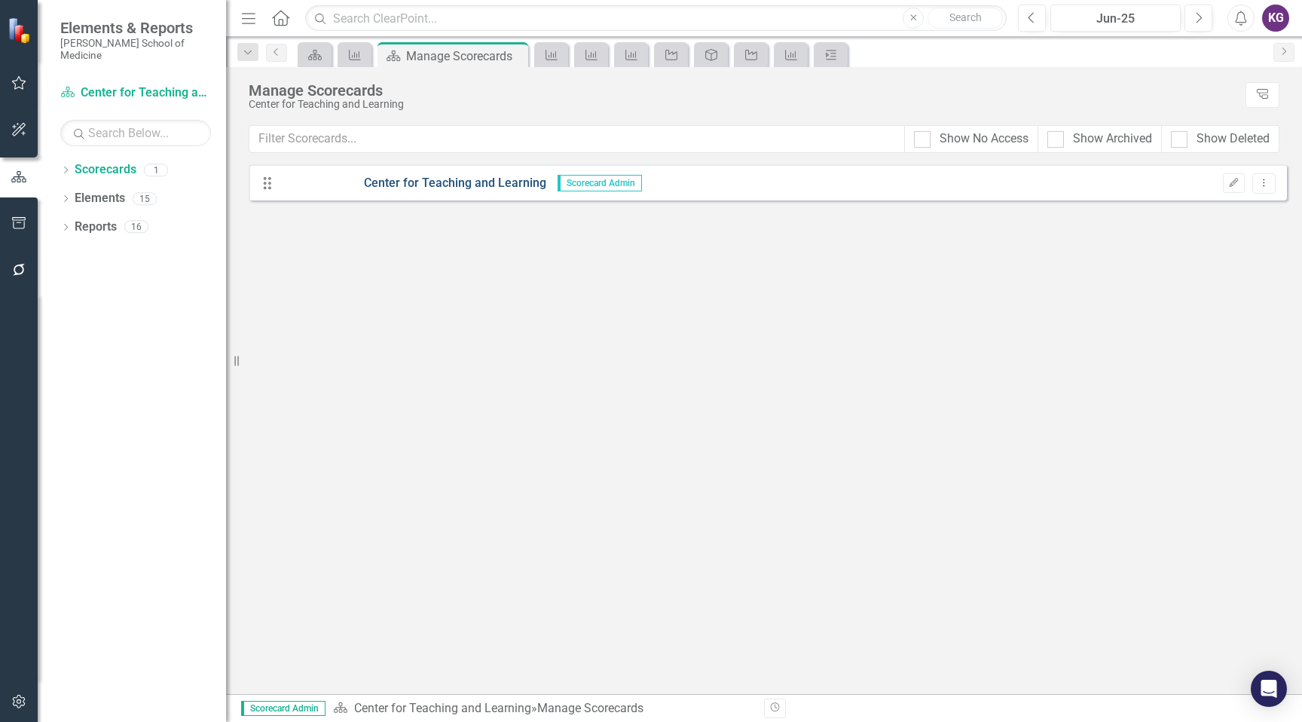
click at [475, 184] on link "Center for Teaching and Learning" at bounding box center [413, 183] width 265 height 17
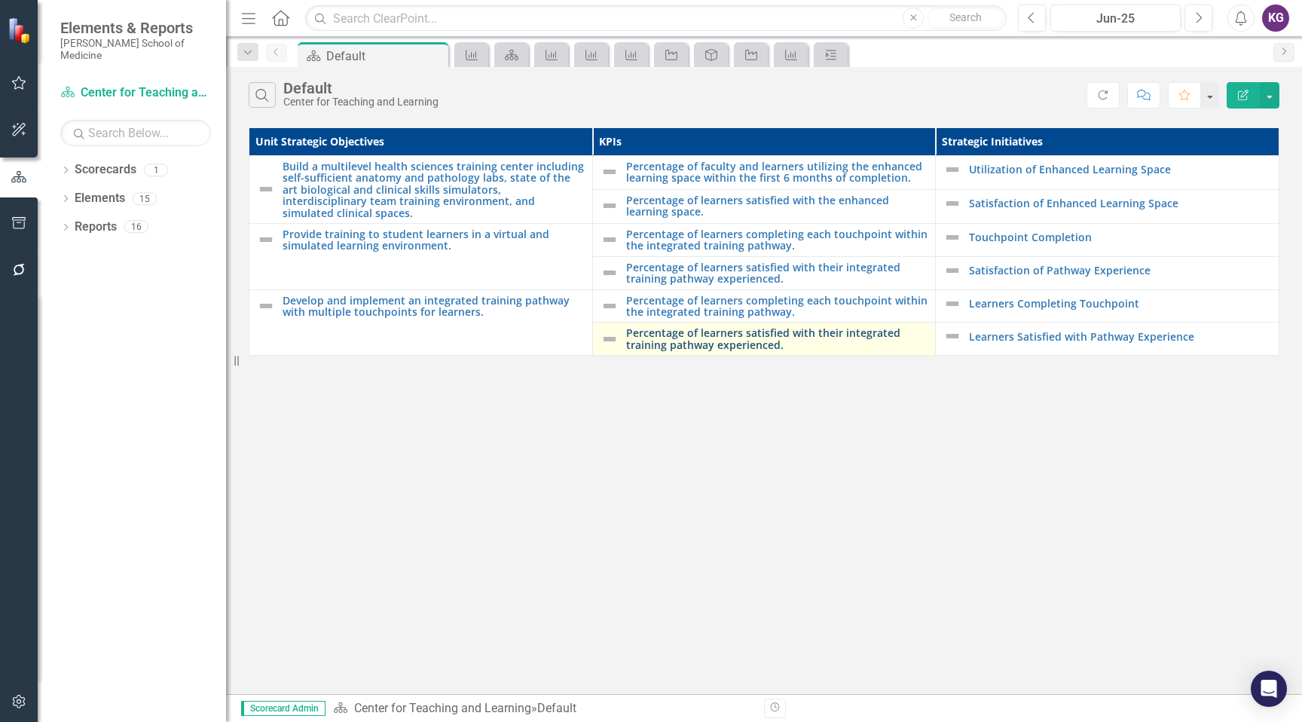
click at [676, 345] on link "Percentage of learners satisfied with their integrated training pathway experie…" at bounding box center [777, 338] width 302 height 23
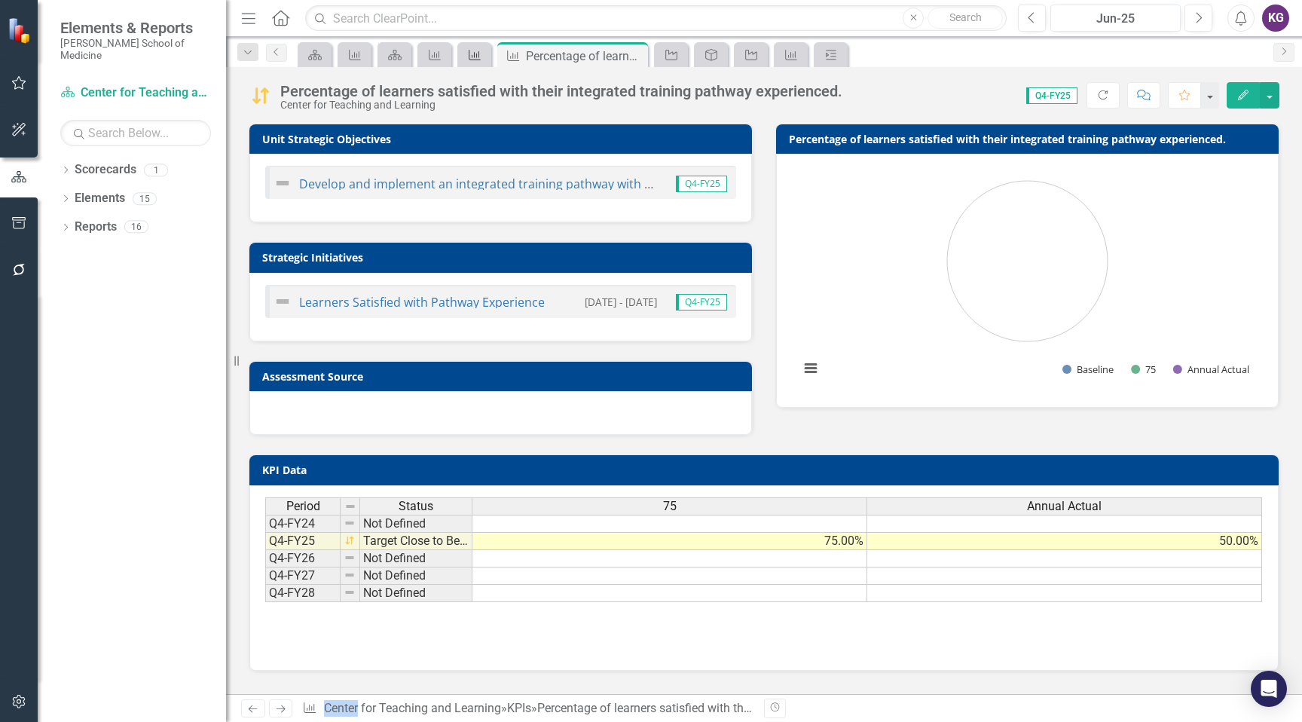
click at [470, 63] on div "KPI" at bounding box center [471, 54] width 21 height 19
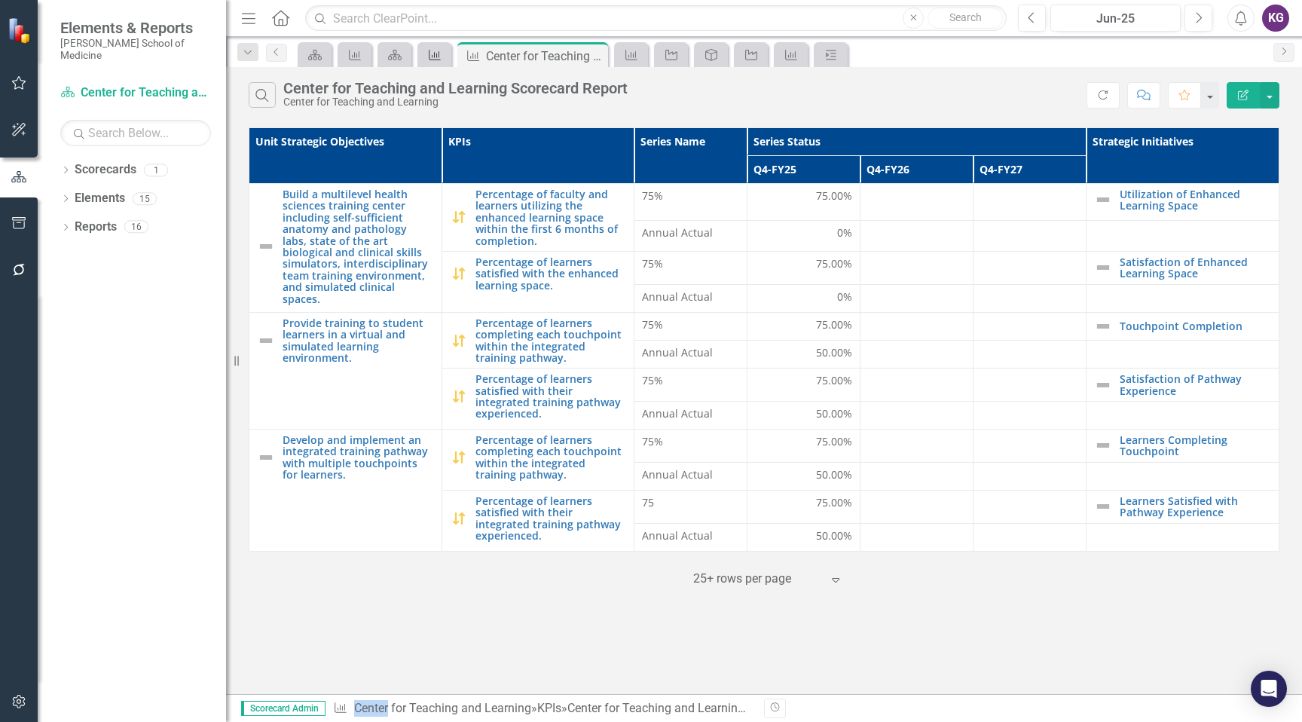
click at [434, 58] on icon "KPI" at bounding box center [434, 55] width 15 height 12
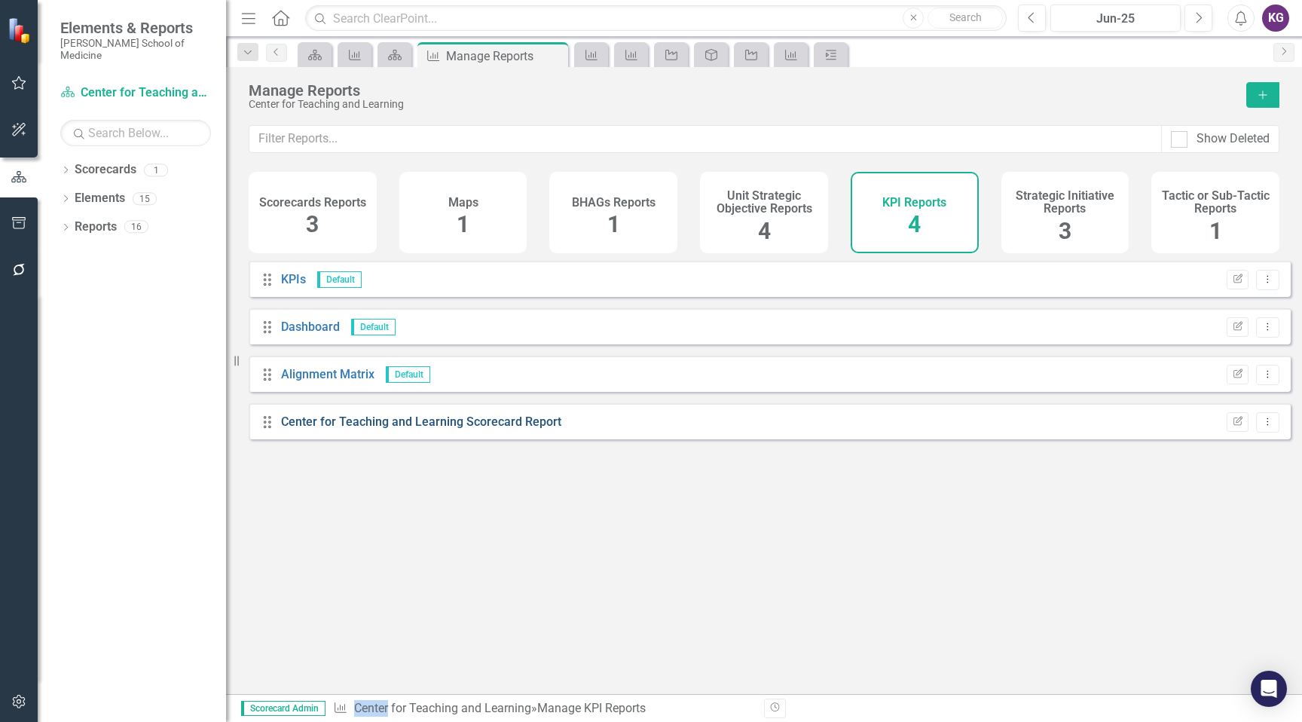
click at [363, 429] on link "Center for Teaching and Learning Scorecard Report" at bounding box center [421, 421] width 280 height 14
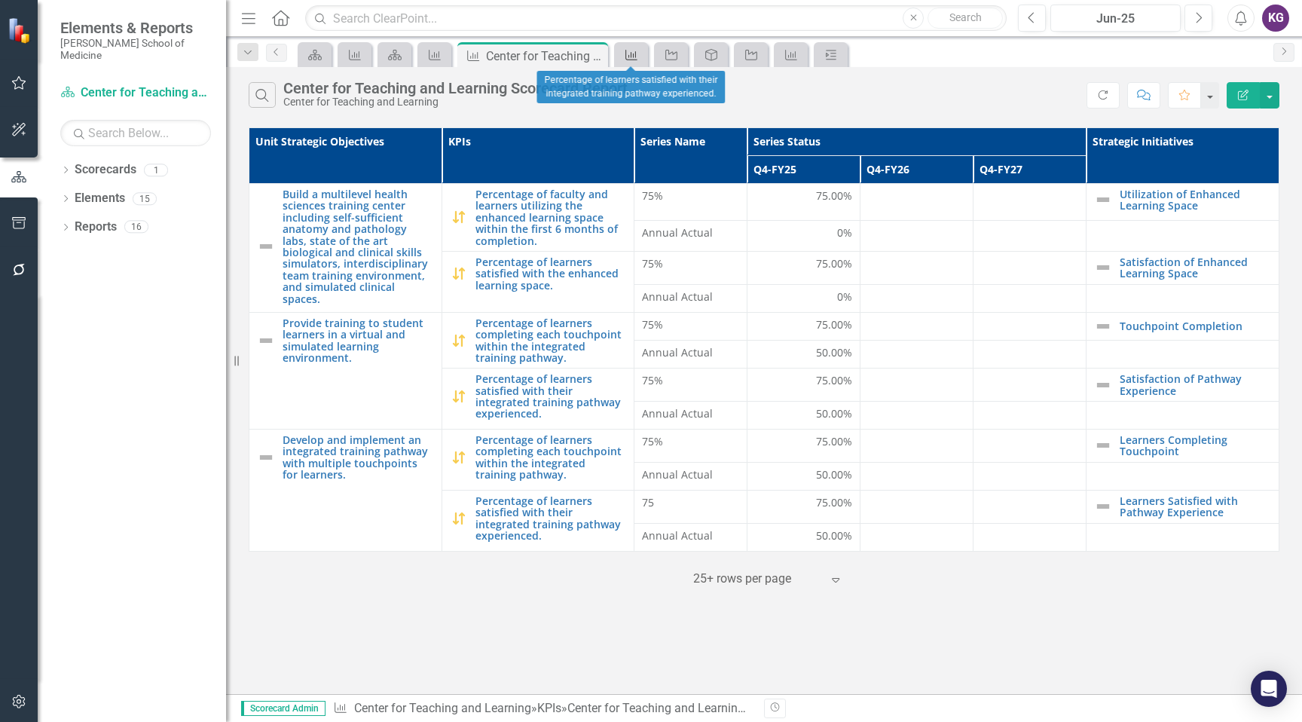
click at [629, 61] on div "KPI" at bounding box center [628, 54] width 21 height 19
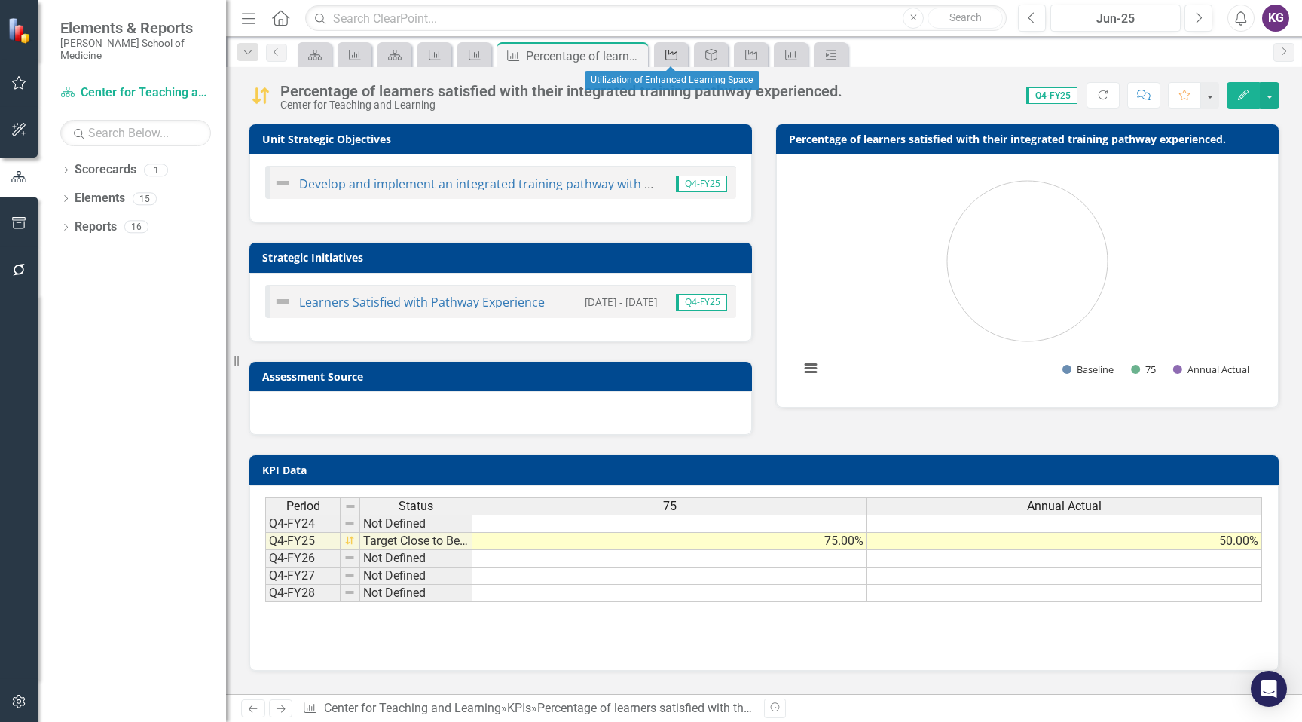
click at [669, 56] on icon "Strategic Initiative" at bounding box center [671, 55] width 15 height 12
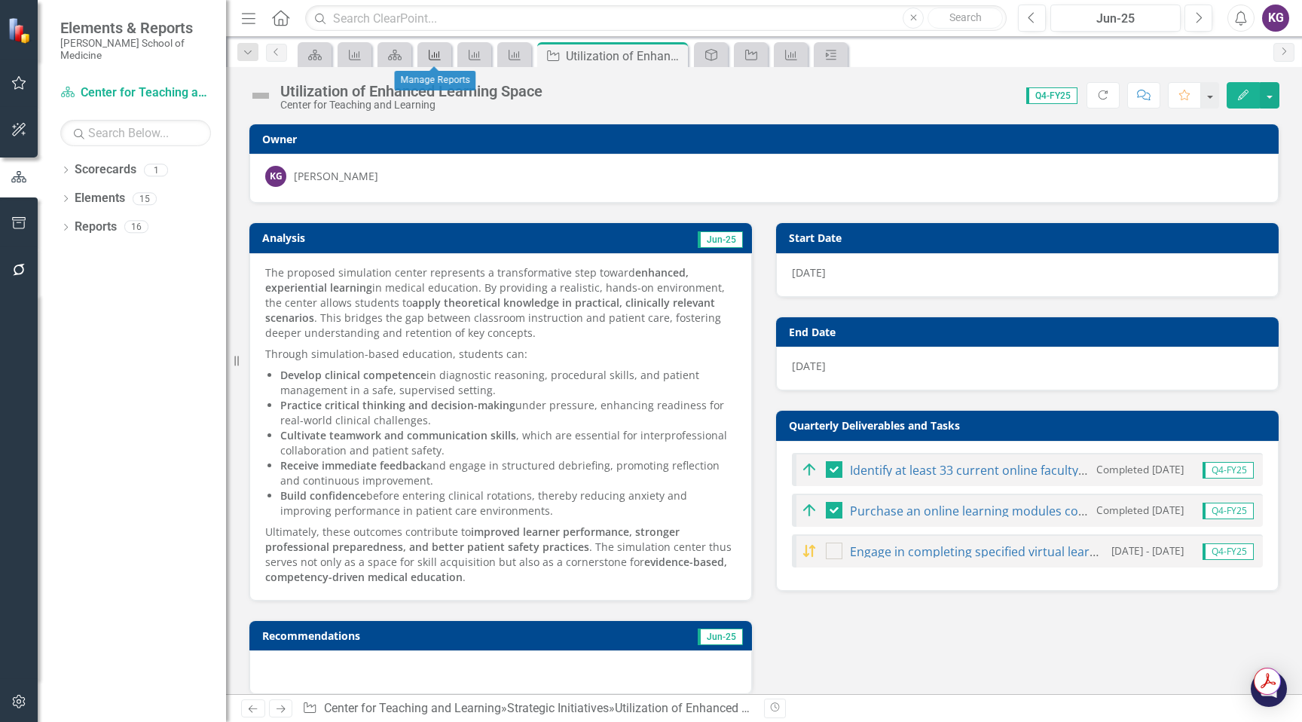
click at [438, 56] on icon "KPI" at bounding box center [434, 55] width 15 height 12
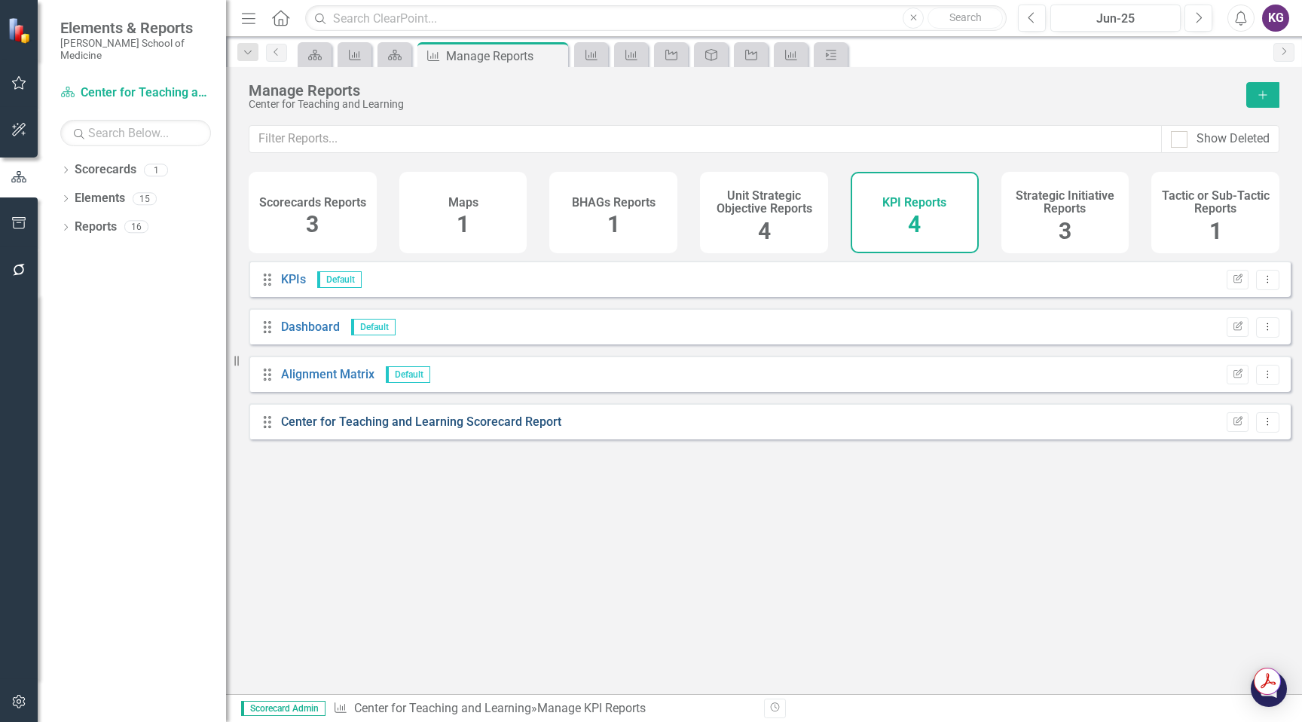
click at [320, 427] on link "Center for Teaching and Learning Scorecard Report" at bounding box center [421, 421] width 280 height 14
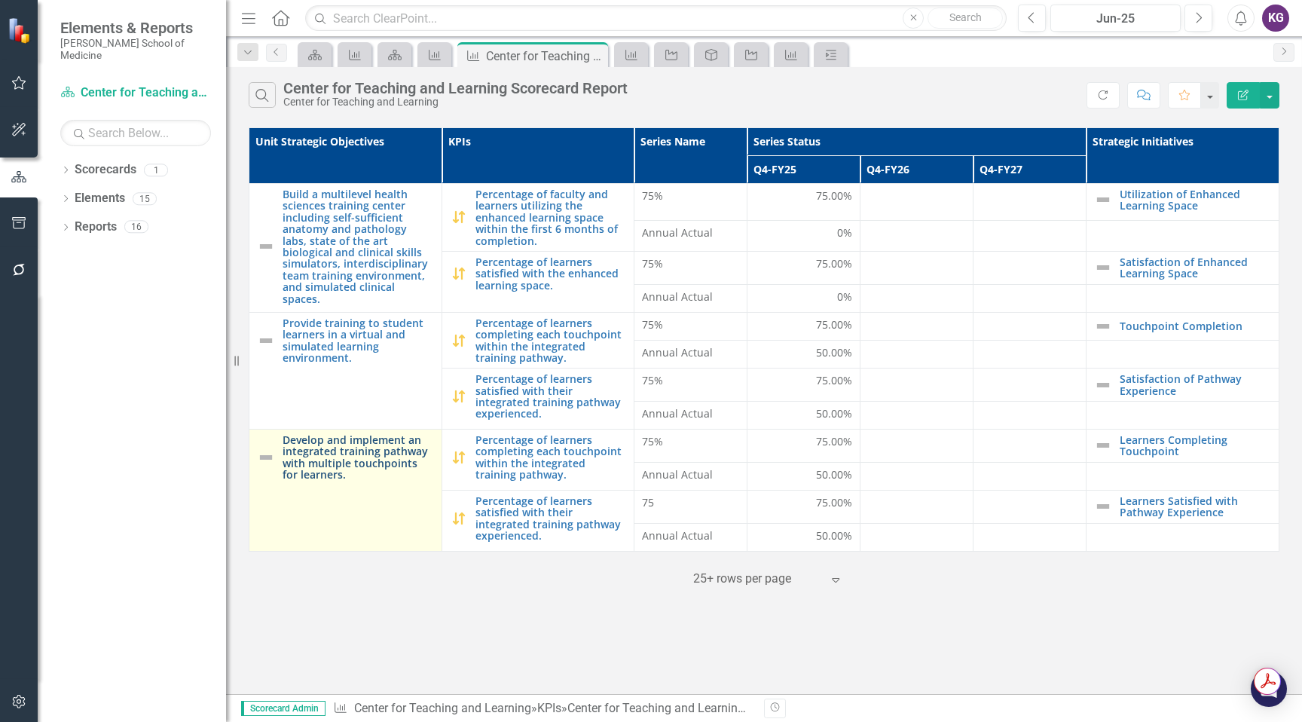
click at [363, 454] on link "Develop and implement an integrated training pathway with multiple touchpoints …" at bounding box center [357, 457] width 151 height 47
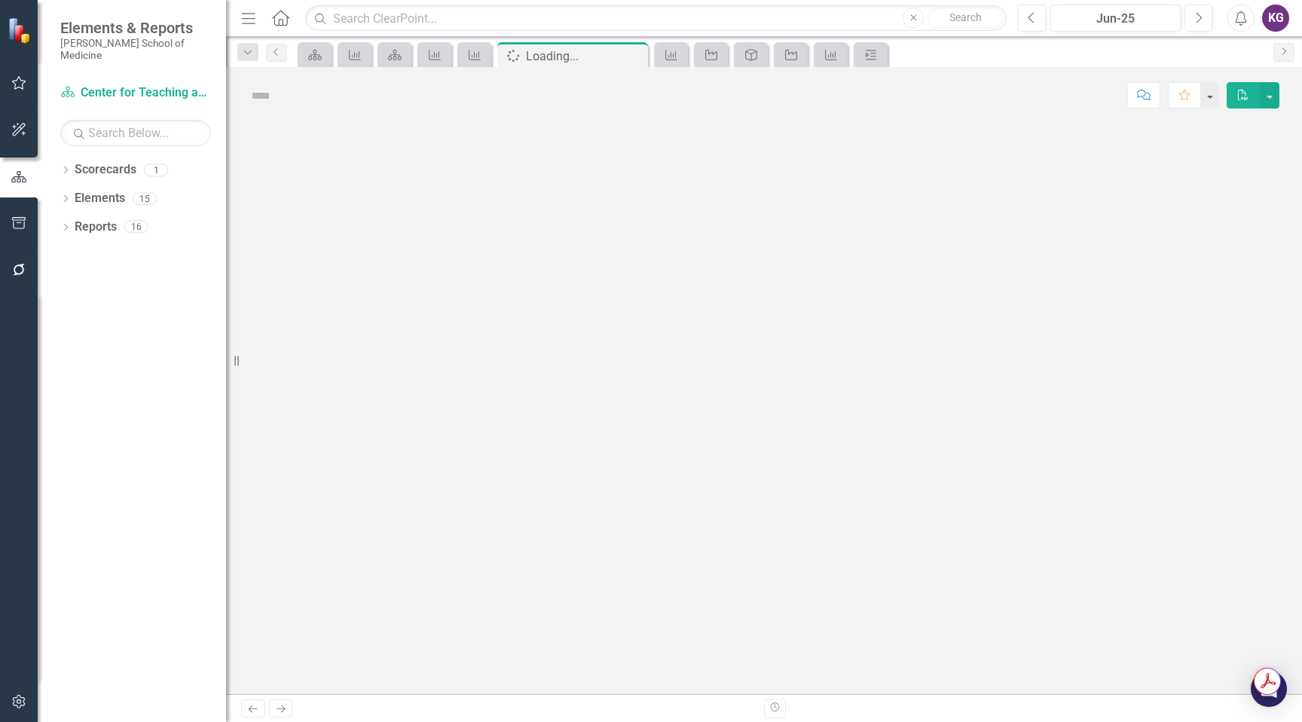
click at [363, 454] on div at bounding box center [764, 409] width 1076 height 570
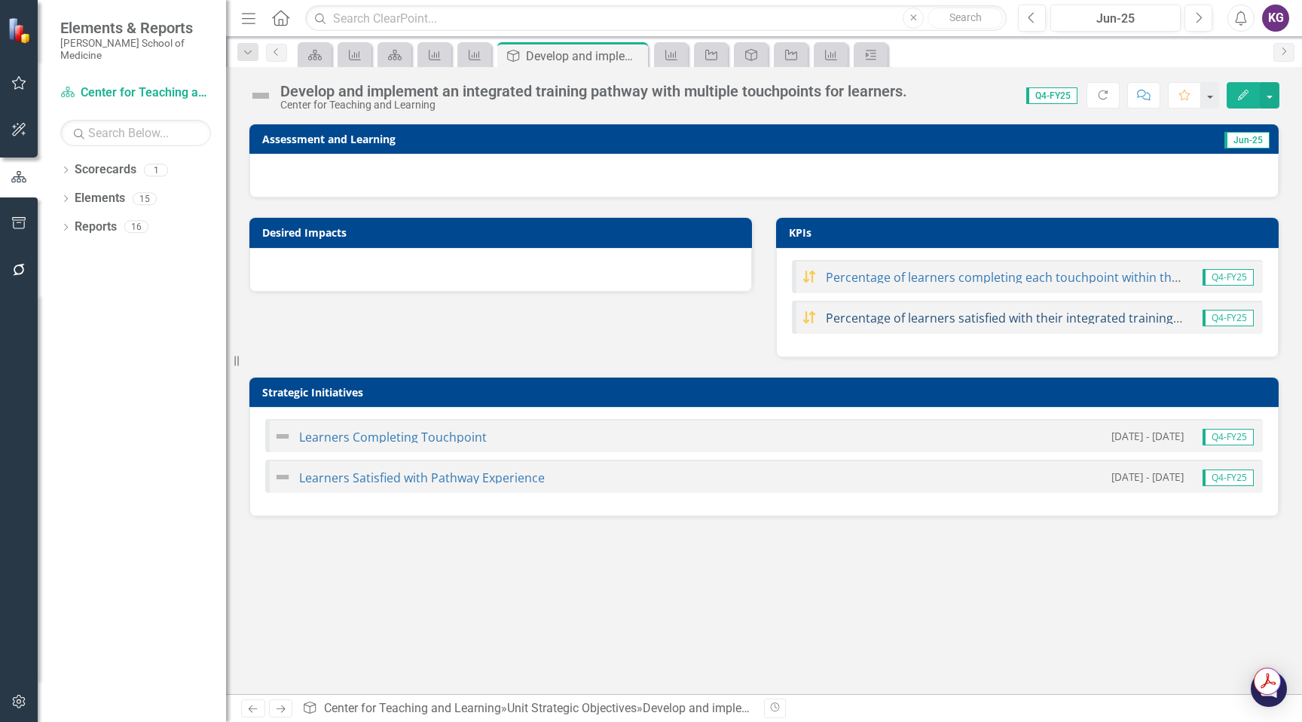
click at [973, 317] on link "Percentage of learners satisfied with their integrated training pathway experie…" at bounding box center [1063, 318] width 475 height 17
